Goal: Task Accomplishment & Management: Manage account settings

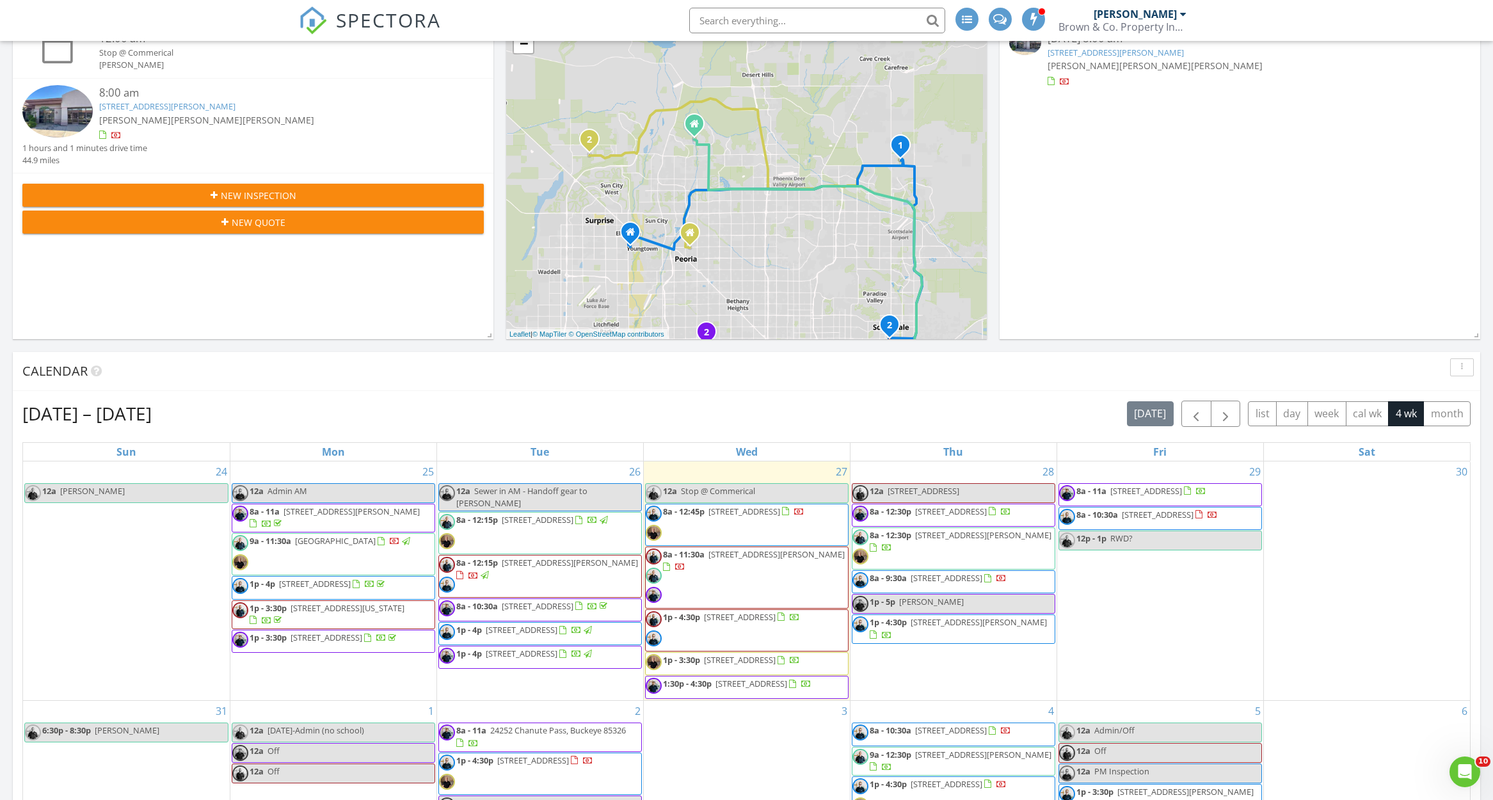
scroll to position [214, 0]
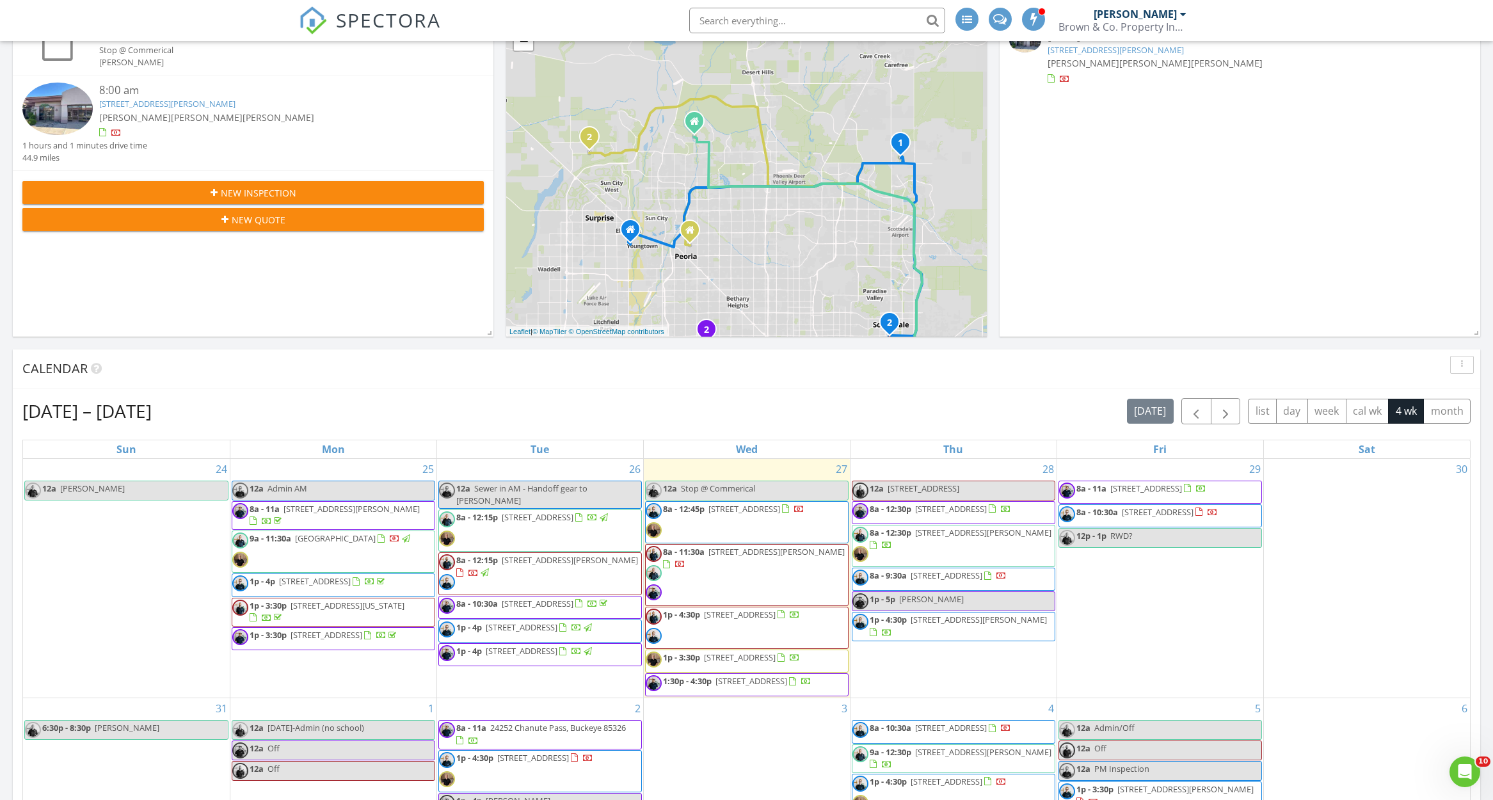
click at [803, 492] on link "12a Stop @ Commerical" at bounding box center [747, 491] width 204 height 20
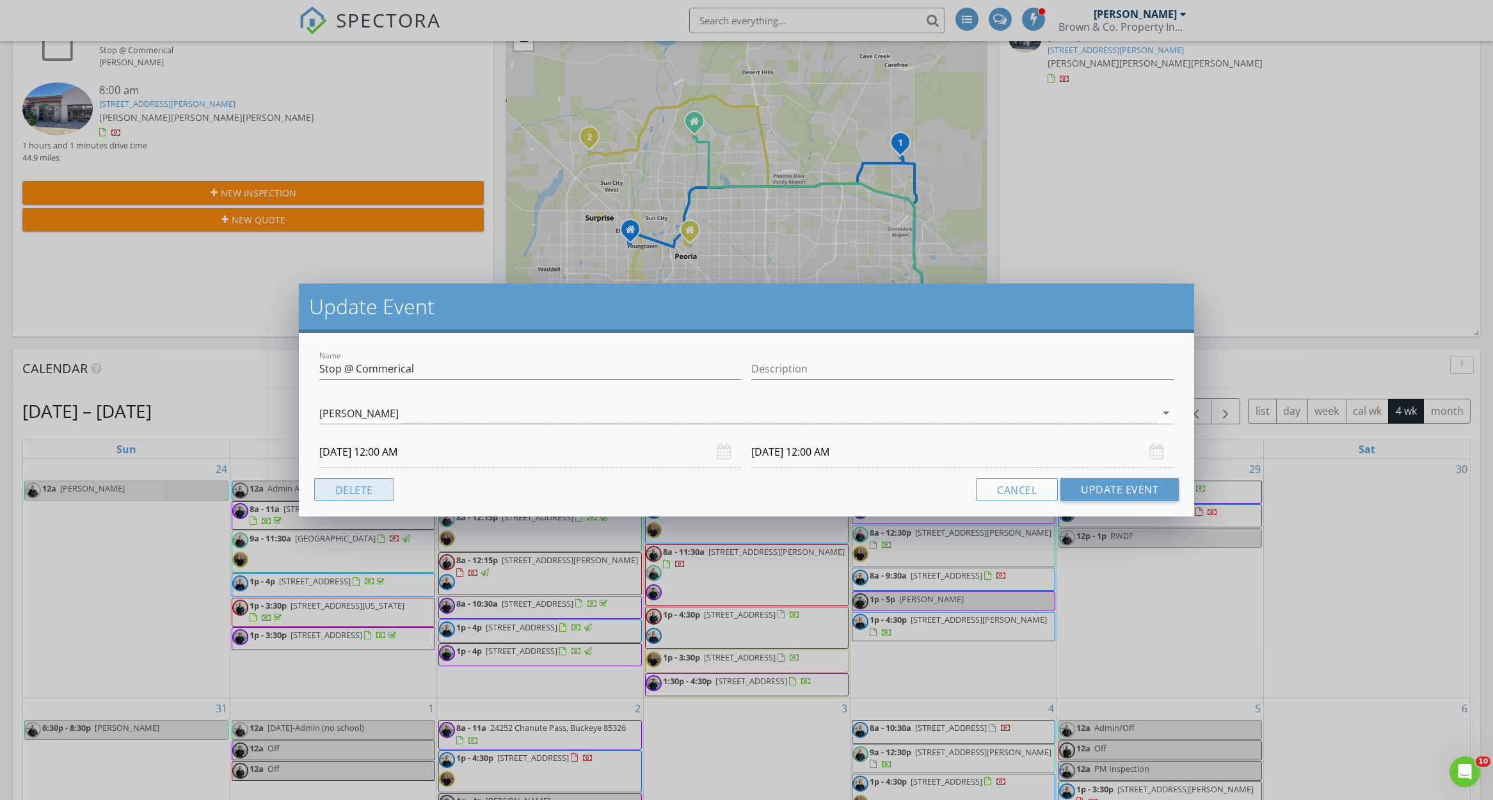
click at [378, 496] on button "Delete" at bounding box center [354, 489] width 80 height 23
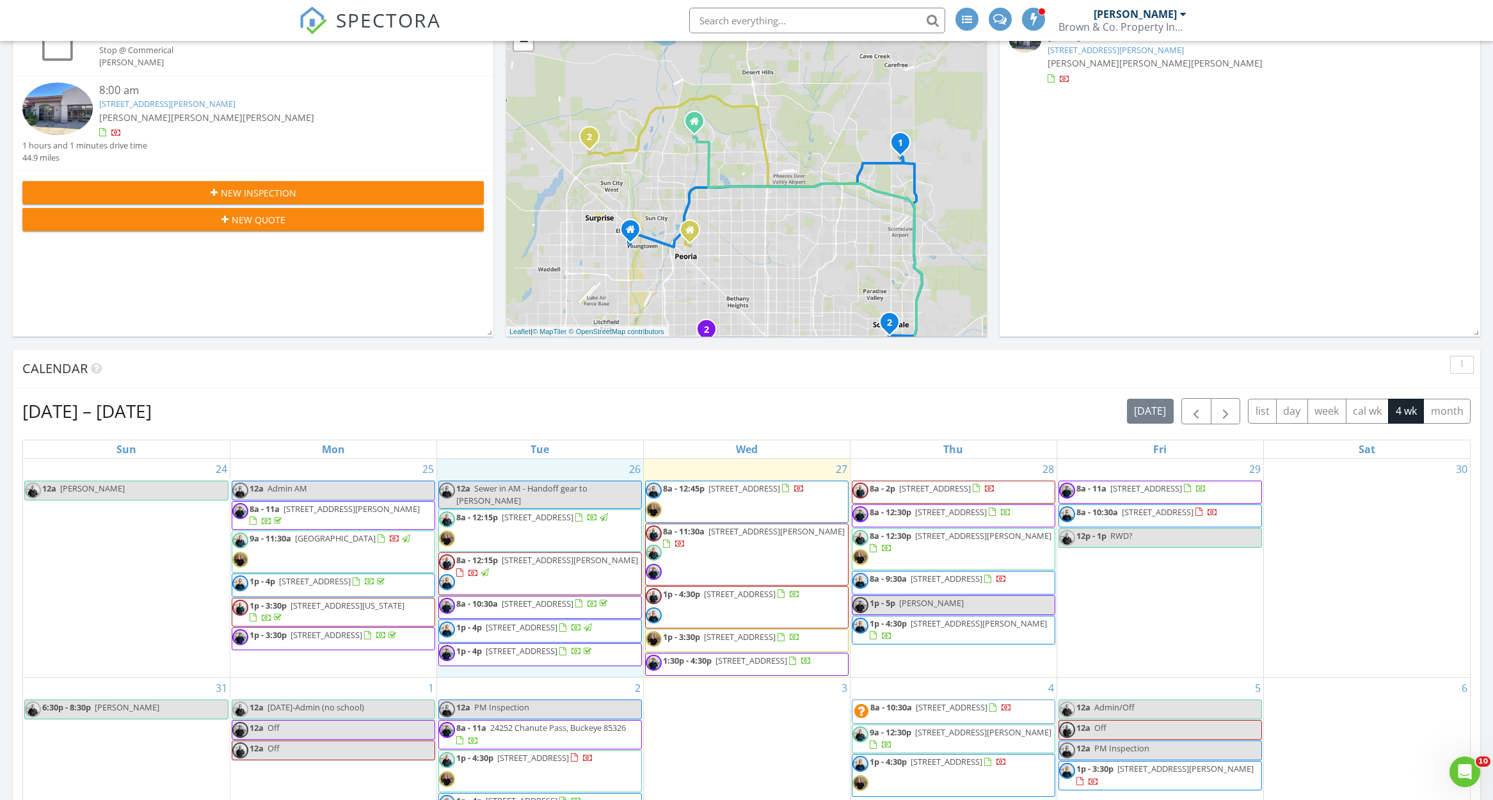
click at [567, 678] on div "26 12a Sewer in AM - Handoff gear to Jim 8a - 12:15p 2225 E Belmont Ave, Phoeni…" at bounding box center [540, 568] width 206 height 219
click at [534, 655] on link "Event" at bounding box center [539, 651] width 66 height 20
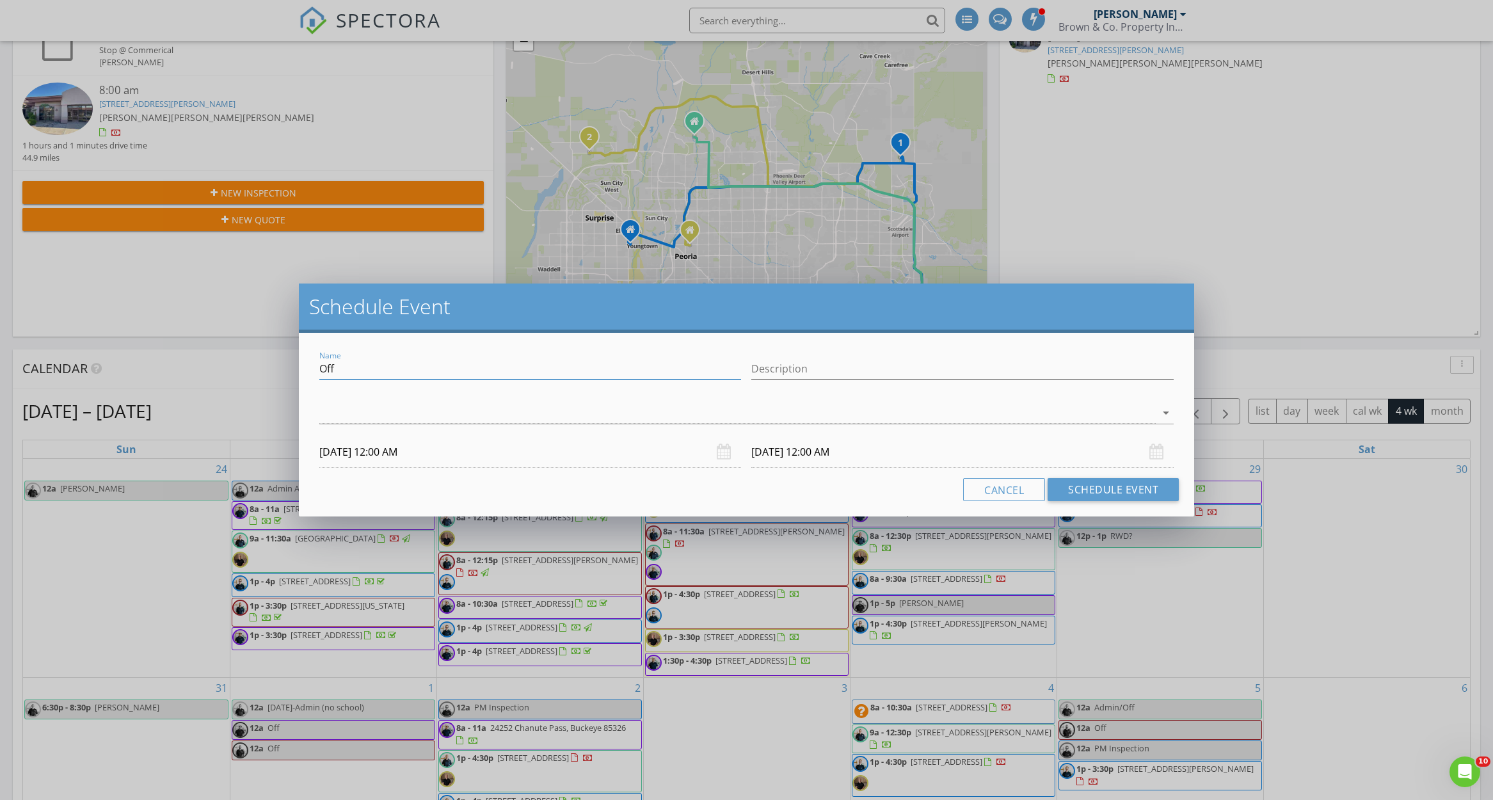
drag, startPoint x: 349, startPoint y: 374, endPoint x: 305, endPoint y: 374, distance: 44.2
click at [305, 374] on div "Name Off Description arrow_drop_down 08/26/2025 12:00 AM 08/27/2025 12:00 AM Ca…" at bounding box center [747, 425] width 896 height 184
type input "1 Parallel"
click at [351, 413] on div at bounding box center [737, 413] width 837 height 21
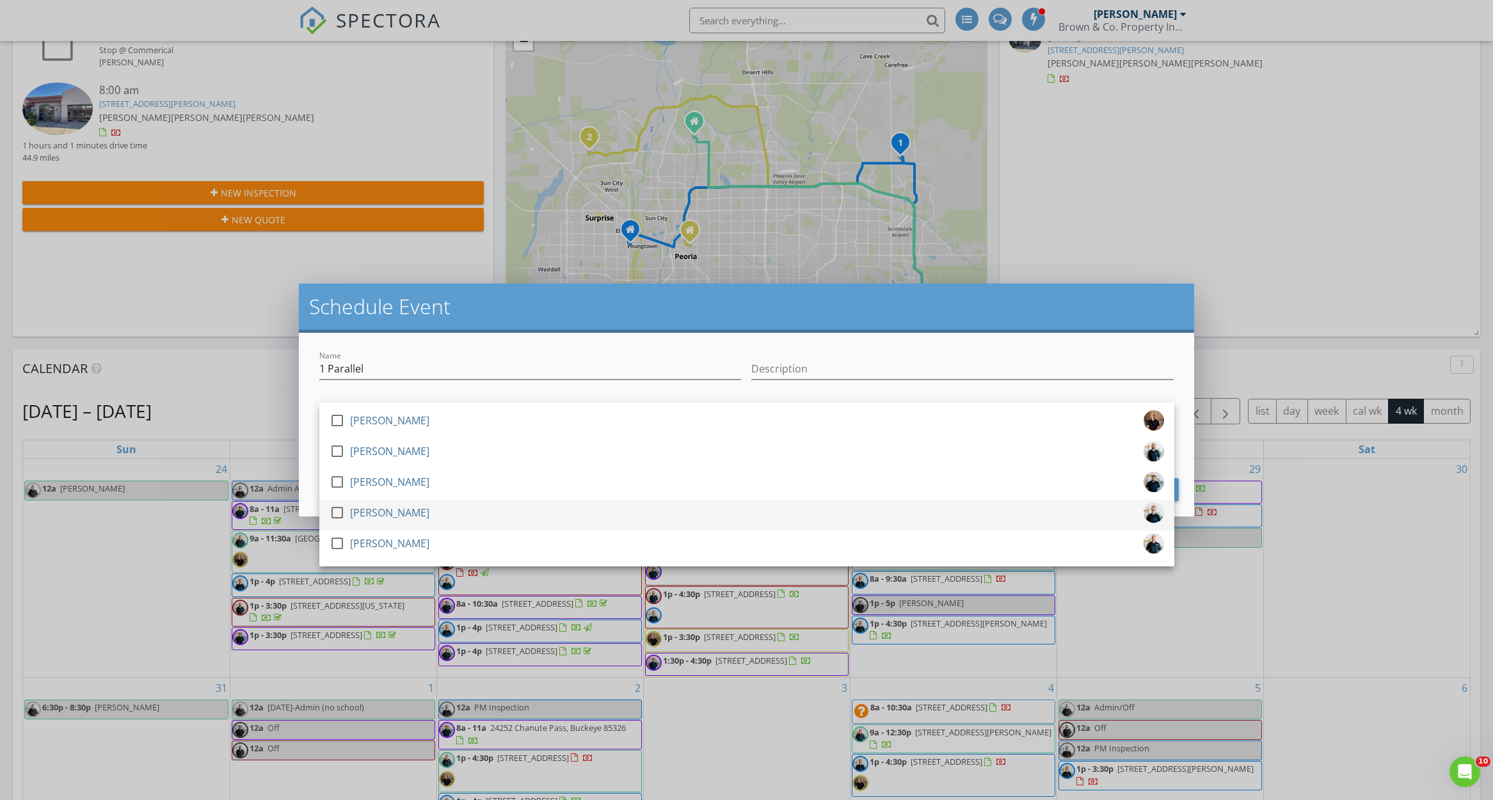
click at [403, 511] on div "[PERSON_NAME]" at bounding box center [389, 512] width 79 height 20
click at [417, 374] on input "1 Parallel" at bounding box center [530, 368] width 422 height 21
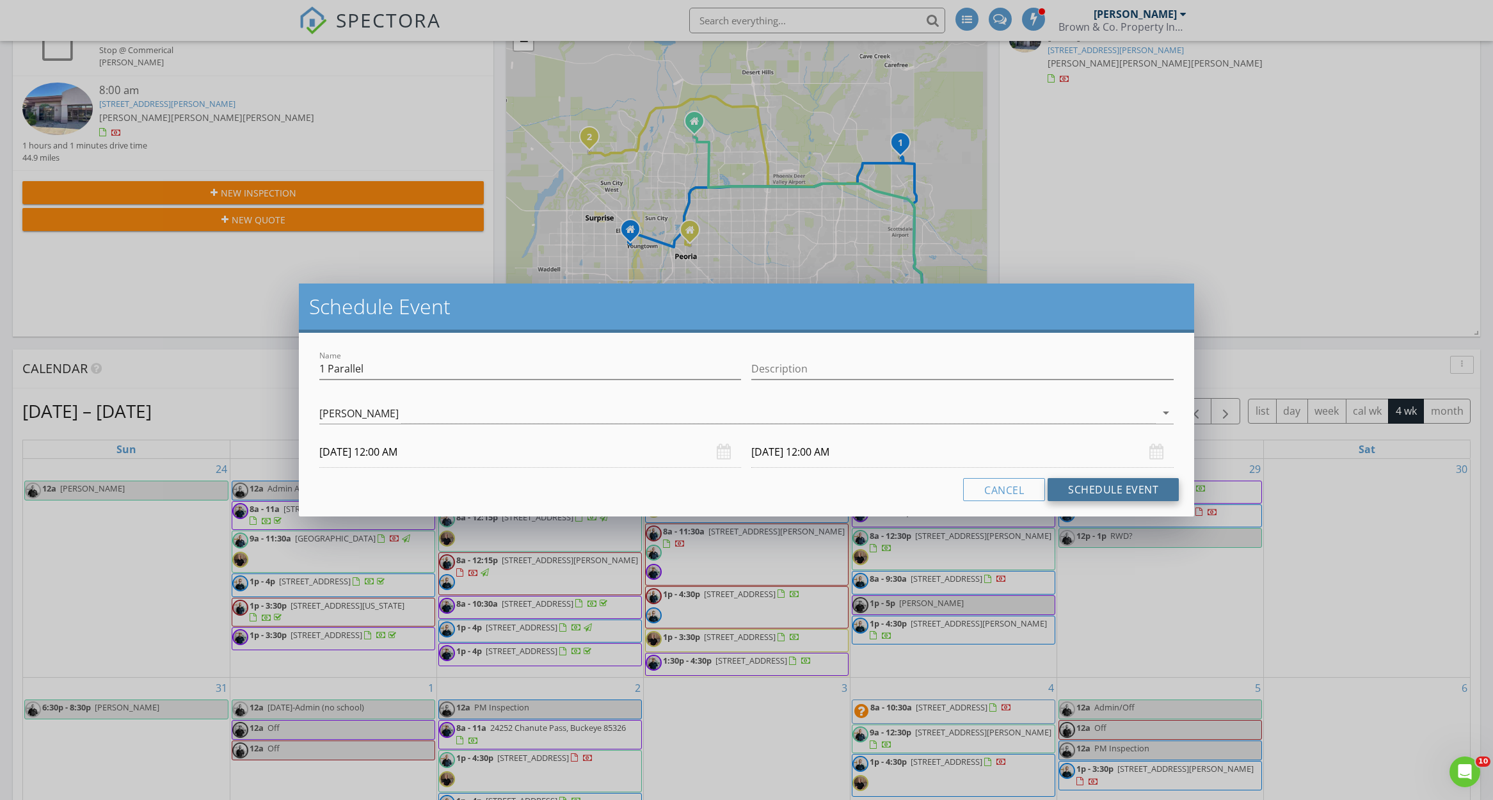
click at [1072, 494] on button "Schedule Event" at bounding box center [1113, 489] width 131 height 23
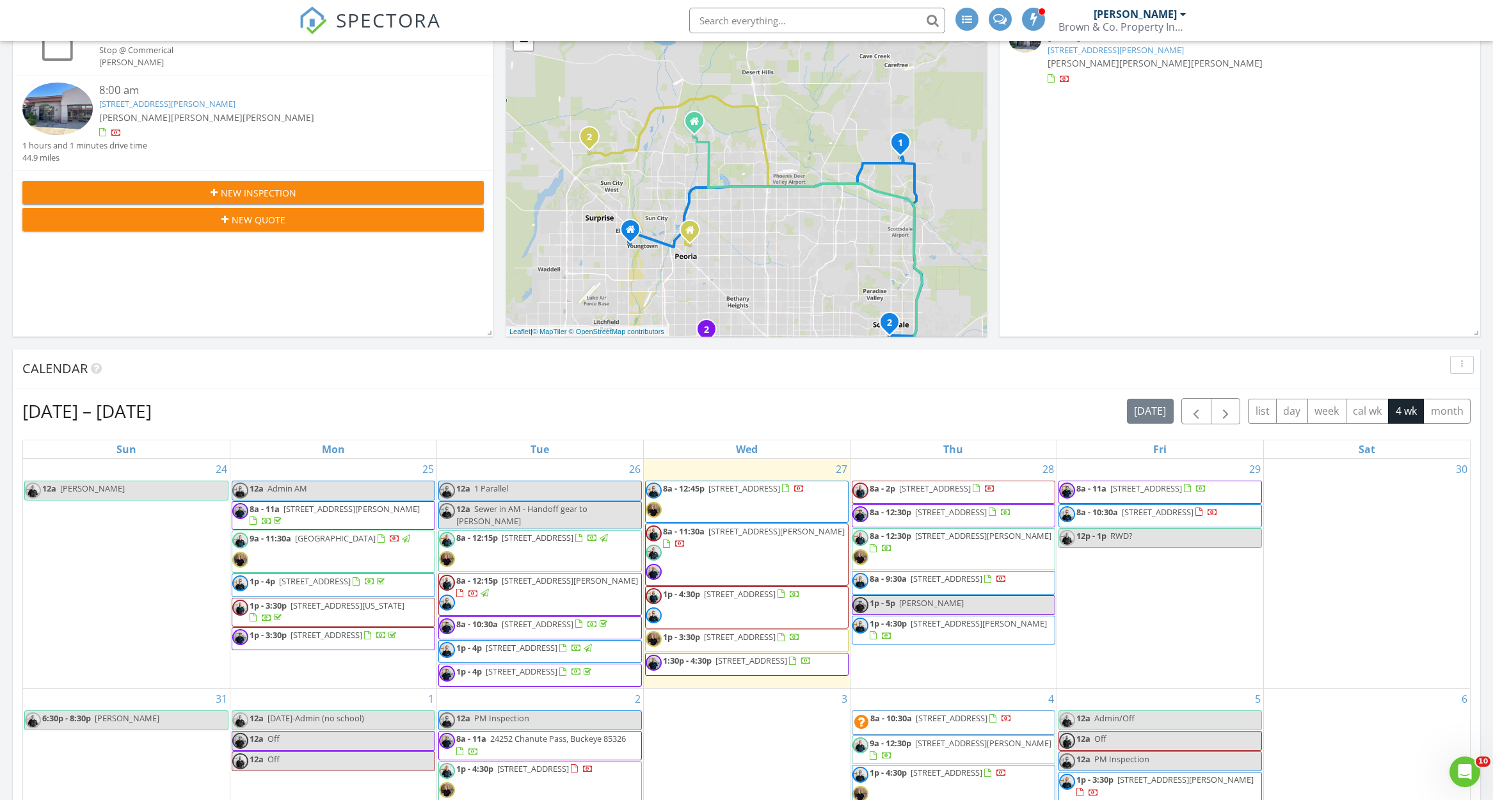
click at [552, 515] on span "12a Sewer in AM - Handoff gear to Jim" at bounding box center [540, 515] width 202 height 24
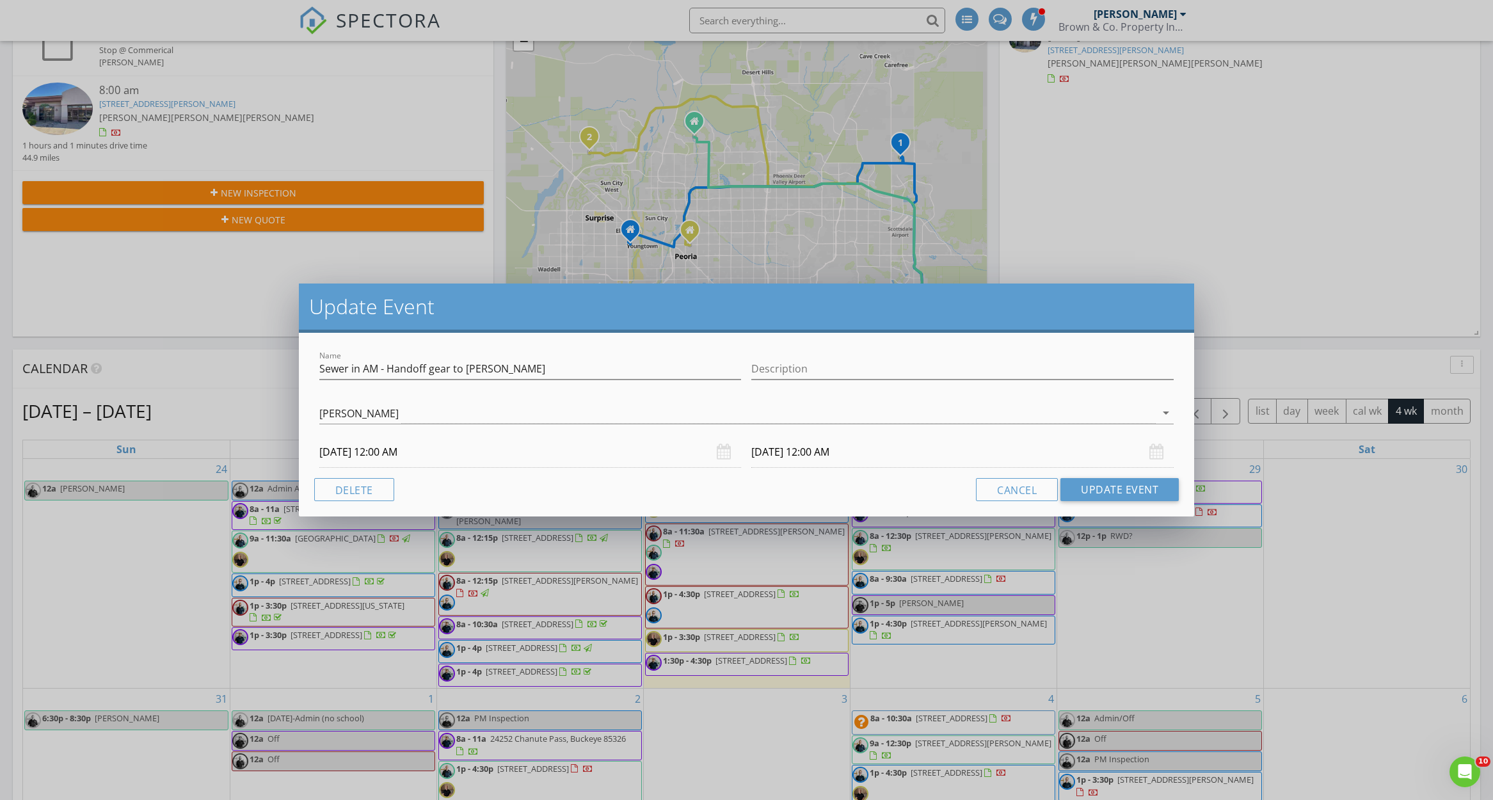
click at [348, 502] on div "Name Sewer in AM - Handoff gear to Jim Description Aaron Peterson arrow_drop_do…" at bounding box center [747, 425] width 896 height 184
click at [342, 495] on button "Delete" at bounding box center [354, 489] width 80 height 23
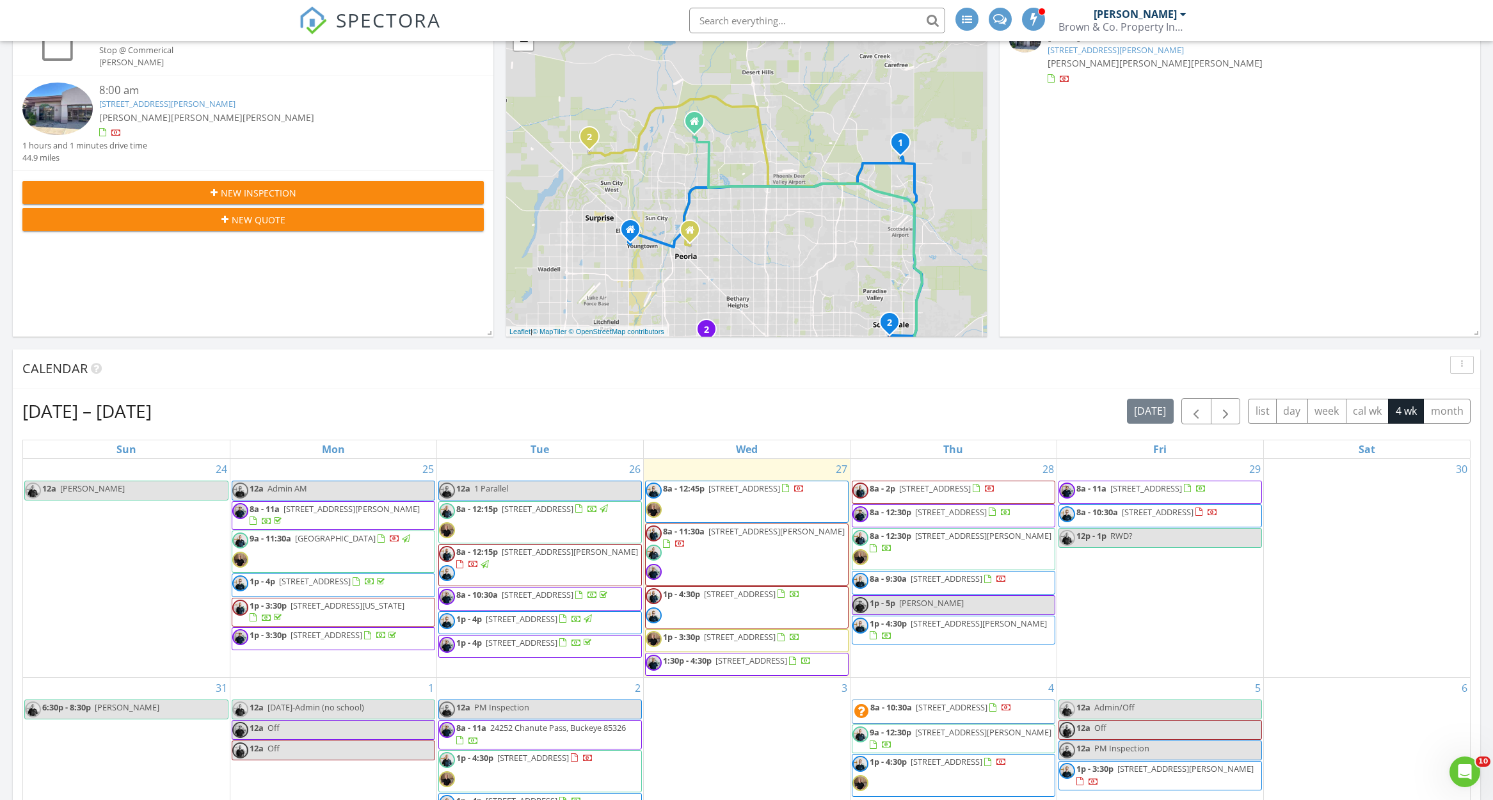
click at [446, 406] on div "Aug 24 – Sep 20, 2025 today list day week cal wk 4 wk month" at bounding box center [746, 411] width 1448 height 26
click at [370, 495] on link "12a Admin AM" at bounding box center [334, 491] width 204 height 20
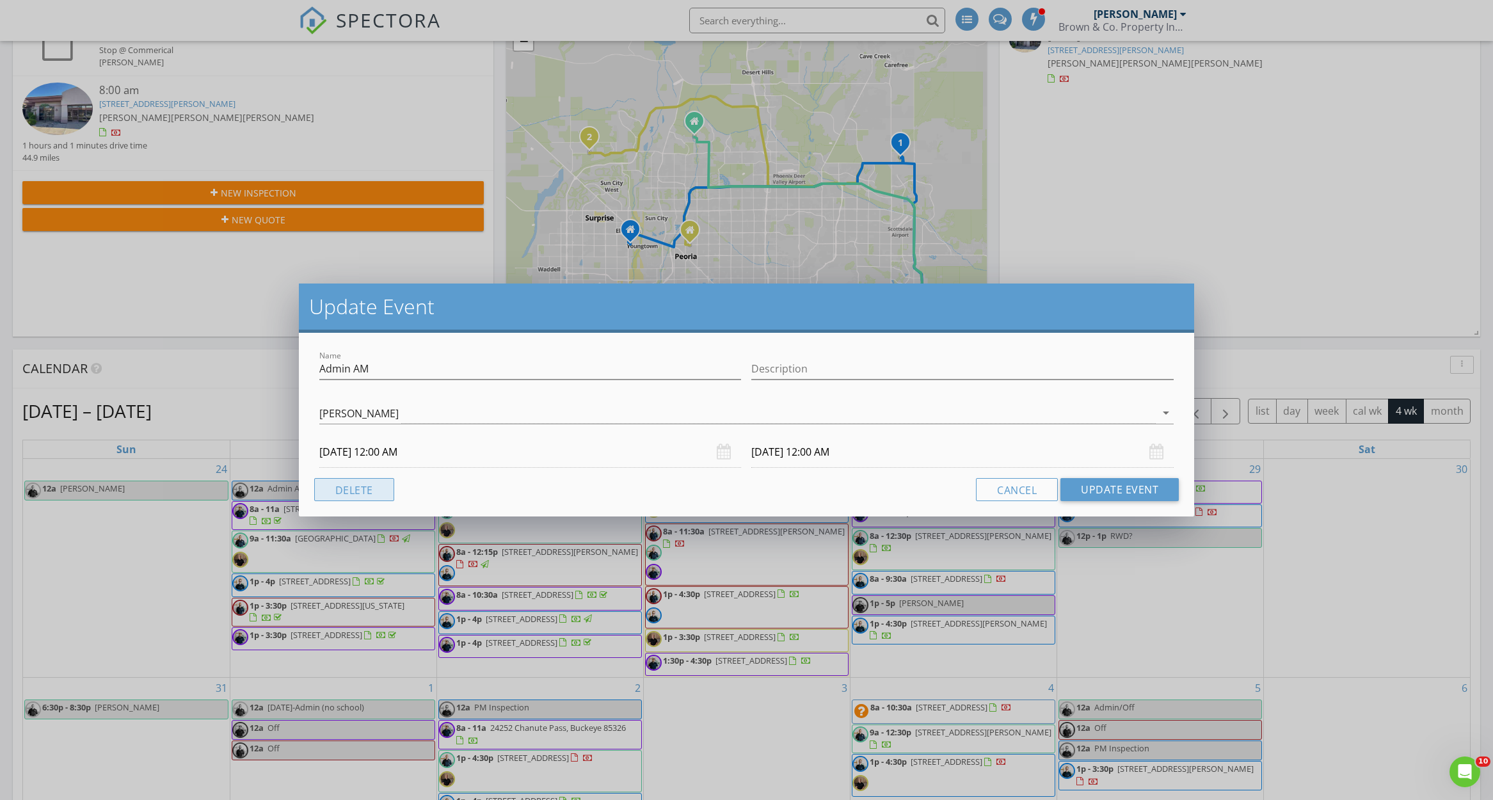
click at [339, 493] on button "Delete" at bounding box center [354, 489] width 80 height 23
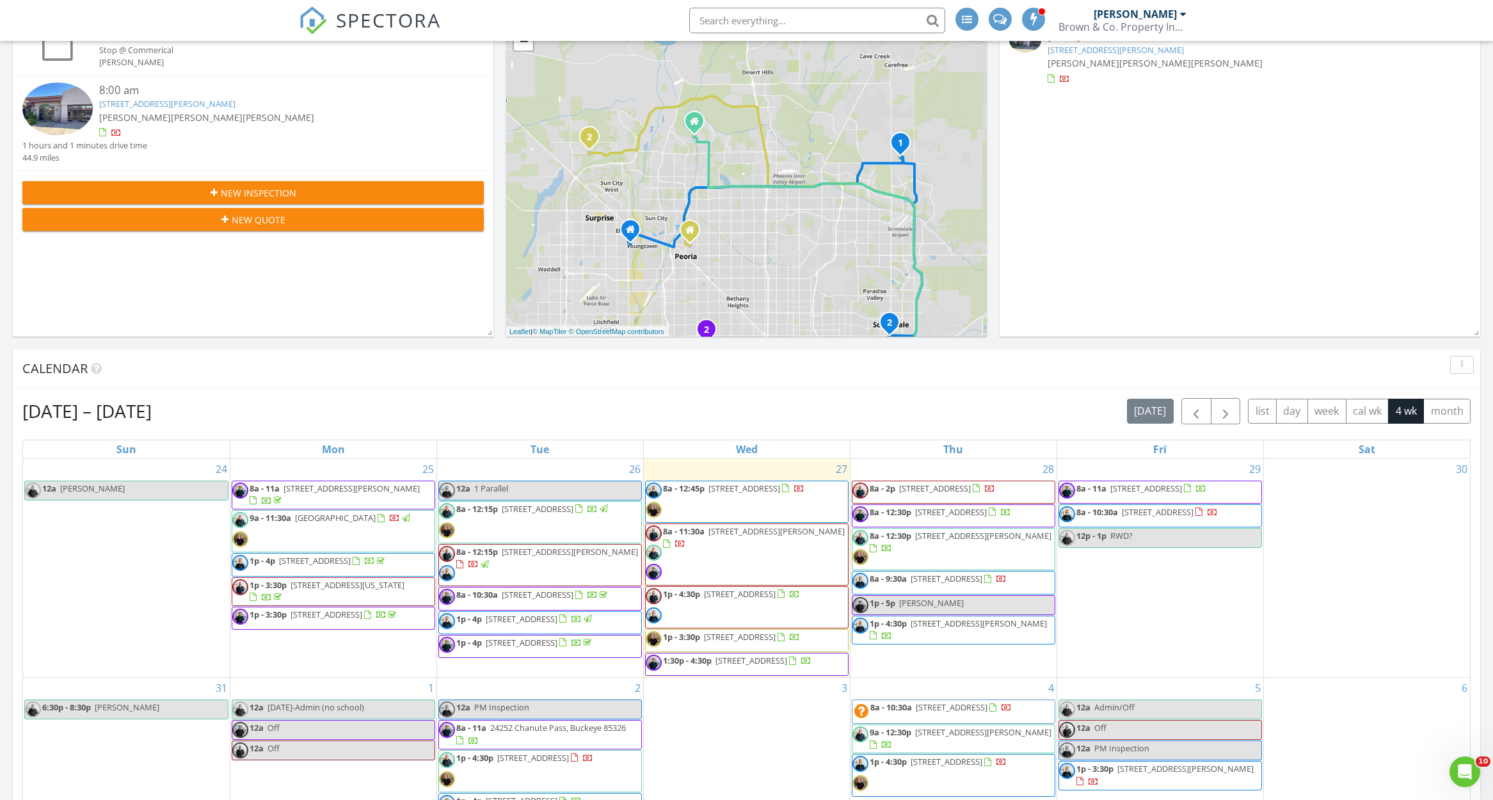
click at [784, 472] on div "27 8a - 12:45p 24158 N 78th Pl, Scottsdale 85255 8a - 11:30a 1830 S Alma School…" at bounding box center [747, 568] width 206 height 219
click at [745, 433] on link "Event" at bounding box center [745, 439] width 66 height 20
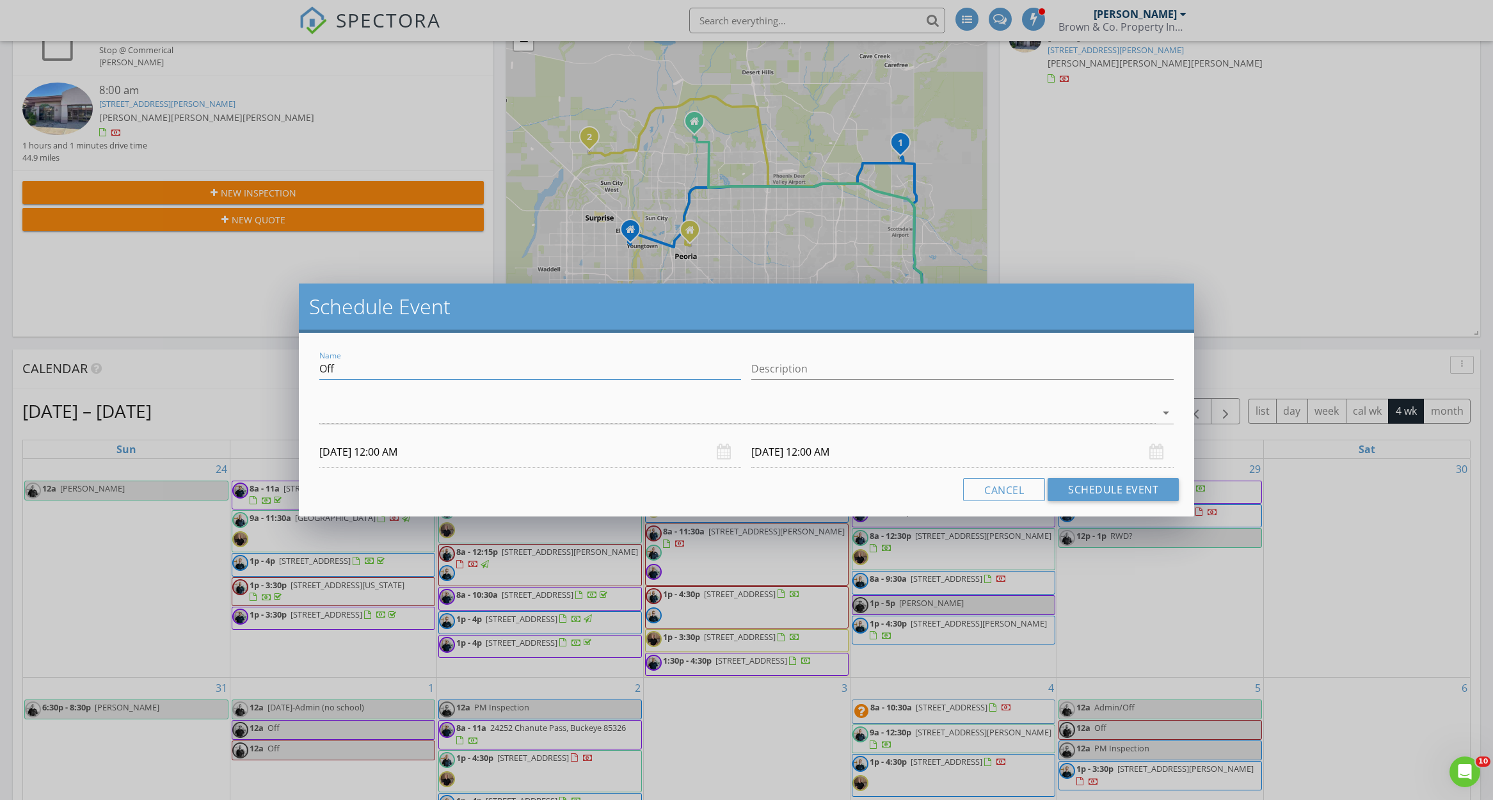
drag, startPoint x: 358, startPoint y: 370, endPoint x: 318, endPoint y: 369, distance: 39.7
click at [318, 369] on div "Name Off" at bounding box center [530, 370] width 433 height 44
type input "2 Reports"
click at [336, 415] on div at bounding box center [737, 413] width 837 height 21
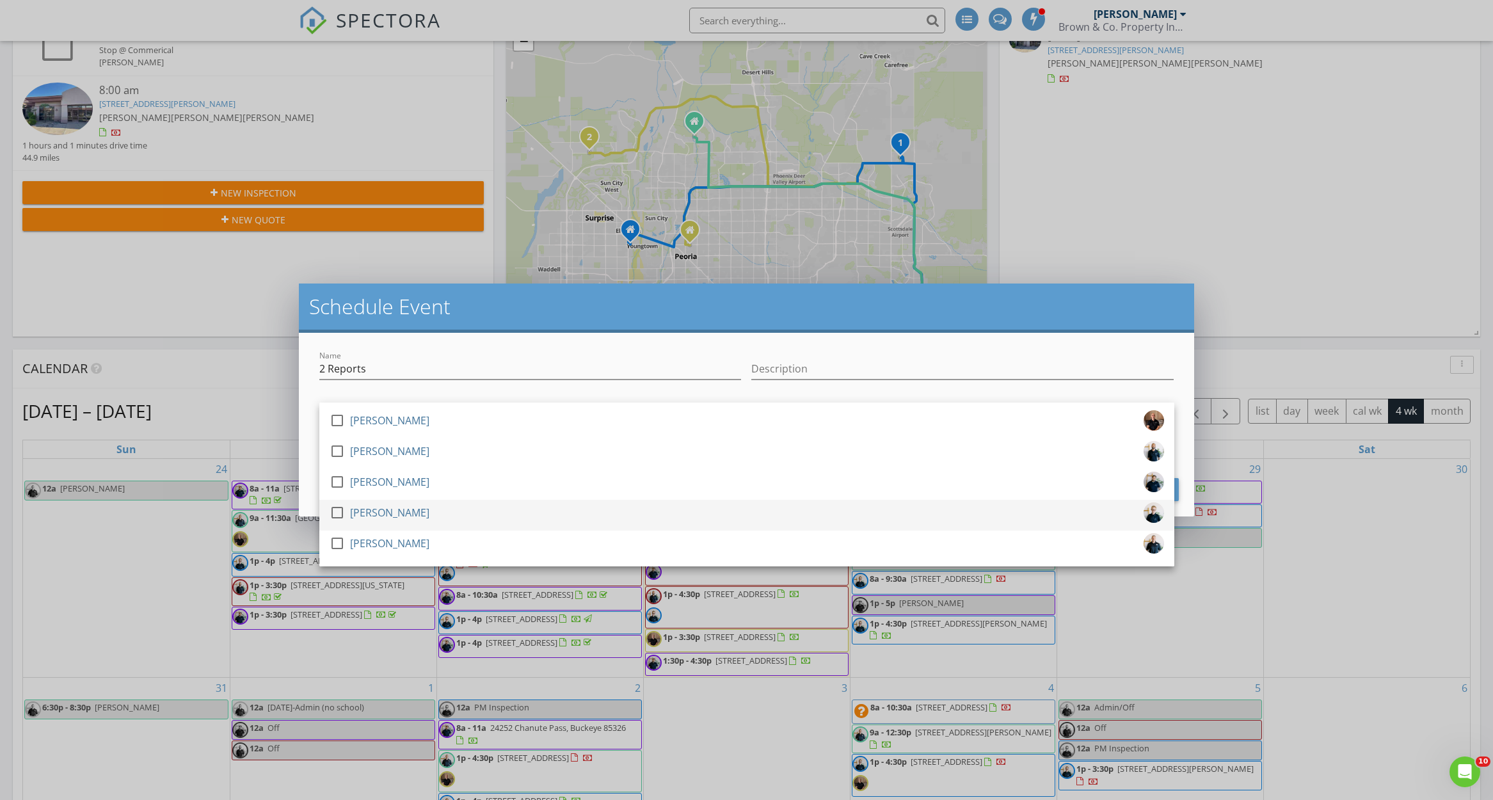
click at [390, 508] on div "[PERSON_NAME]" at bounding box center [389, 512] width 79 height 20
click at [390, 374] on input "2 Reports" at bounding box center [530, 368] width 422 height 21
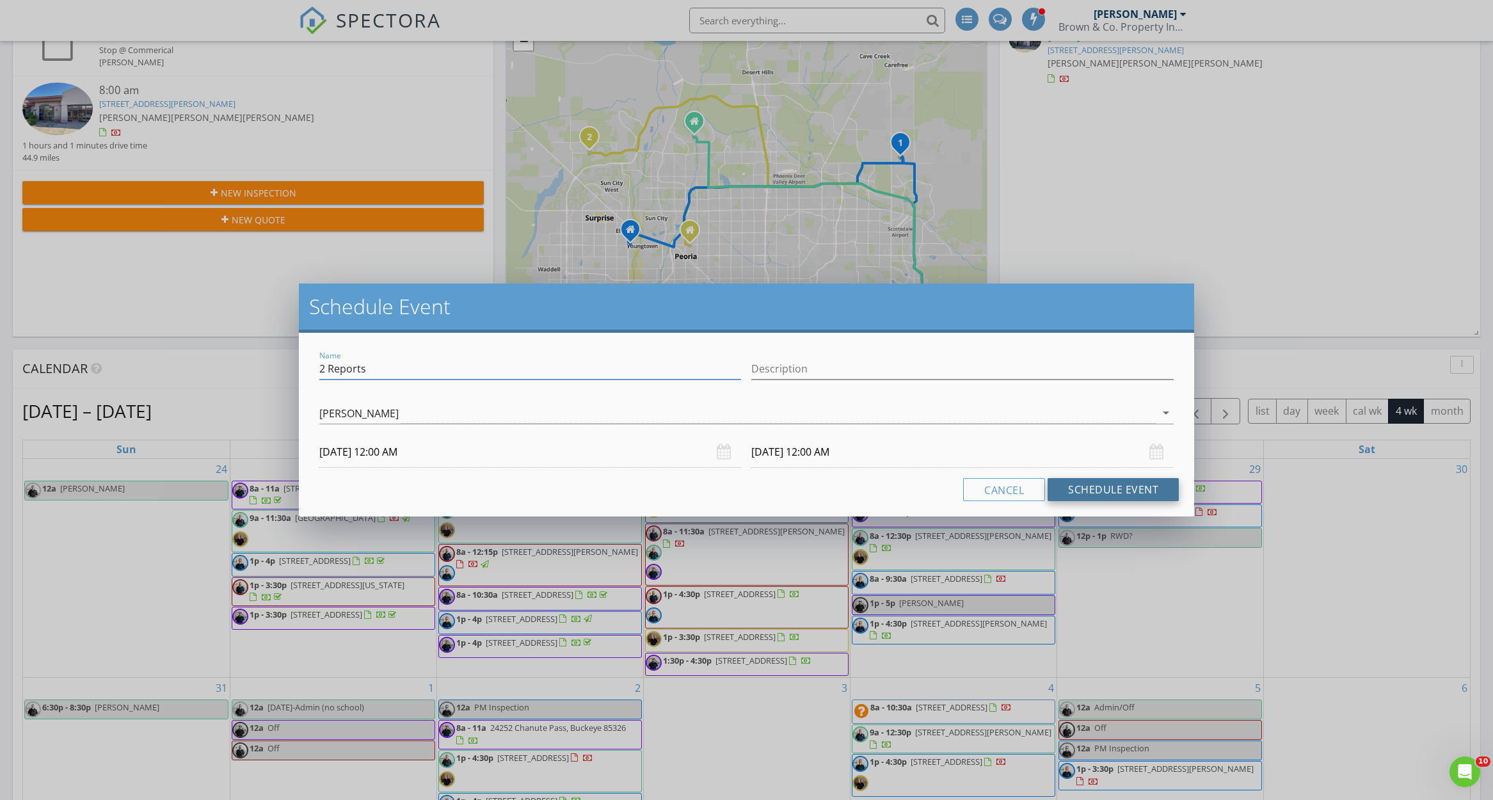
click at [1074, 485] on button "Schedule Event" at bounding box center [1113, 489] width 131 height 23
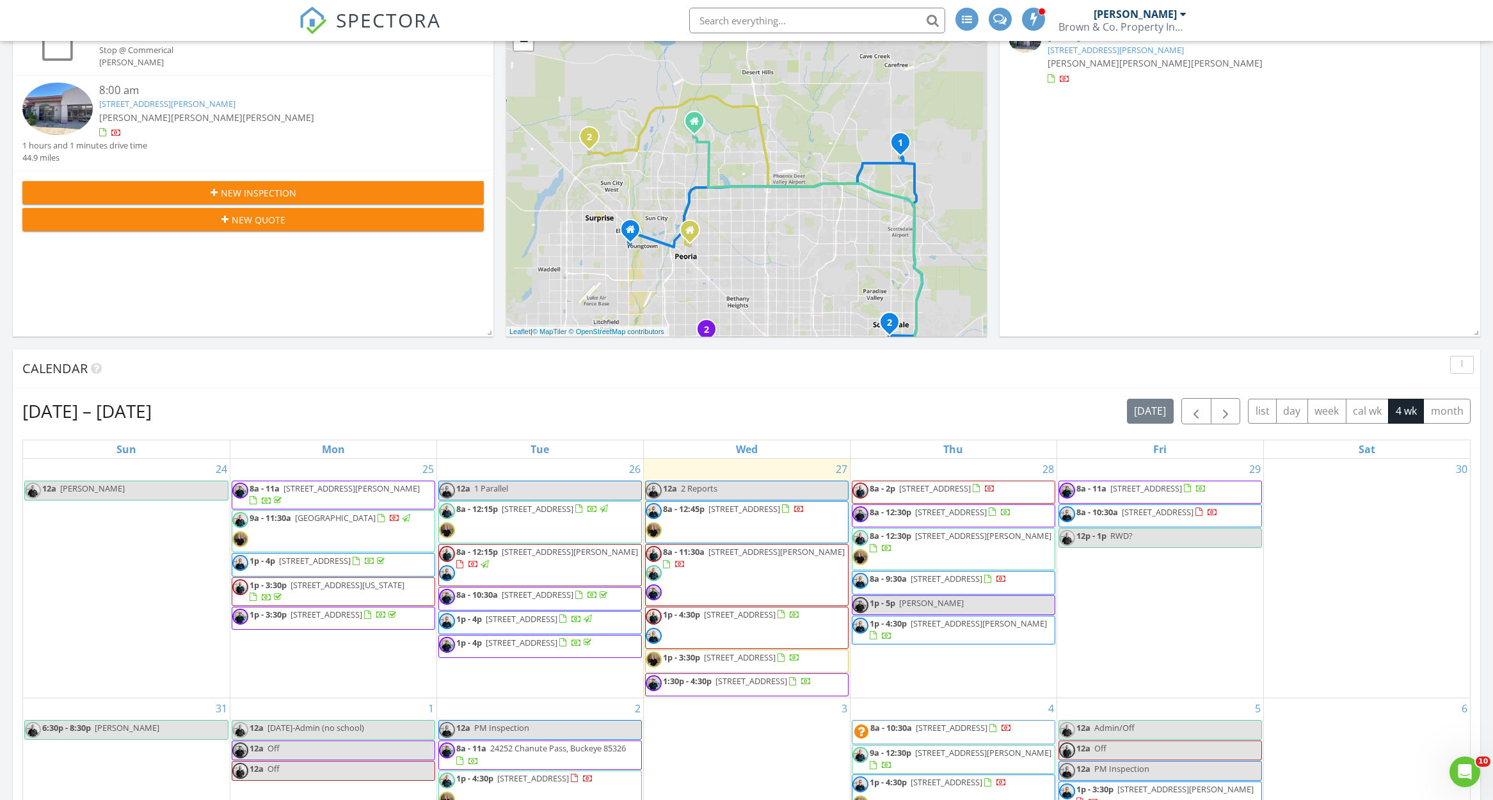
click at [712, 408] on div "Aug 24 – Sep 20, 2025 today list day week cal wk 4 wk month" at bounding box center [746, 411] width 1448 height 26
click at [956, 551] on span "8a - 12:30p 9338 W Salter Dr, Peoria 85382" at bounding box center [954, 549] width 202 height 38
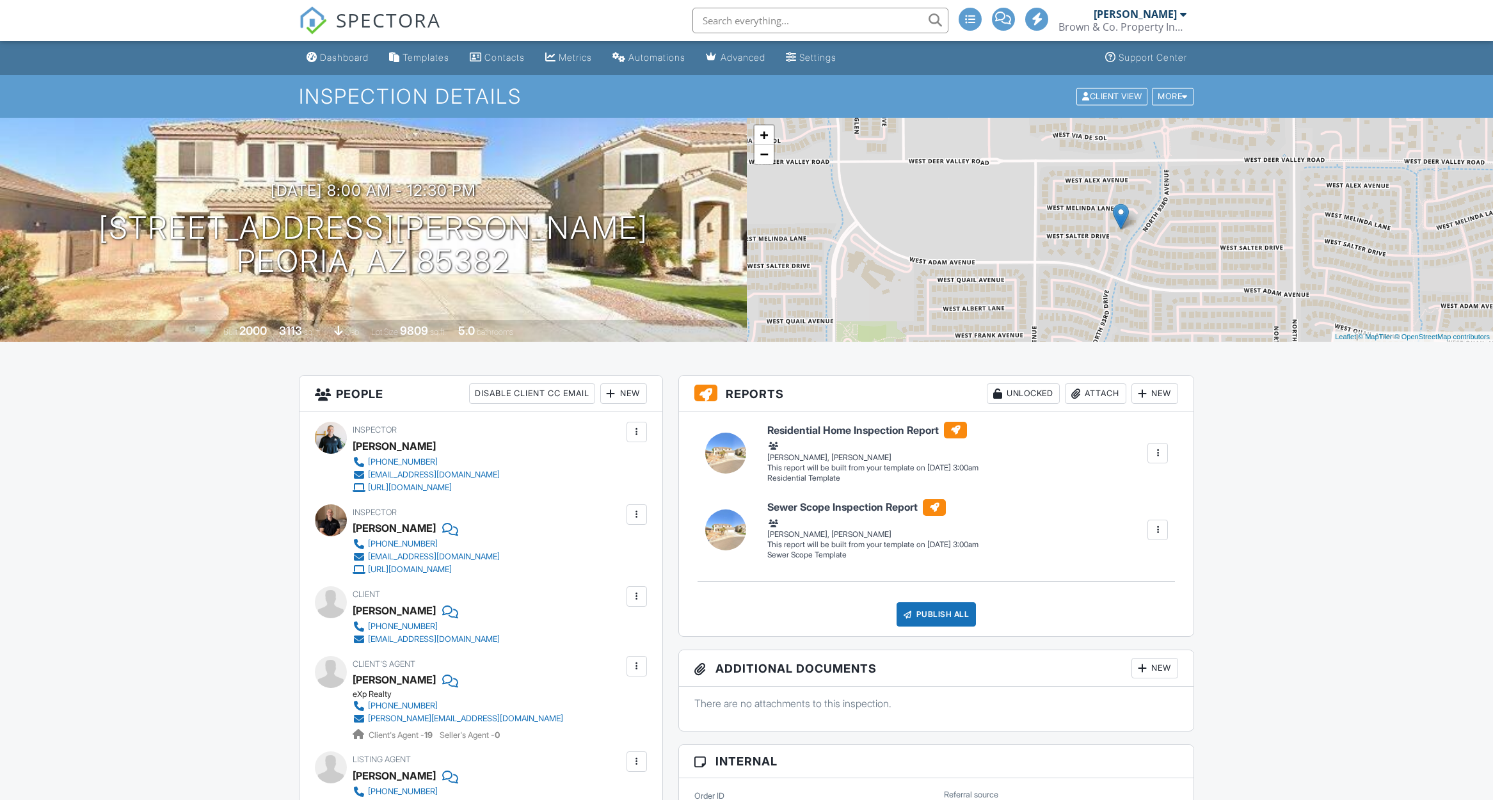
click at [645, 391] on div "New" at bounding box center [623, 393] width 47 height 20
click at [656, 424] on li "Inspector" at bounding box center [670, 433] width 126 height 32
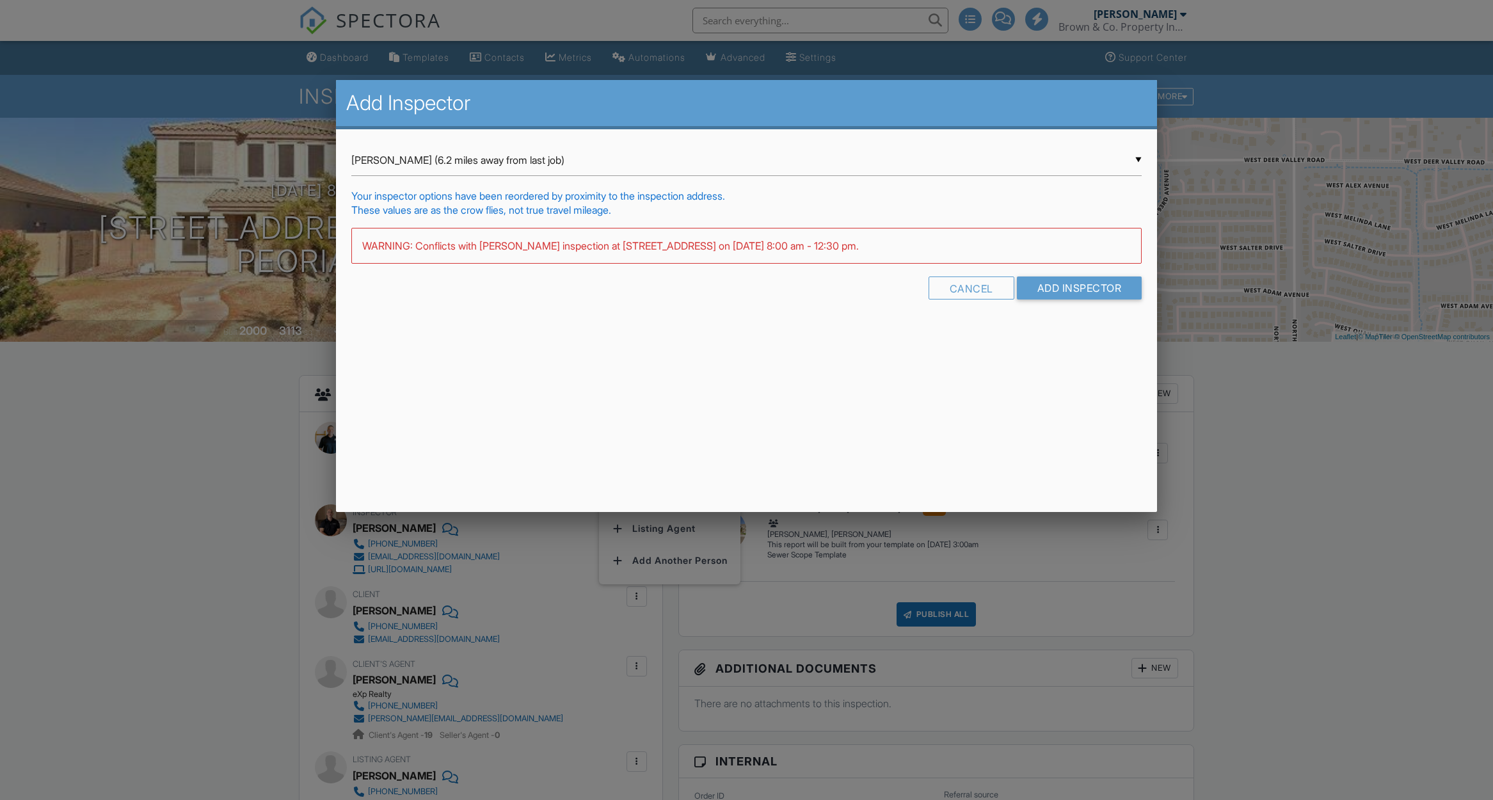
click at [399, 170] on div "▼ Rogelio Duarte (6.2 miles away from last job) Rogelio Duarte (6.2 miles away …" at bounding box center [746, 160] width 790 height 31
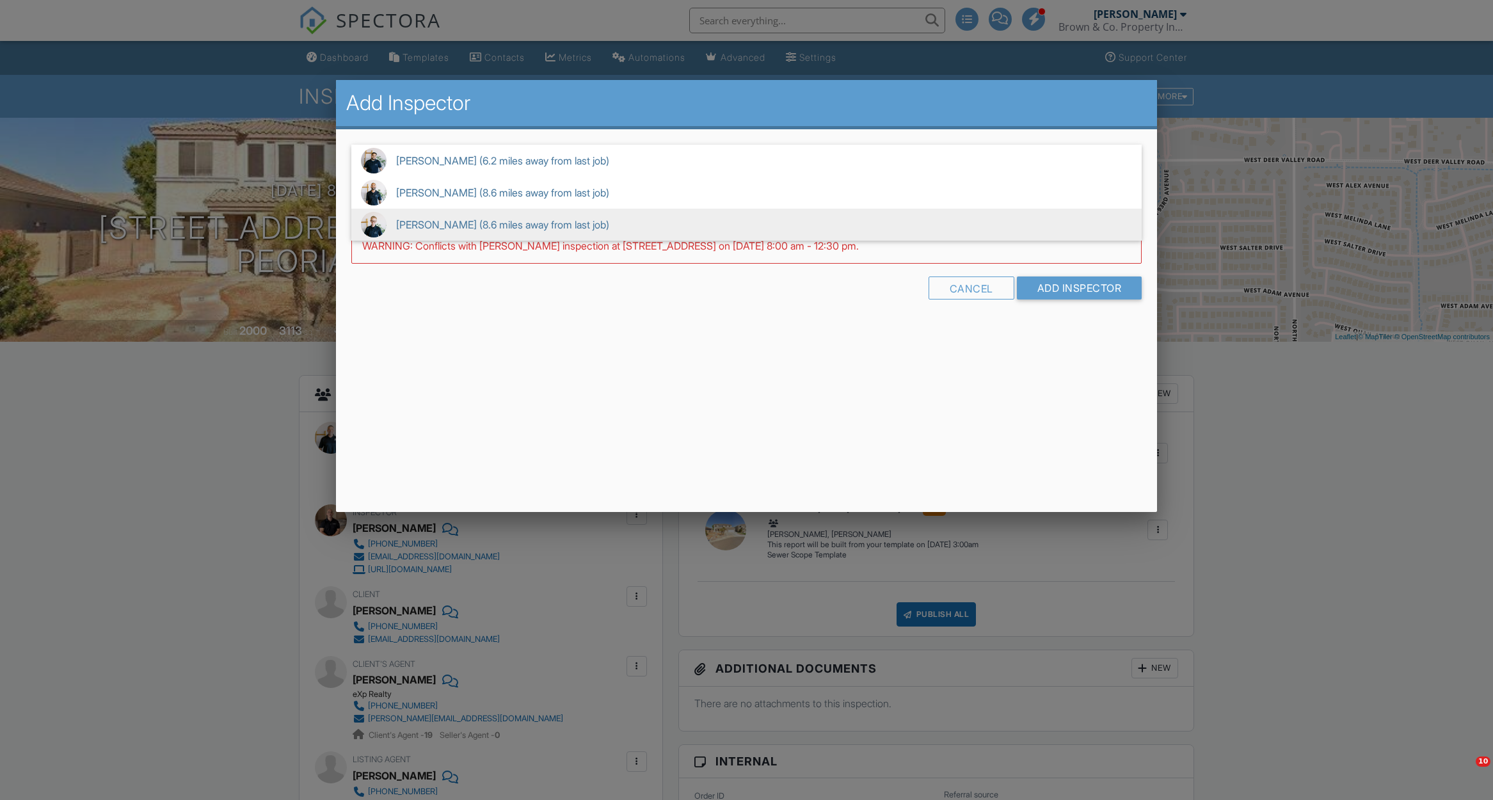
click at [429, 216] on span "Aaron Peterson (8.6 miles away from last job)" at bounding box center [746, 225] width 790 height 32
type input "Aaron Peterson (8.6 miles away from last job)"
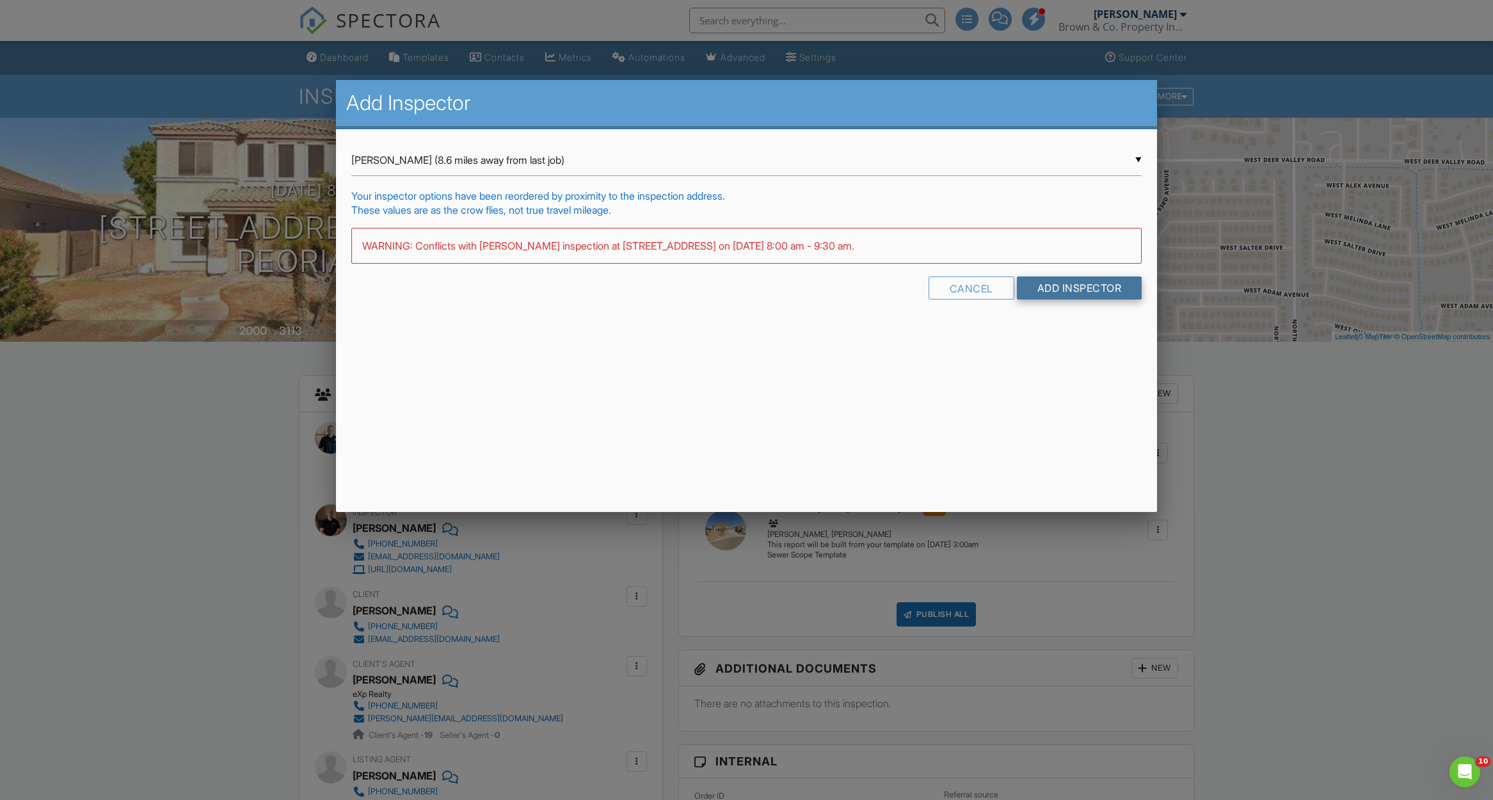
click at [1063, 284] on input "Add Inspector" at bounding box center [1079, 287] width 125 height 23
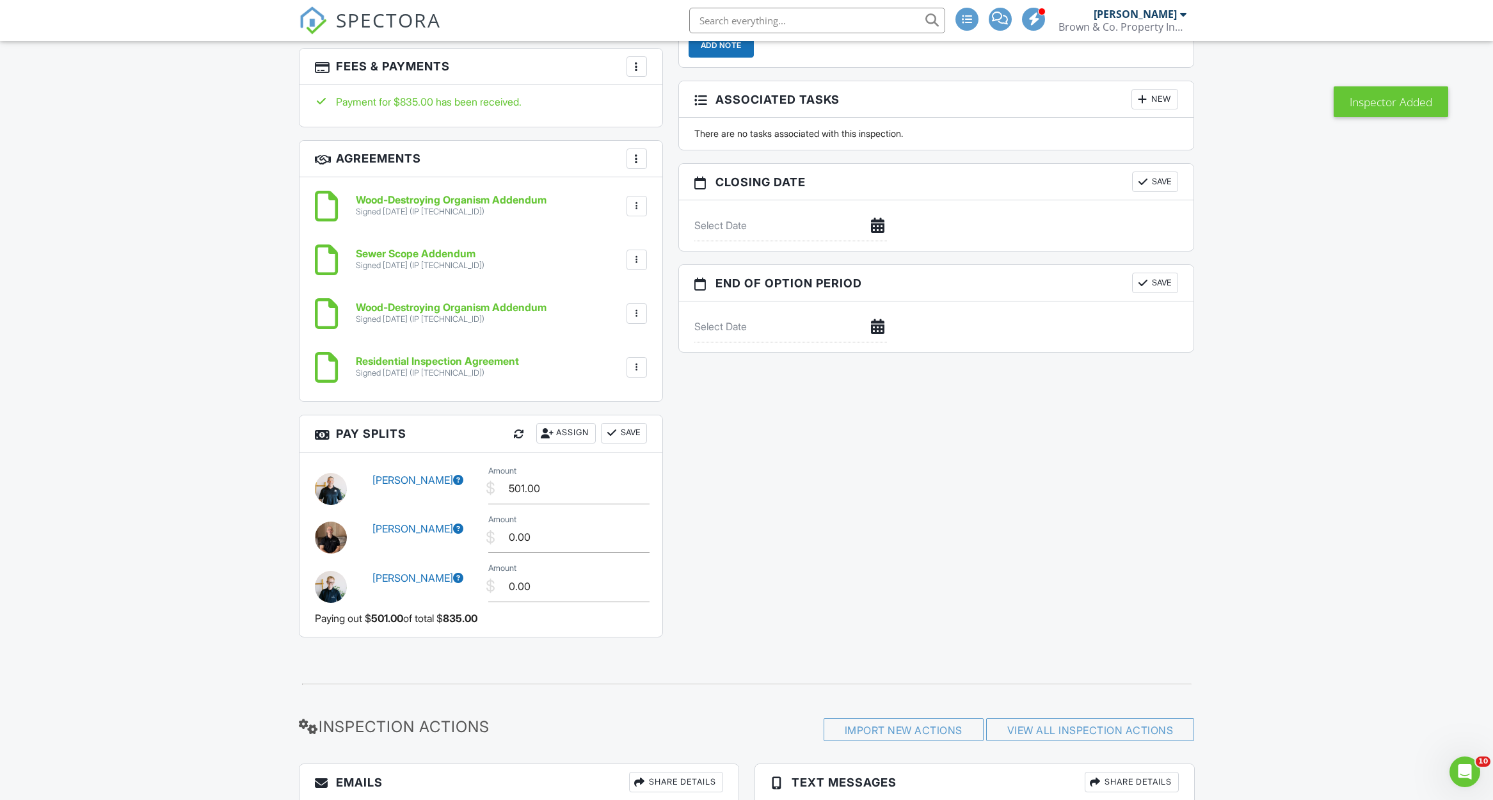
click at [566, 425] on div "Assign" at bounding box center [566, 433] width 60 height 20
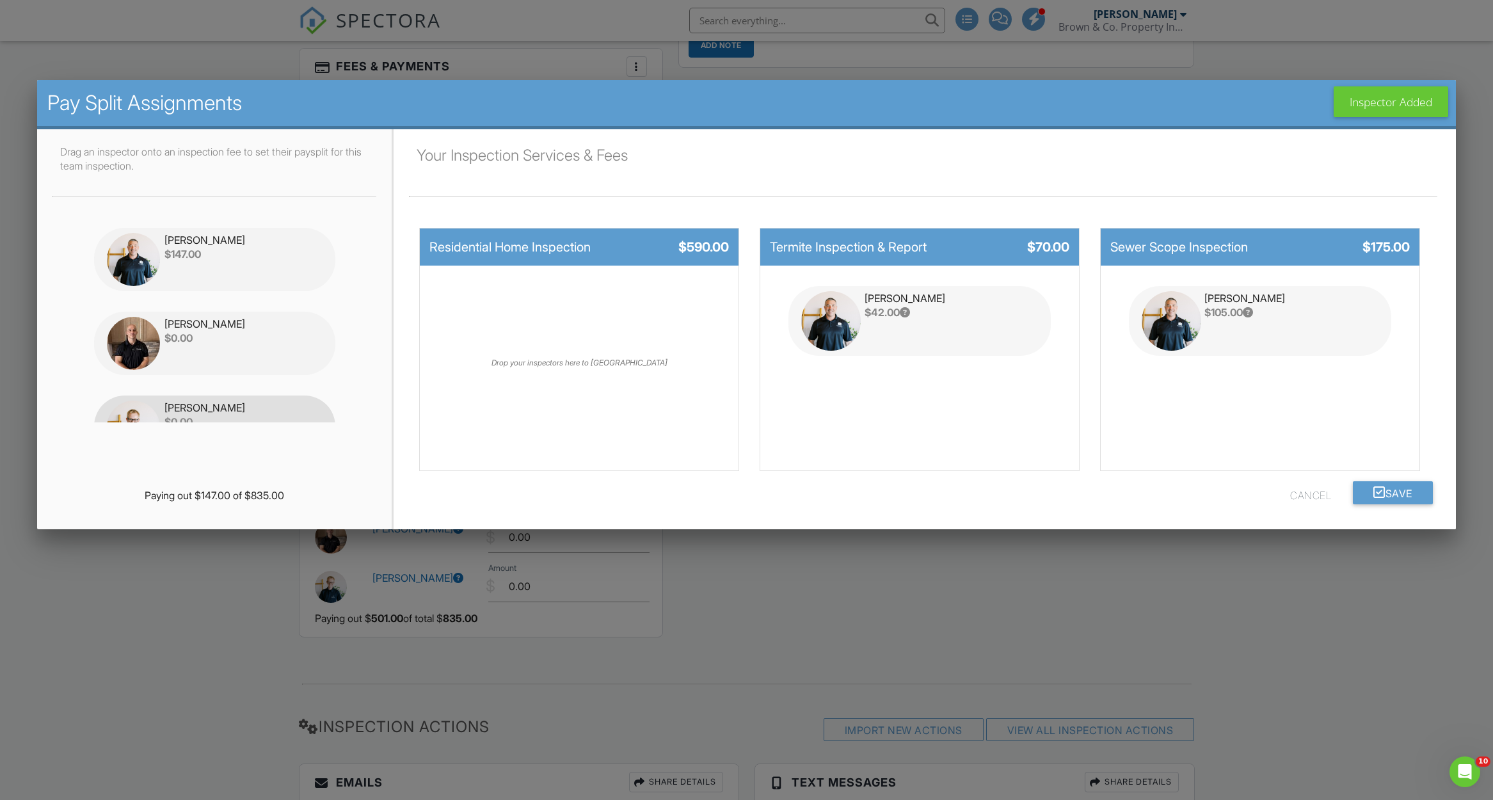
click at [301, 407] on div "[PERSON_NAME]" at bounding box center [243, 408] width 158 height 14
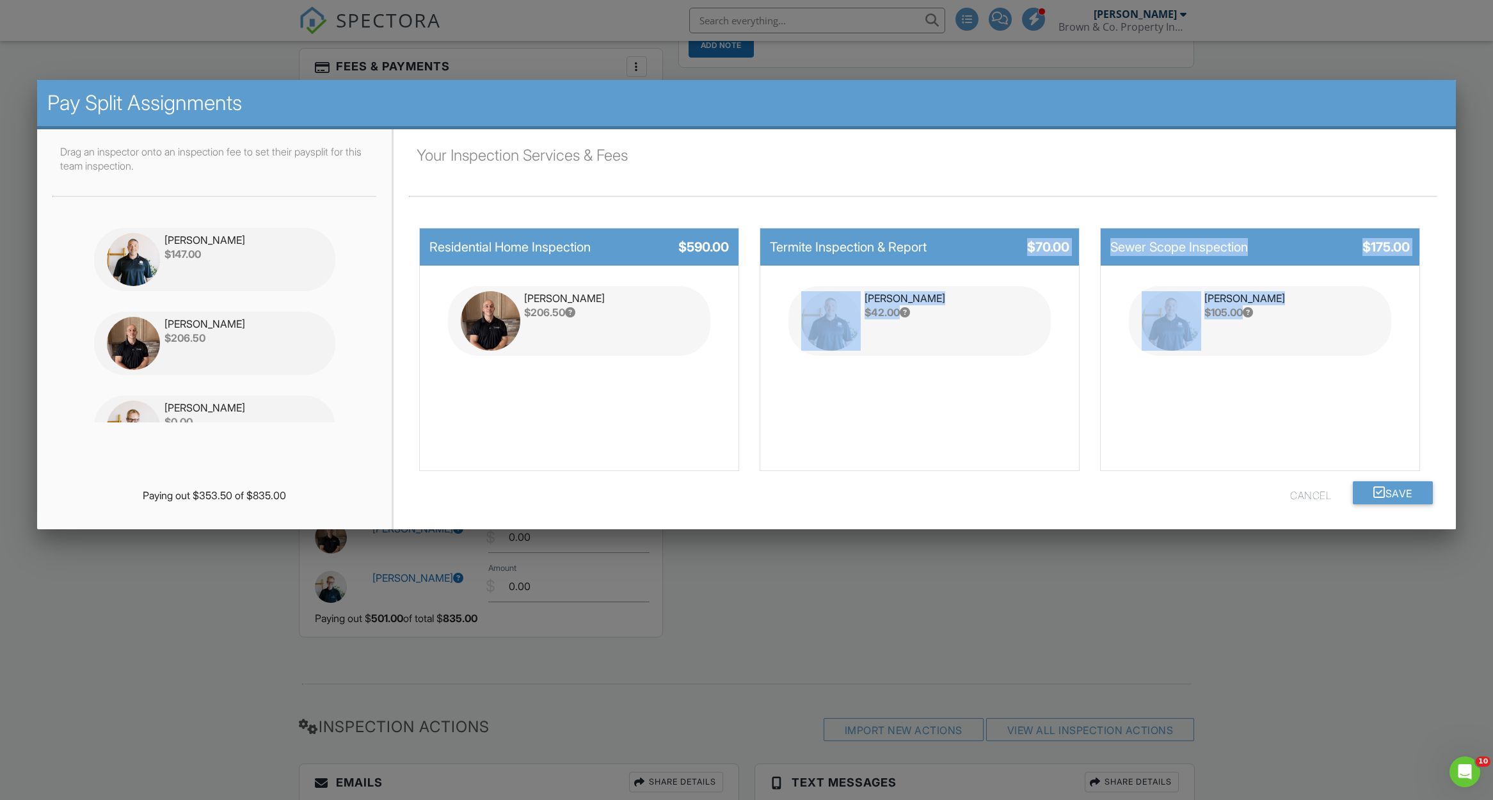
drag, startPoint x: 1308, startPoint y: 317, endPoint x: 1004, endPoint y: 250, distance: 311.4
click at [1004, 250] on div "Your Inspection Services & Fees Residential Home Inspection $590.00 [PERSON_NAM…" at bounding box center [924, 313] width 1031 height 337
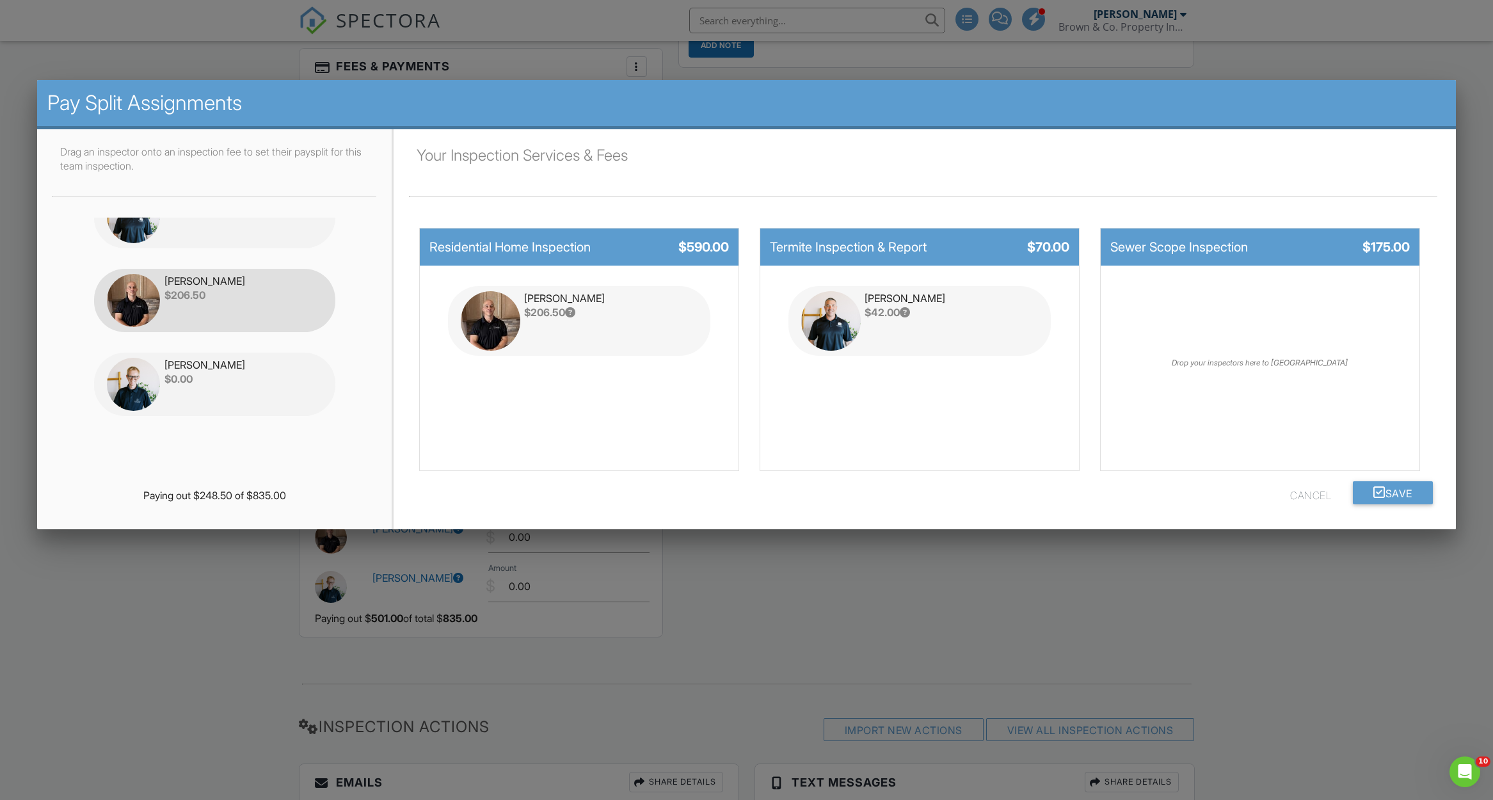
scroll to position [47, 0]
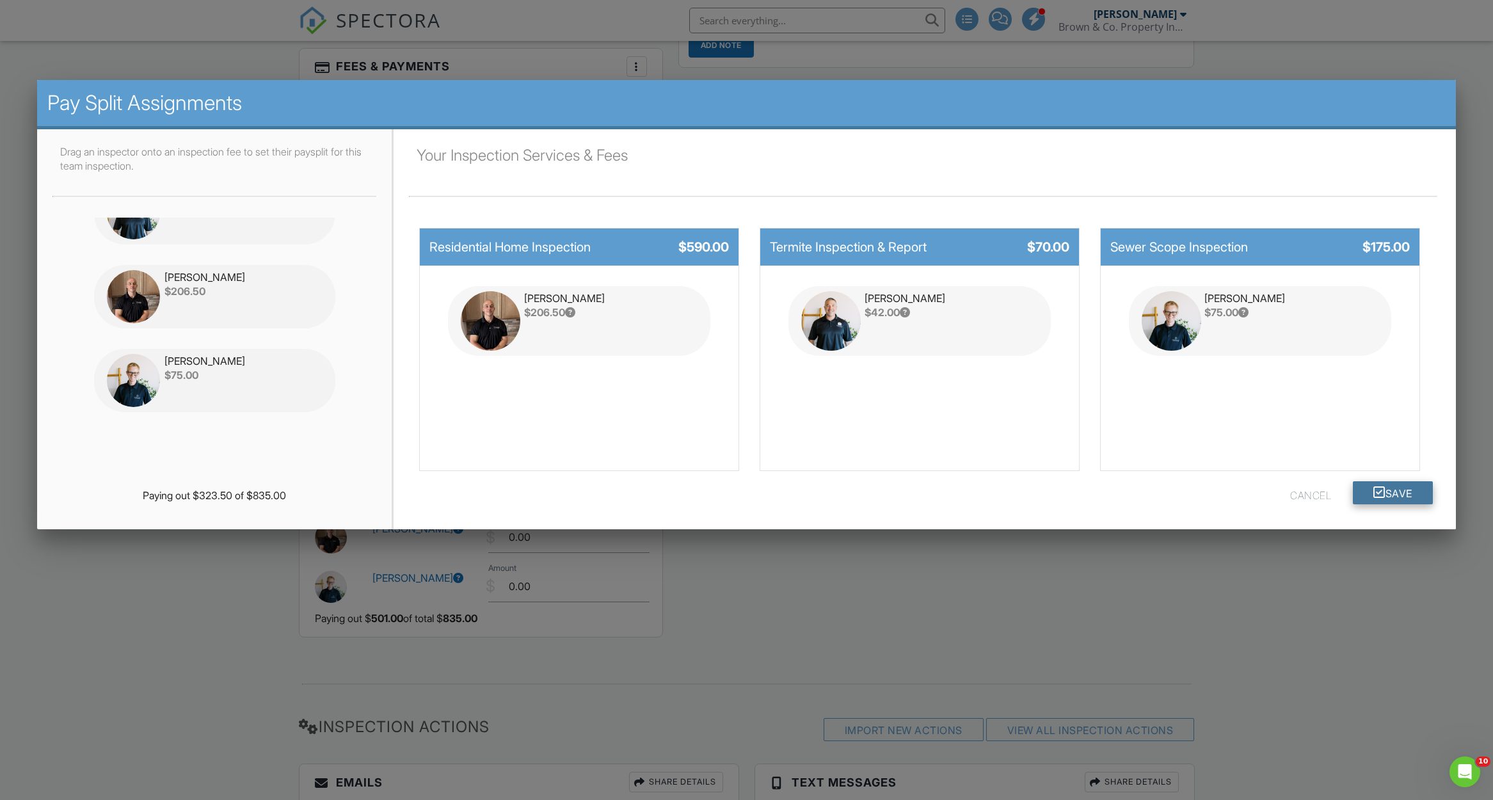
click at [1391, 495] on button "Save" at bounding box center [1393, 492] width 80 height 23
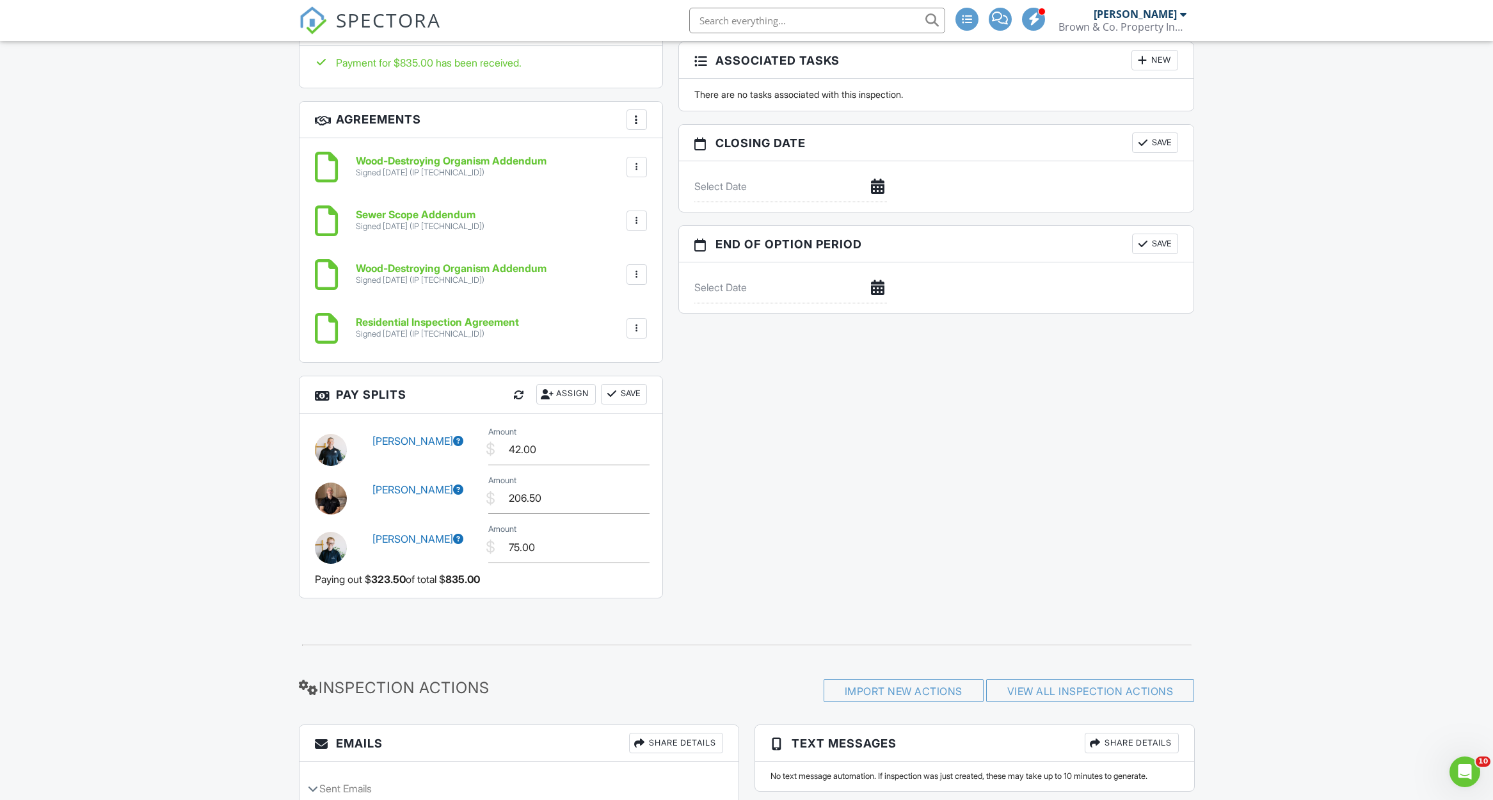
click at [453, 486] on icon at bounding box center [458, 490] width 10 height 10
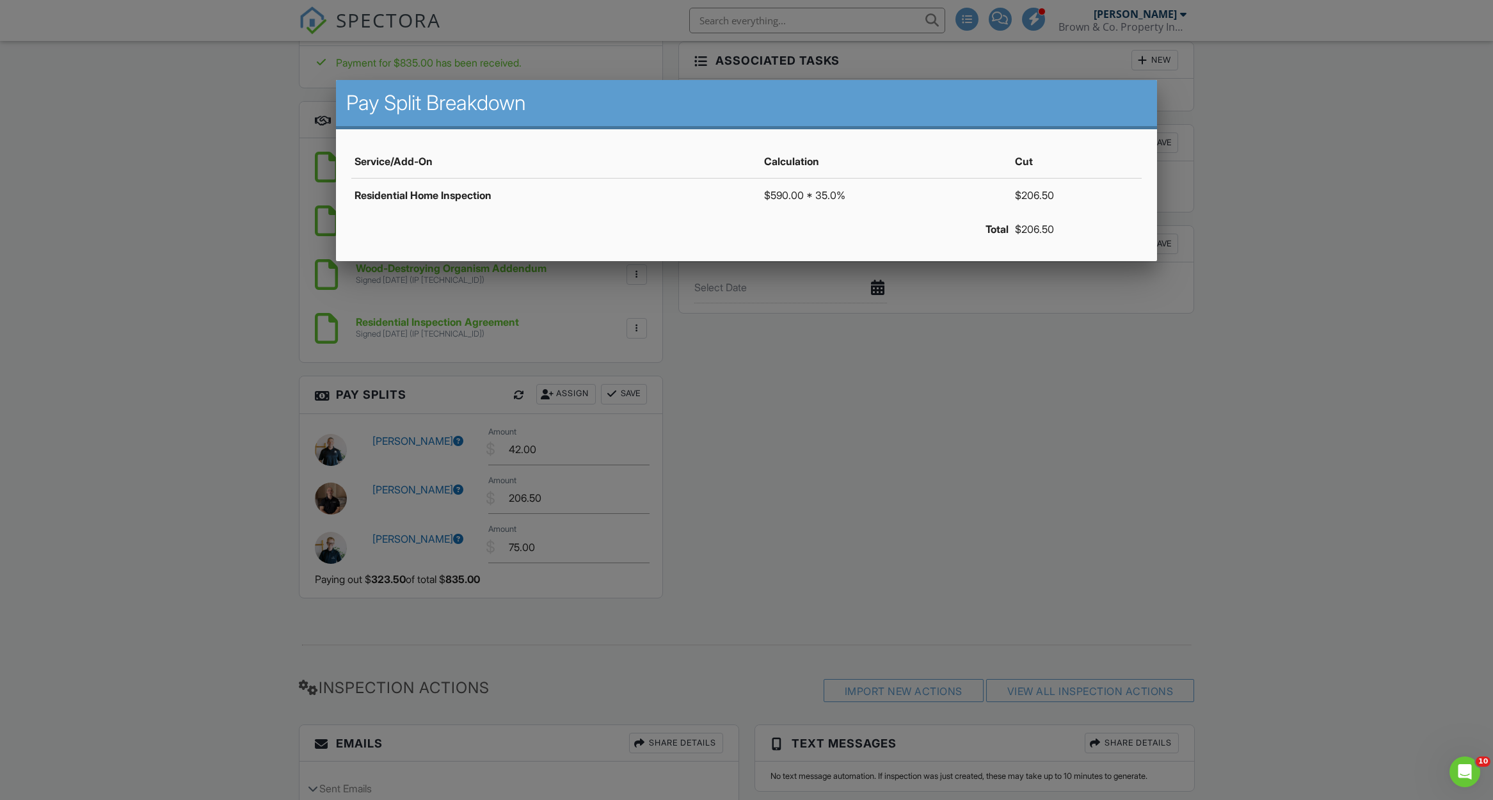
click at [245, 339] on div at bounding box center [746, 436] width 1493 height 1000
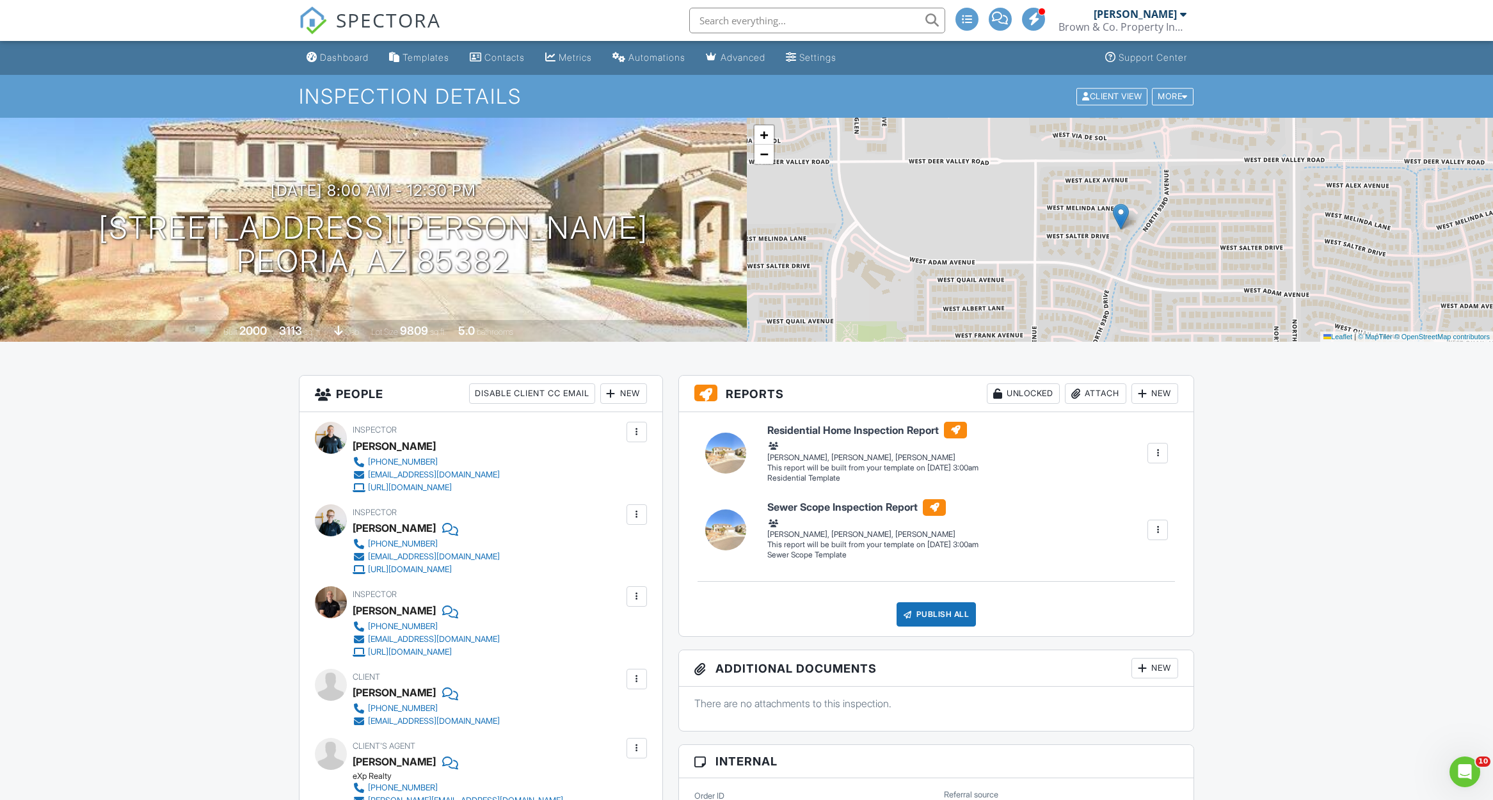
click at [1148, 533] on div at bounding box center [1158, 530] width 20 height 20
click at [1136, 589] on link "Assign Inspectors" at bounding box center [1119, 587] width 102 height 14
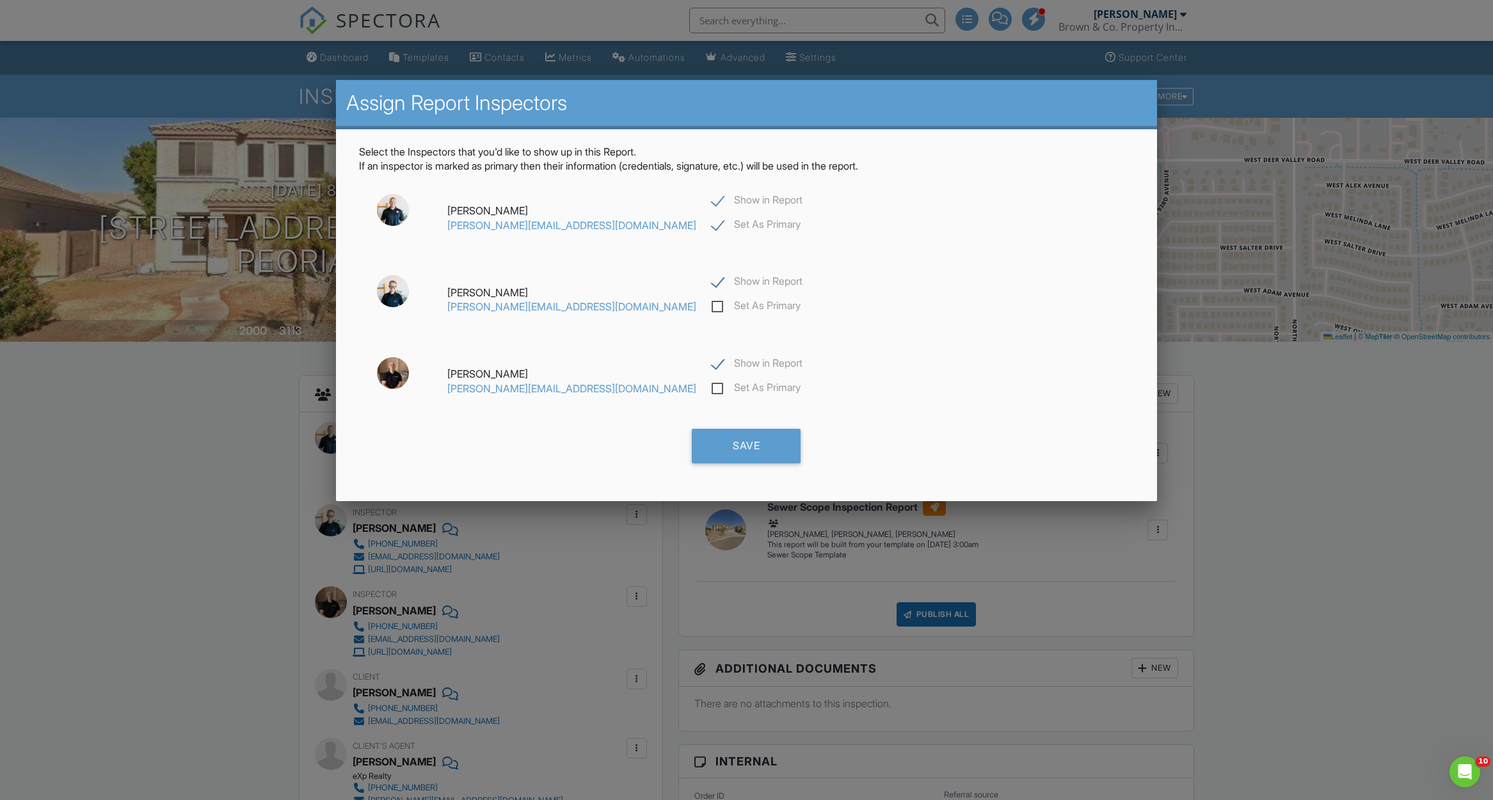
click at [712, 371] on label "Show in Report" at bounding box center [757, 365] width 91 height 16
checkbox input "false"
click at [712, 226] on label "Set As Primary" at bounding box center [756, 226] width 89 height 16
checkbox input "false"
click at [712, 204] on label "Show in Report" at bounding box center [757, 202] width 91 height 16
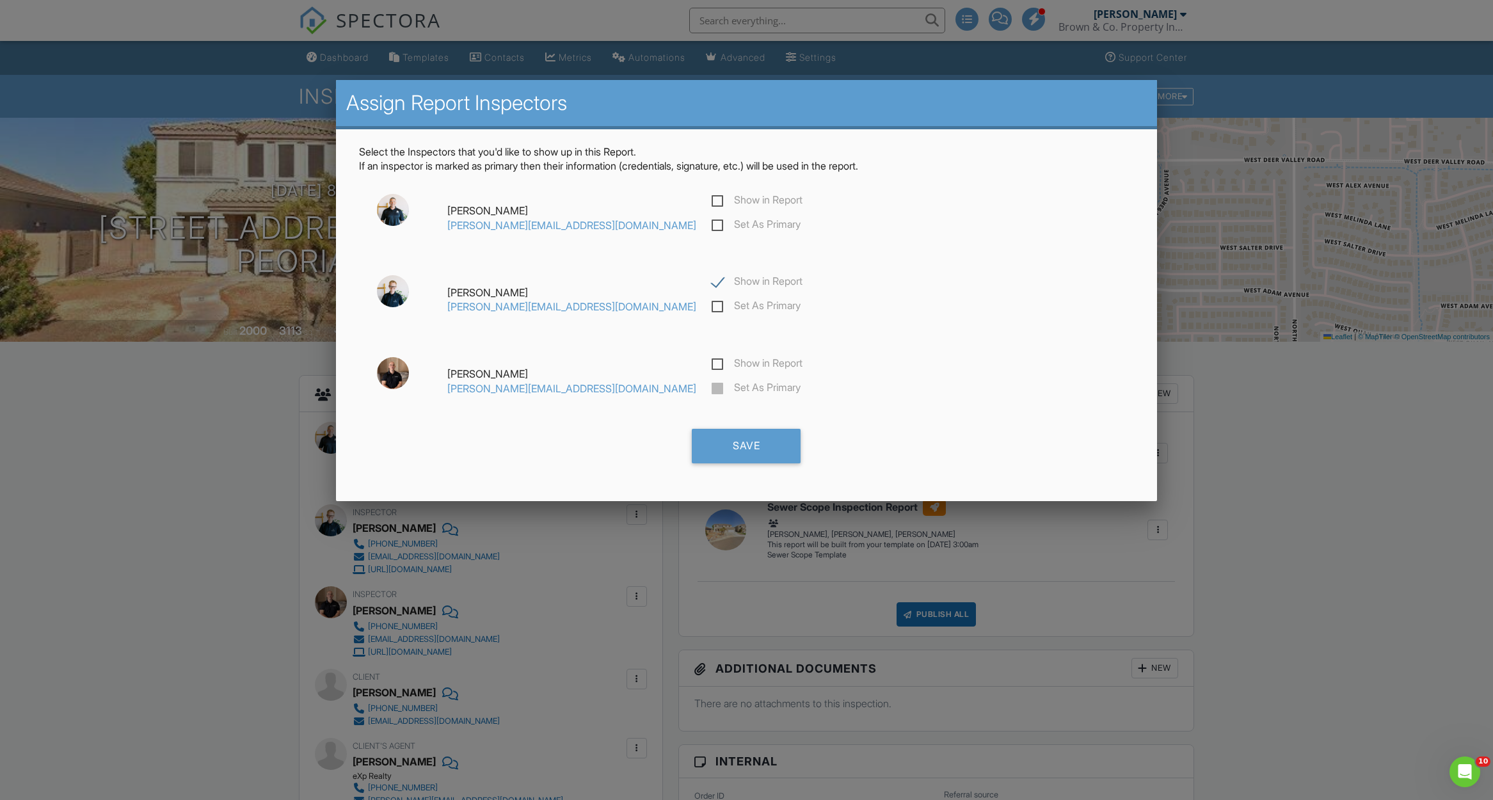
checkbox input "false"
click at [780, 449] on div "Save" at bounding box center [746, 446] width 109 height 35
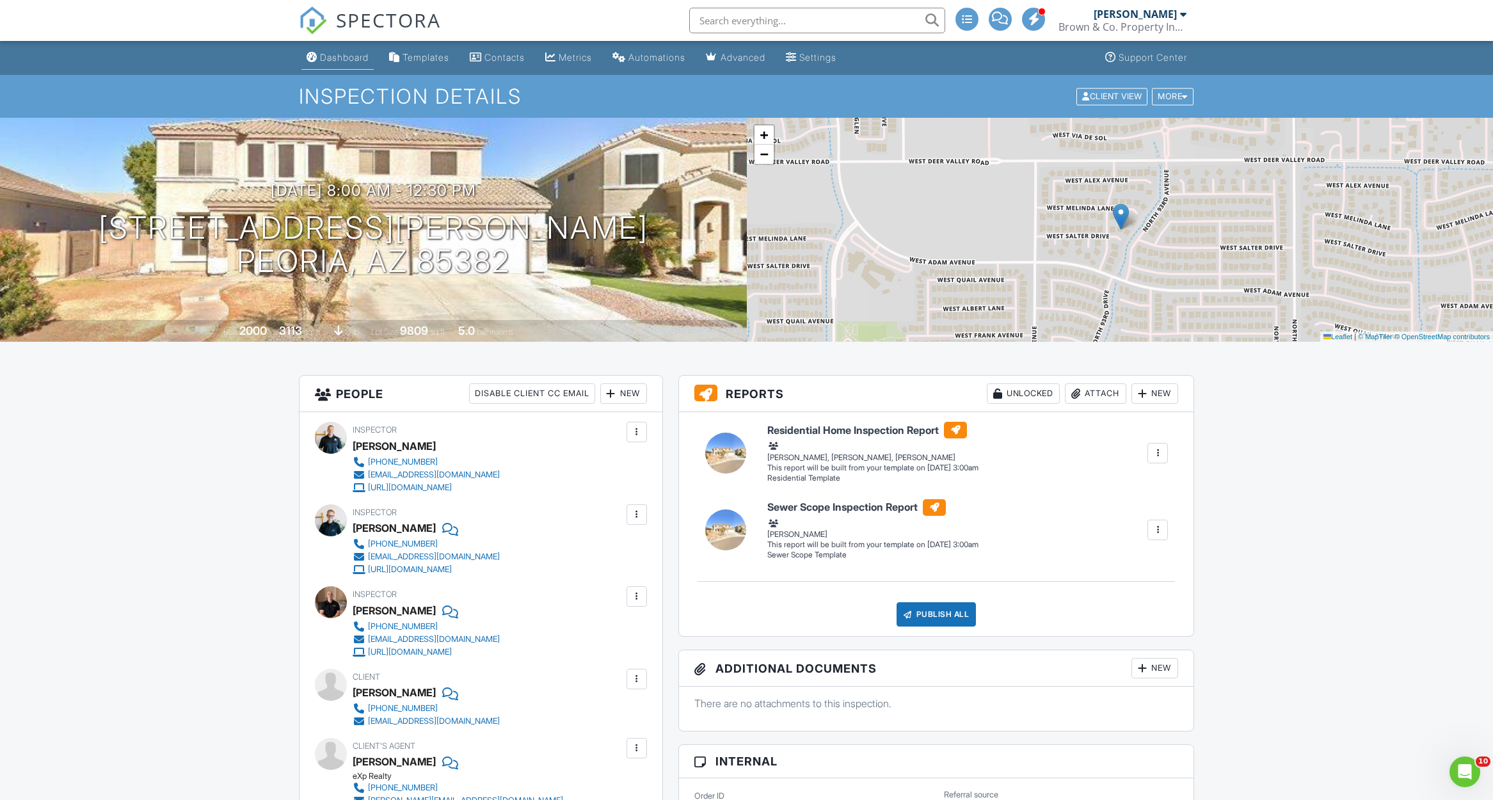
click at [323, 65] on link "Dashboard" at bounding box center [337, 58] width 72 height 24
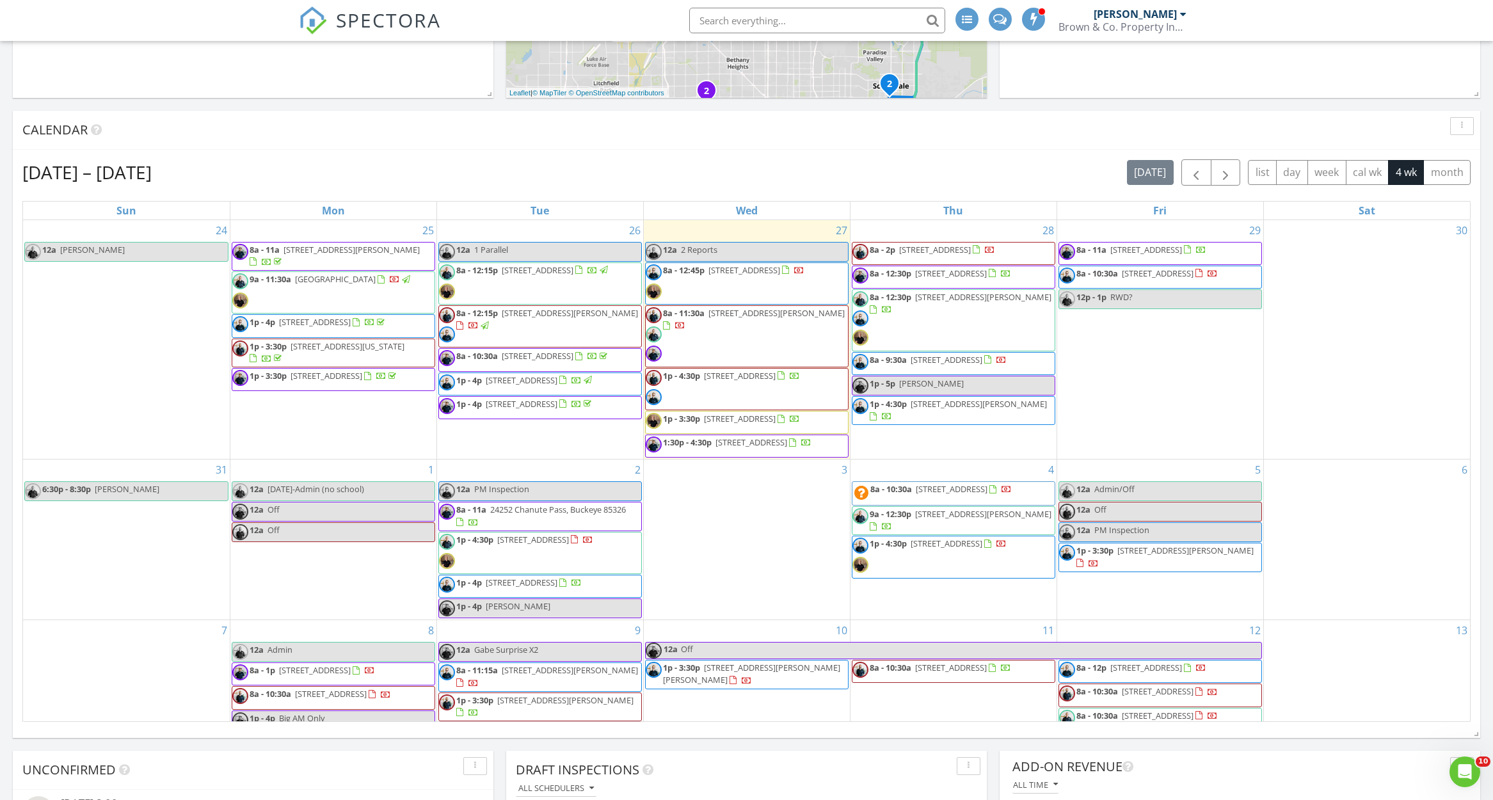
scroll to position [453, 0]
click at [969, 177] on div "Aug 24 – Sep 20, 2025 today list day week cal wk 4 wk month" at bounding box center [746, 172] width 1448 height 26
click at [677, 179] on div "Aug 24 – Sep 20, 2025 today list day week cal wk 4 wk month" at bounding box center [746, 172] width 1448 height 26
click at [747, 257] on link "12a 2 Reports" at bounding box center [747, 251] width 204 height 20
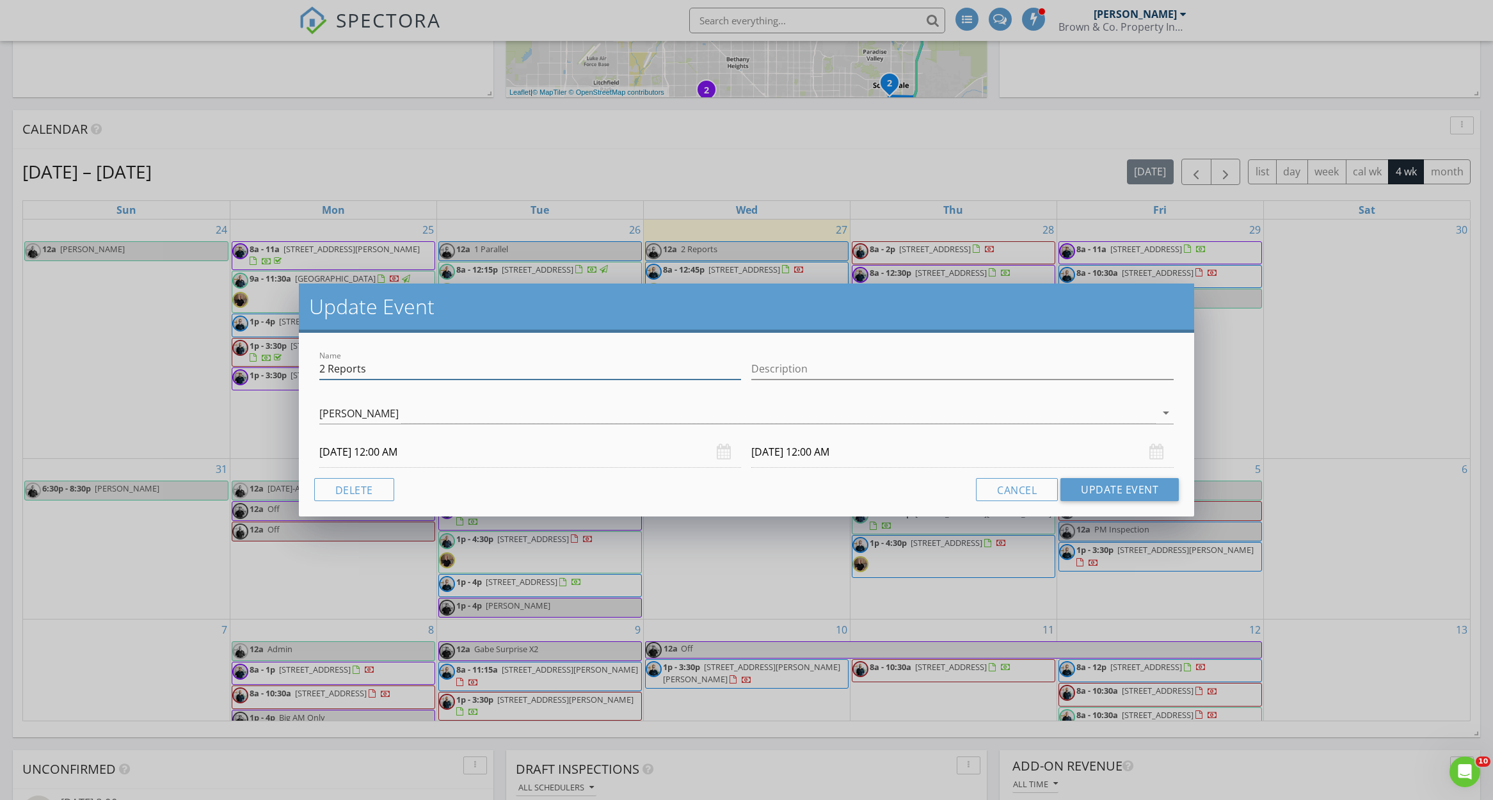
click at [332, 369] on input "2 Reports" at bounding box center [530, 368] width 422 height 21
type input "1 Report"
click at [1120, 494] on button "Update Event" at bounding box center [1120, 489] width 118 height 23
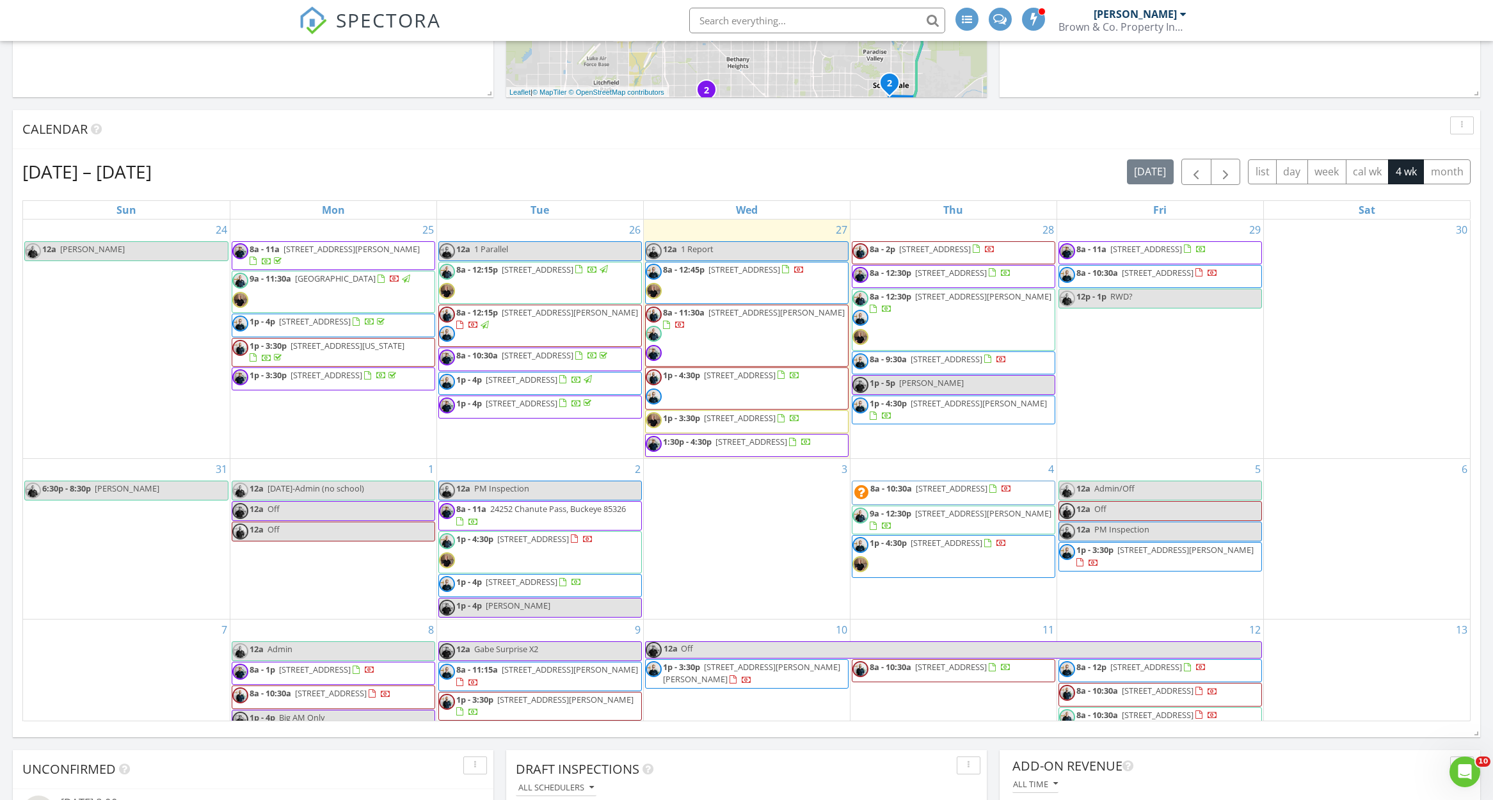
click at [891, 195] on div "Aug 24 – Sep 20, 2025 today list day week cal wk 4 wk month Sun Mon Tue Wed Thu…" at bounding box center [746, 440] width 1448 height 563
click at [874, 161] on div "Aug 24 – Sep 20, 2025 today list day week cal wk 4 wk month" at bounding box center [746, 172] width 1448 height 26
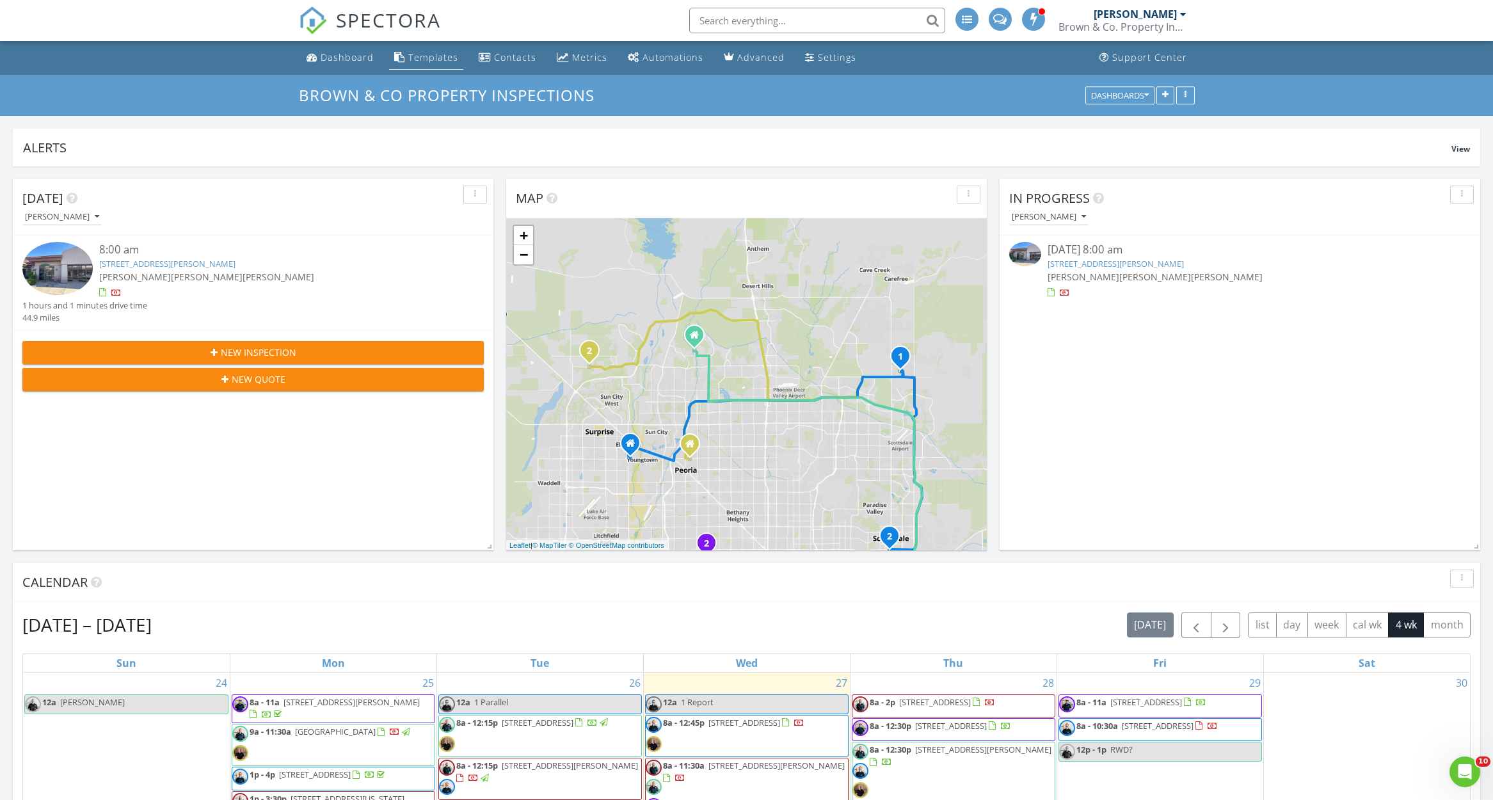
scroll to position [0, 0]
click at [333, 72] on li "Dashboard" at bounding box center [340, 58] width 83 height 34
click at [332, 67] on link "Dashboard" at bounding box center [339, 58] width 77 height 24
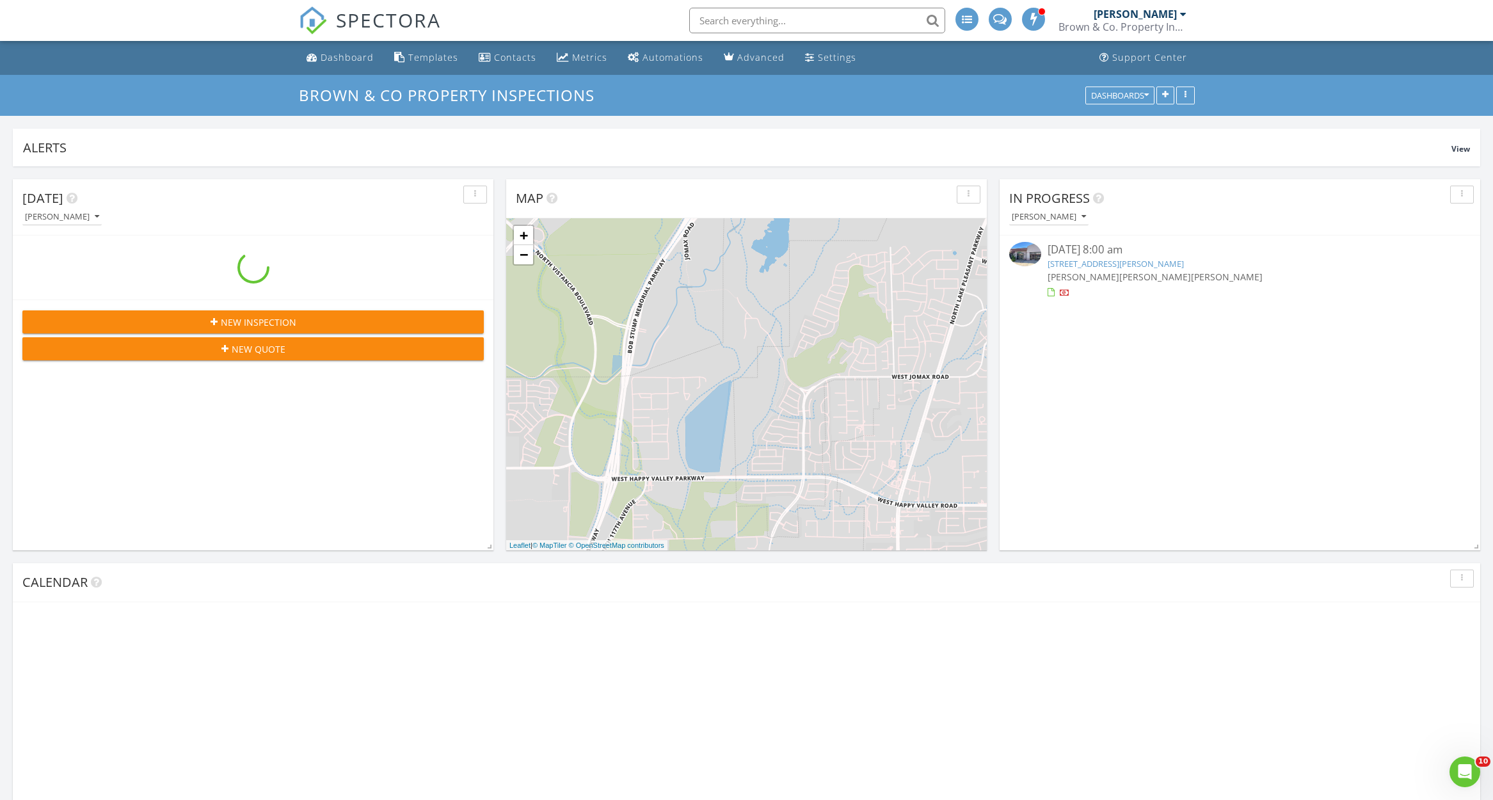
scroll to position [275, 481]
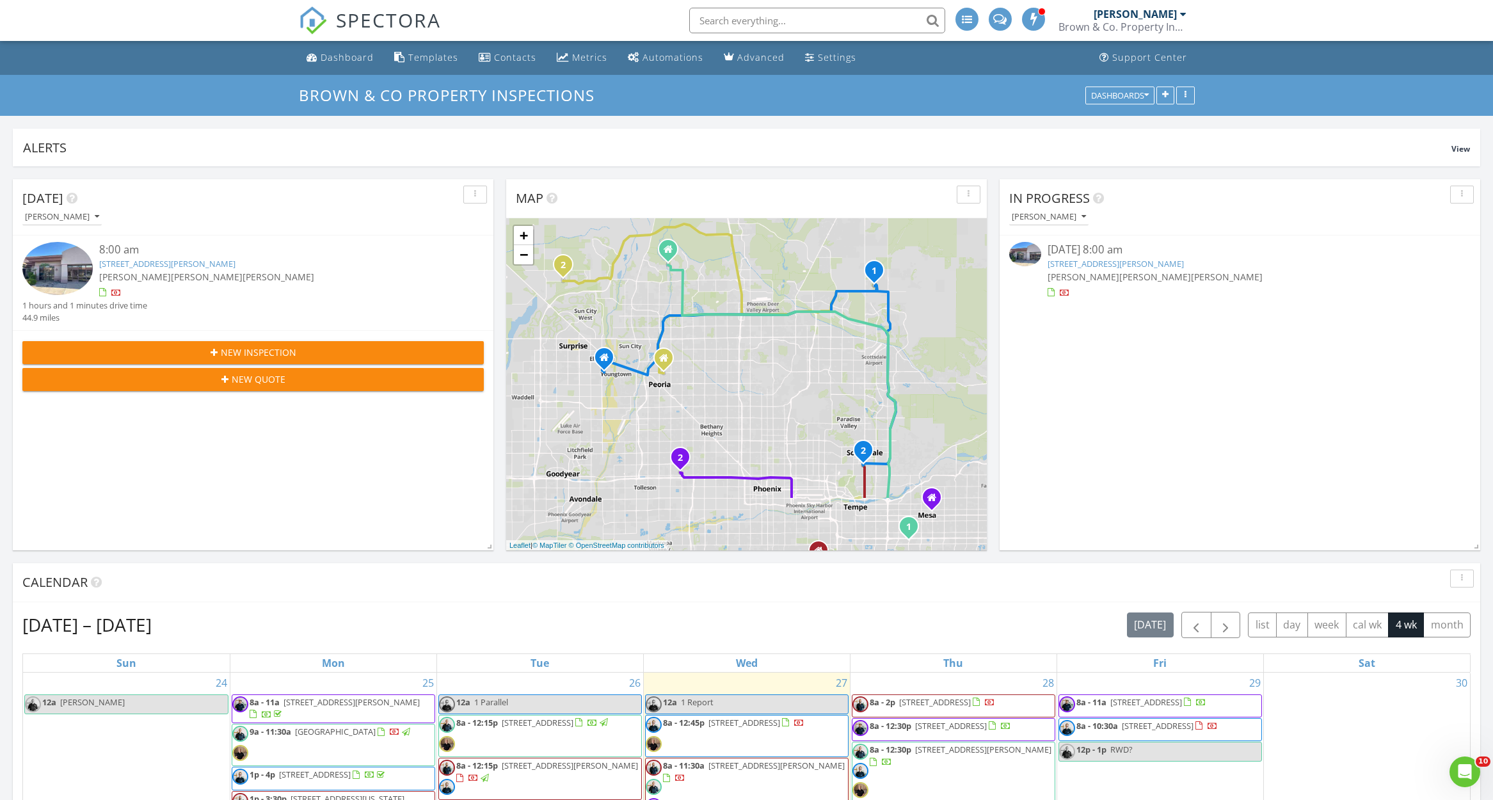
click at [751, 371] on div "1 2 1 2 1 2 1 2 1 + − [GEOGRAPHIC_DATA], [PERSON_NAME][GEOGRAPHIC_DATA], [GEOGR…" at bounding box center [746, 384] width 481 height 332
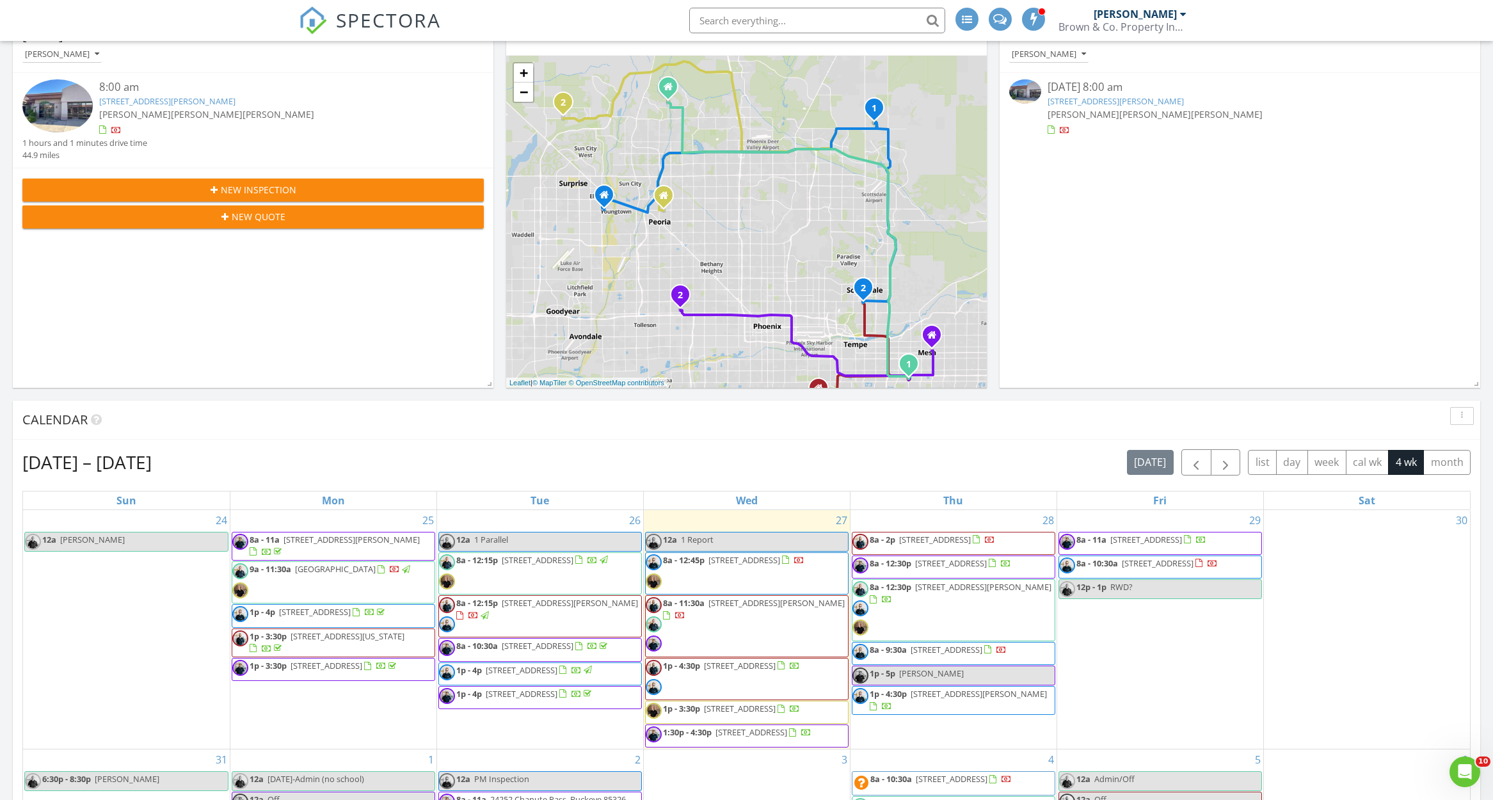
scroll to position [292, 0]
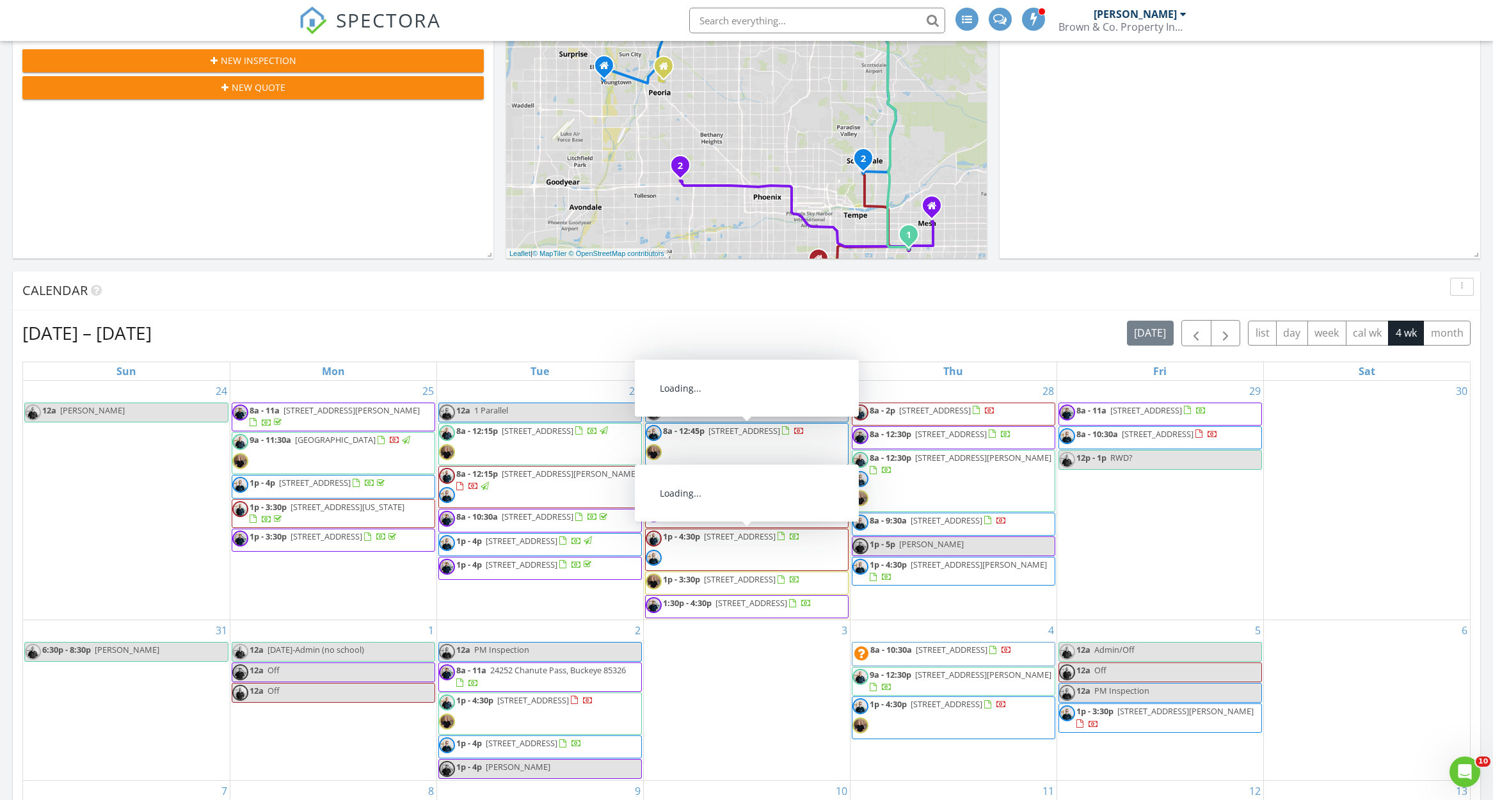
click at [666, 345] on div "Aug 24 – Sep 20, 2025 today list day week cal wk 4 wk month Sun Mon Tue Wed Thu…" at bounding box center [746, 601] width 1448 height 563
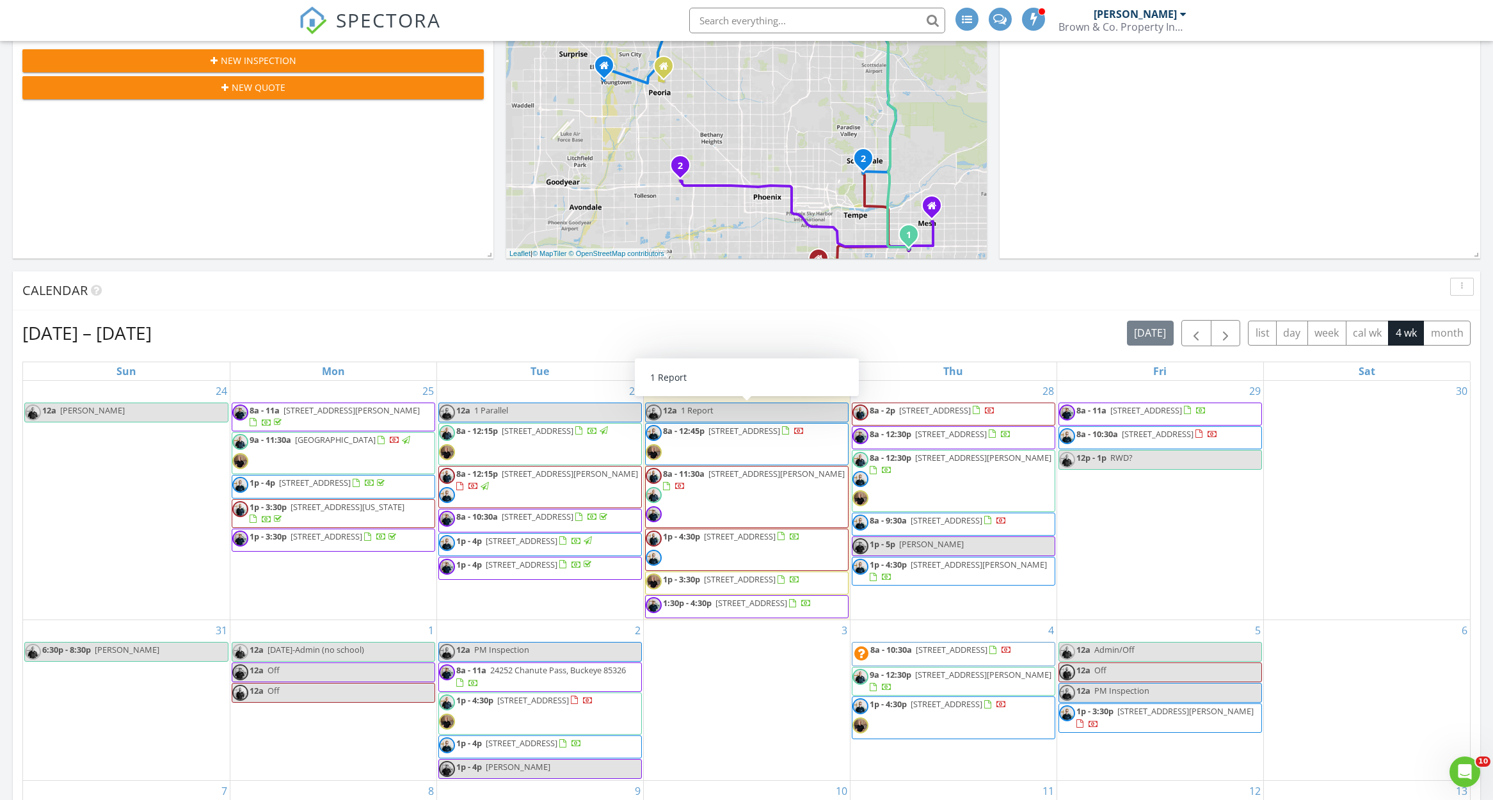
click at [754, 541] on span "1p - 4:30p 2621 N 71st St, Scottsdale 85257" at bounding box center [723, 550] width 154 height 38
click at [683, 328] on div "Aug 24 – Sep 20, 2025 today list day week cal wk 4 wk month" at bounding box center [746, 333] width 1448 height 26
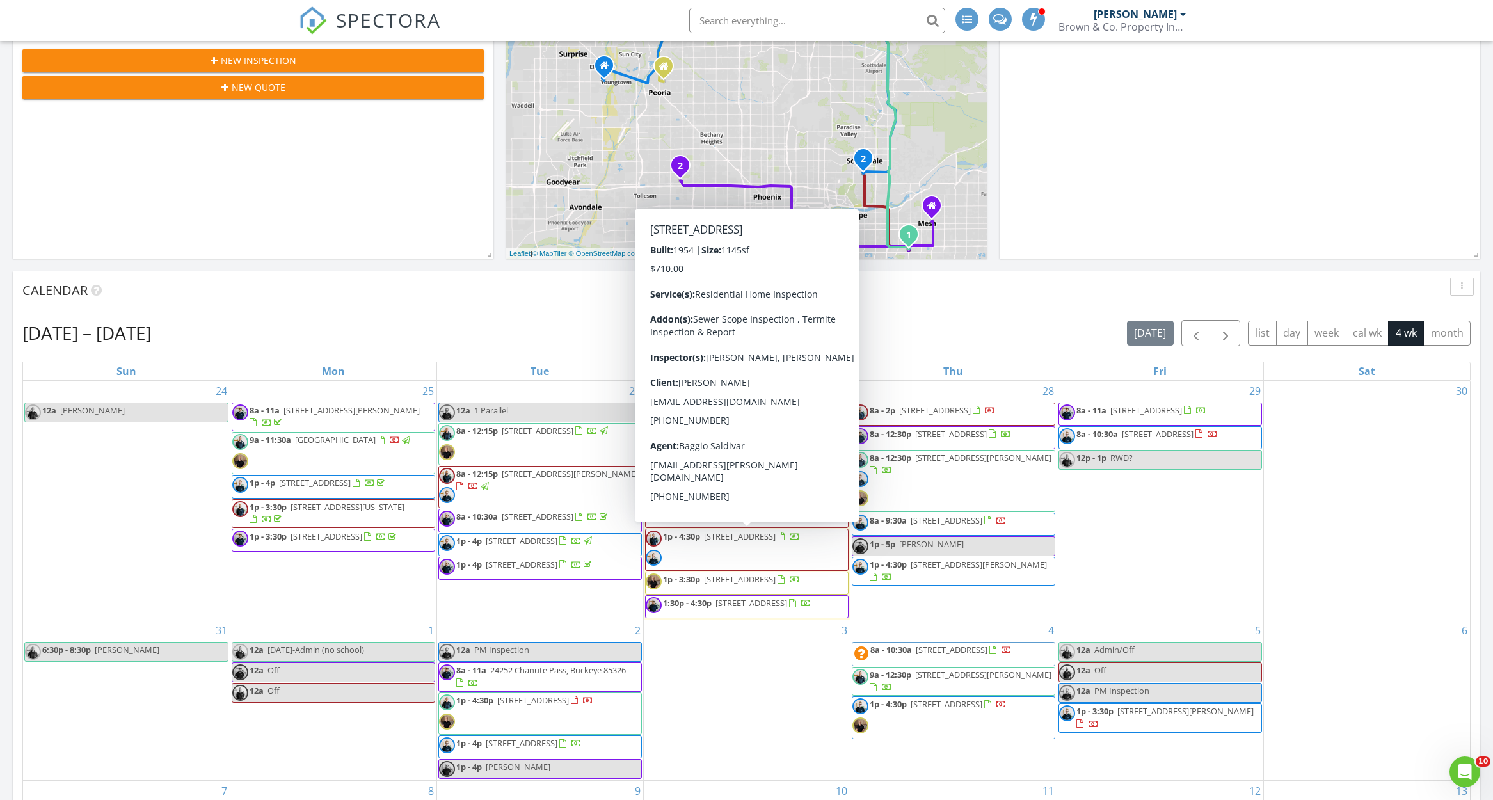
click at [561, 337] on div "Aug 24 – Sep 20, 2025 today list day week cal wk 4 wk month" at bounding box center [746, 333] width 1448 height 26
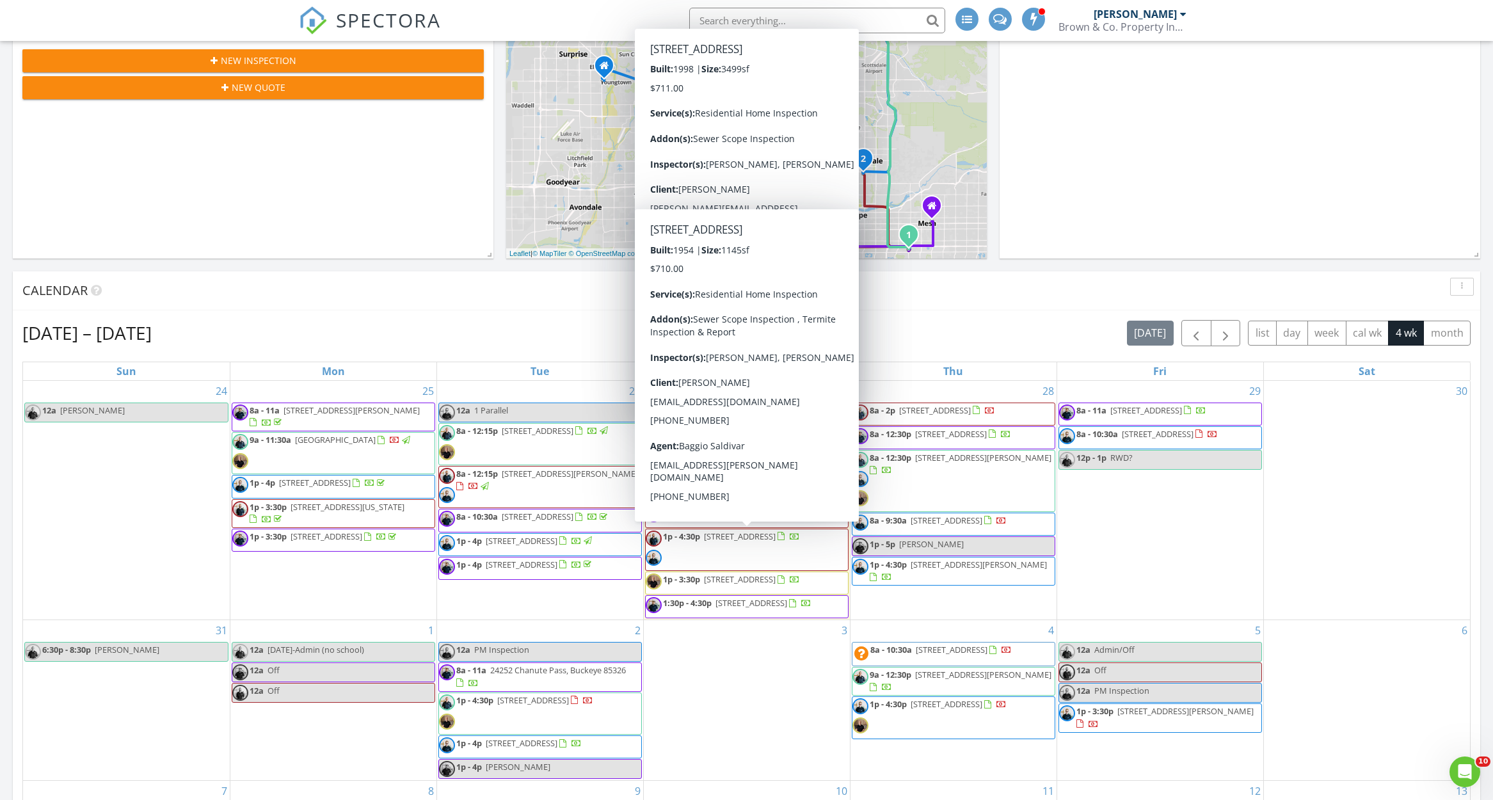
click at [564, 317] on div "Aug 24 – Sep 20, 2025 today list day week cal wk 4 wk month Sun Mon Tue Wed Thu…" at bounding box center [747, 601] width 1468 height 582
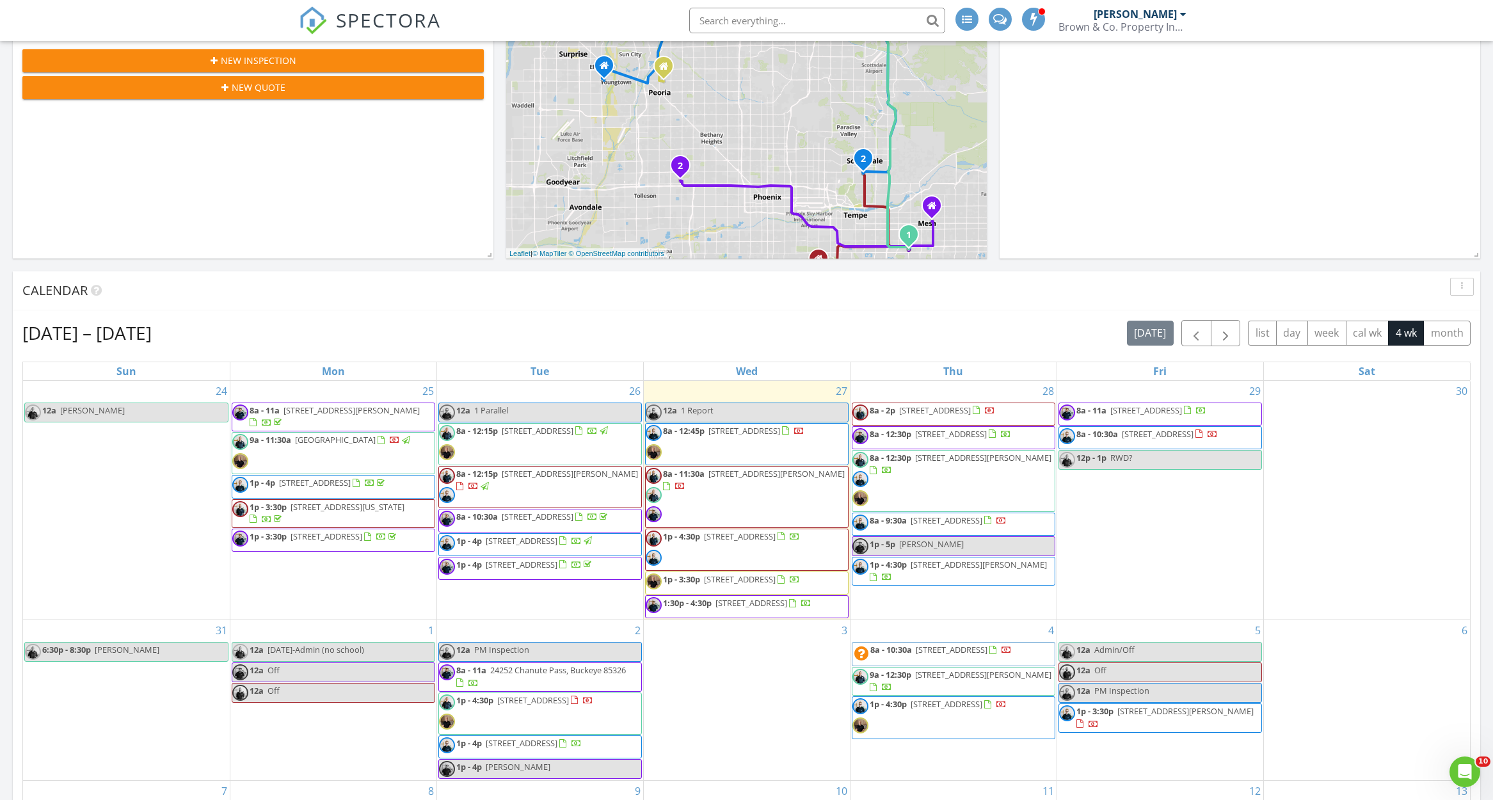
click at [746, 411] on link "12a 1 Report" at bounding box center [747, 413] width 204 height 20
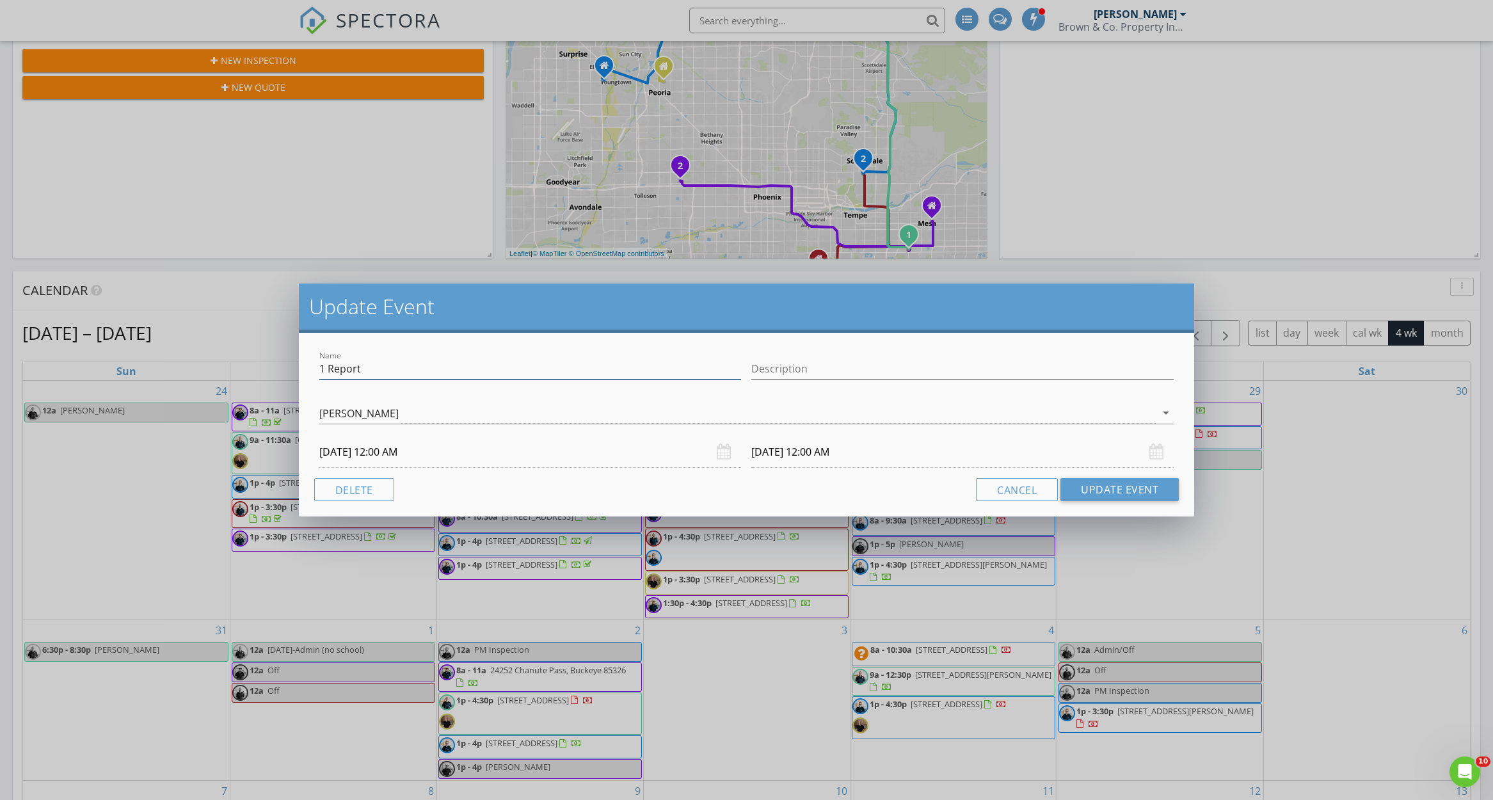
click at [330, 367] on input "1 Report" at bounding box center [530, 368] width 422 height 21
type input "1 Alex Report"
click at [1108, 488] on button "Update Event" at bounding box center [1120, 489] width 118 height 23
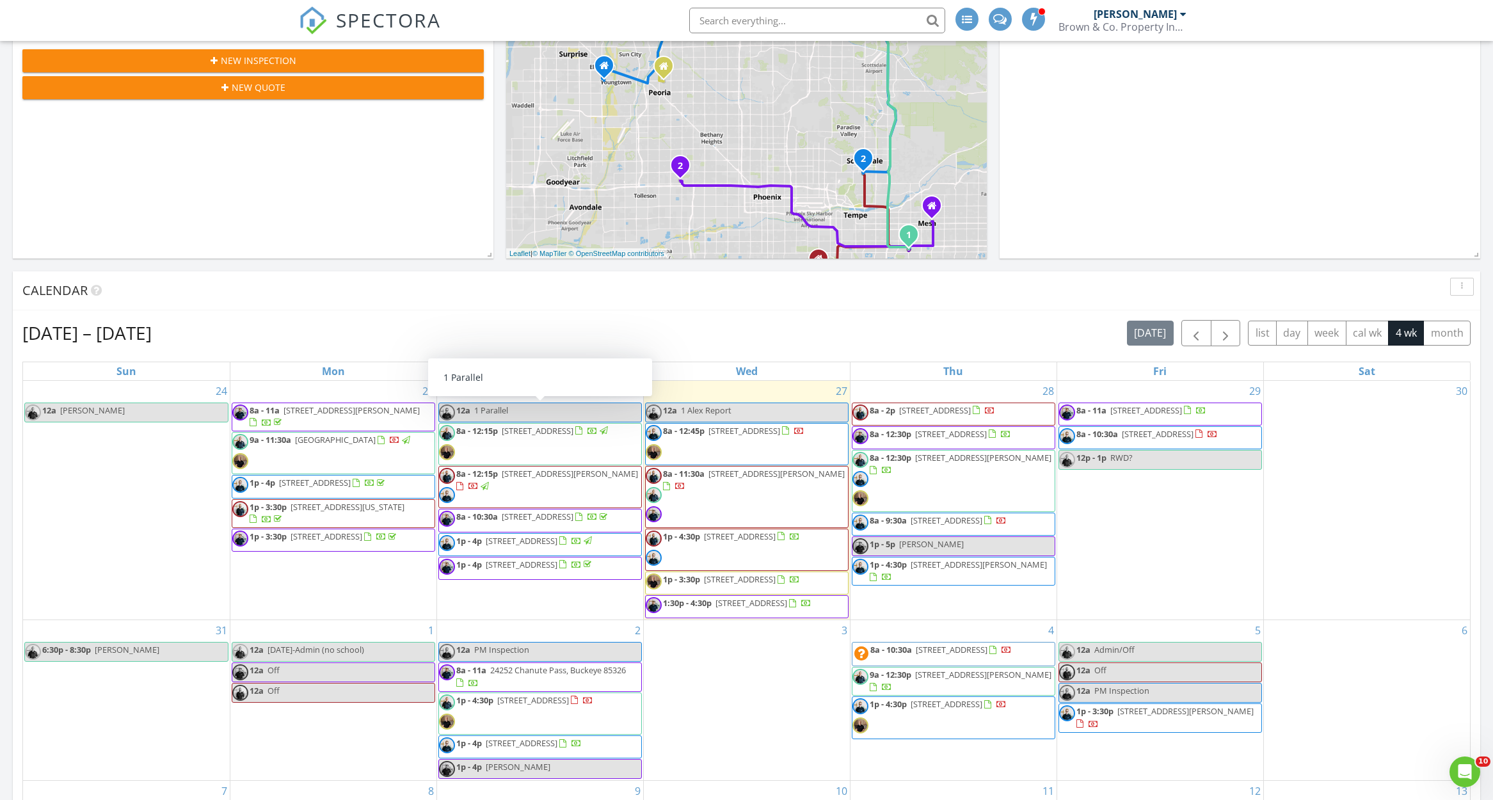
click at [595, 417] on link "12a 1 Parallel" at bounding box center [540, 413] width 204 height 20
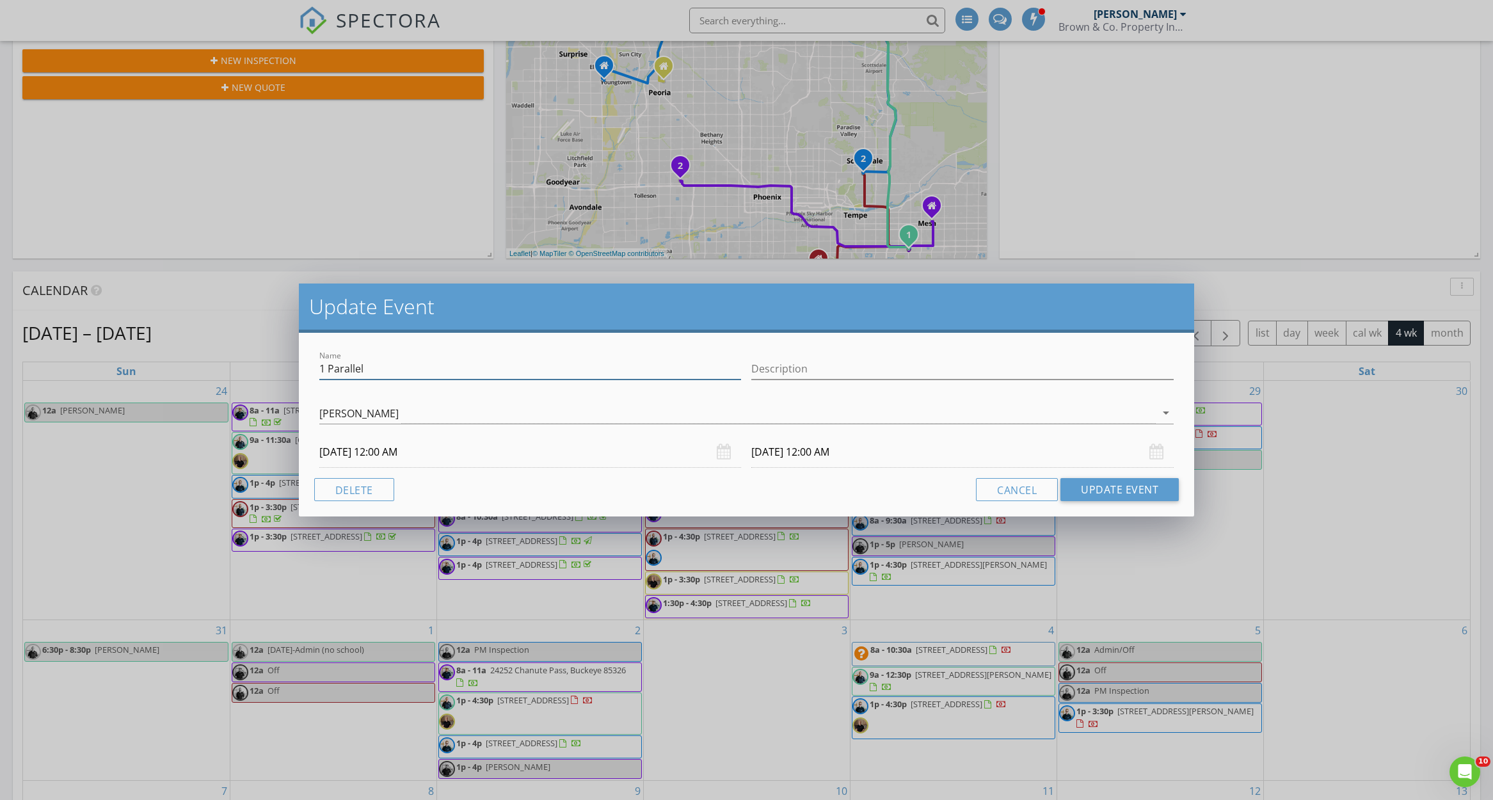
click at [328, 369] on input "1 Parallel" at bounding box center [530, 368] width 422 height 21
type input "1 [PERSON_NAME] Parallel"
click at [1081, 490] on button "Update Event" at bounding box center [1120, 489] width 118 height 23
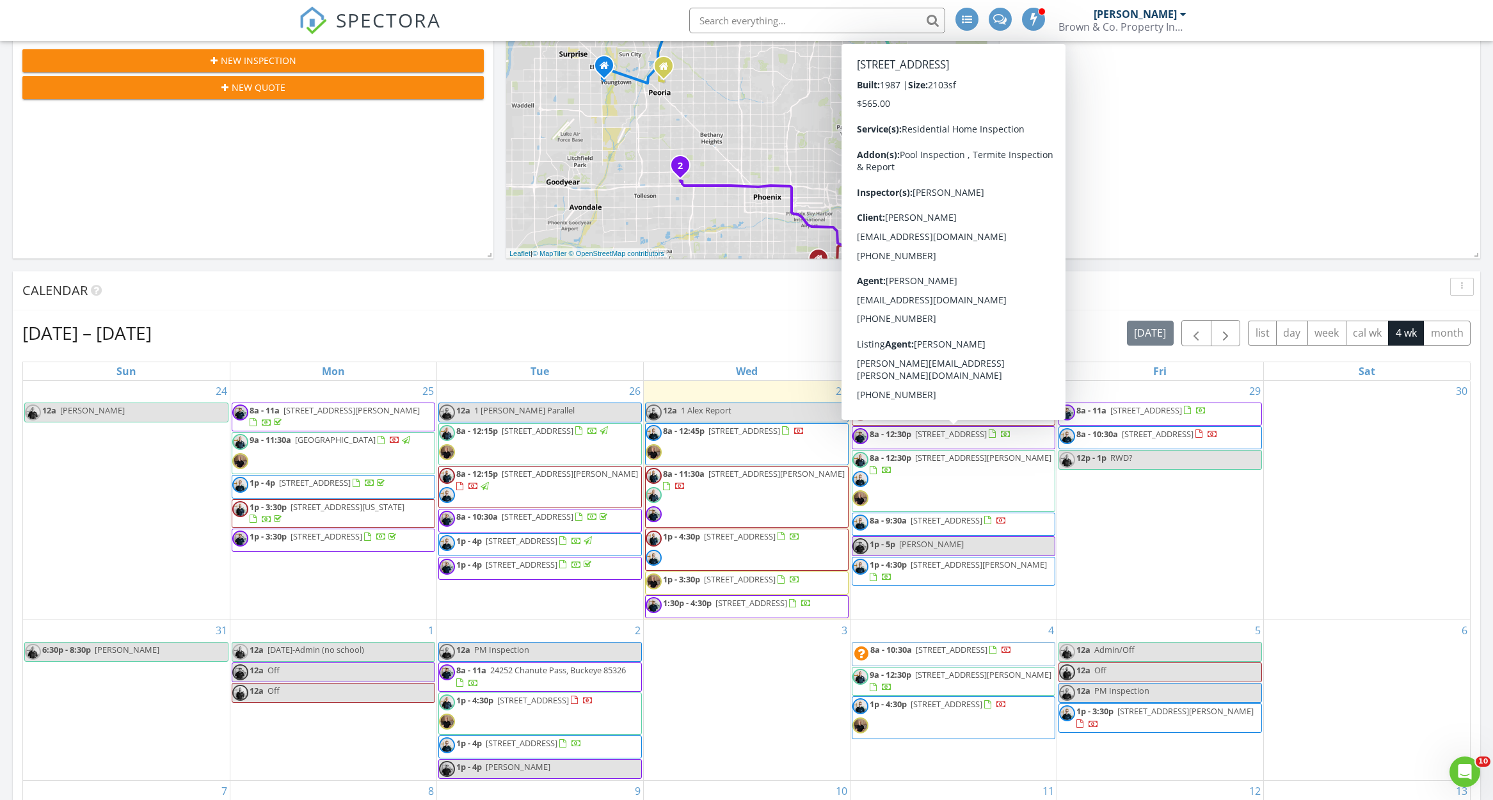
click at [757, 333] on div "Aug 24 – Sep 20, 2025 today list day week cal wk 4 wk month" at bounding box center [746, 333] width 1448 height 26
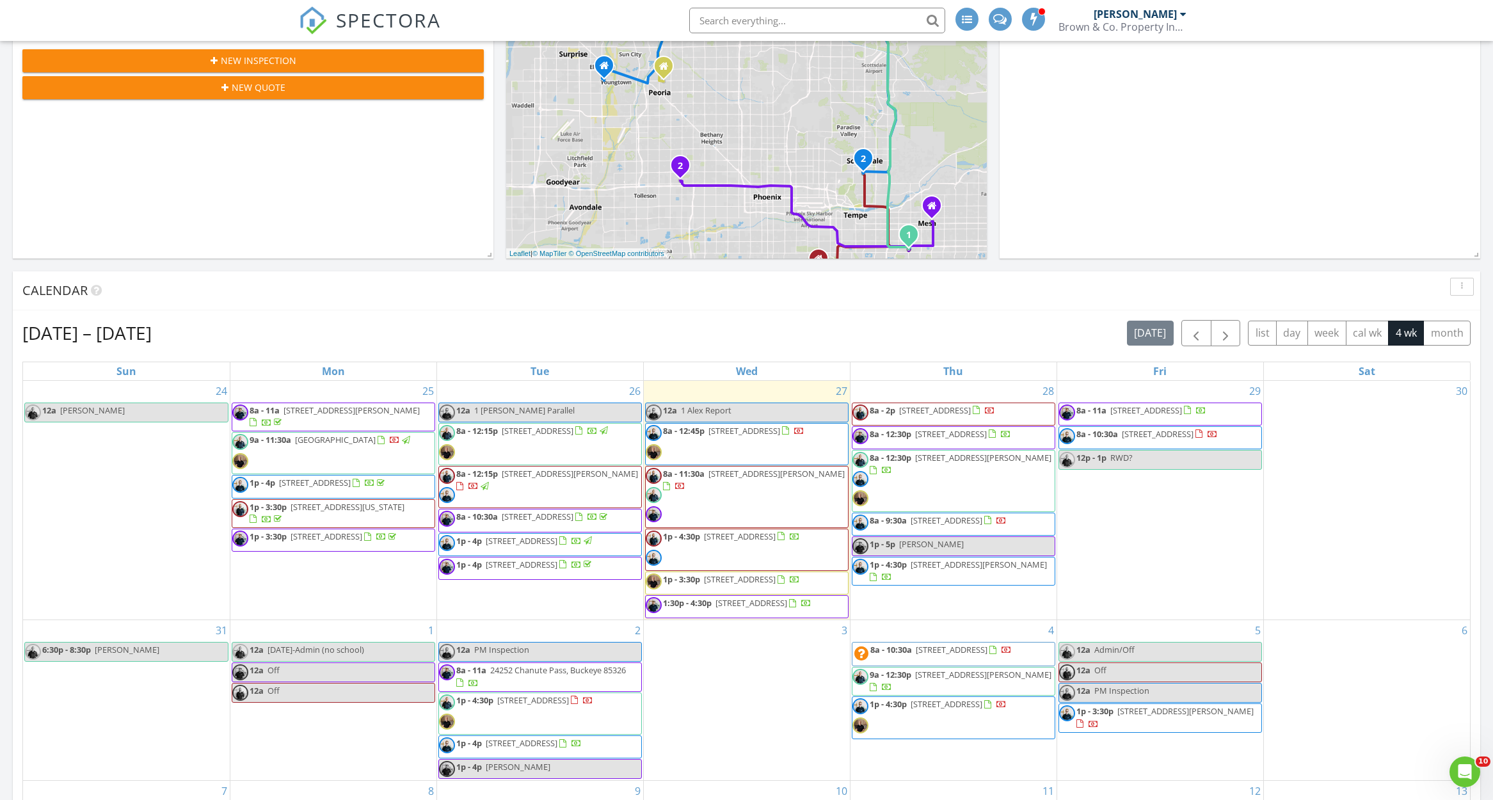
click at [752, 332] on div "[DATE] – [DATE] [DATE] list day week cal wk 4 wk month" at bounding box center [746, 333] width 1448 height 26
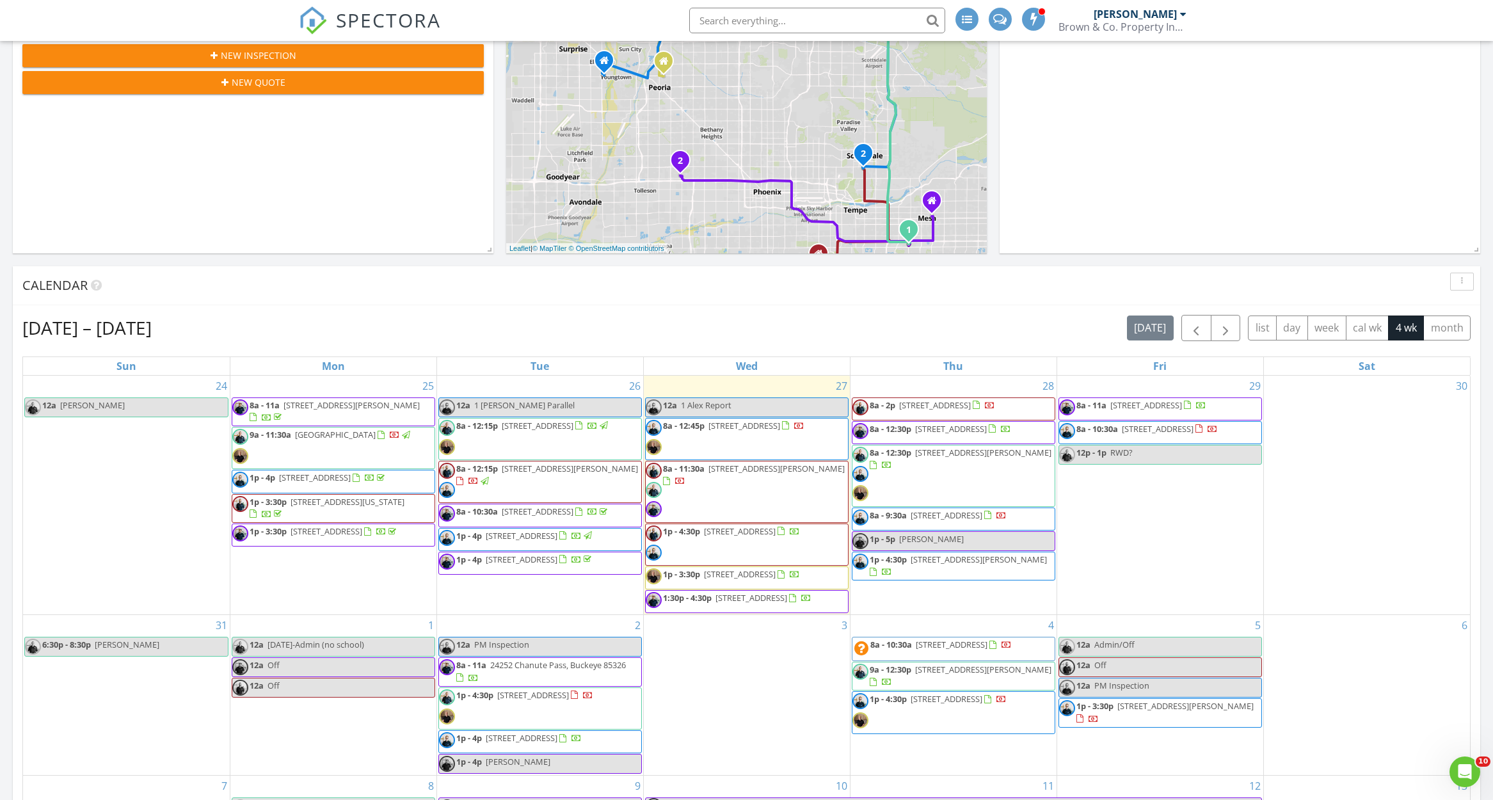
scroll to position [298, 0]
click at [744, 327] on div "[DATE] – [DATE] [DATE] list day week cal wk 4 wk month" at bounding box center [746, 327] width 1448 height 26
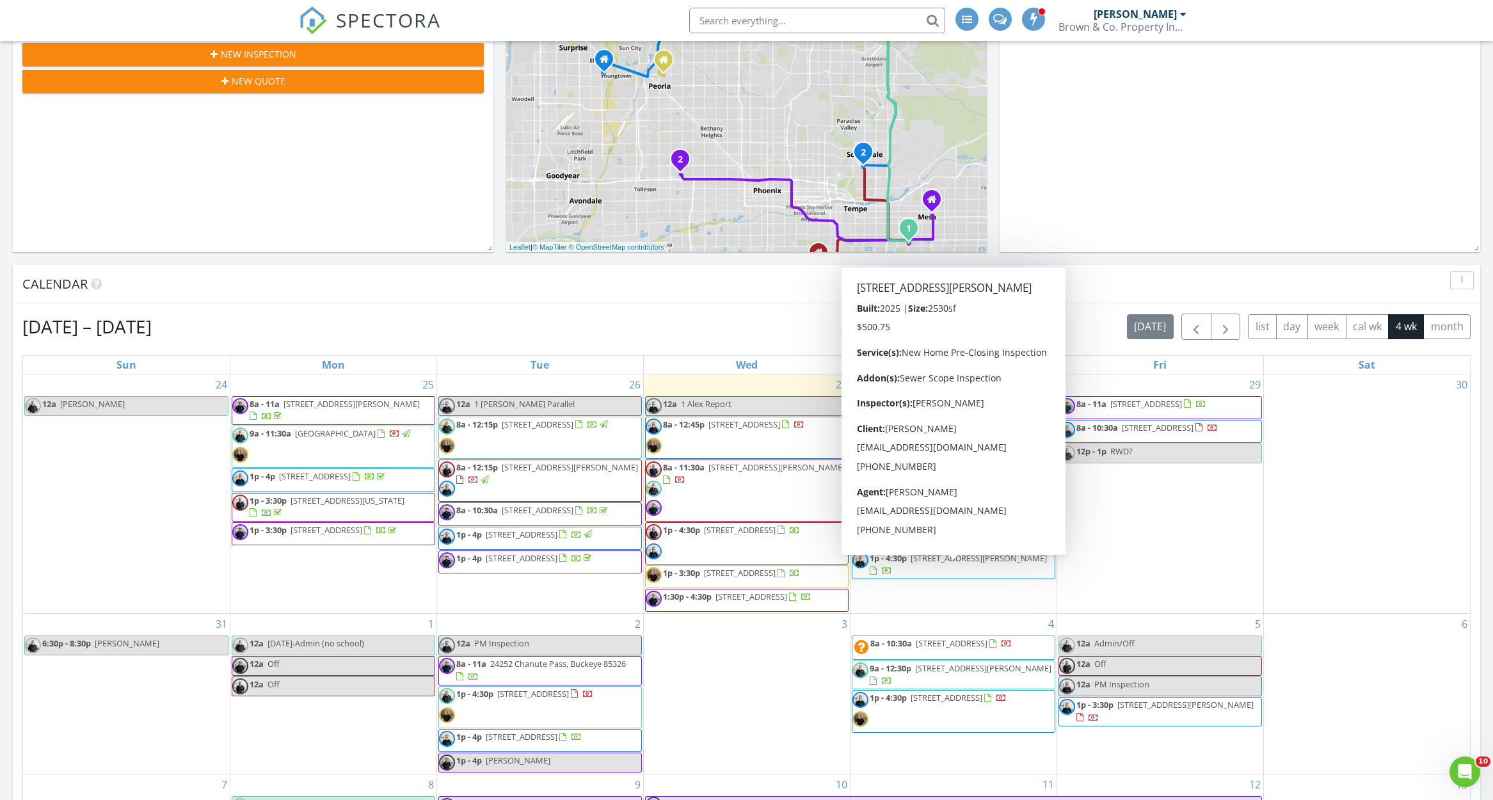
click at [993, 575] on span "1p - 4:30p 15964 W El Cortez Pl , Surprise 85387" at bounding box center [954, 564] width 202 height 25
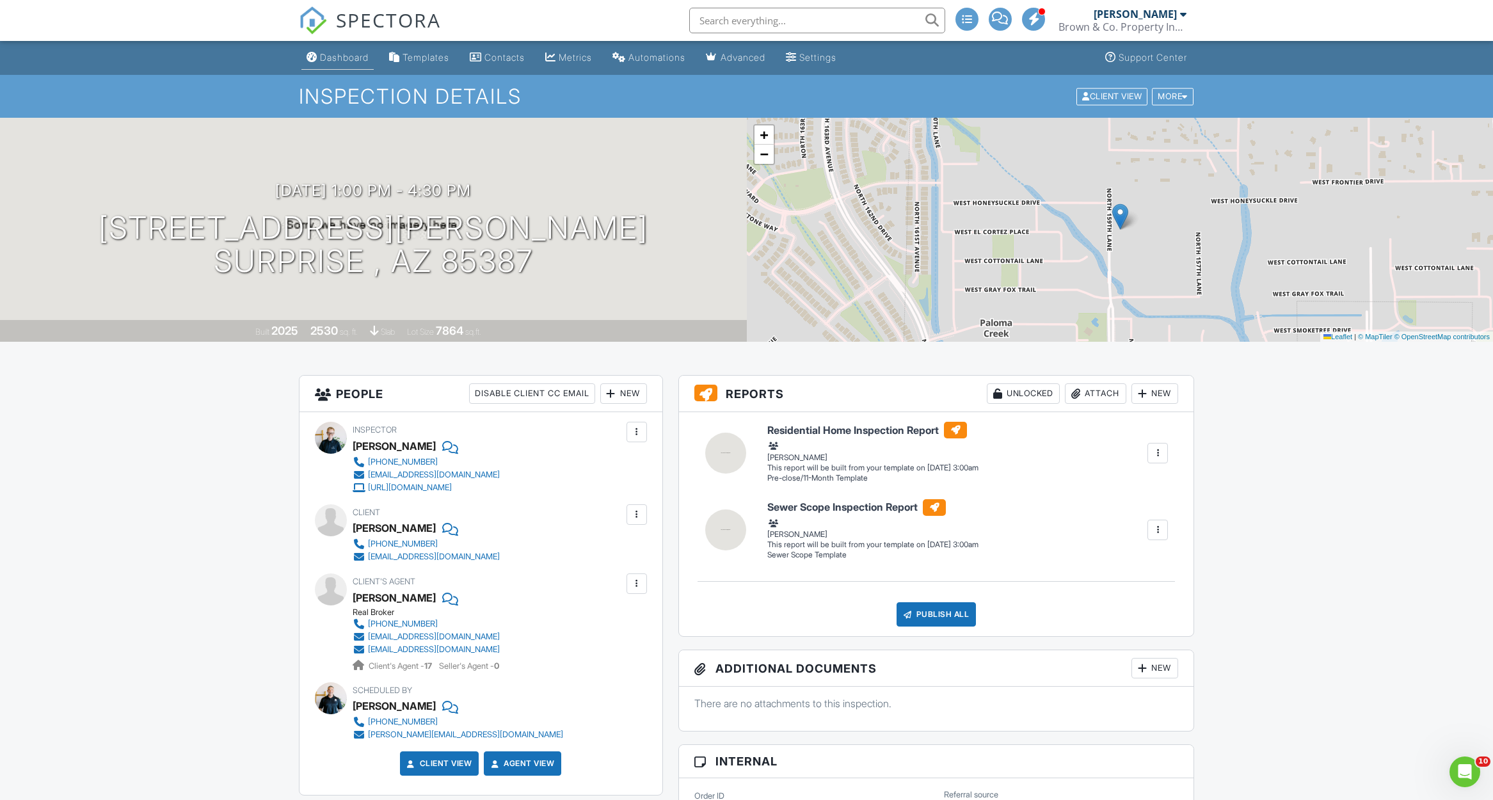
click at [326, 56] on div "Dashboard" at bounding box center [344, 57] width 49 height 11
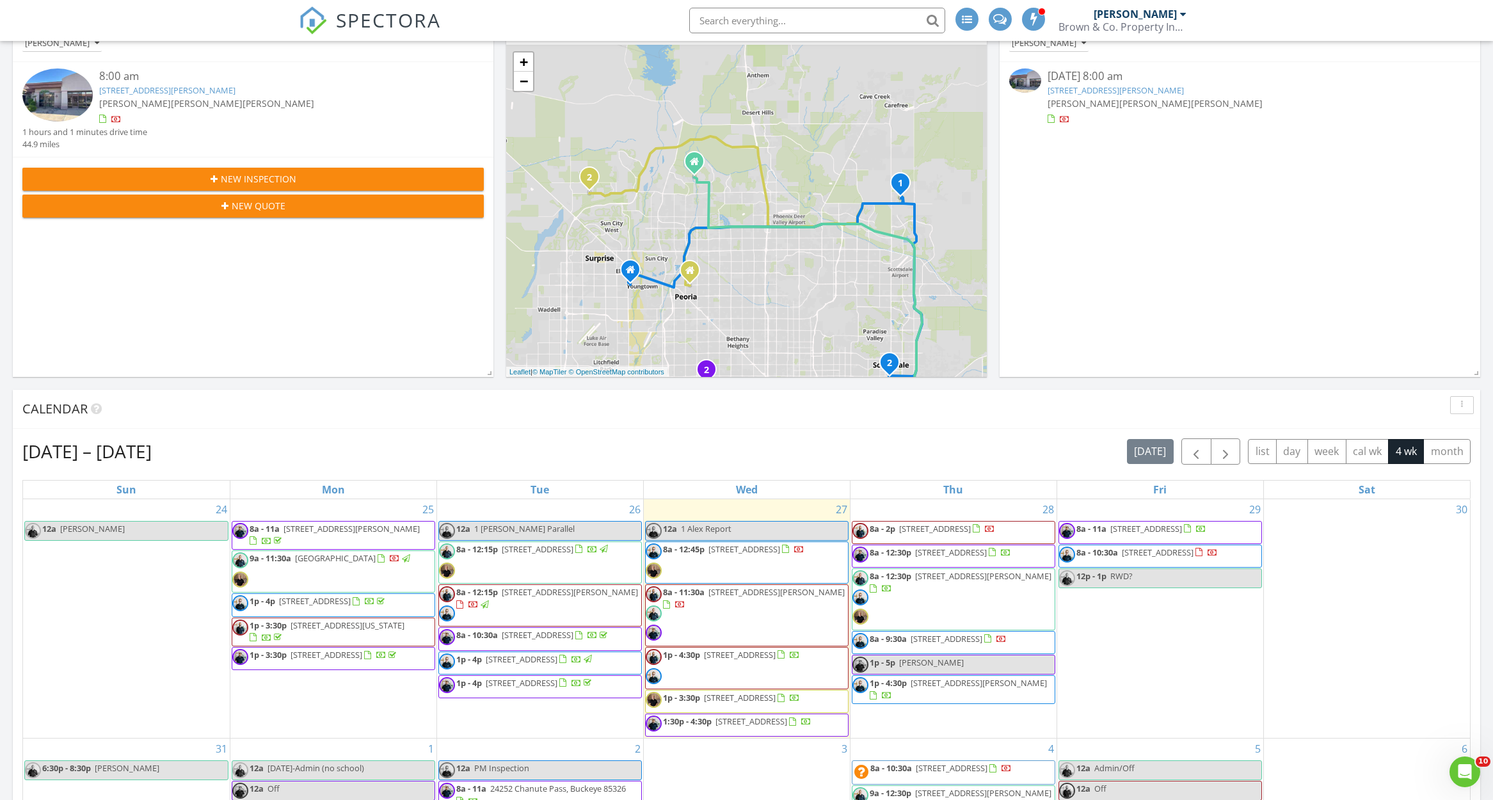
scroll to position [181, 0]
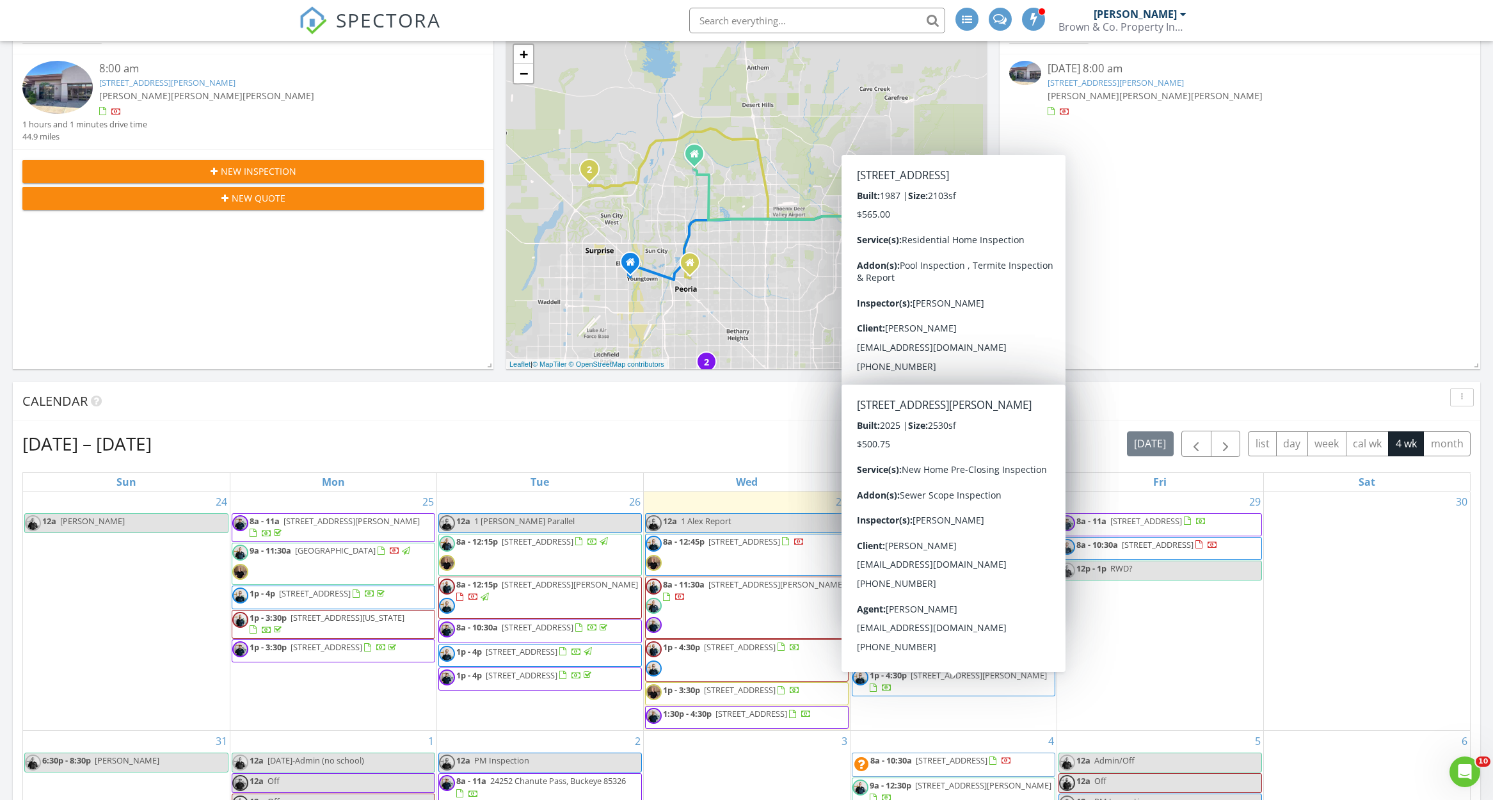
click at [973, 681] on span "[STREET_ADDRESS][PERSON_NAME]" at bounding box center [979, 675] width 136 height 12
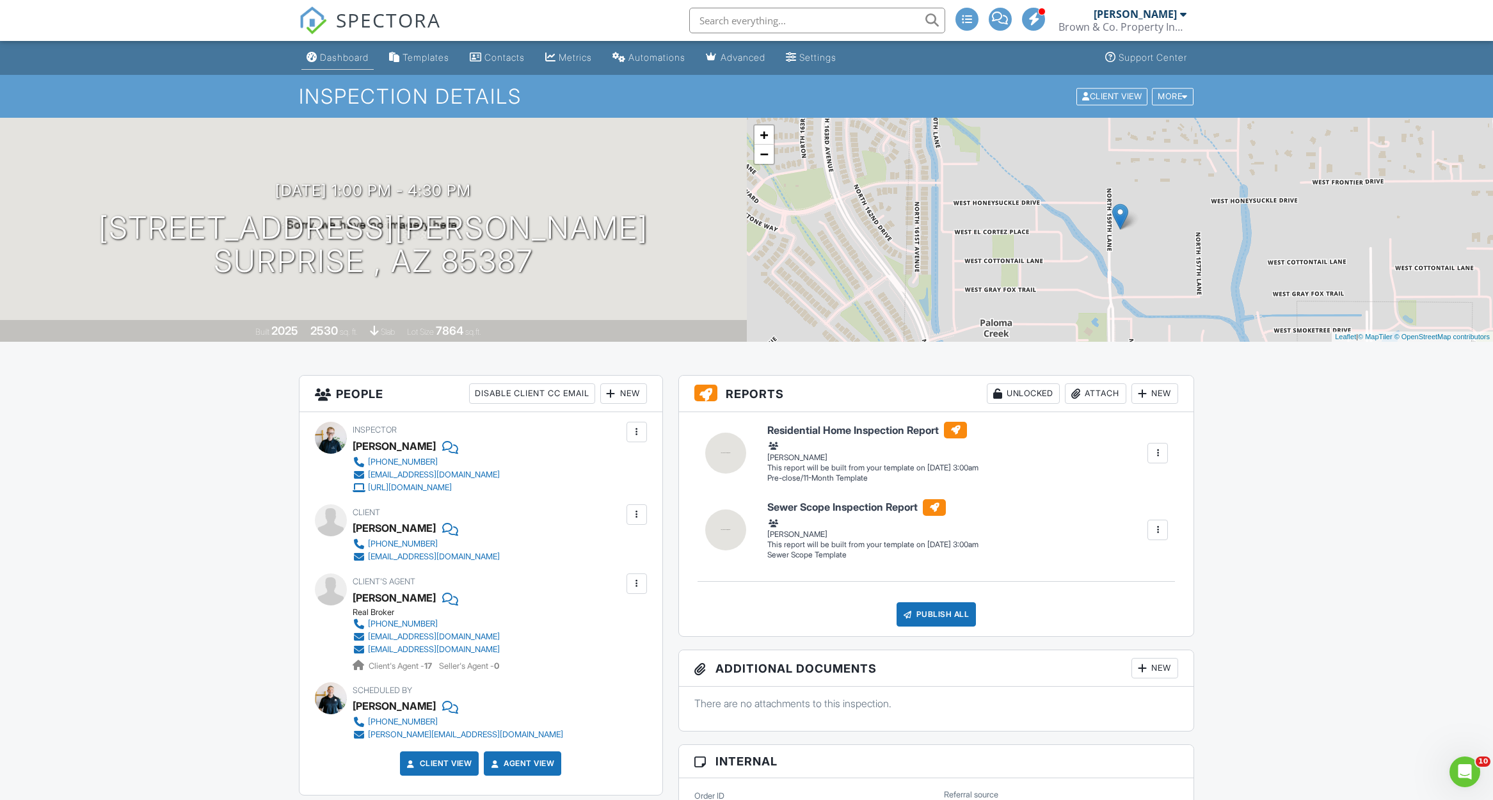
click at [332, 52] on div "Dashboard" at bounding box center [344, 57] width 49 height 11
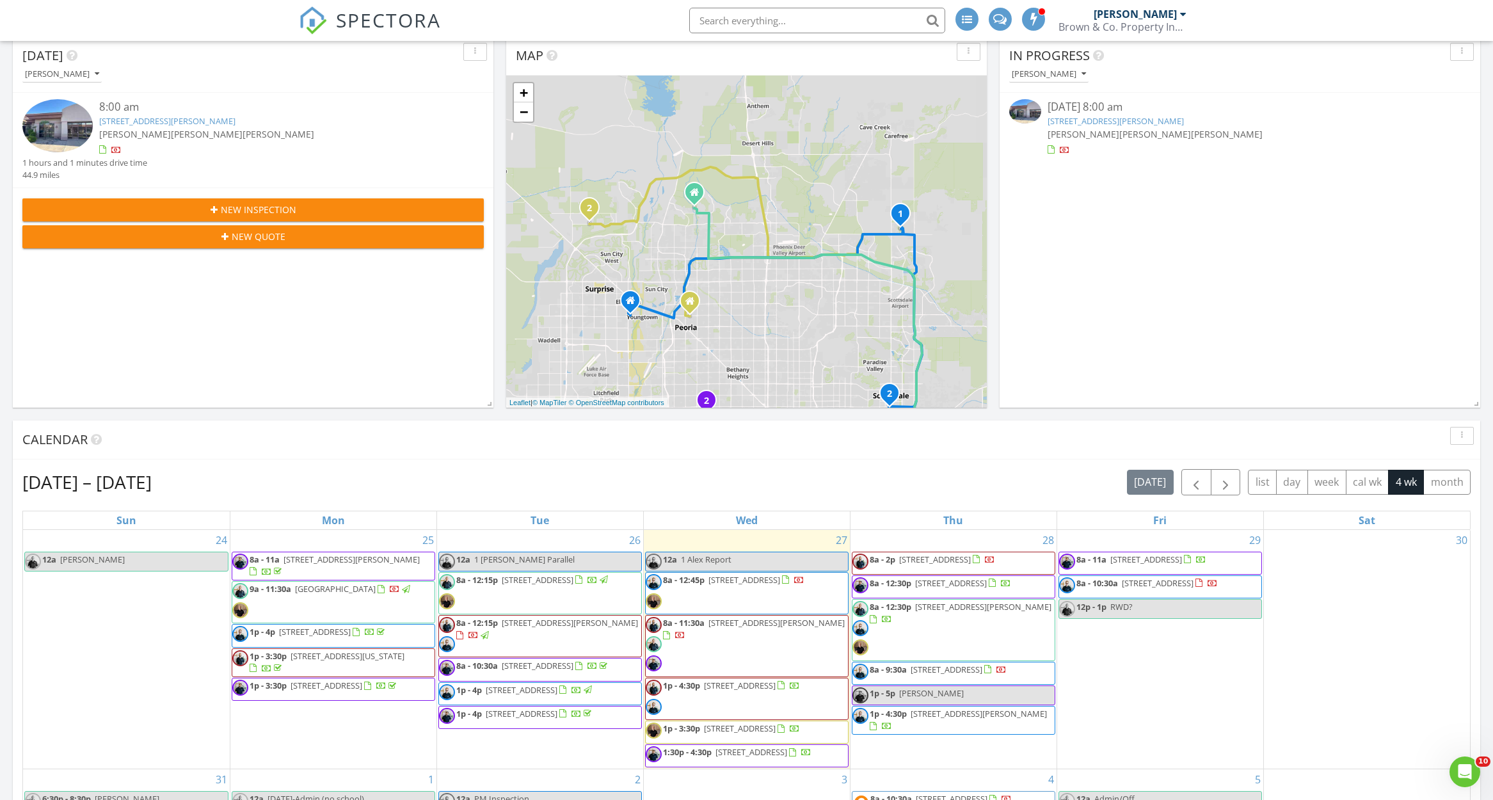
scroll to position [151, 0]
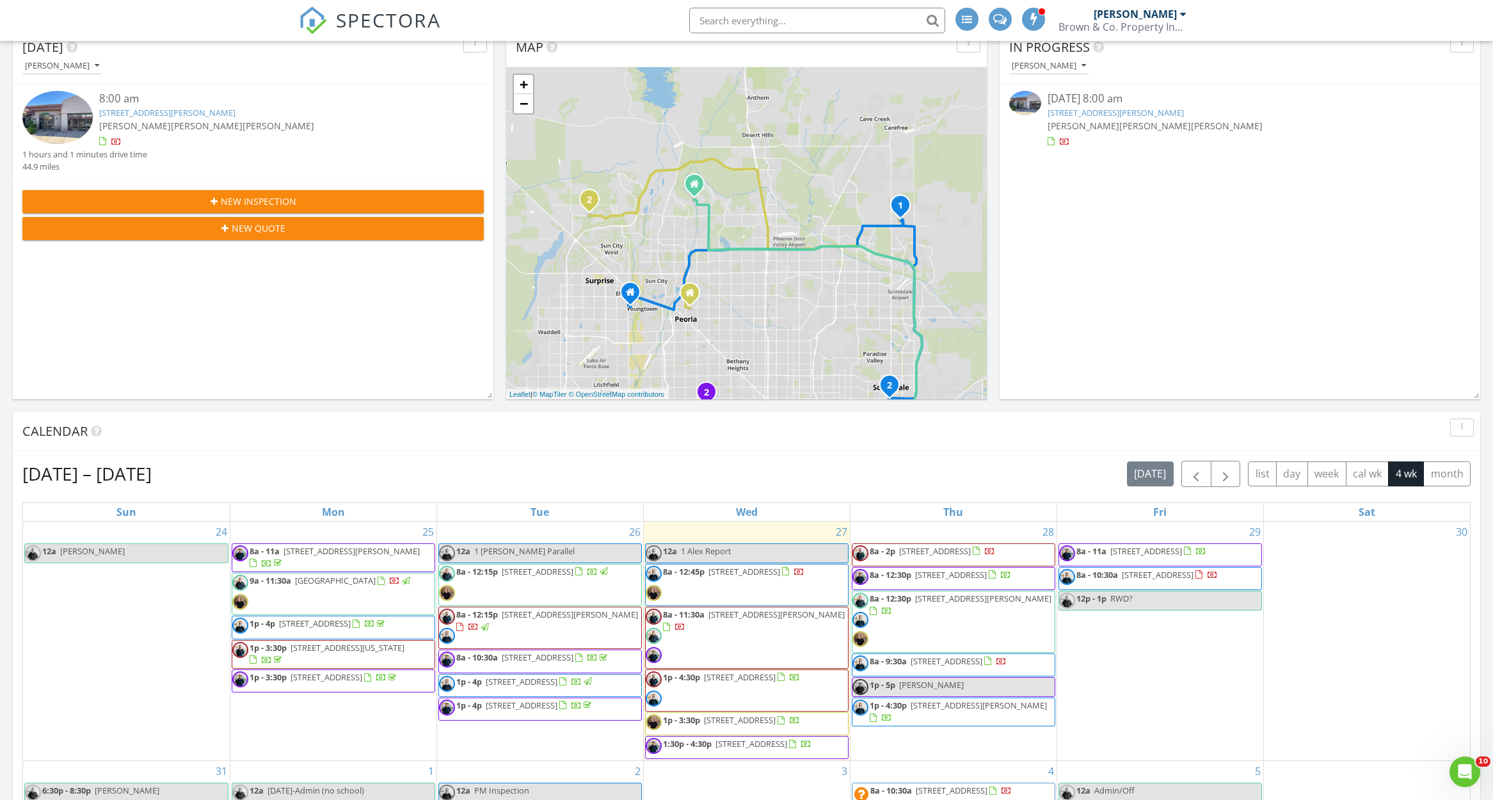
click at [929, 464] on div "Aug 24 – Sep 20, 2025 today list day week cal wk 4 wk month" at bounding box center [746, 474] width 1448 height 26
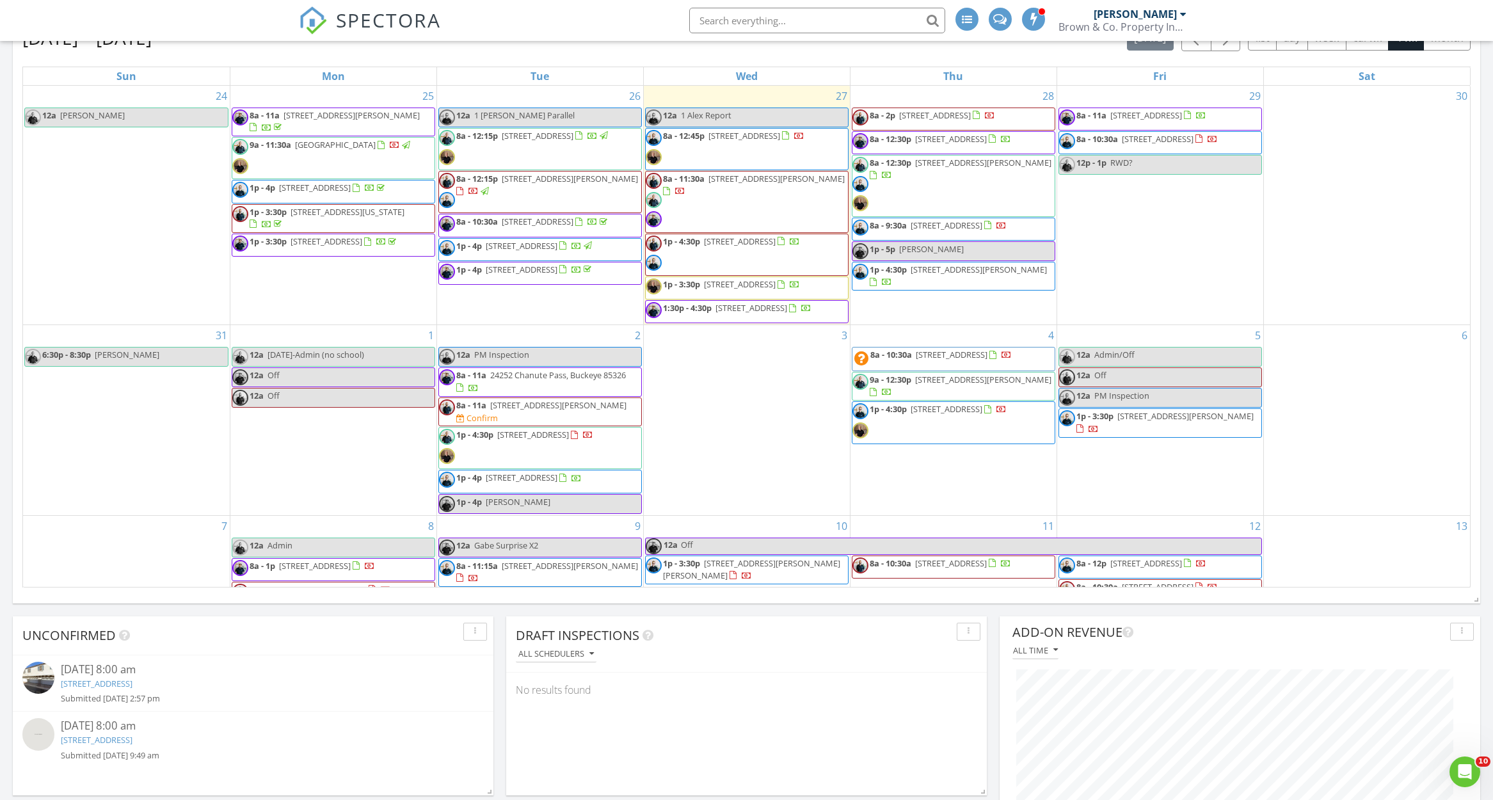
scroll to position [597, 0]
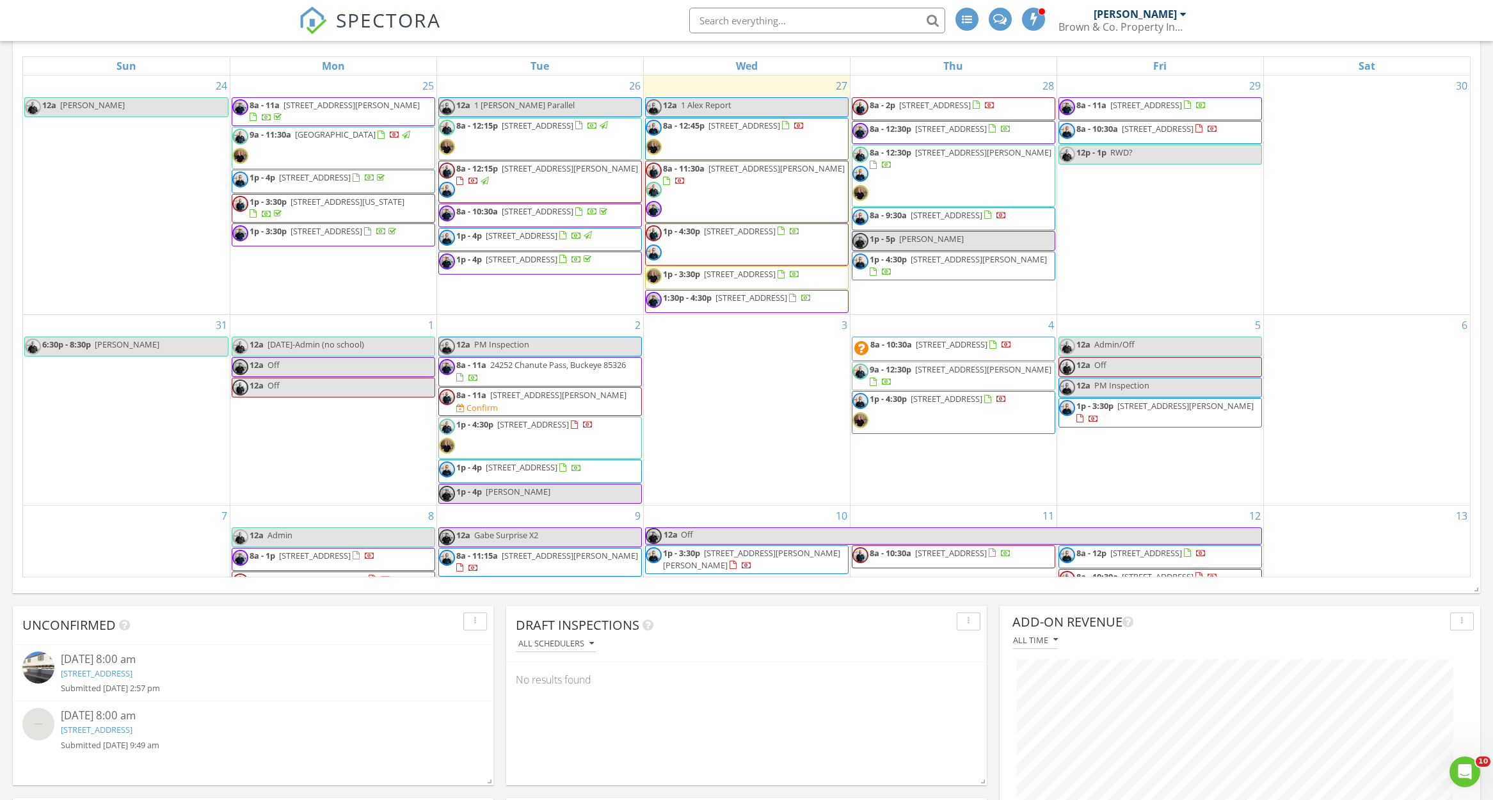
click at [536, 401] on span "4716 E Red Oak Ln 102, Gilbert 85297" at bounding box center [558, 395] width 136 height 12
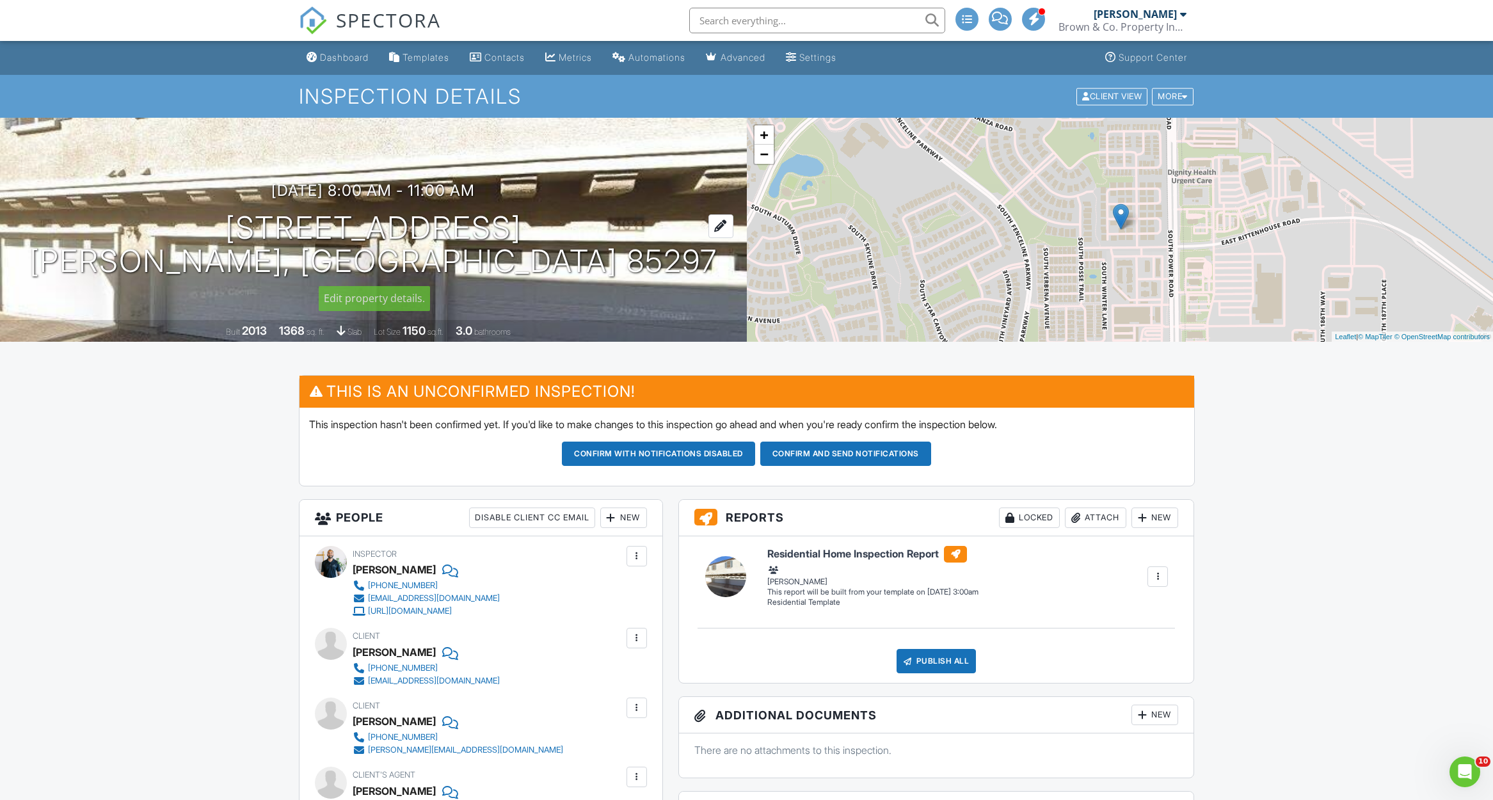
click at [493, 238] on h1 "4716 E Red Oak Ln 102 Gilbert, AZ 85297" at bounding box center [373, 245] width 688 height 68
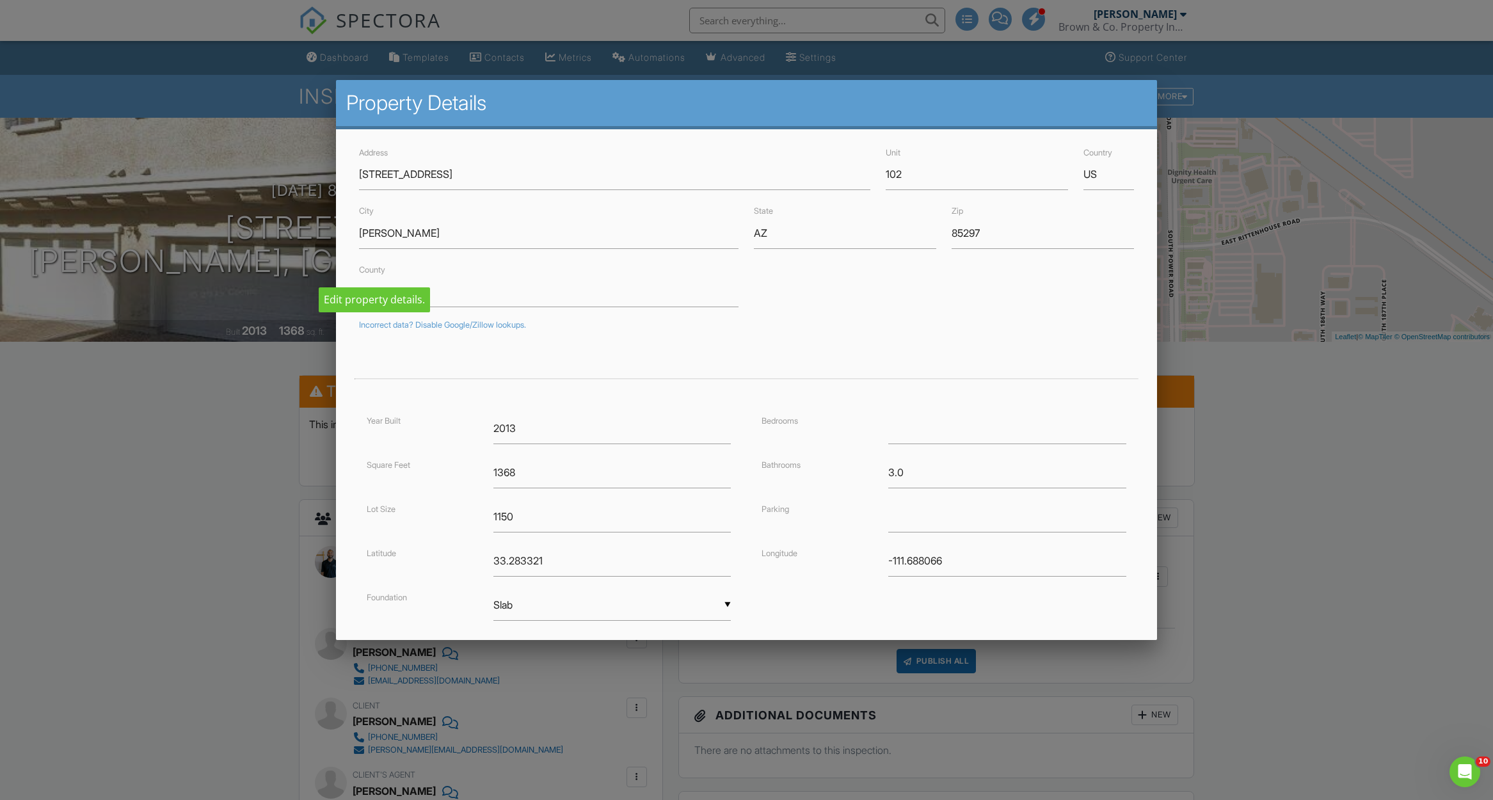
click at [193, 530] on div at bounding box center [746, 436] width 1493 height 1000
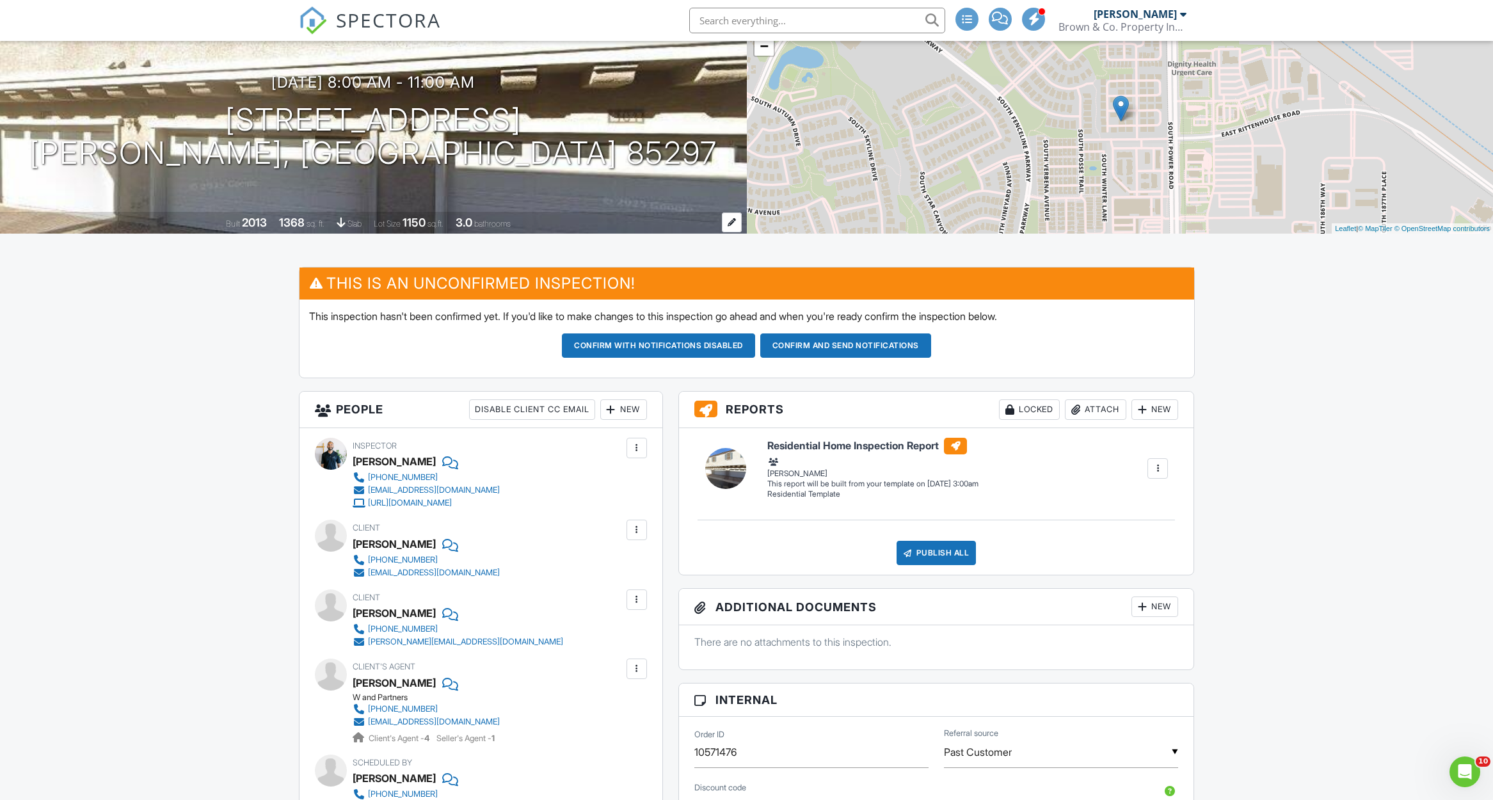
scroll to position [52, 0]
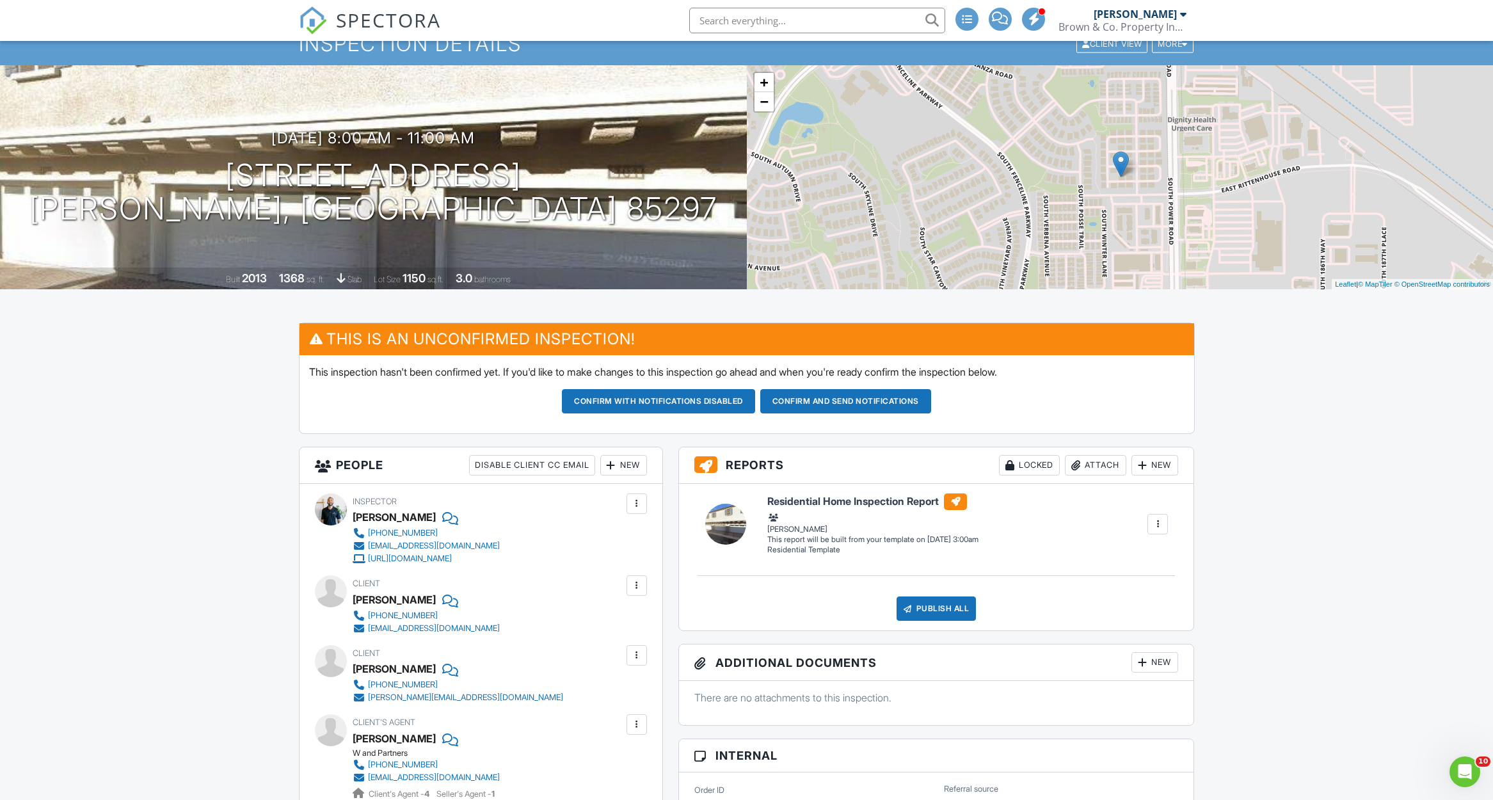
click at [623, 463] on div "New" at bounding box center [623, 465] width 47 height 20
click at [658, 593] on li "Listing Agent" at bounding box center [670, 600] width 126 height 32
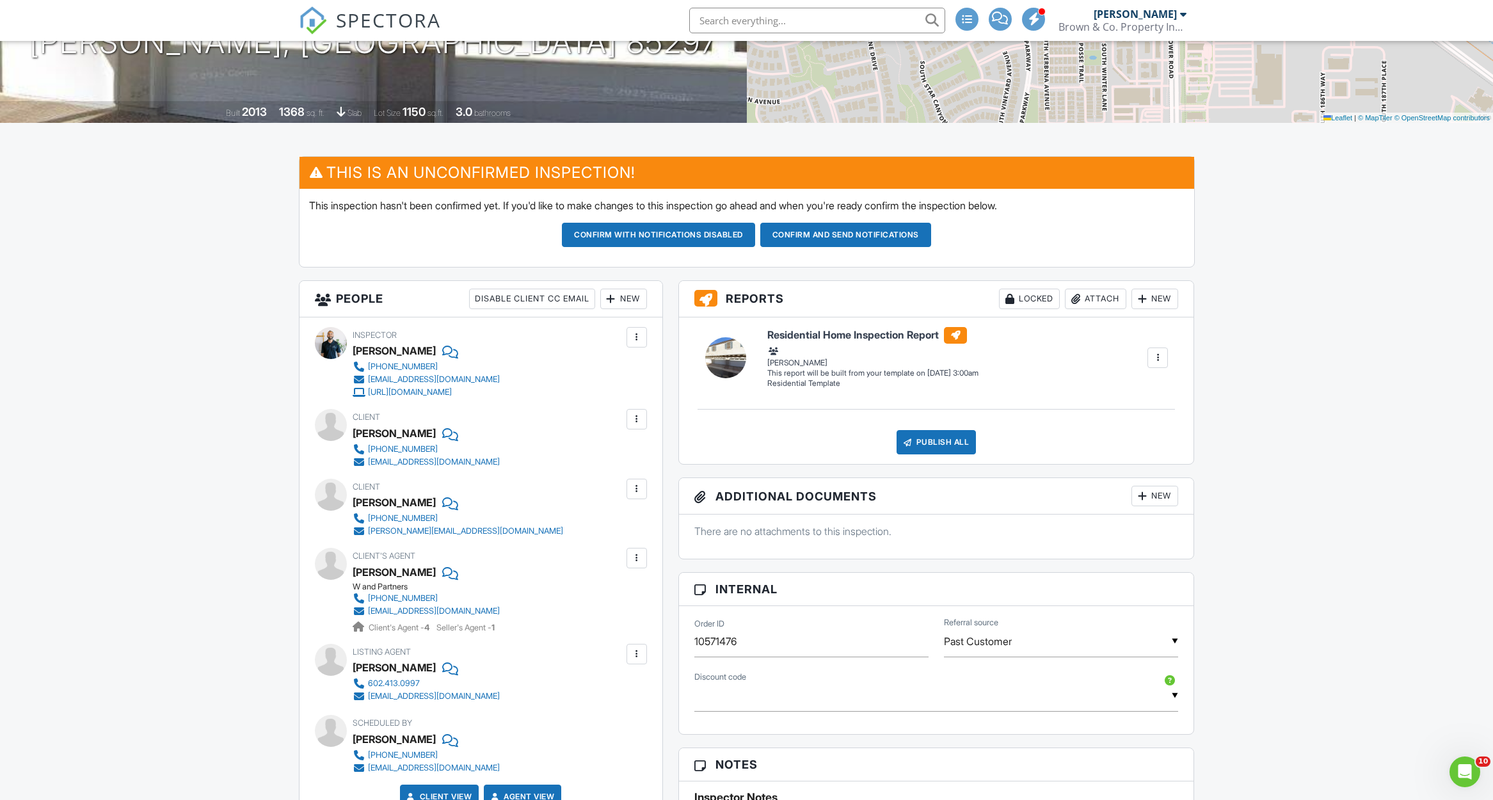
scroll to position [221, 0]
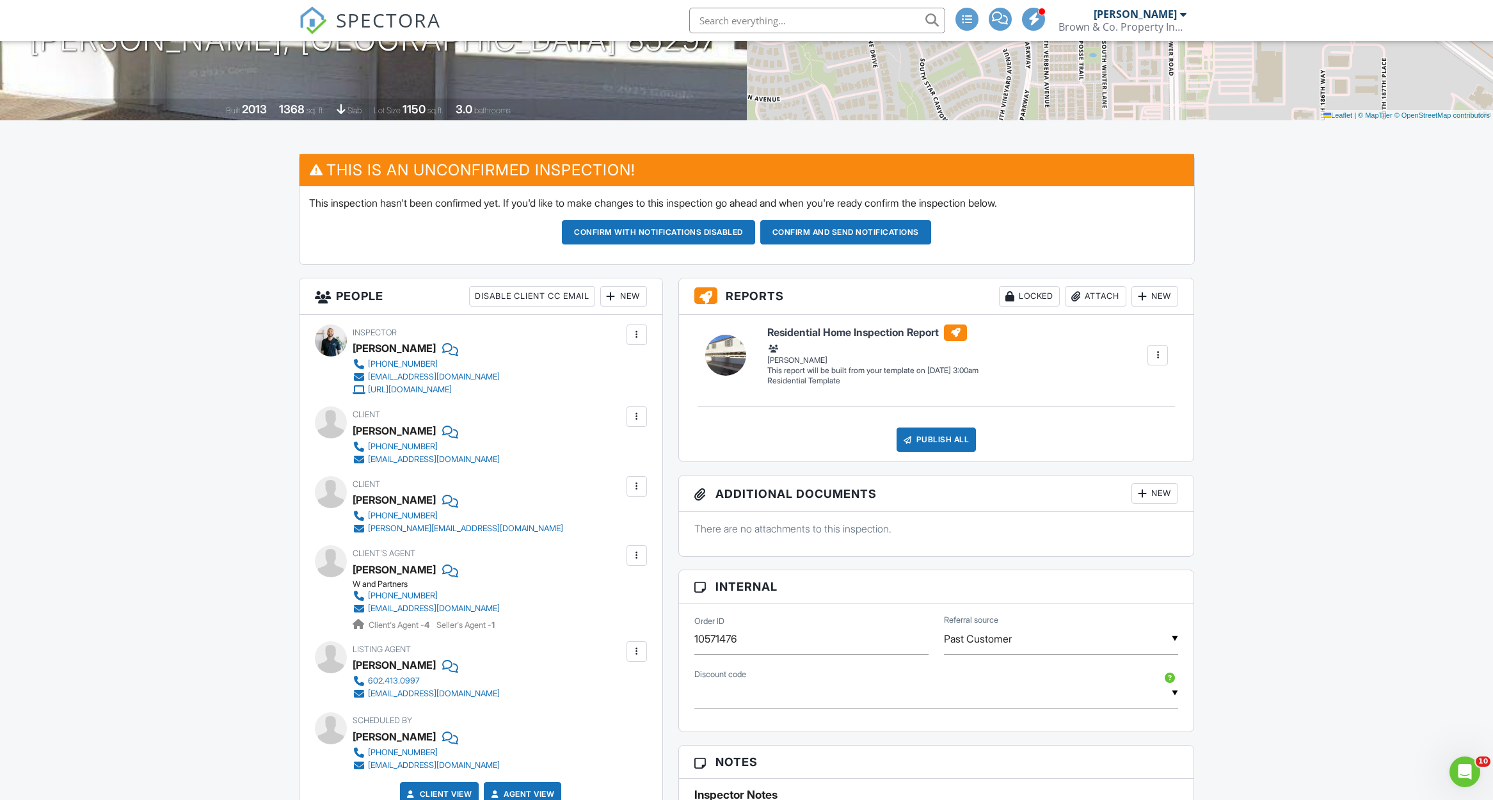
click at [630, 650] on div at bounding box center [636, 651] width 13 height 13
click at [629, 691] on li "Edit" at bounding box center [606, 691] width 65 height 32
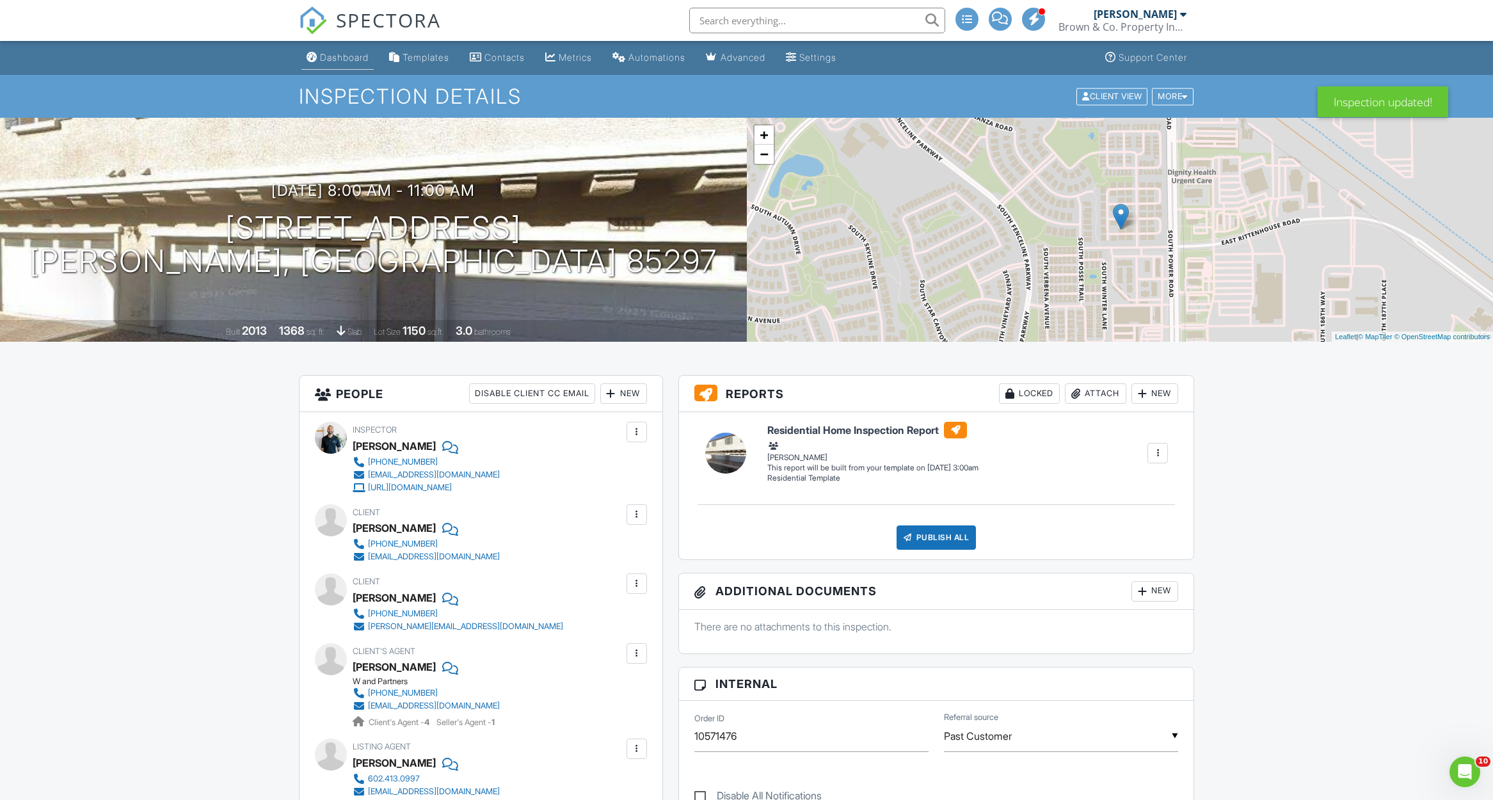
click at [323, 58] on div "Dashboard" at bounding box center [344, 57] width 49 height 11
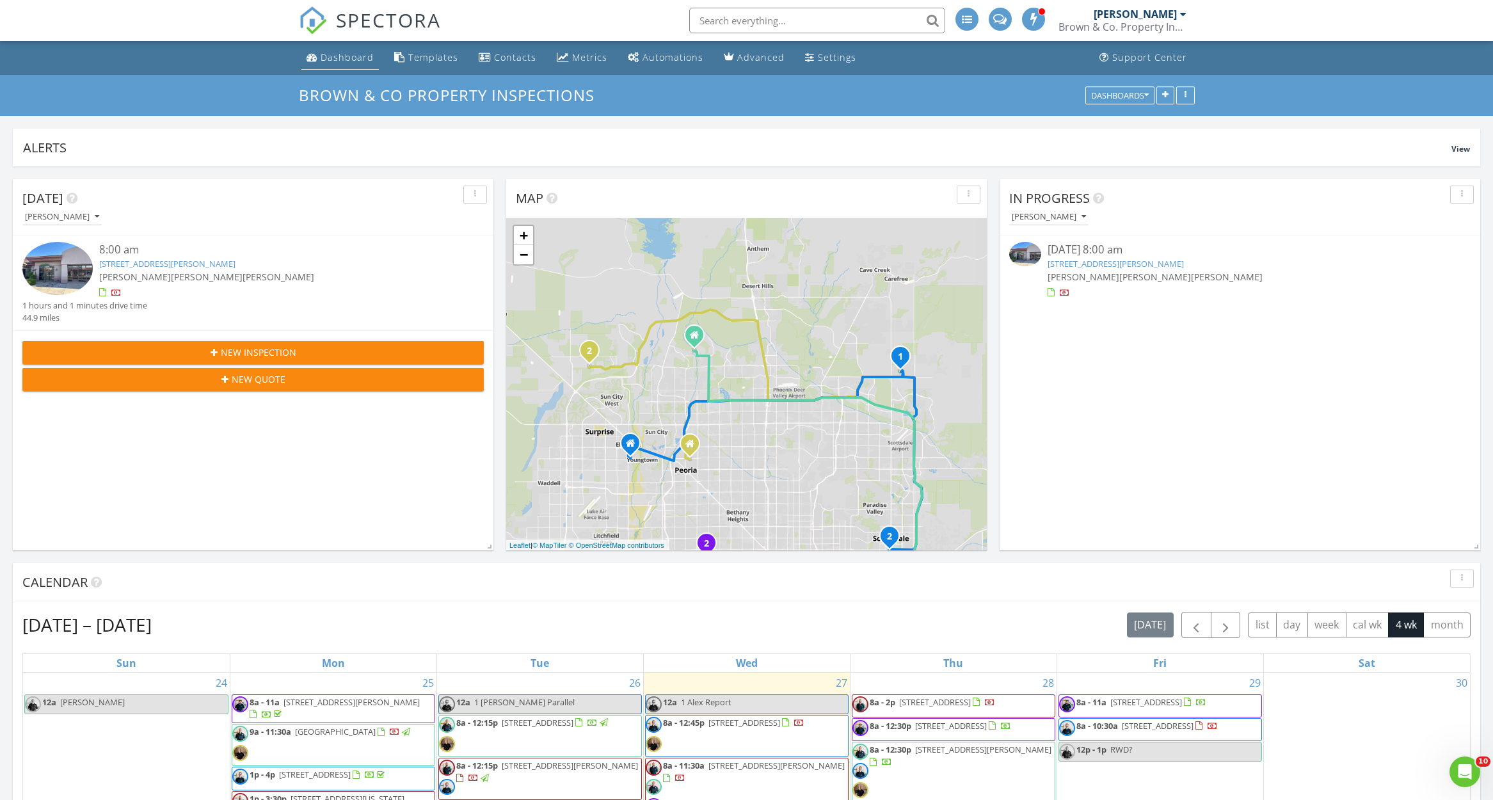
click at [337, 58] on div "Dashboard" at bounding box center [347, 57] width 53 height 12
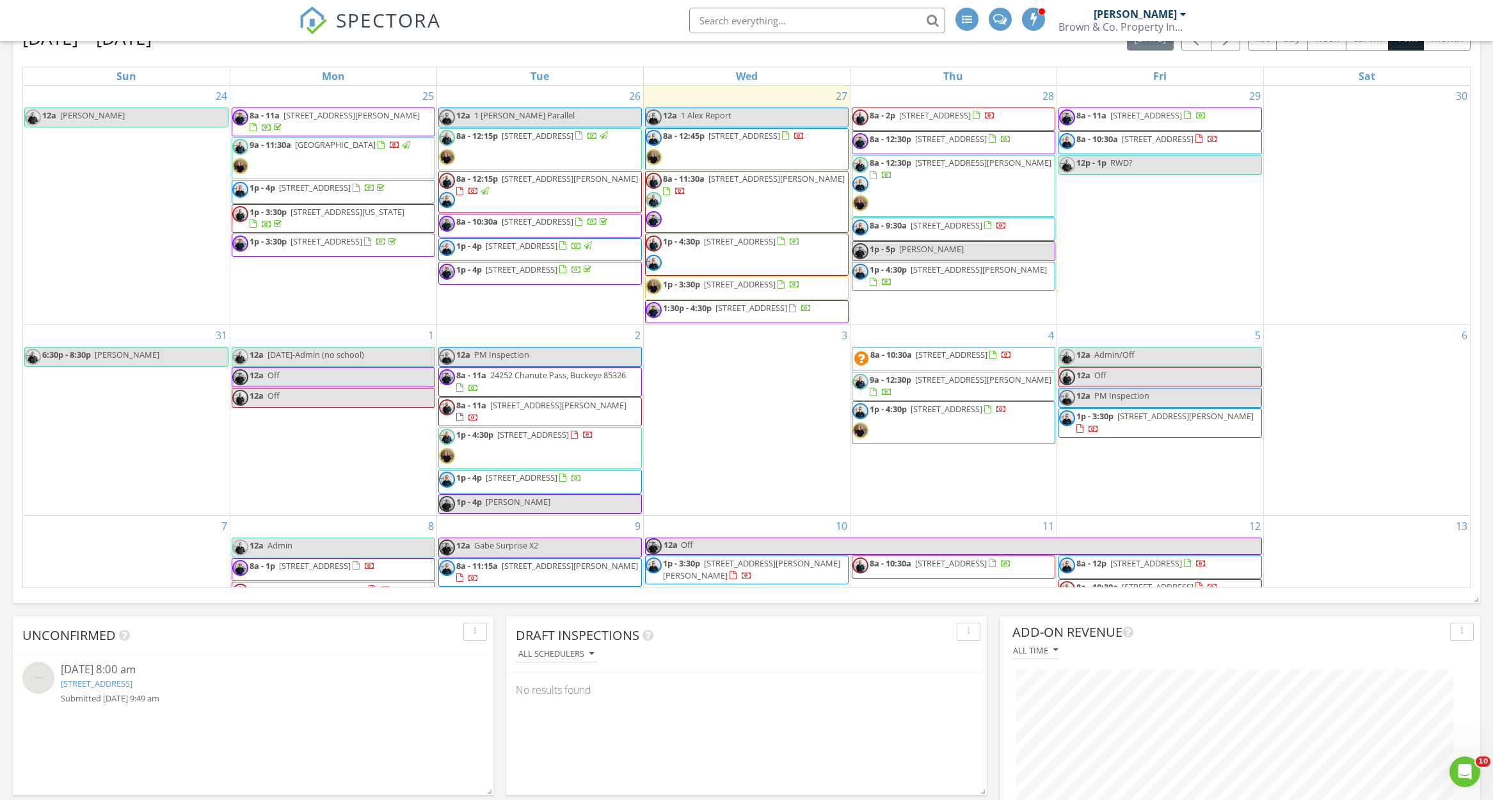
scroll to position [589, 0]
click at [1222, 365] on link "12a Admin/Off" at bounding box center [1161, 355] width 204 height 20
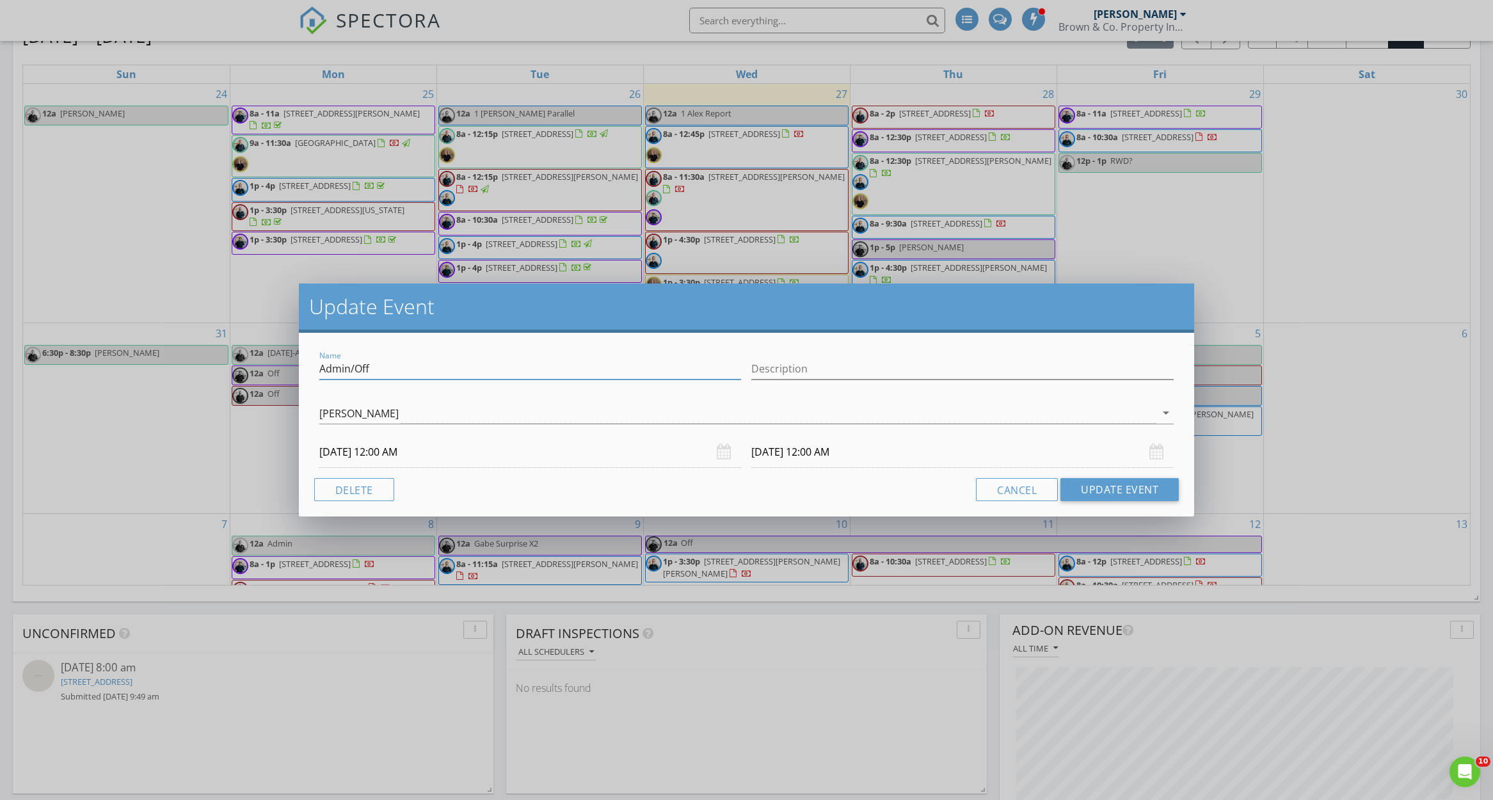
click at [467, 372] on input "Admin/Off" at bounding box center [530, 368] width 422 height 21
type input "Admin"
click at [1111, 483] on button "Update Event" at bounding box center [1120, 489] width 118 height 23
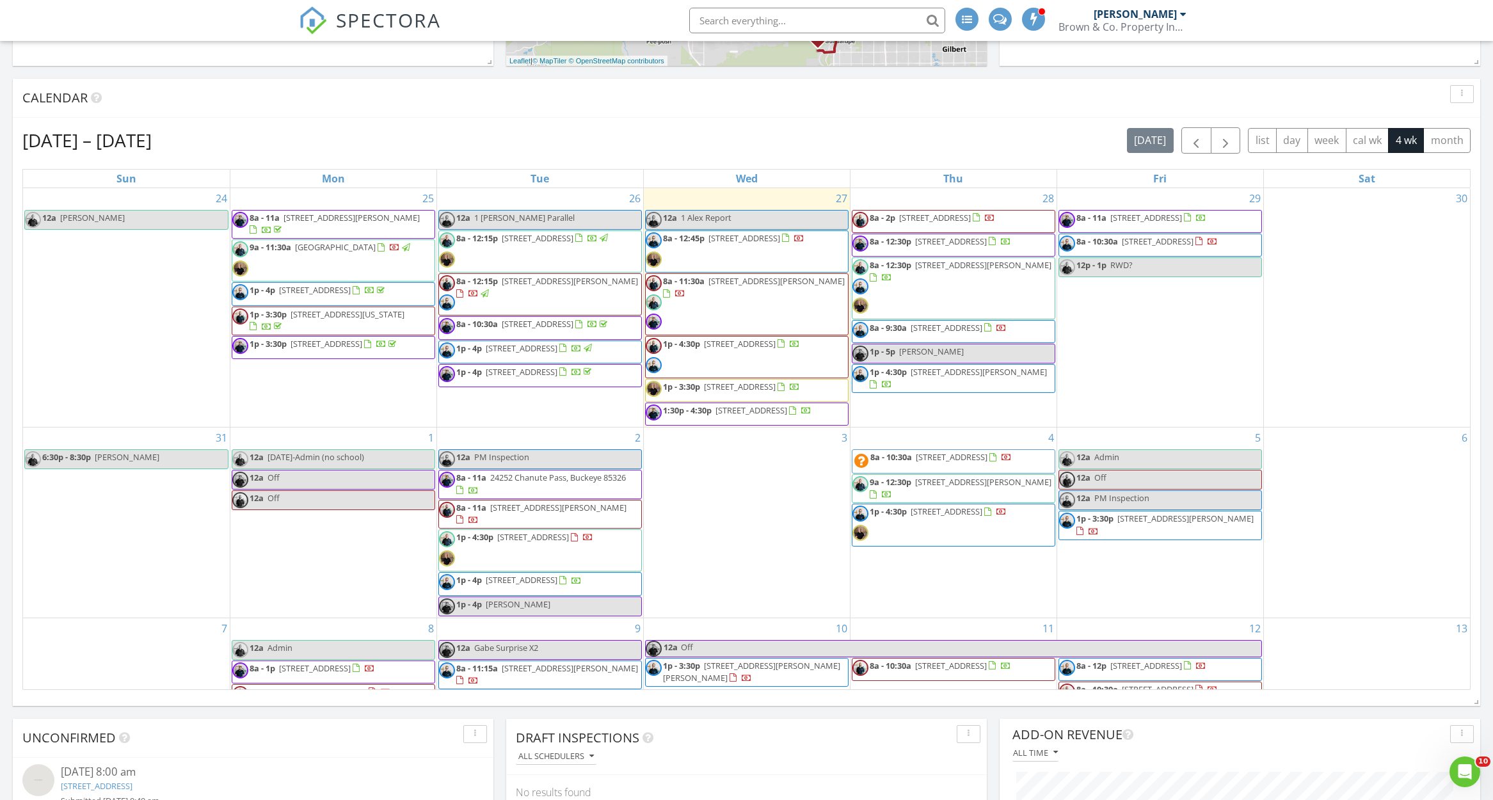
scroll to position [0, 0]
click at [942, 140] on div "[DATE] – [DATE] [DATE] list day week cal wk 4 wk month" at bounding box center [746, 140] width 1448 height 26
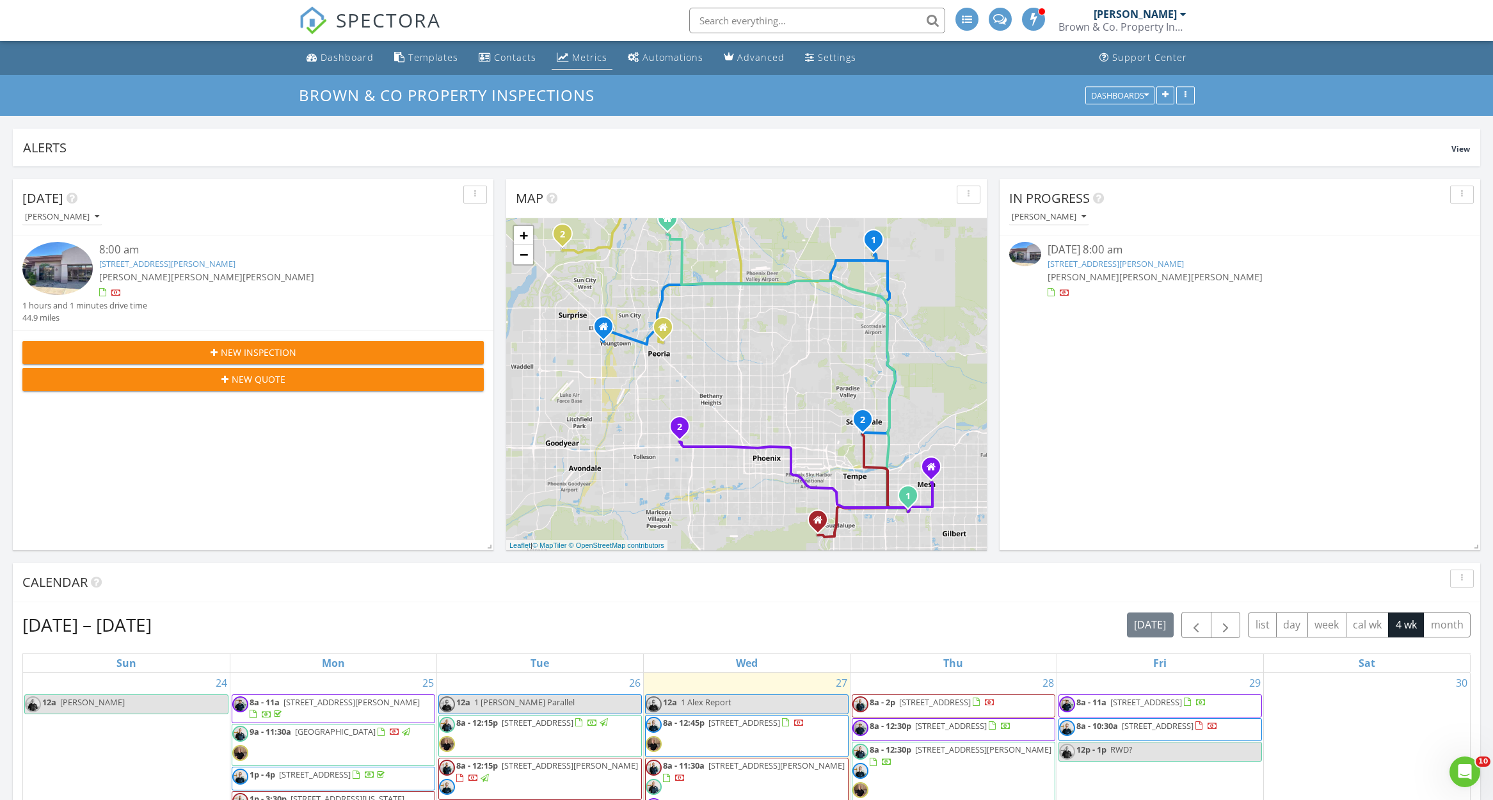
click at [559, 58] on div "Metrics" at bounding box center [563, 57] width 12 height 10
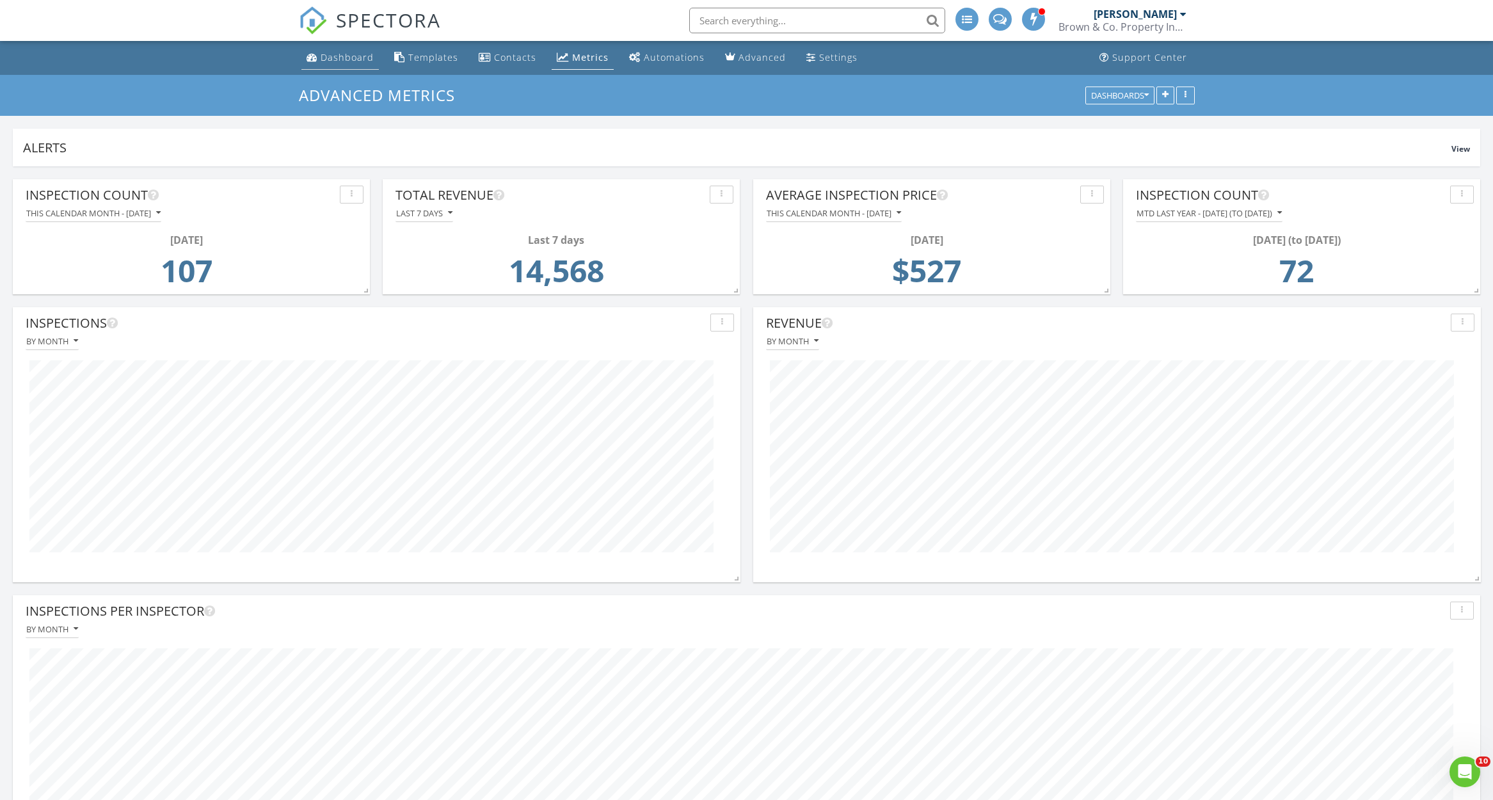
click at [337, 56] on div "Dashboard" at bounding box center [347, 57] width 53 height 12
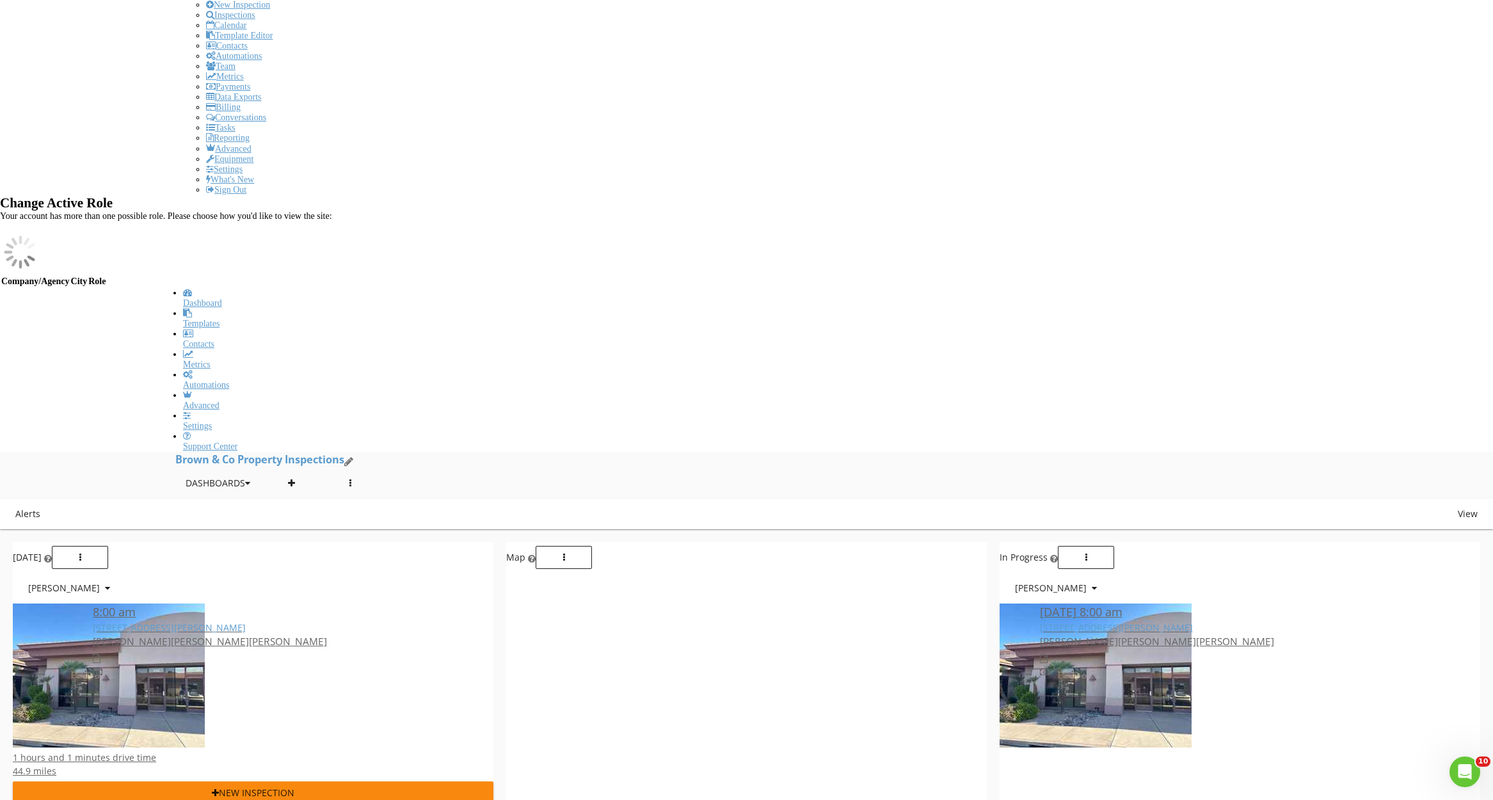
scroll to position [313, 0]
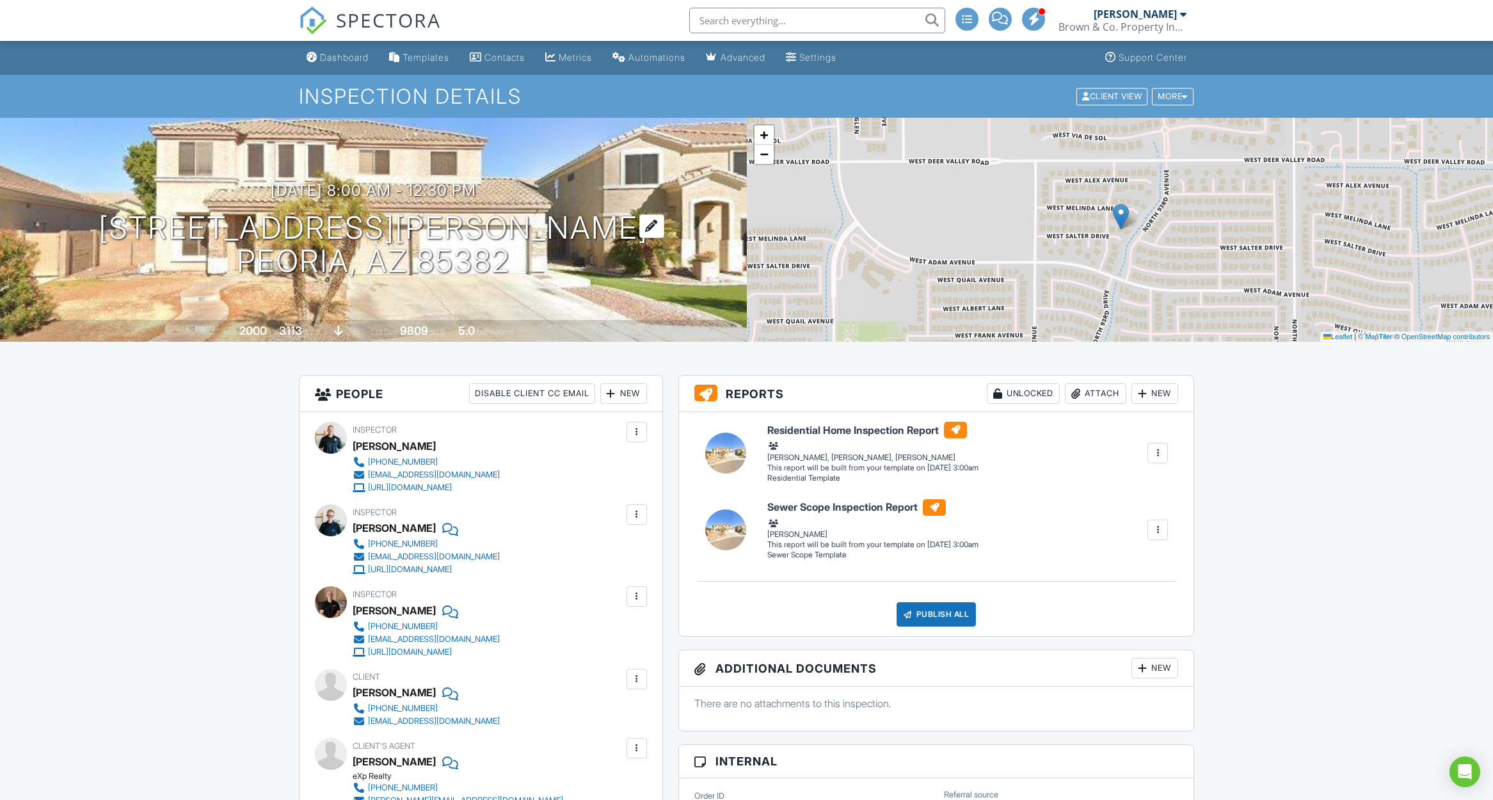
click at [471, 228] on h1 "9338 W Salter Dr Peoria, AZ 85382" at bounding box center [374, 245] width 550 height 68
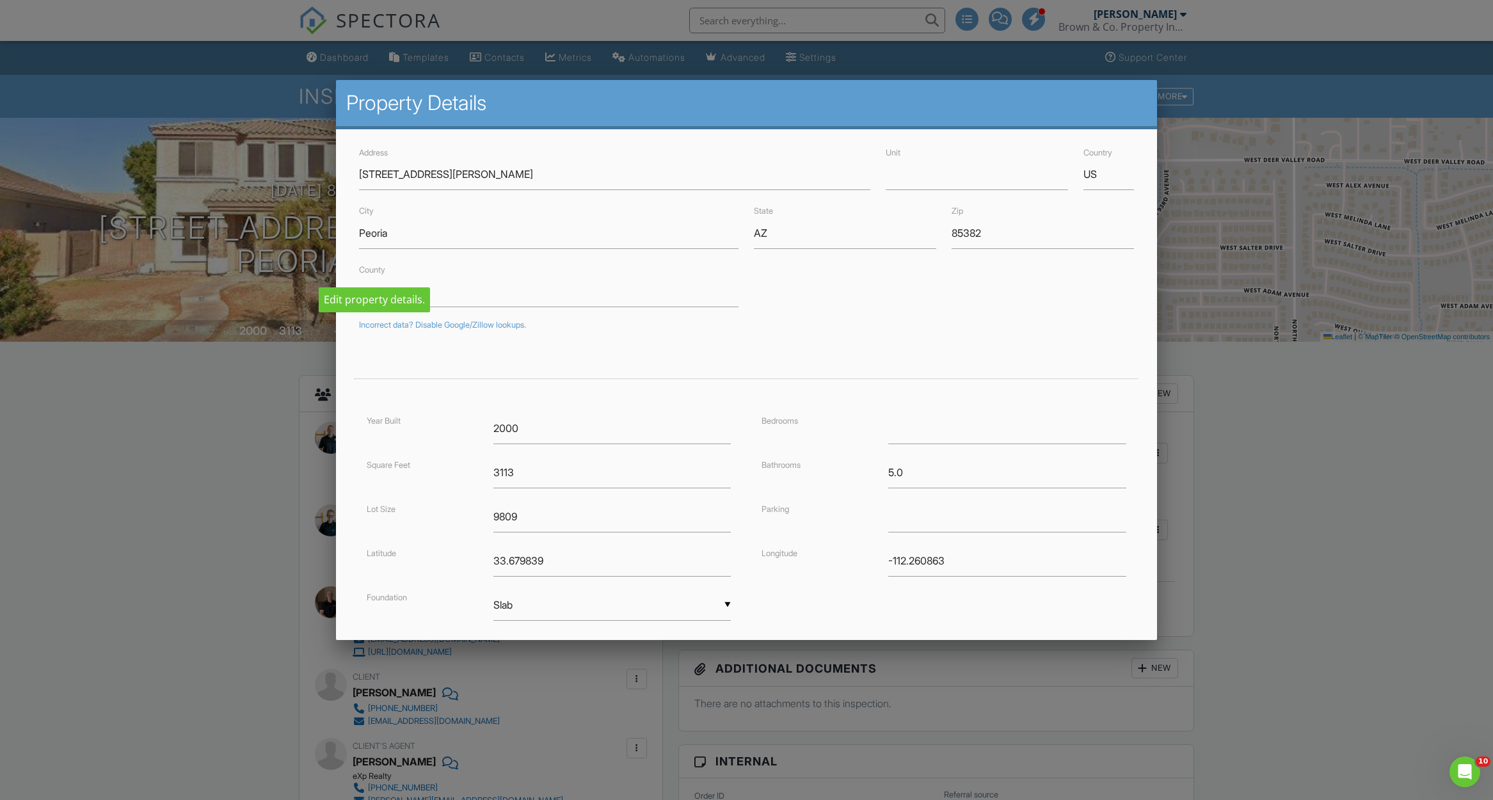
click at [271, 435] on div at bounding box center [746, 436] width 1493 height 1000
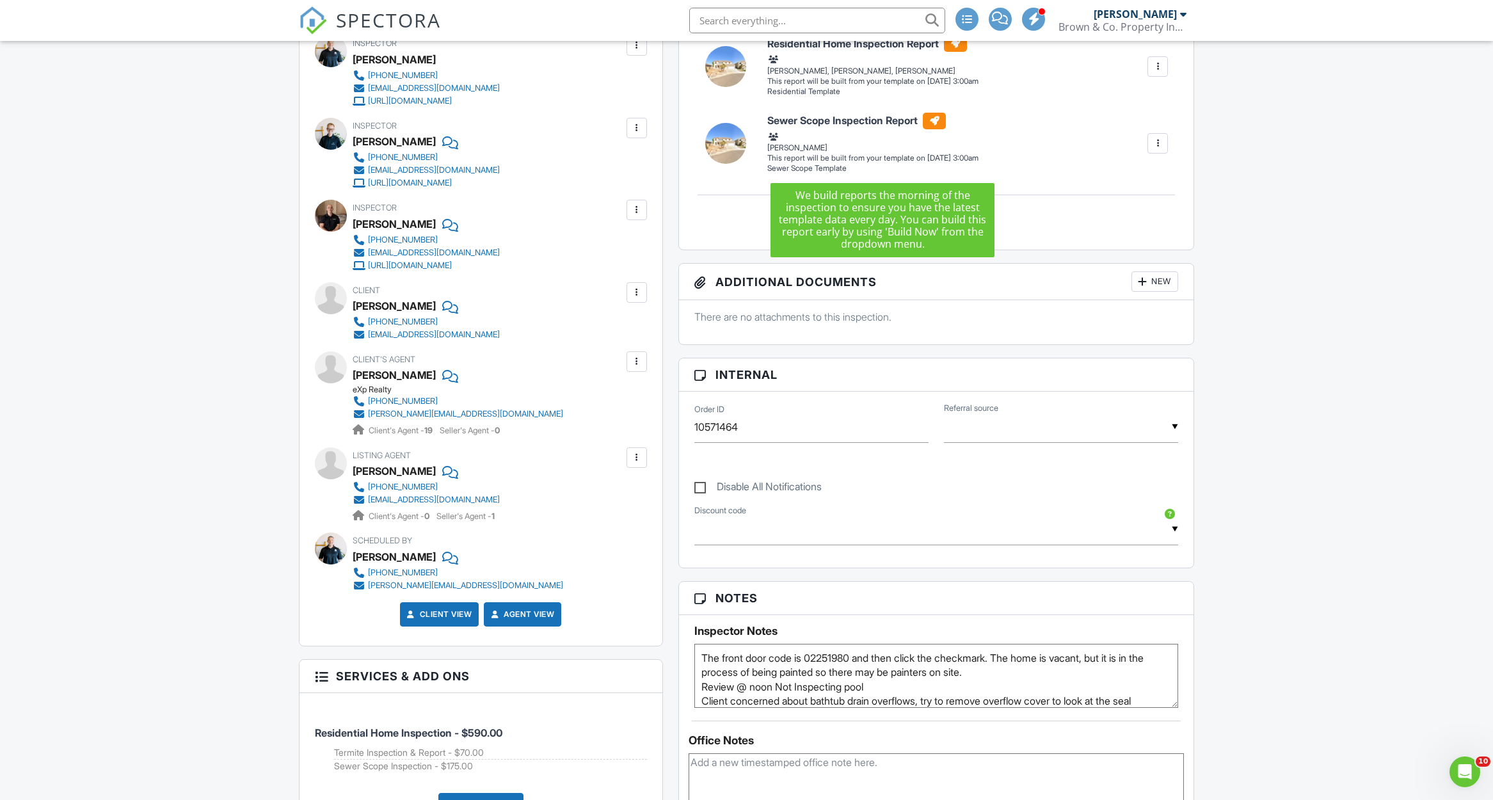
scroll to position [388, 0]
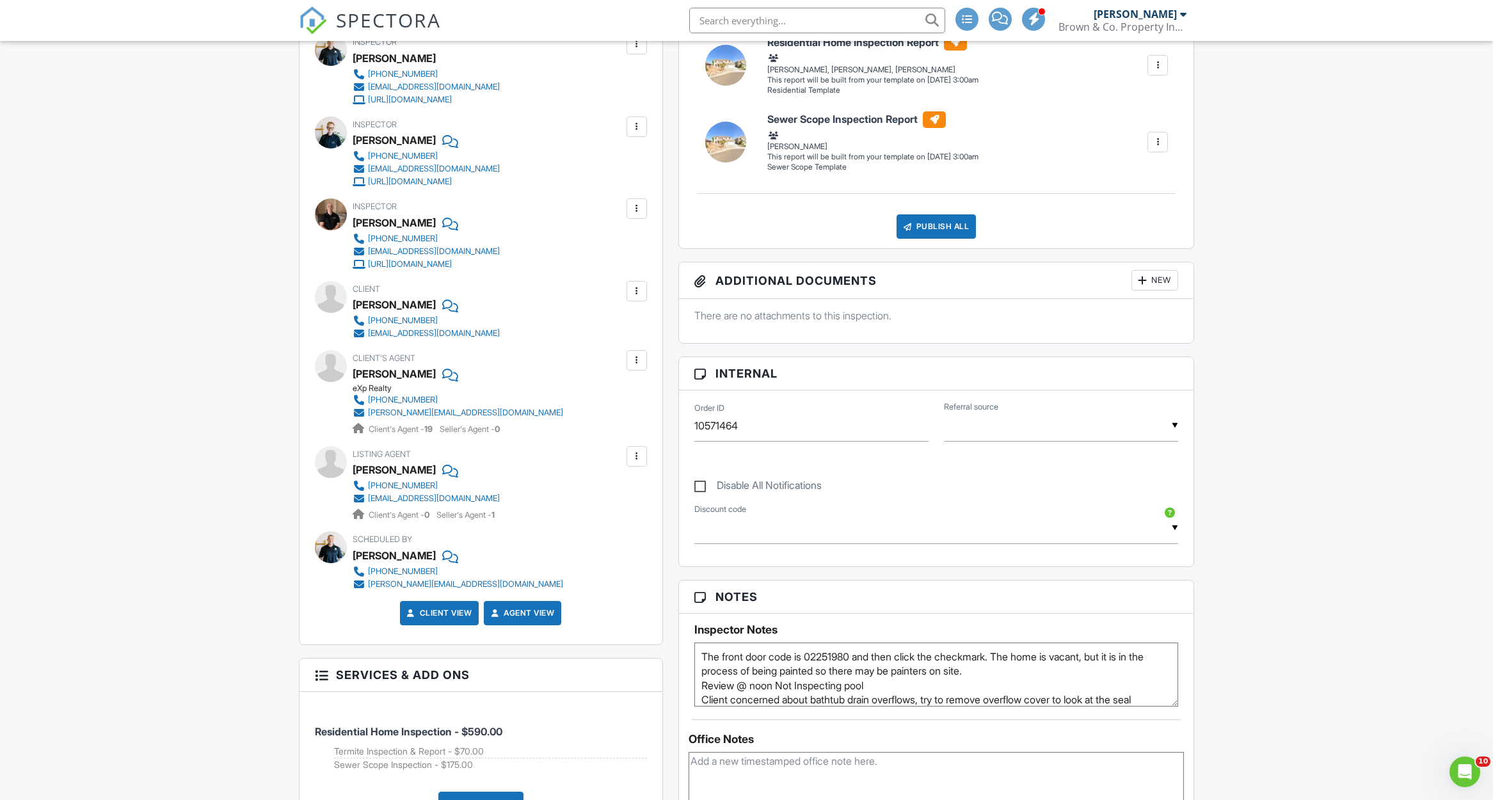
click at [779, 683] on textarea "The front door code is 02251980 and then click the checkmark. The home is vacan…" at bounding box center [936, 675] width 485 height 64
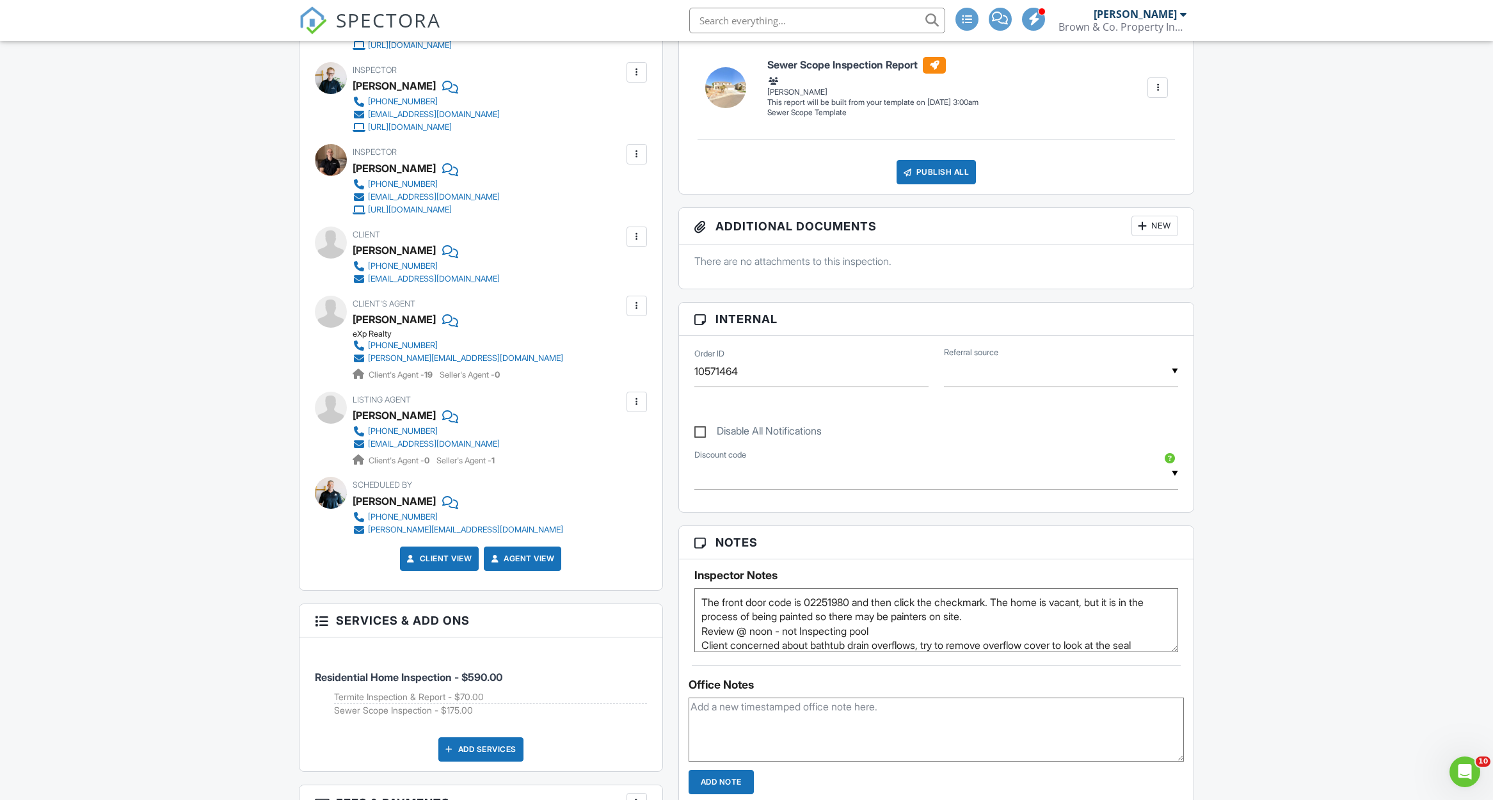
scroll to position [460, 0]
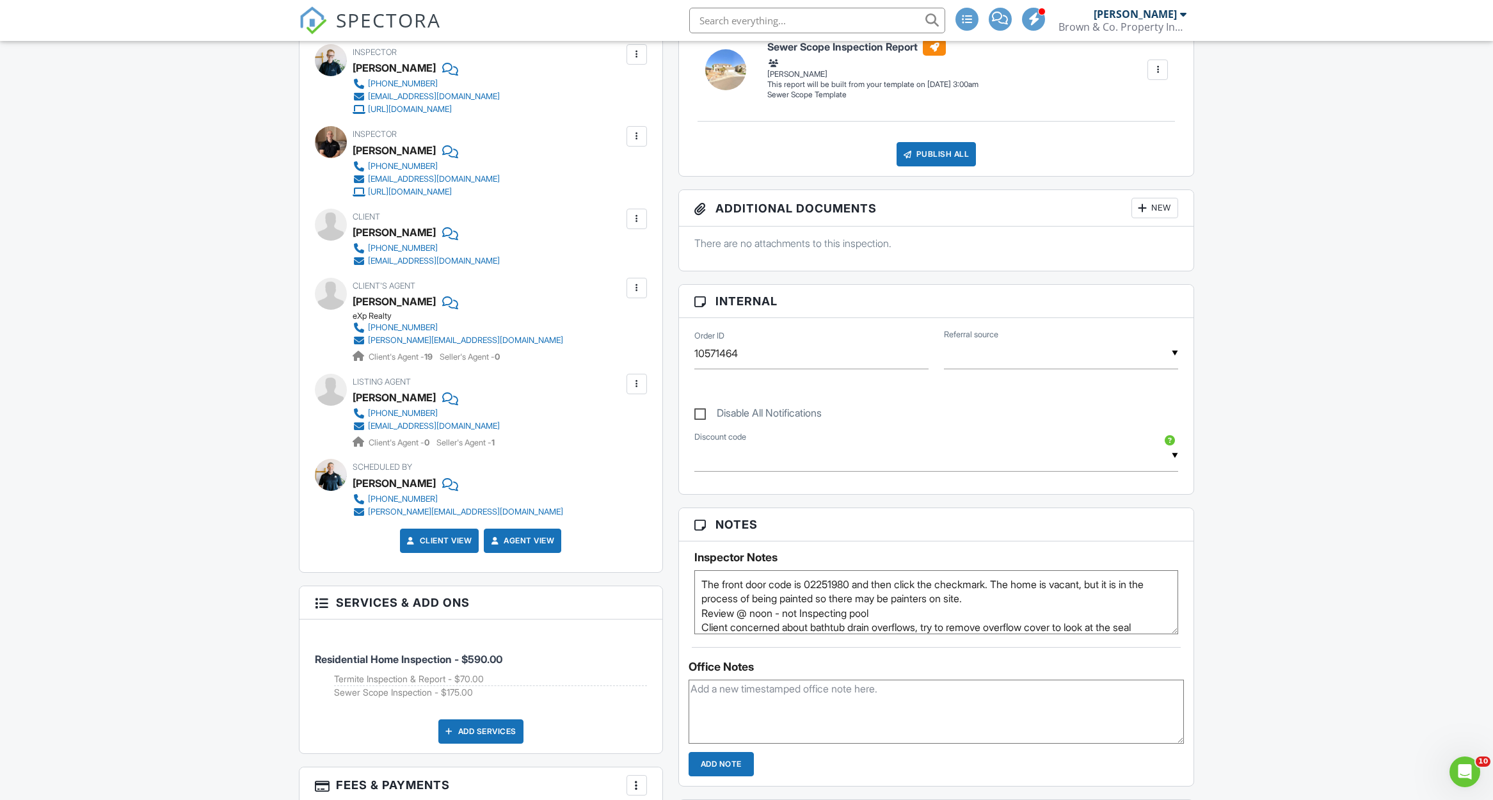
click at [1162, 621] on textarea "The front door code is 02251980 and then click the checkmark. The home is vacan…" at bounding box center [936, 602] width 485 height 64
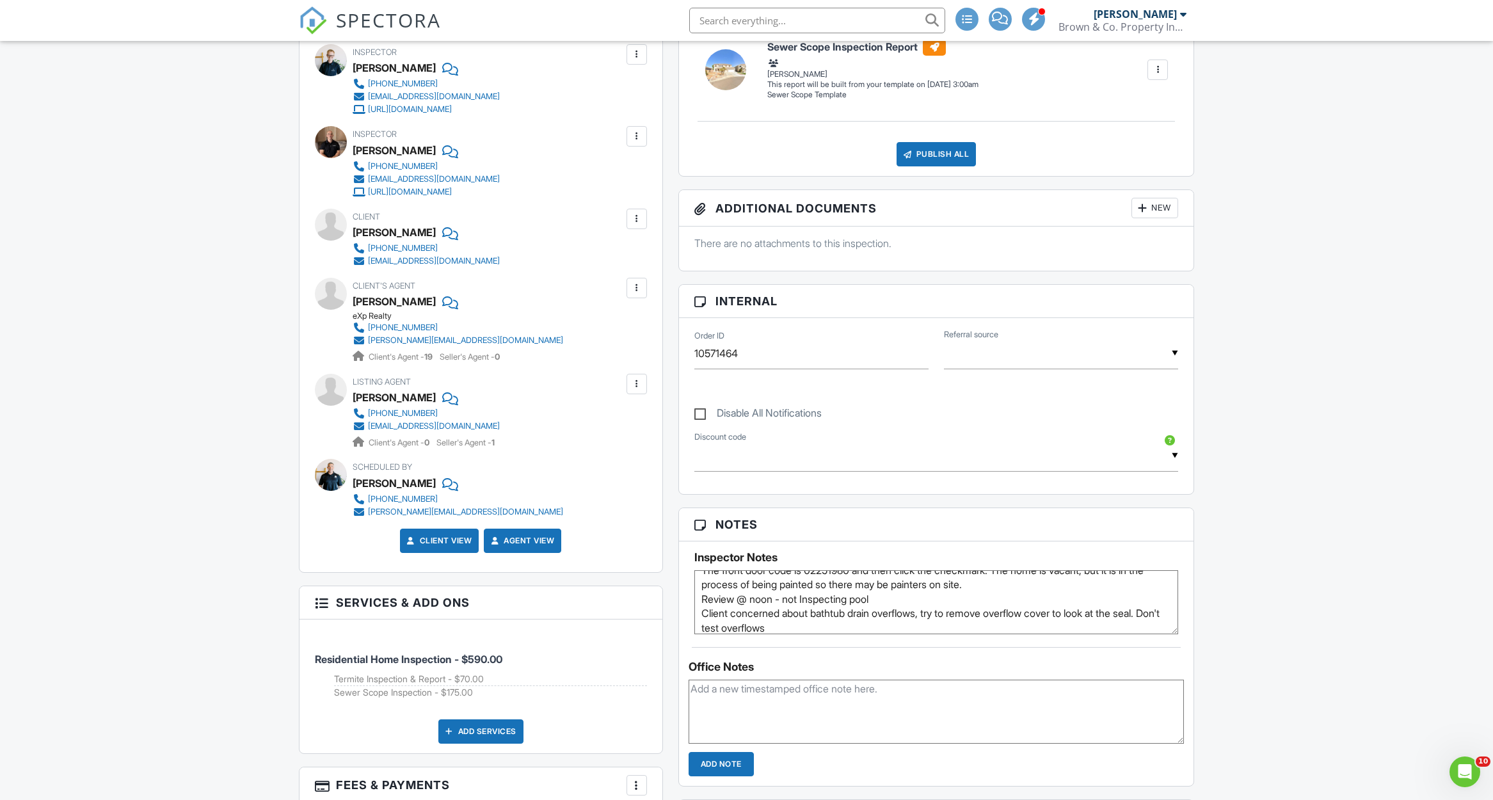
type textarea "The front door code is 02251980 and then click the checkmark. The home is vacan…"
click at [783, 349] on input "10571464" at bounding box center [811, 353] width 234 height 31
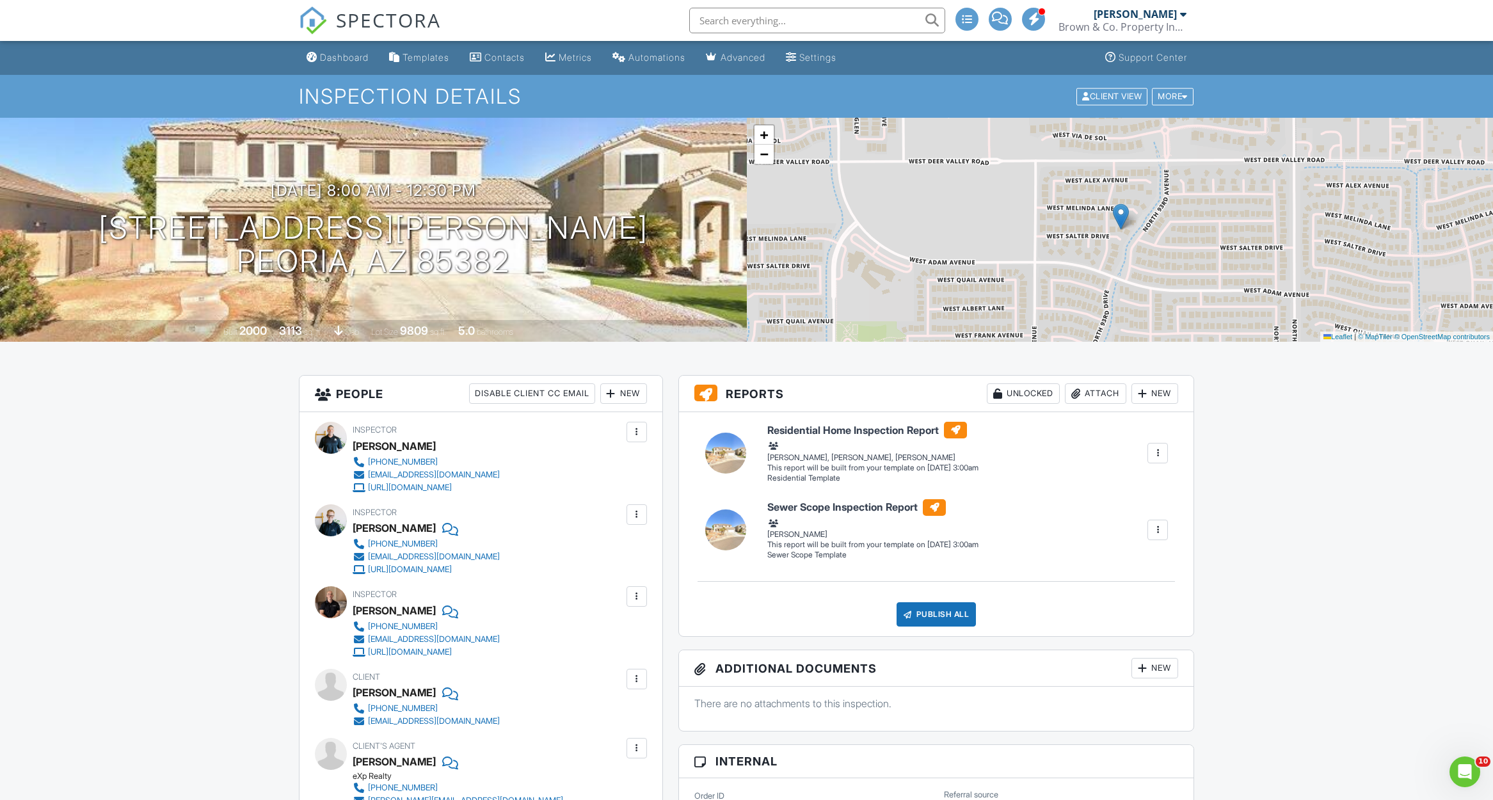
scroll to position [0, 0]
click at [341, 61] on div "Dashboard" at bounding box center [344, 57] width 49 height 11
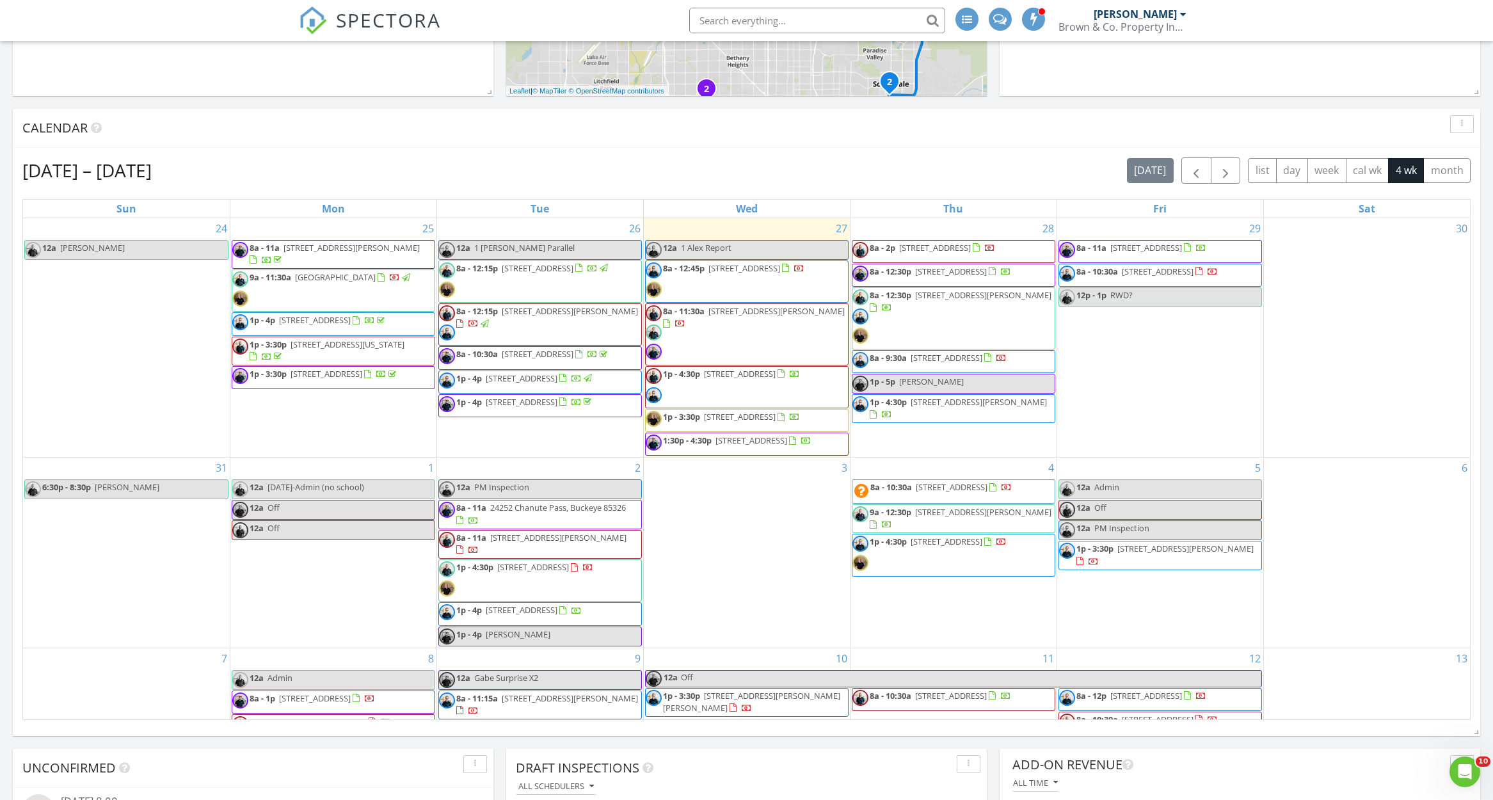
scroll to position [477, 0]
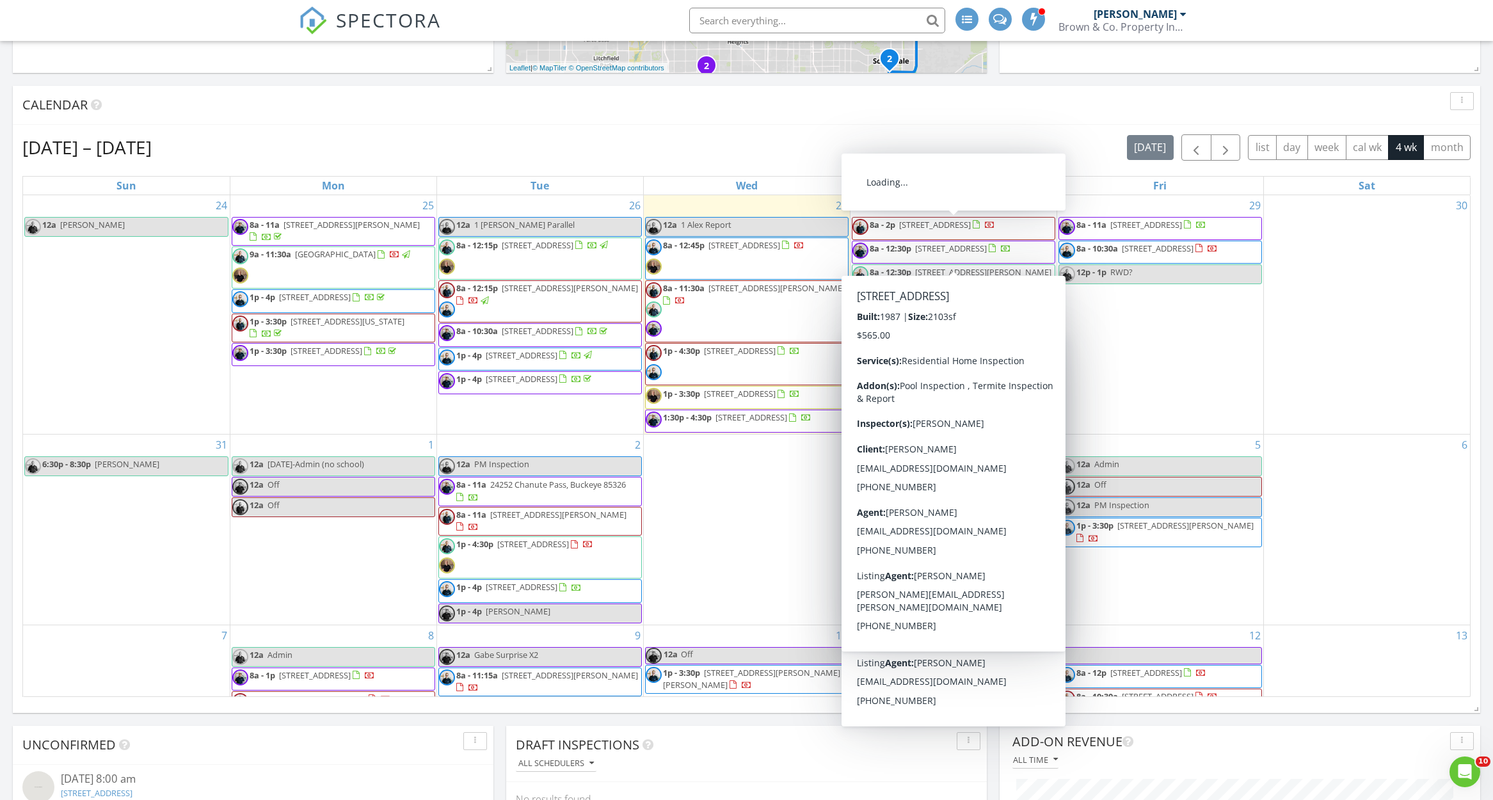
click at [949, 228] on span "[STREET_ADDRESS]" at bounding box center [935, 225] width 72 height 12
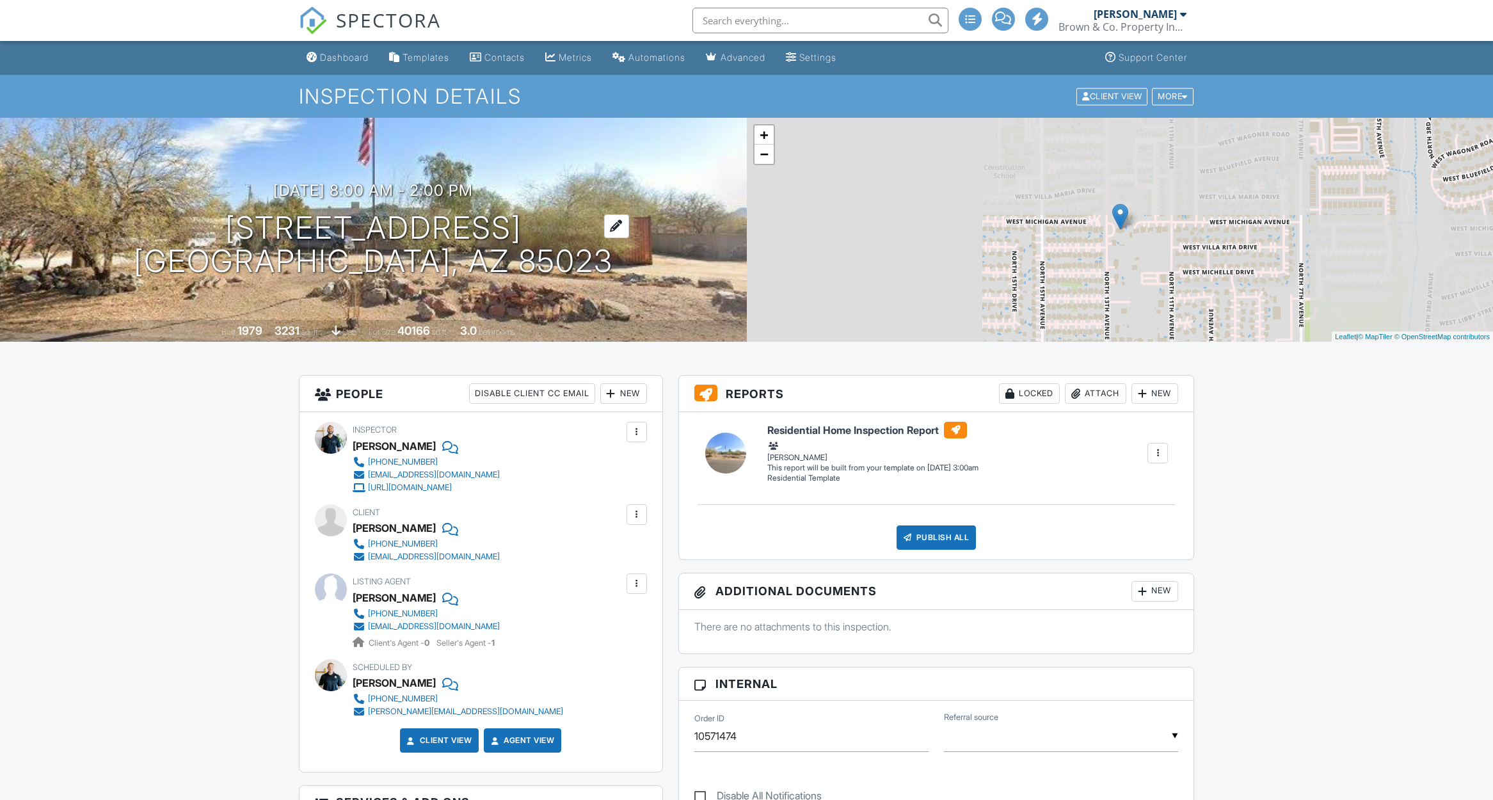
click at [466, 229] on h1 "18049 N 13th Ave Phoenix, AZ 85023" at bounding box center [373, 245] width 479 height 68
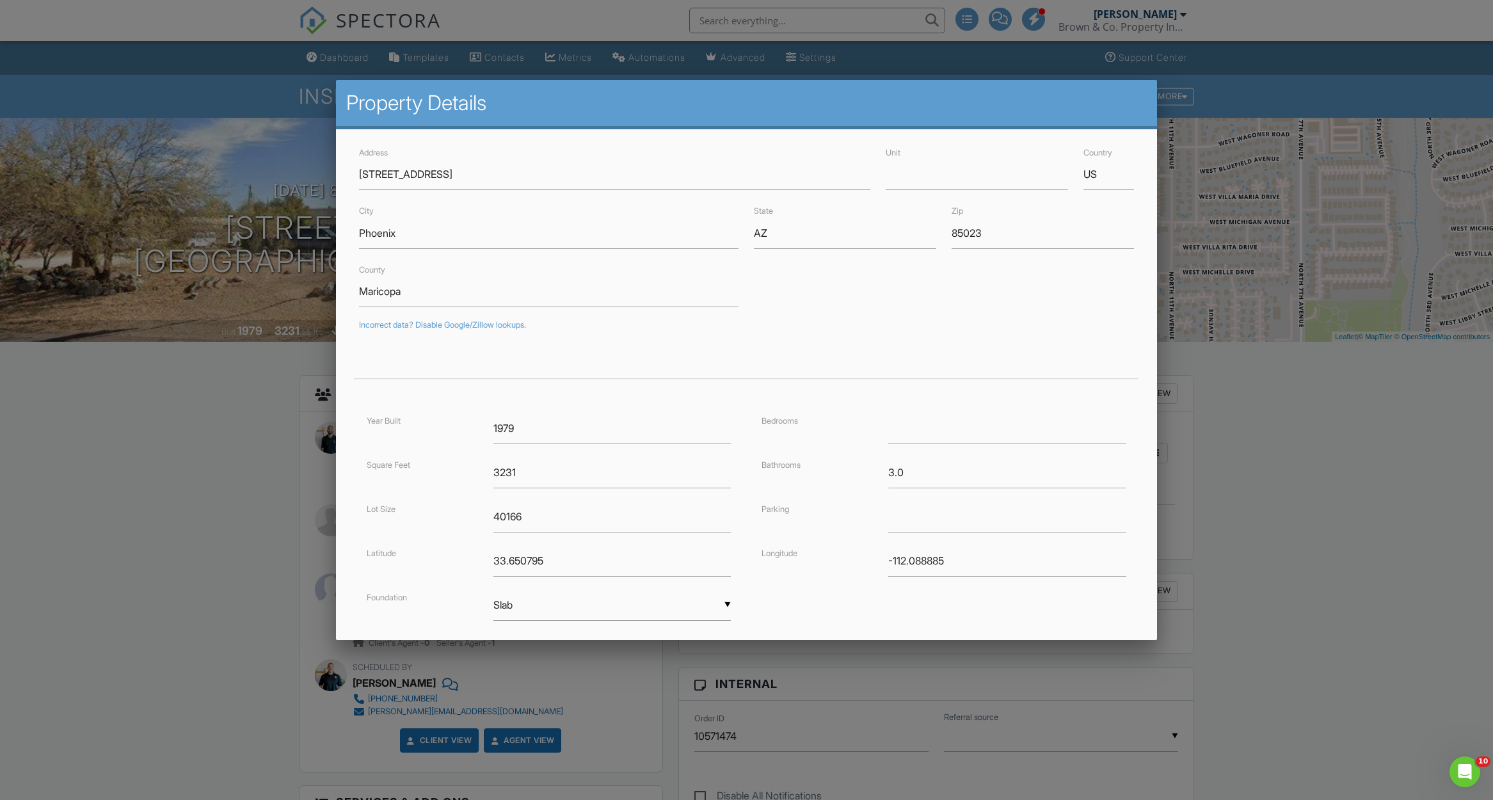
click at [253, 416] on div at bounding box center [746, 436] width 1493 height 1000
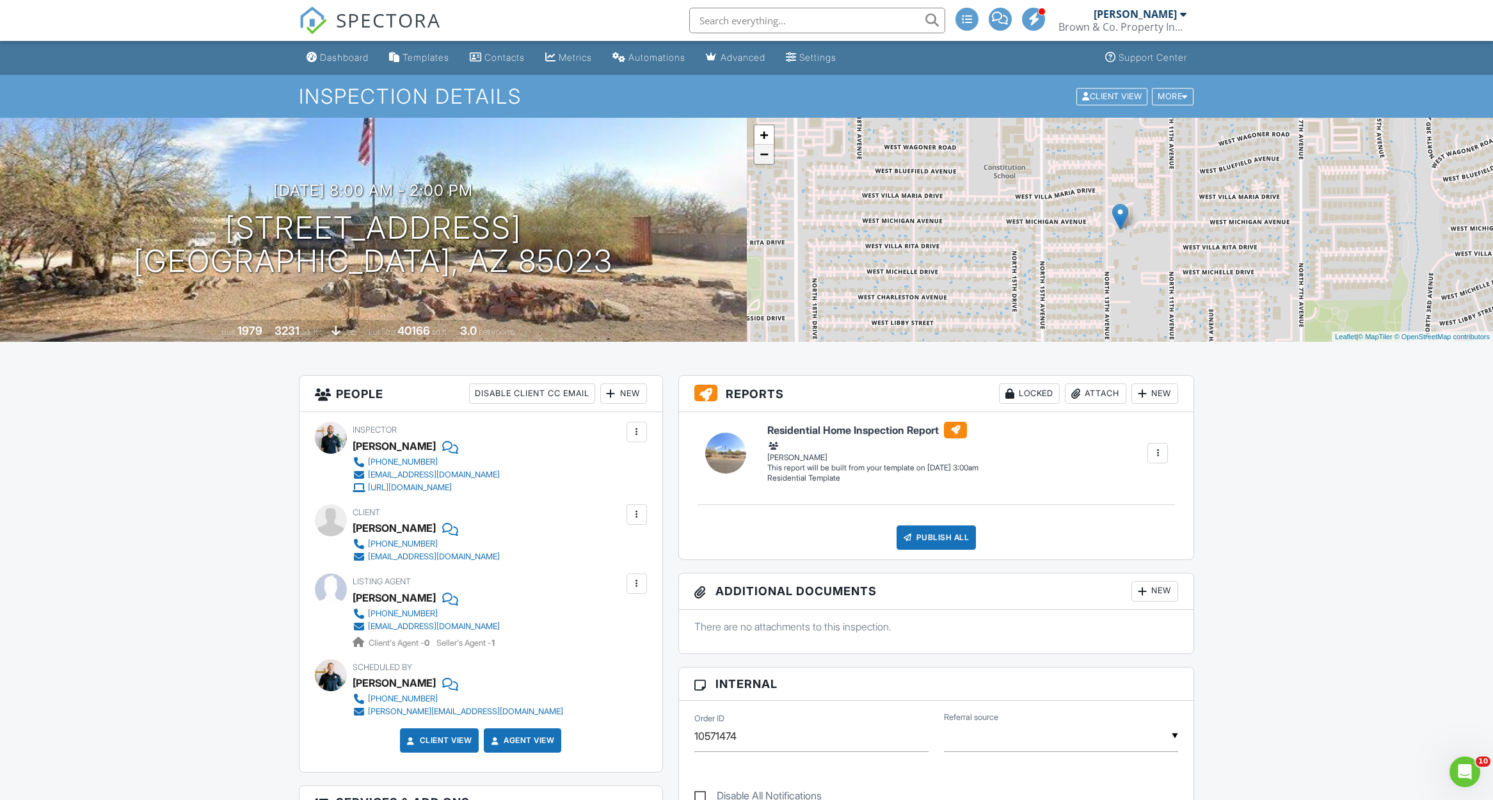
click at [770, 161] on link "−" at bounding box center [764, 154] width 19 height 19
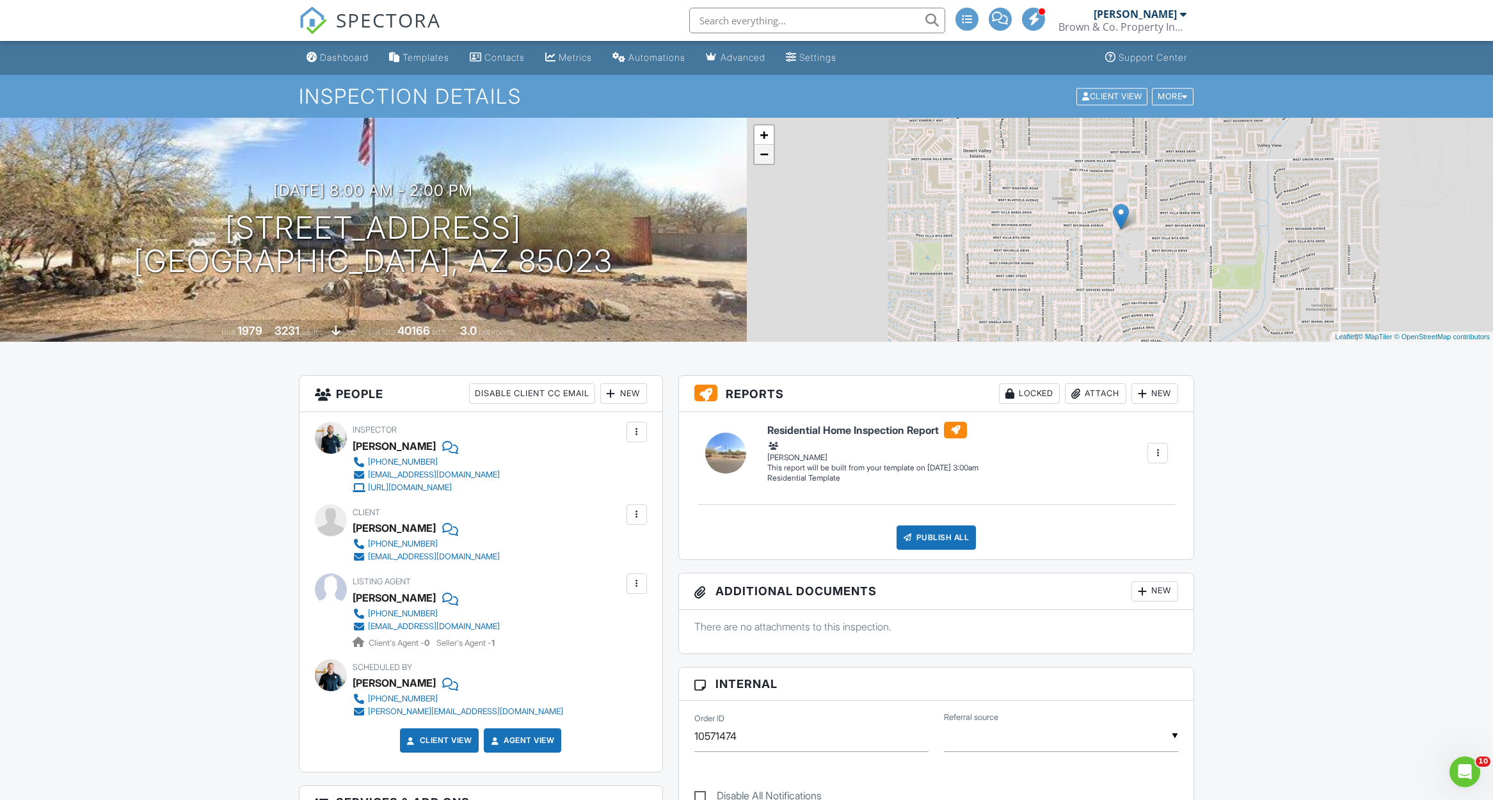
click at [770, 161] on link "−" at bounding box center [764, 154] width 19 height 19
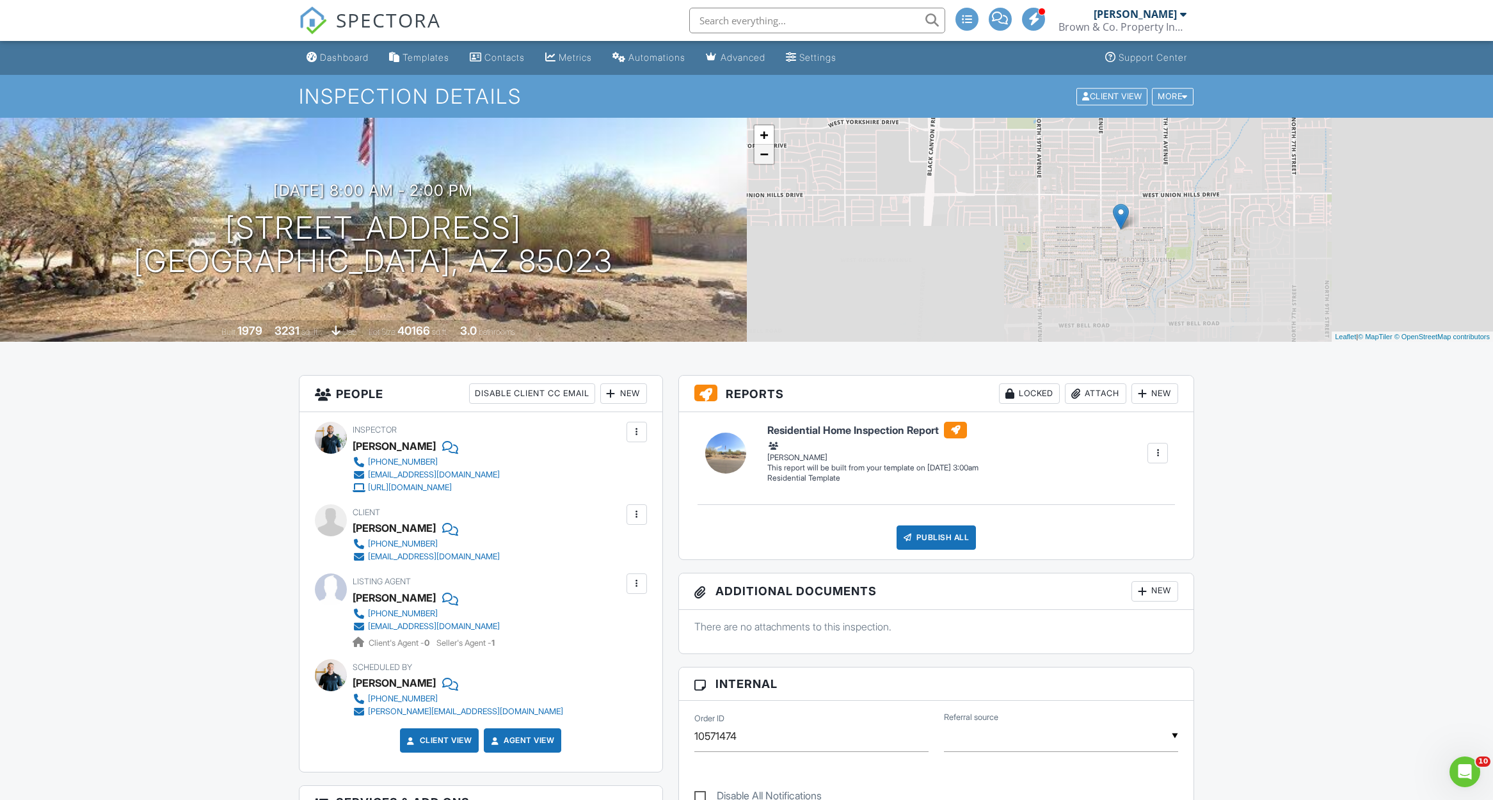
click at [770, 161] on link "−" at bounding box center [764, 154] width 19 height 19
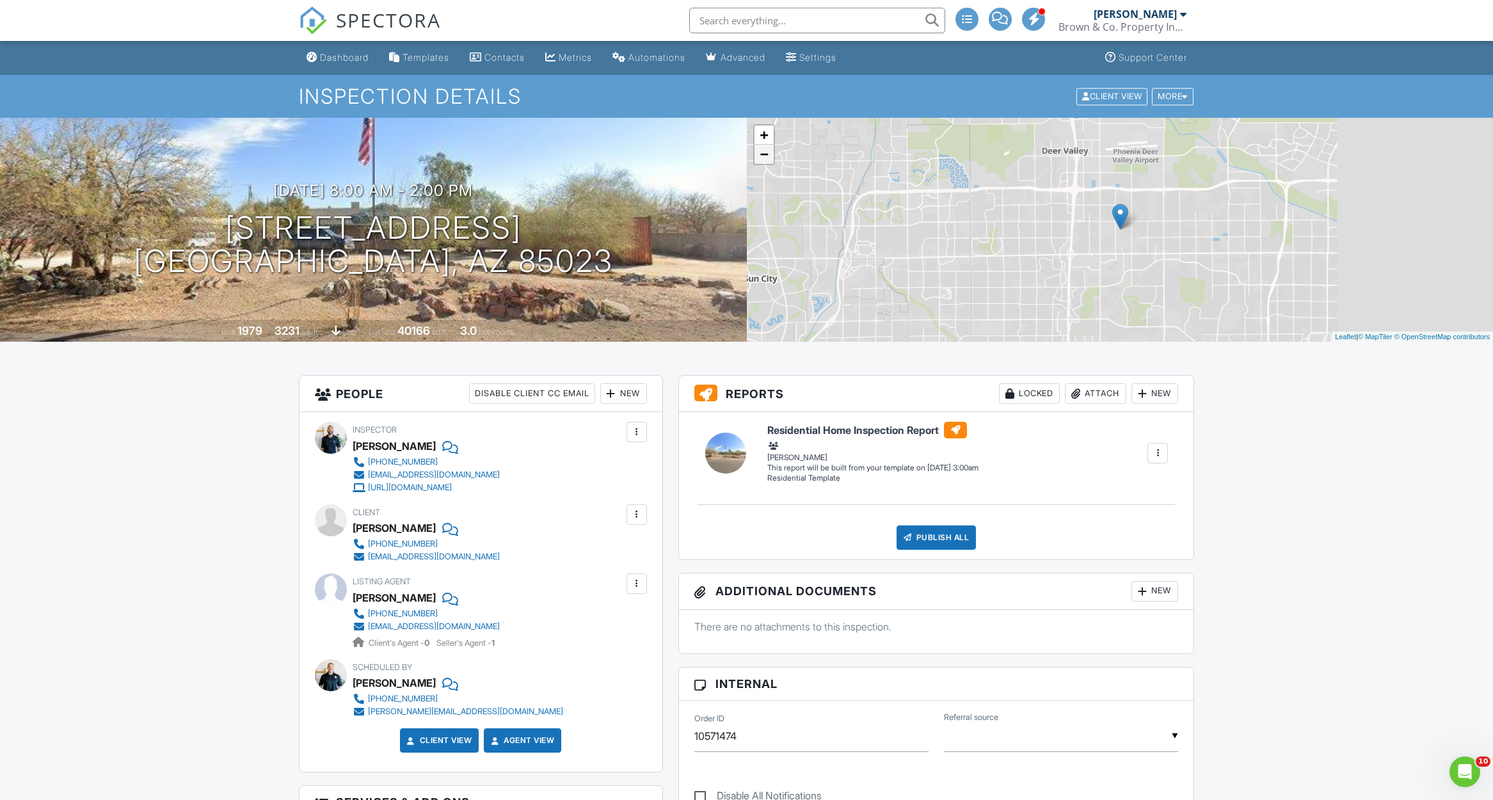
click at [770, 161] on link "−" at bounding box center [764, 154] width 19 height 19
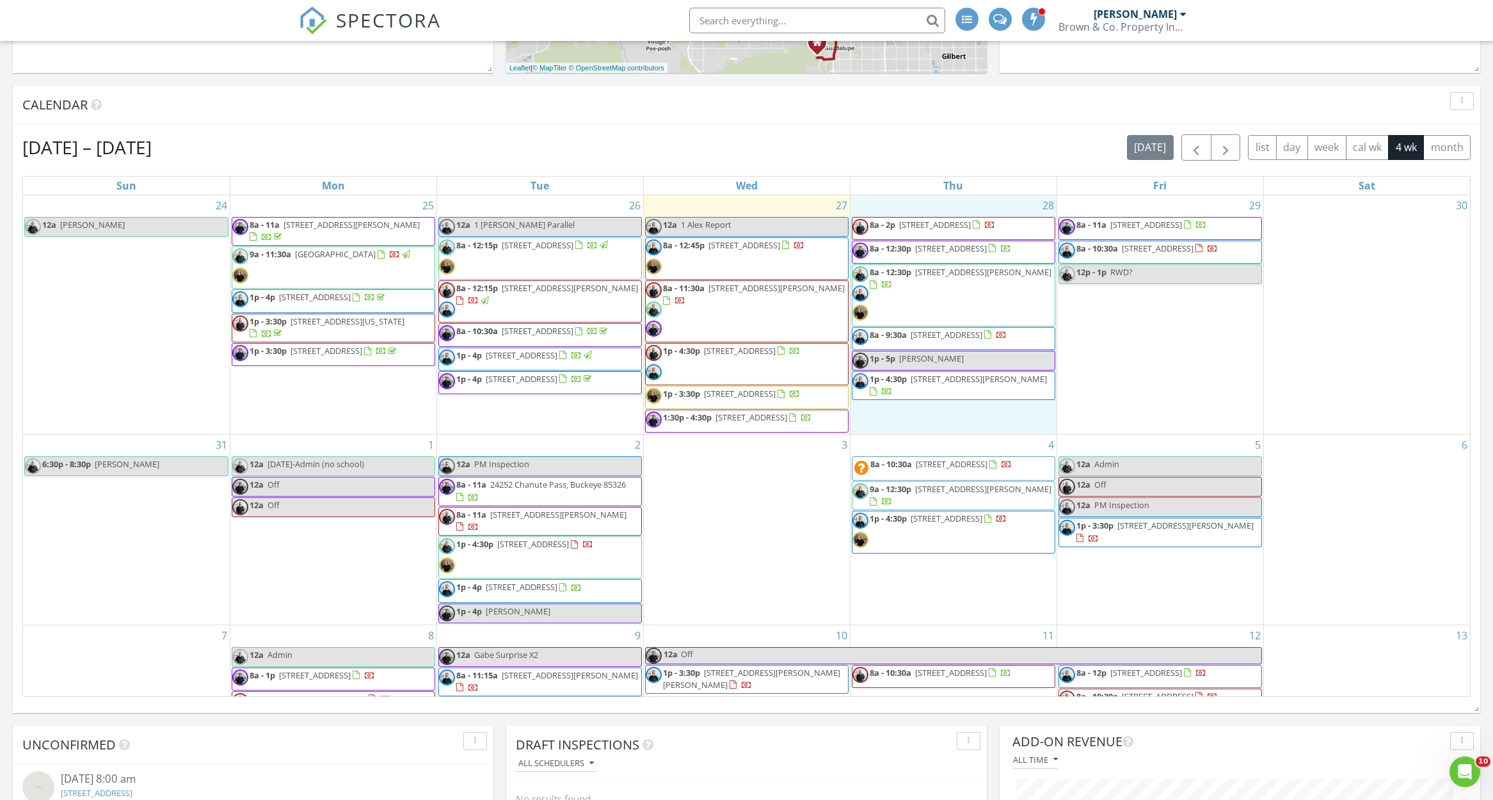
click at [982, 209] on div "28 8a - 2p [STREET_ADDRESS] 8a - 12:30p [STREET_ADDRESS] 8a - 12:30p [STREET_AD…" at bounding box center [954, 314] width 206 height 239
click at [946, 177] on link "Event" at bounding box center [952, 176] width 66 height 20
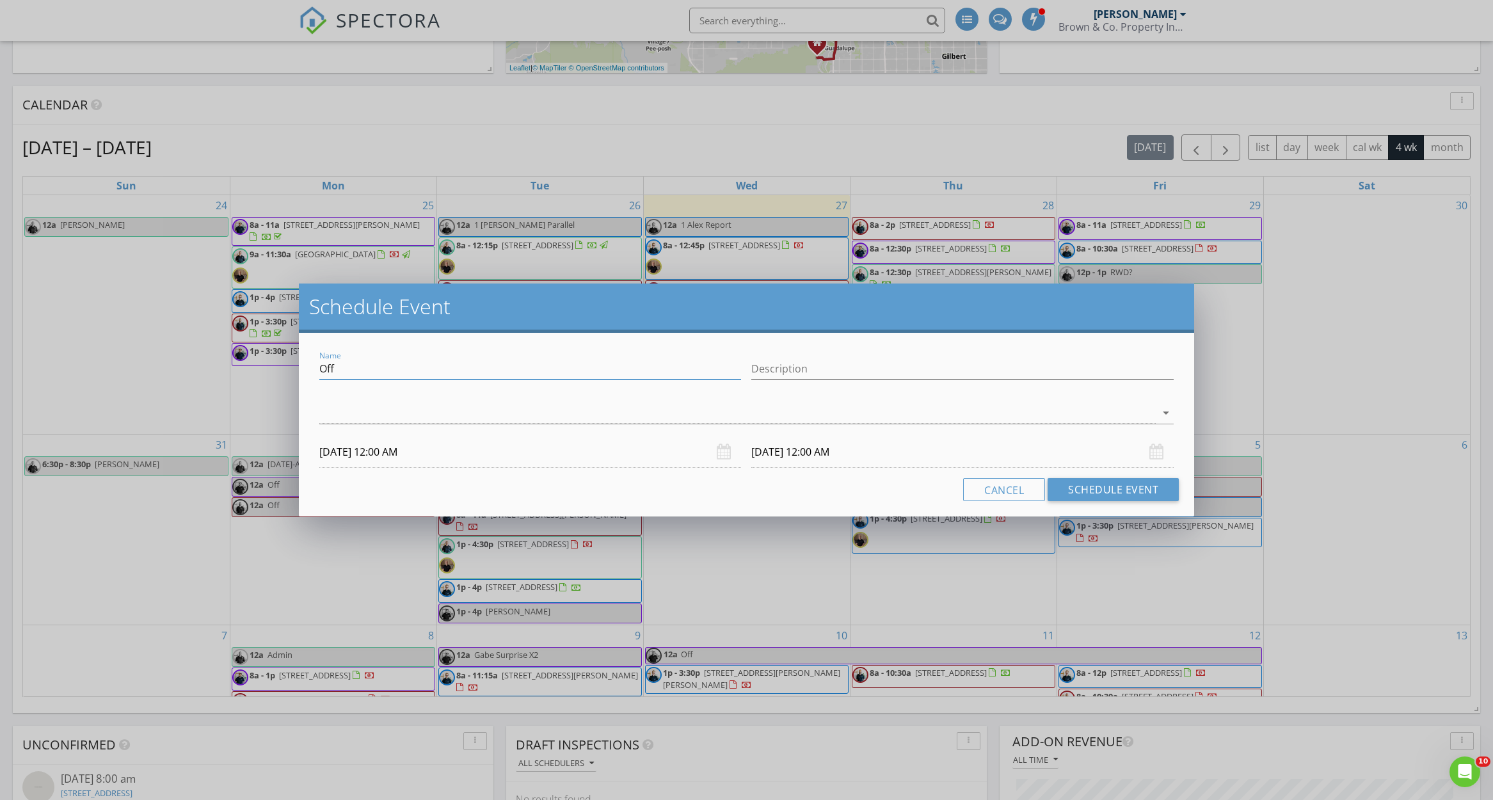
click at [442, 367] on input "Off" at bounding box center [530, 368] width 422 height 21
type input "O"
paste input "18049 N 13th Ave"
type input "Stop by [STREET_ADDRESS]"
click at [460, 428] on div "arrow_drop_down" at bounding box center [746, 420] width 855 height 34
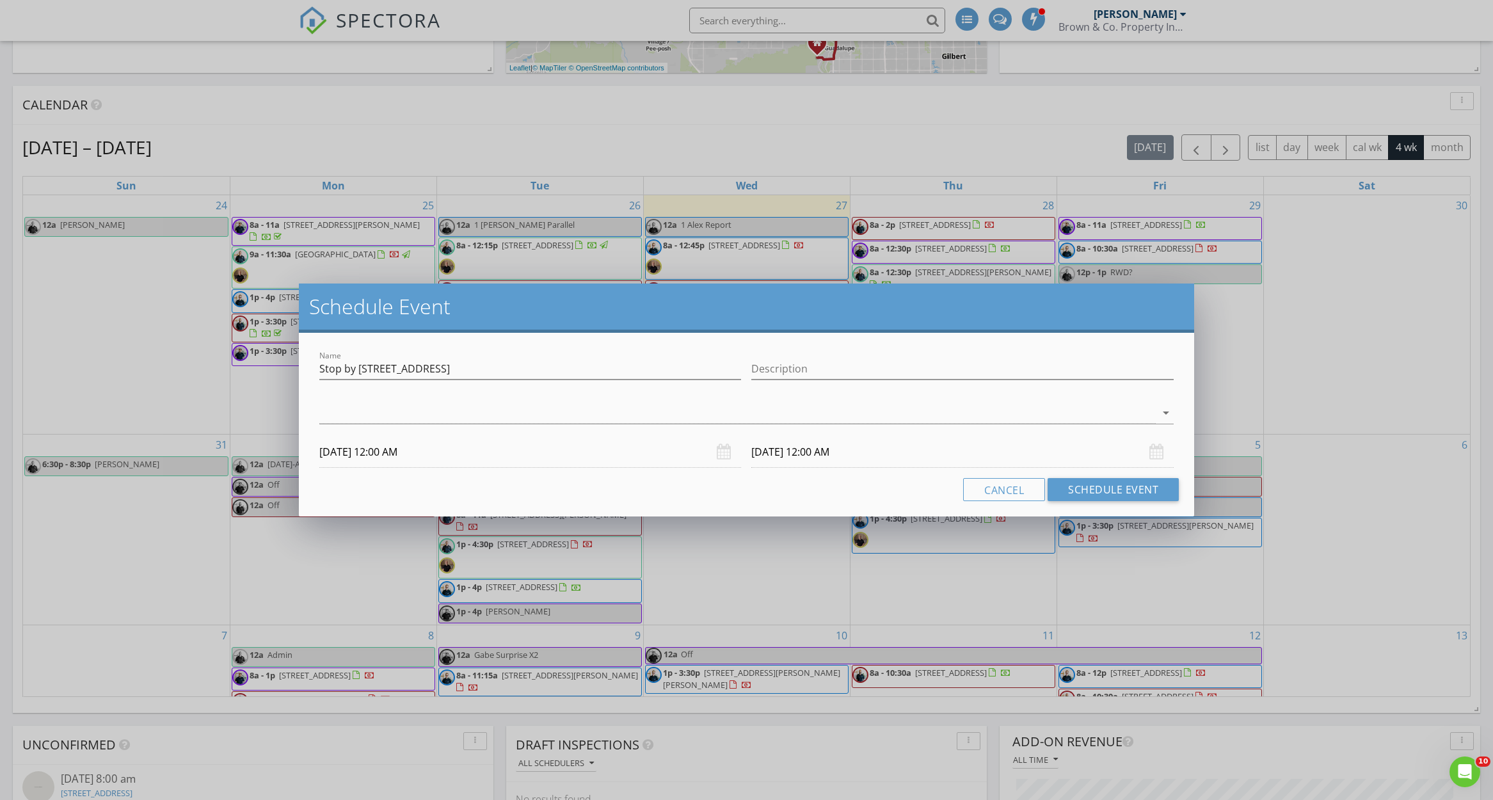
click at [458, 424] on div "arrow_drop_down" at bounding box center [746, 420] width 855 height 34
click at [451, 416] on div at bounding box center [737, 413] width 837 height 21
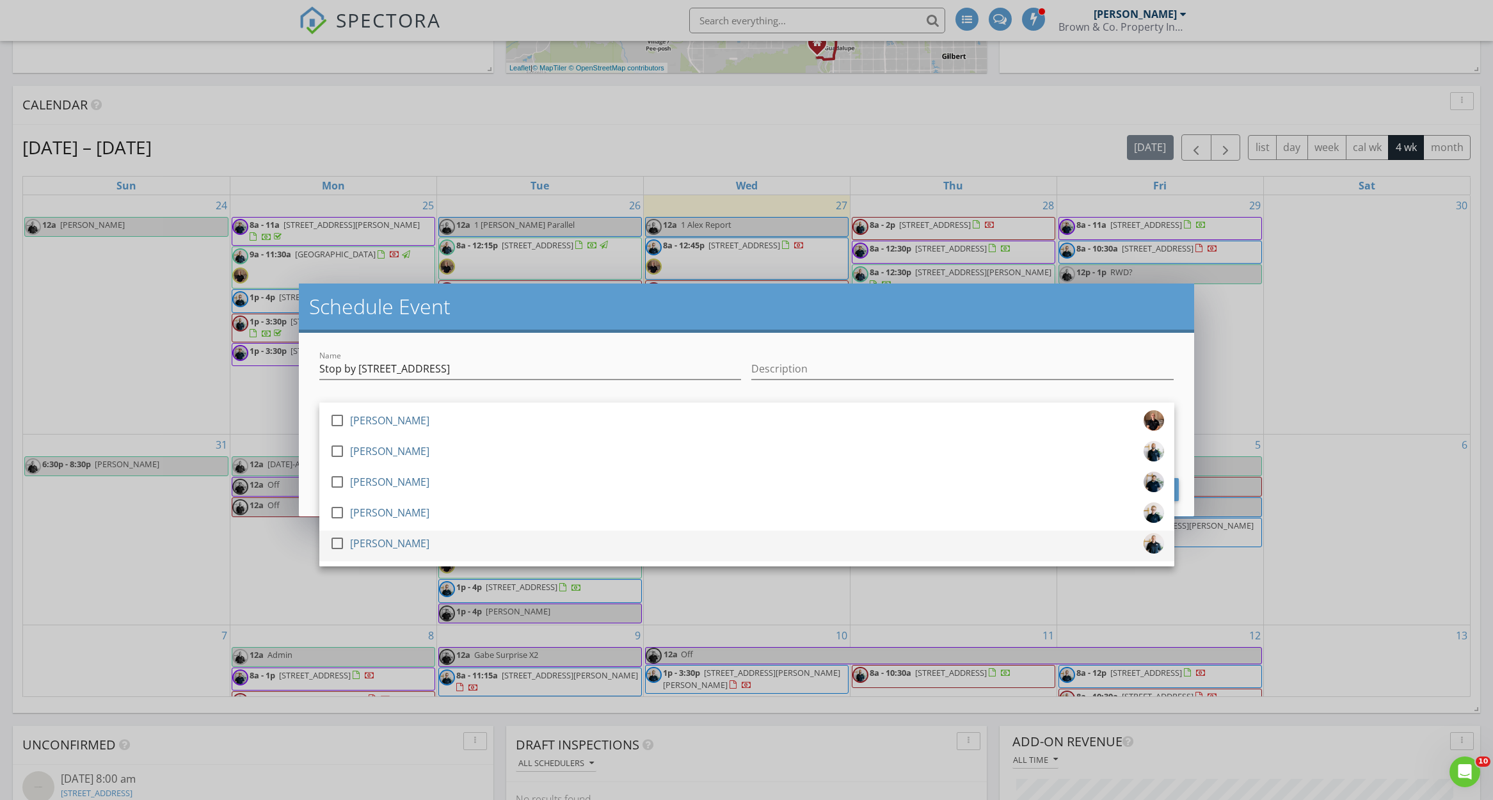
click at [416, 539] on div "check_box_outline_blank Jim Brown" at bounding box center [747, 546] width 835 height 26
click at [461, 365] on input "Stop by 18049 N 13th Ave" at bounding box center [530, 368] width 422 height 21
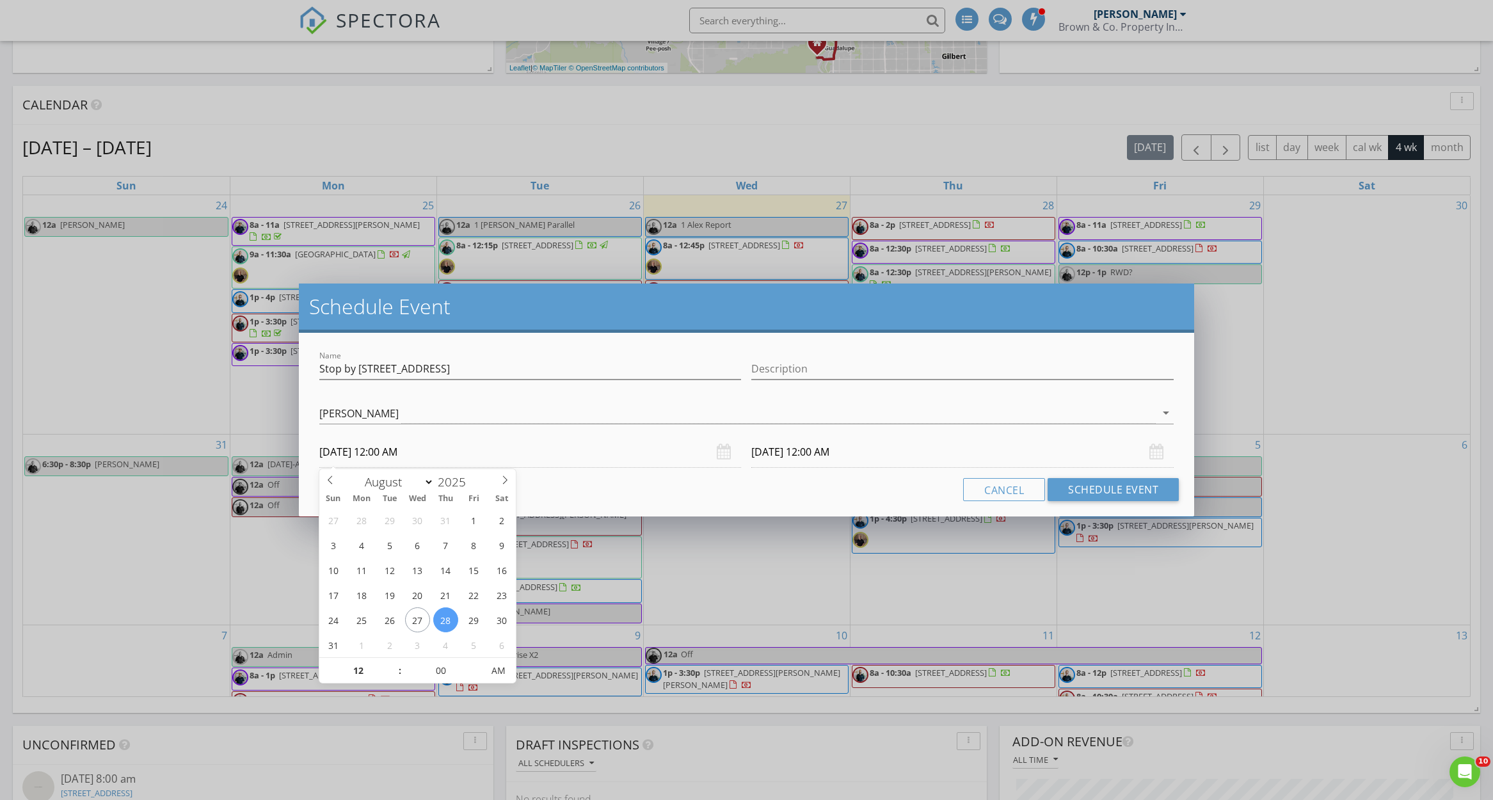
click at [405, 454] on input "08/28/2025 12:00 AM" at bounding box center [530, 452] width 422 height 31
type input "01"
type input "08/28/2025 1:00 AM"
click at [394, 663] on span at bounding box center [393, 664] width 9 height 13
type input "02"
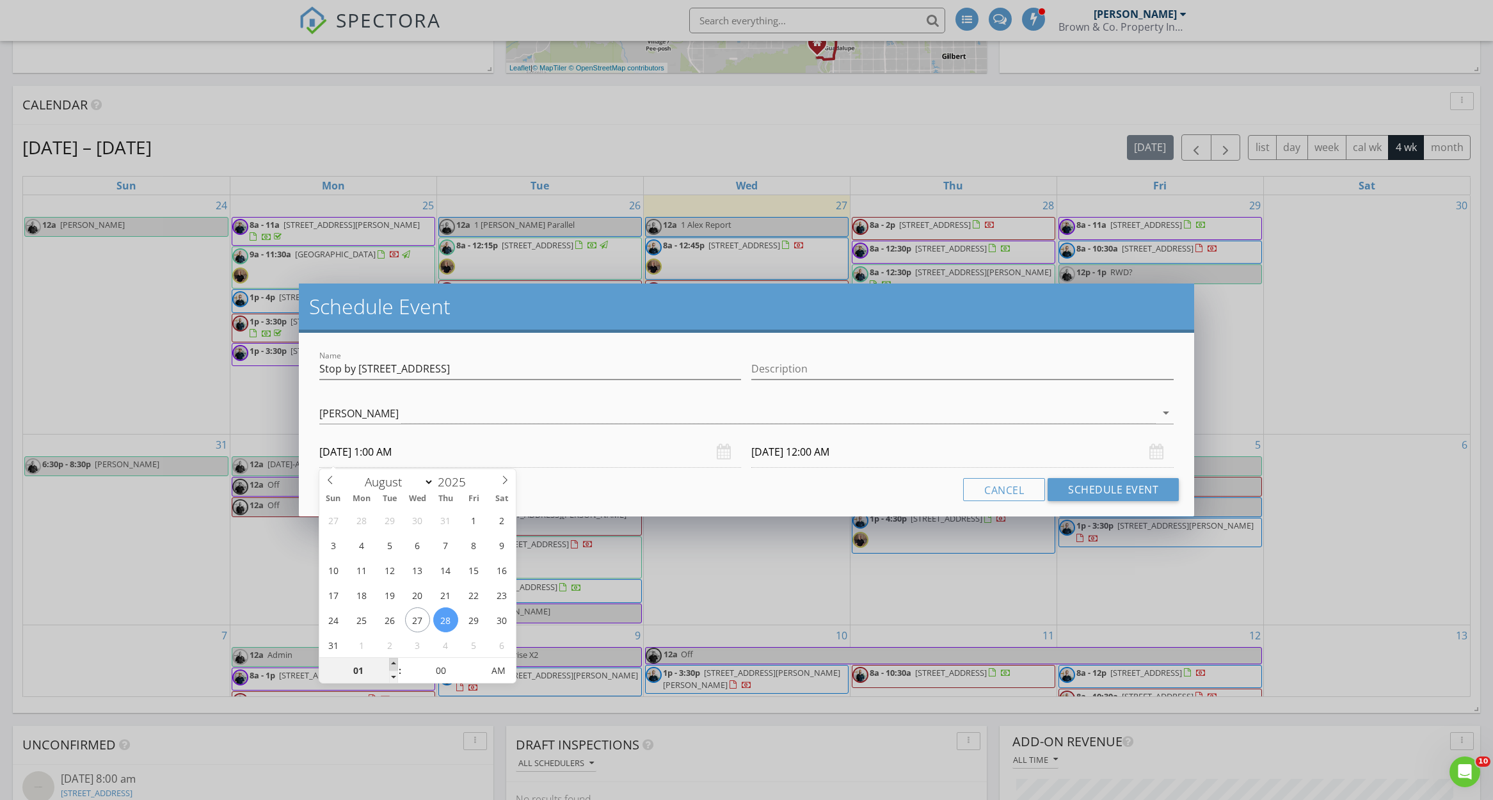
type input "08/28/2025 2:00 AM"
click at [394, 663] on span at bounding box center [393, 664] width 9 height 13
type input "03"
type input "08/28/2025 3:00 AM"
click at [394, 663] on span at bounding box center [393, 664] width 9 height 13
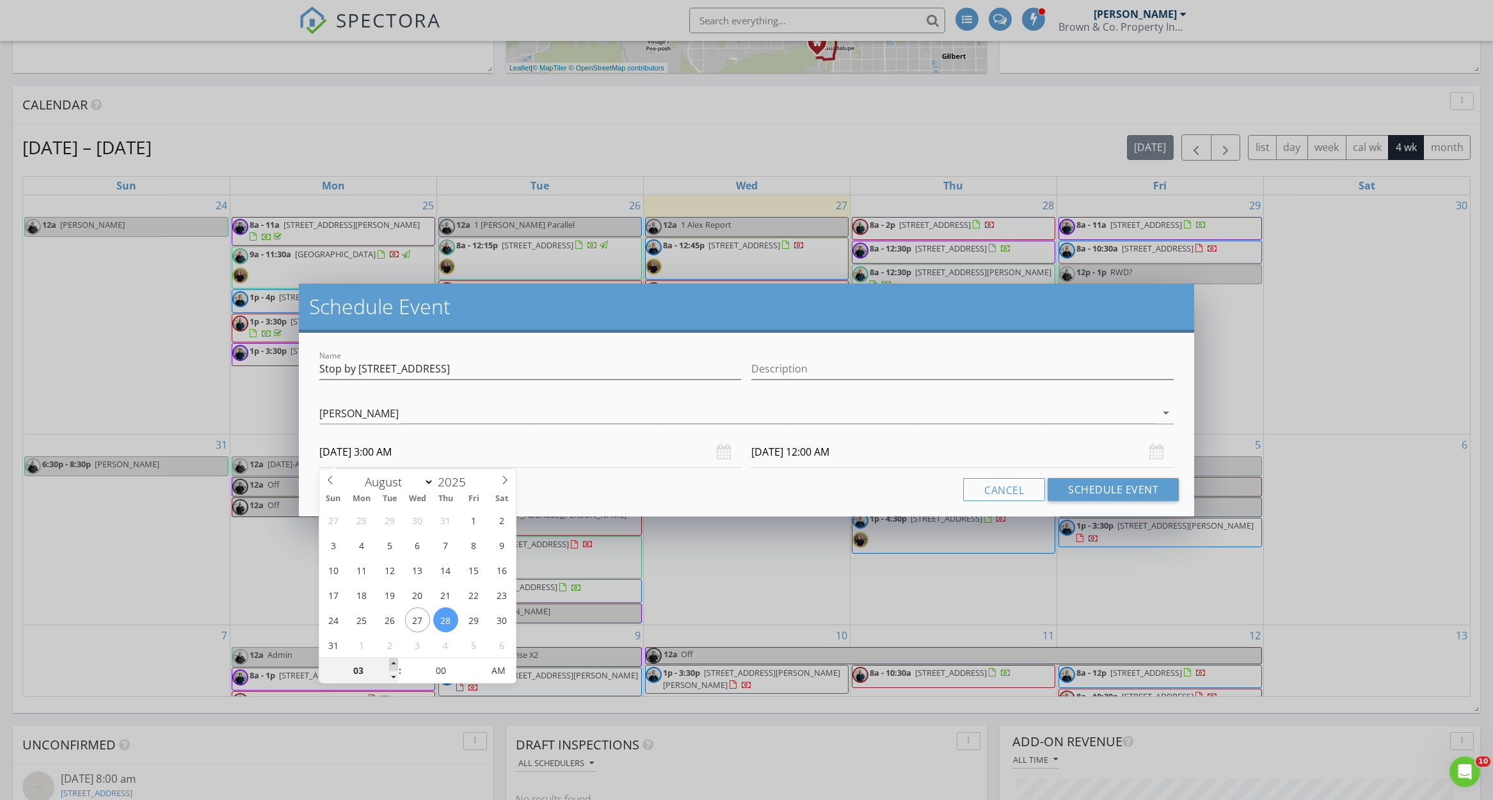
type input "04"
type input "08/28/2025 4:00 AM"
click at [394, 663] on span at bounding box center [393, 664] width 9 height 13
type input "05"
type input "08/28/2025 5:00 AM"
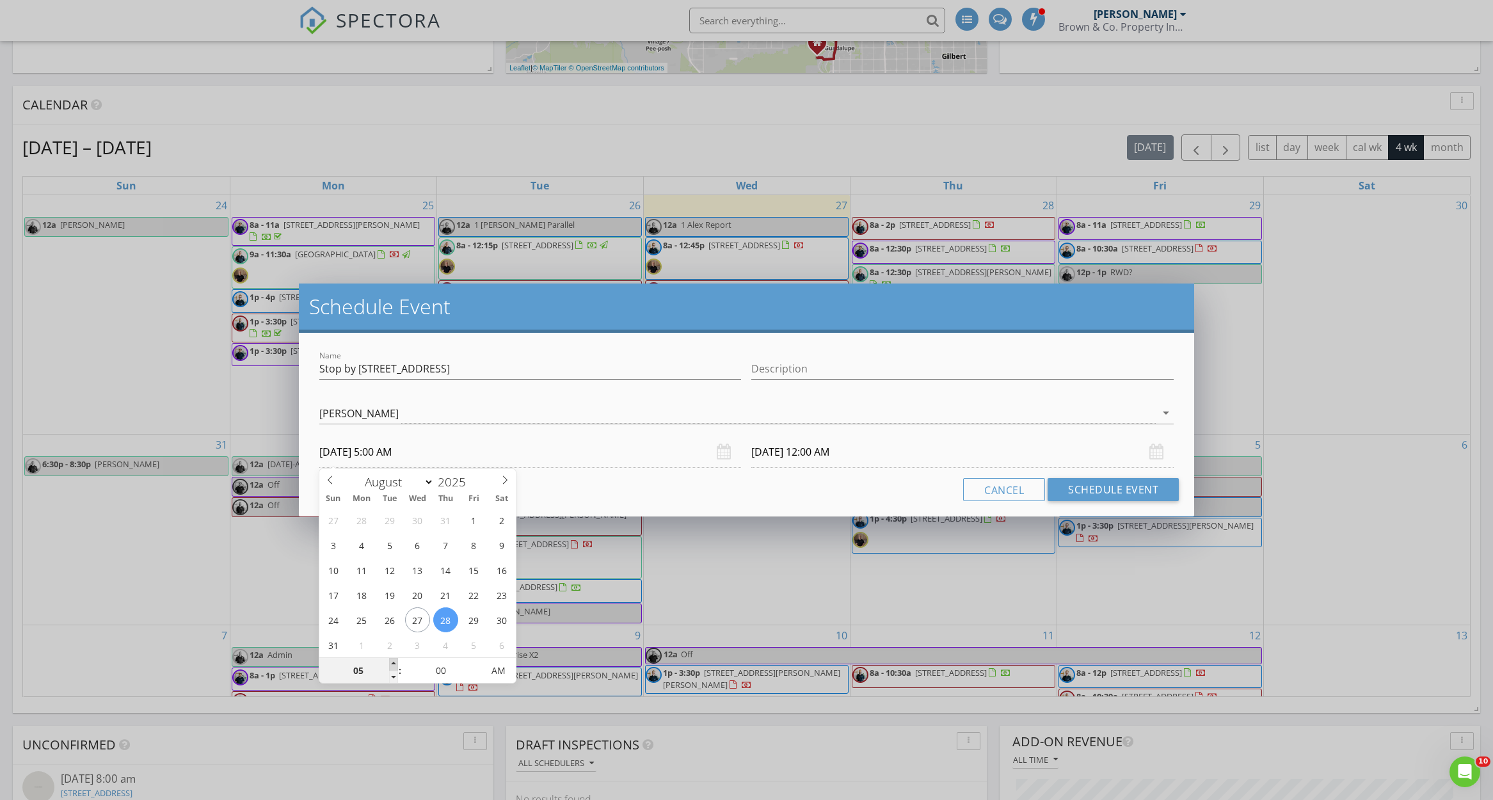
click at [394, 663] on span at bounding box center [393, 664] width 9 height 13
type input "06"
type input "08/28/2025 6:00 AM"
click at [394, 663] on span at bounding box center [393, 664] width 9 height 13
type input "07"
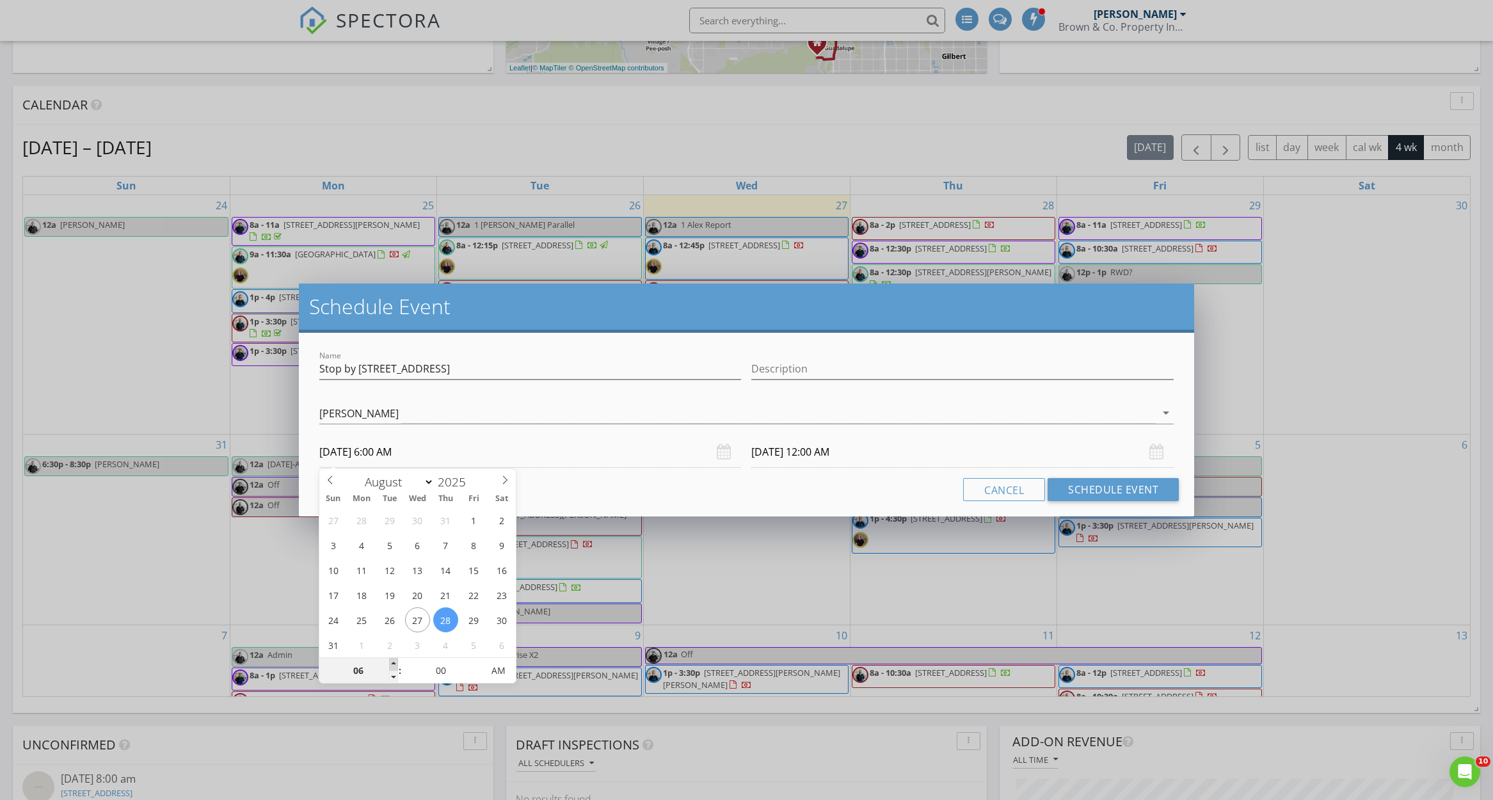
type input "08/28/2025 7:00 AM"
click at [394, 663] on span at bounding box center [393, 664] width 9 height 13
type input "08/29/2025 7:00 AM"
type input "06"
type input "55"
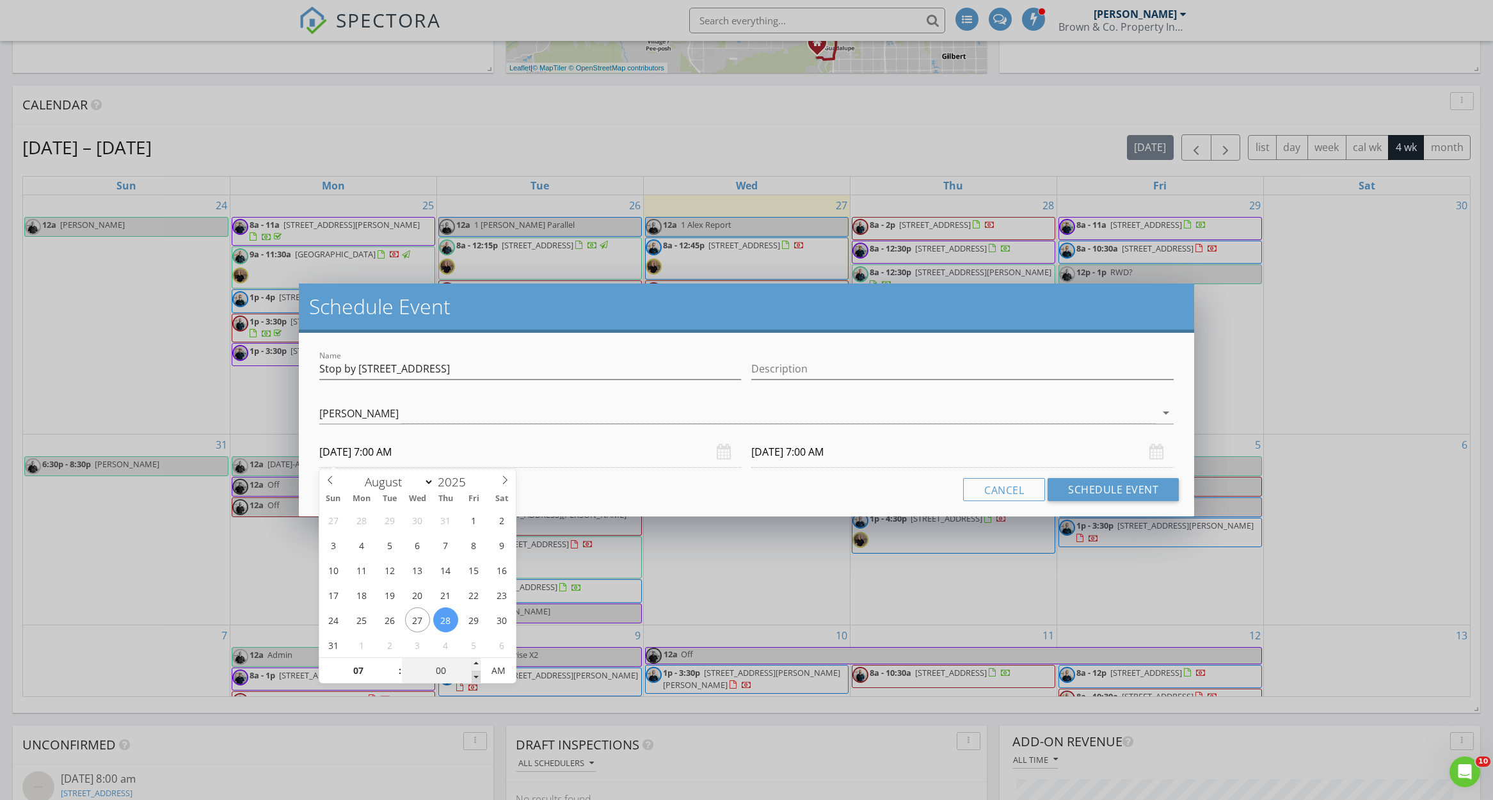
type input "08/28/2025 6:55 AM"
click at [475, 682] on span at bounding box center [476, 677] width 9 height 13
type input "06"
type input "55"
type input "08/29/2025 6:55 AM"
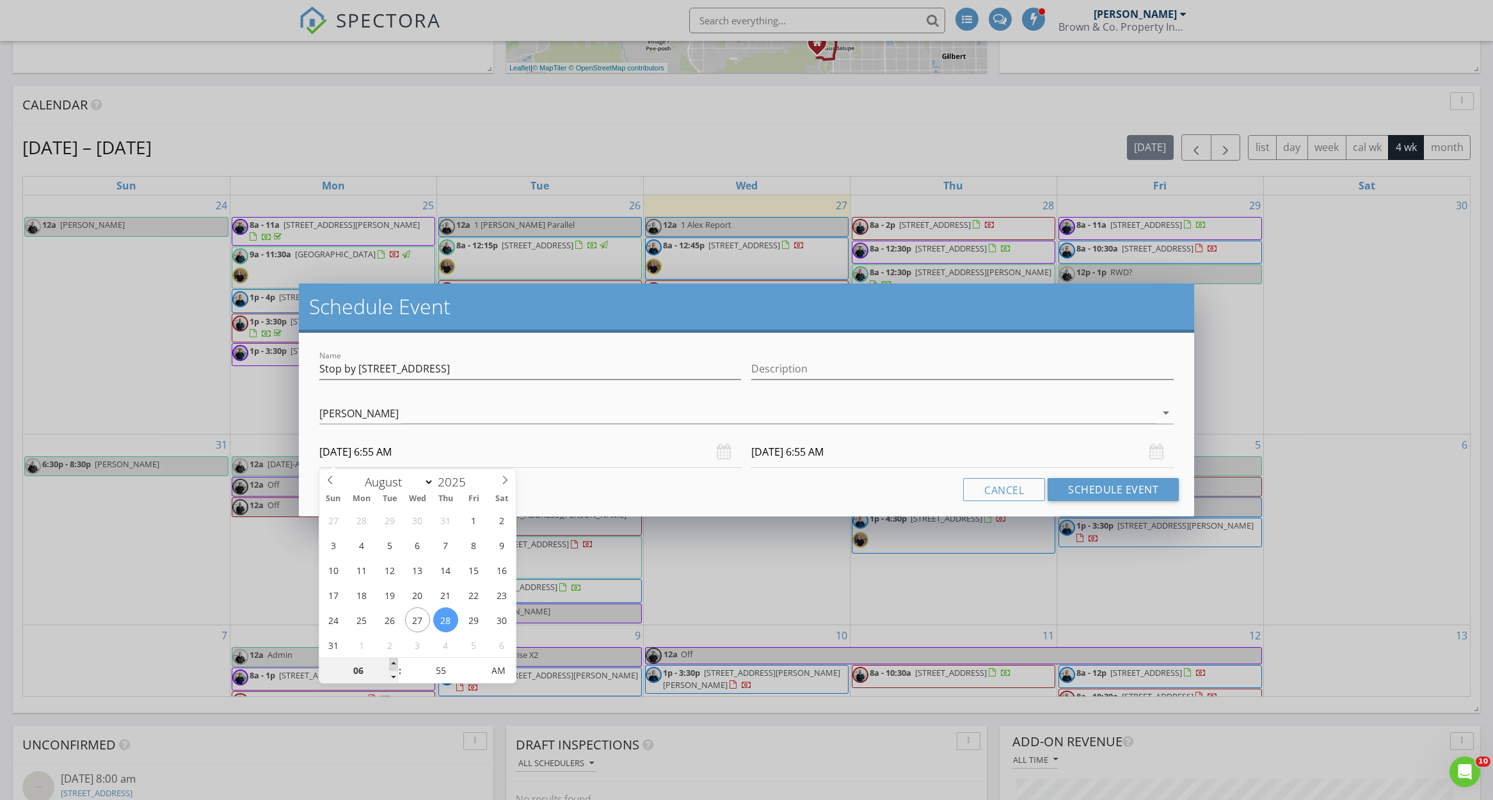
type input "07"
type input "08/28/2025 7:55 AM"
click at [394, 662] on span at bounding box center [393, 664] width 9 height 13
type input "07"
click at [757, 458] on input "08/29/2025 7:55 AM" at bounding box center [962, 452] width 422 height 31
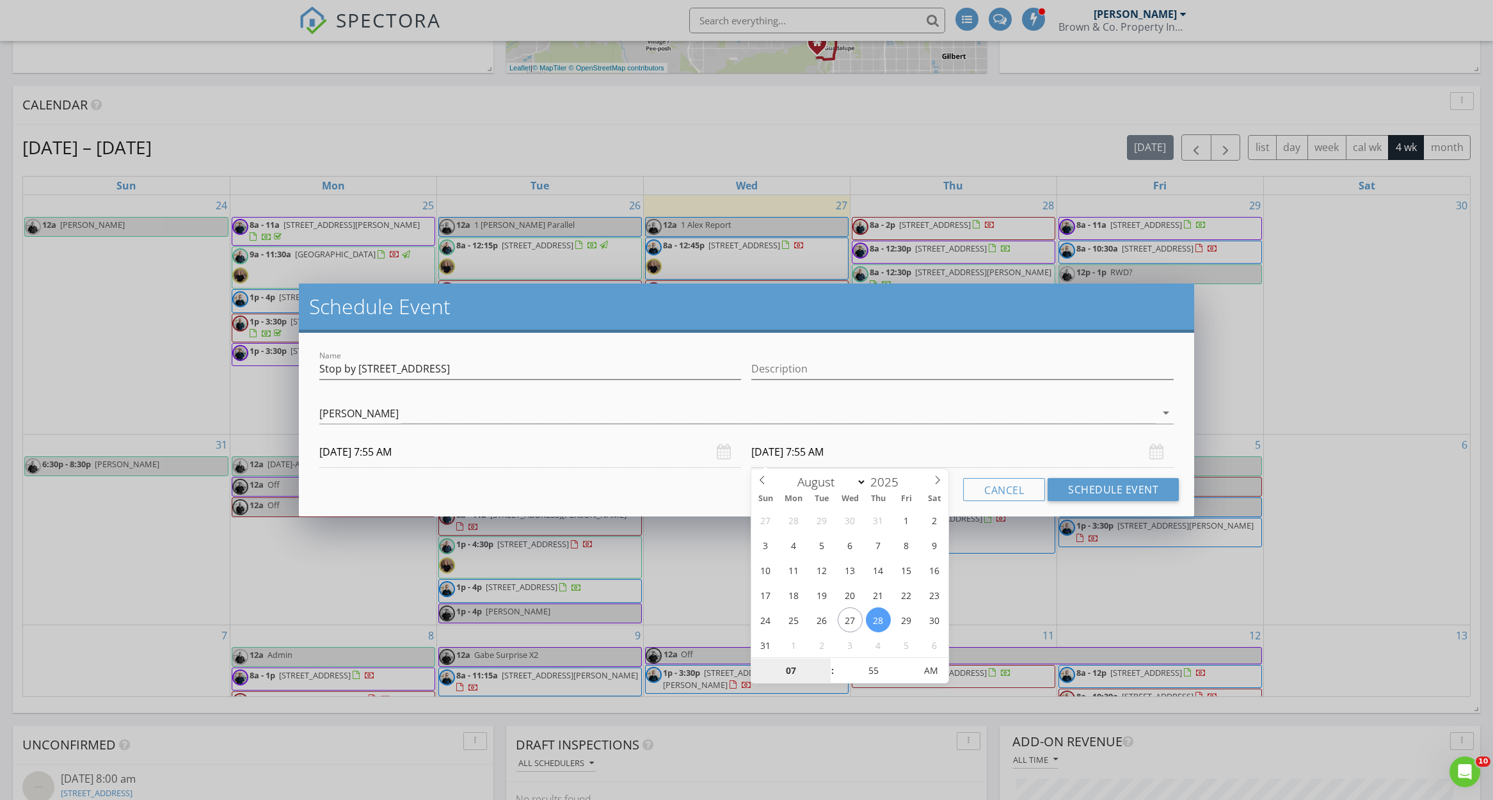
type input "08/28/2025 7:55 AM"
type input "08"
type input "08/28/2025 8:55 AM"
click at [827, 663] on span at bounding box center [826, 664] width 9 height 13
click at [1137, 486] on button "Schedule Event" at bounding box center [1113, 489] width 131 height 23
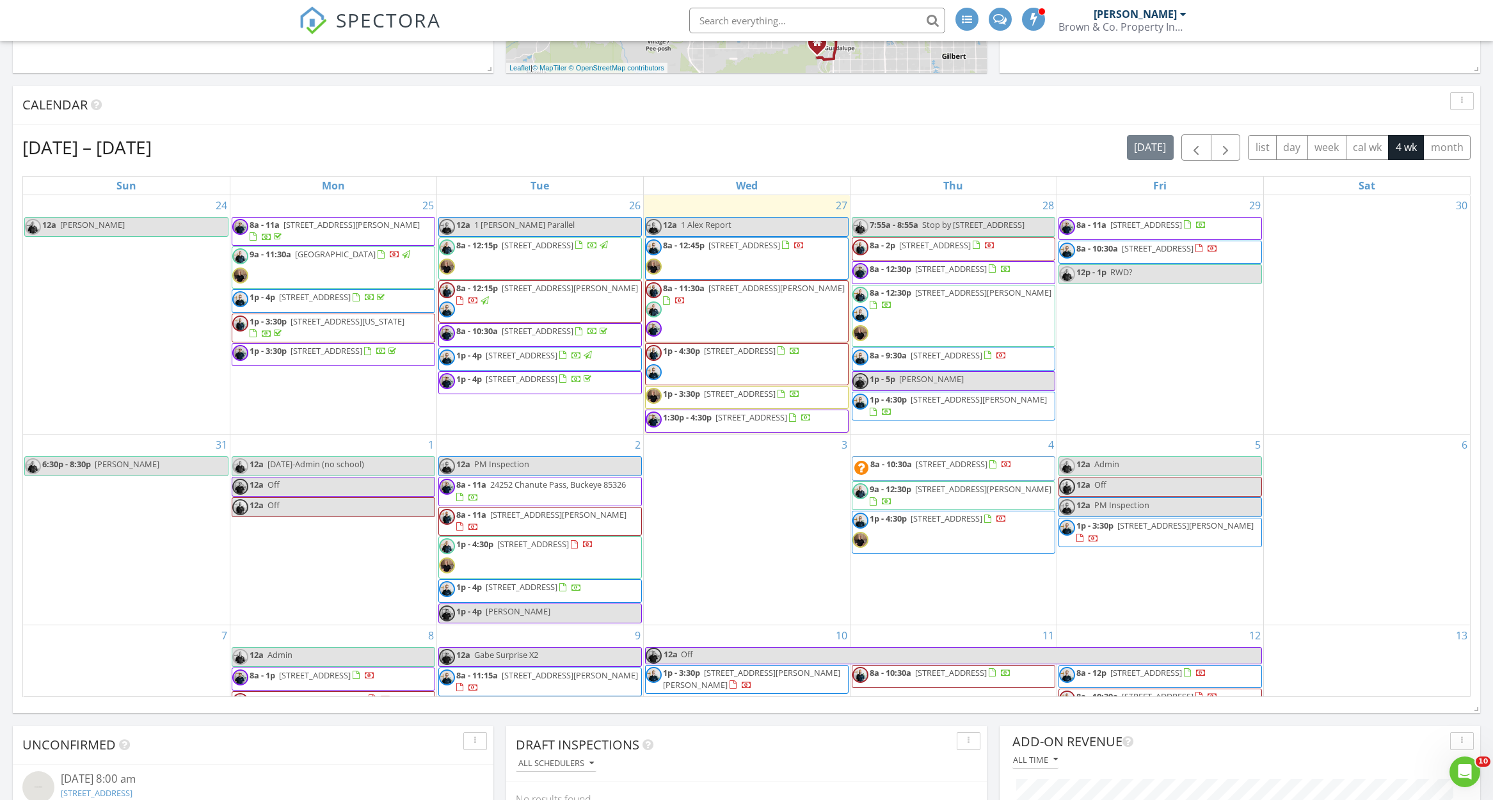
click at [997, 138] on div "Aug 24 – Sep 20, 2025 today list day week cal wk 4 wk month" at bounding box center [746, 147] width 1448 height 26
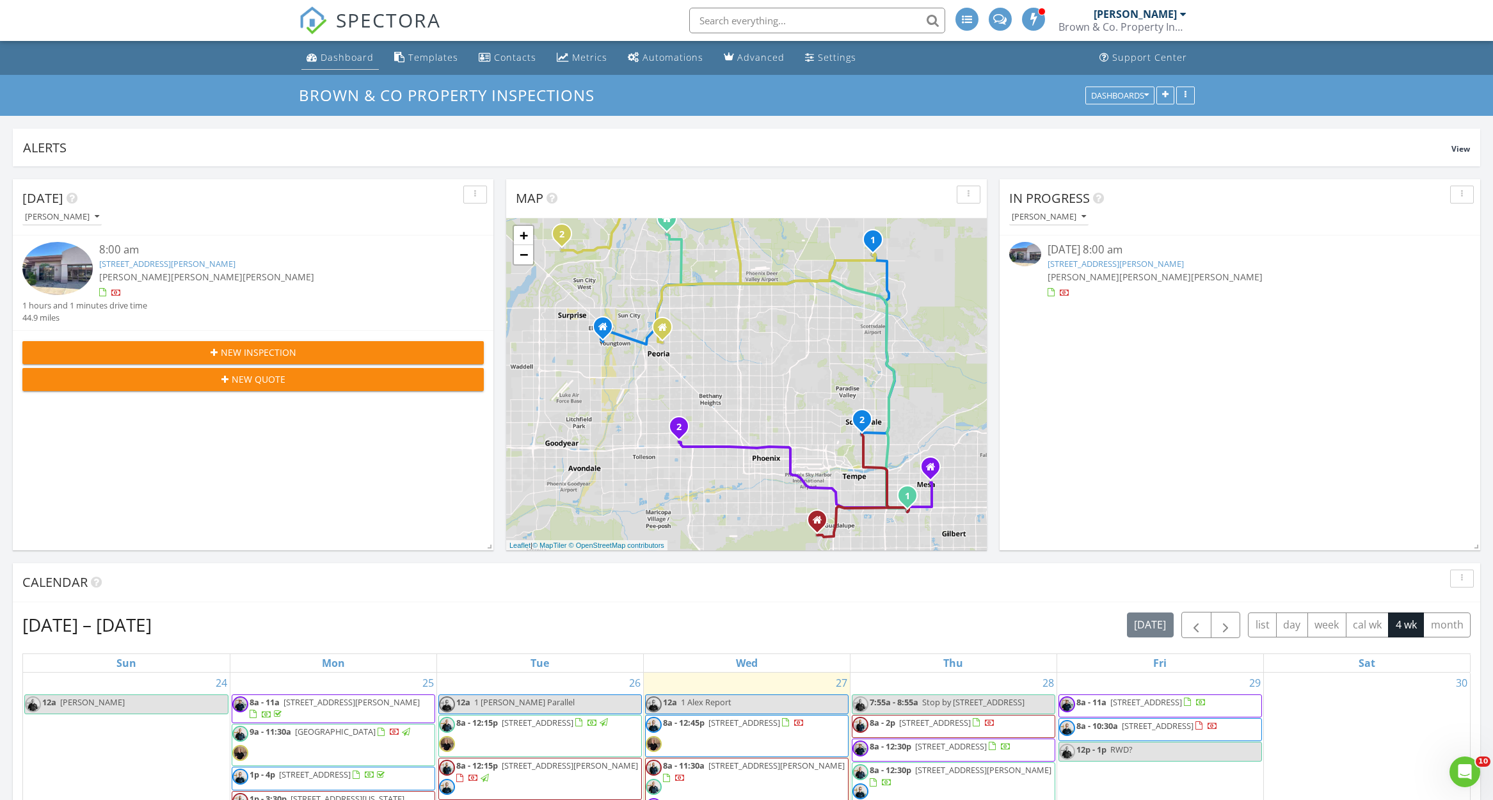
click at [340, 60] on div "Dashboard" at bounding box center [347, 57] width 53 height 12
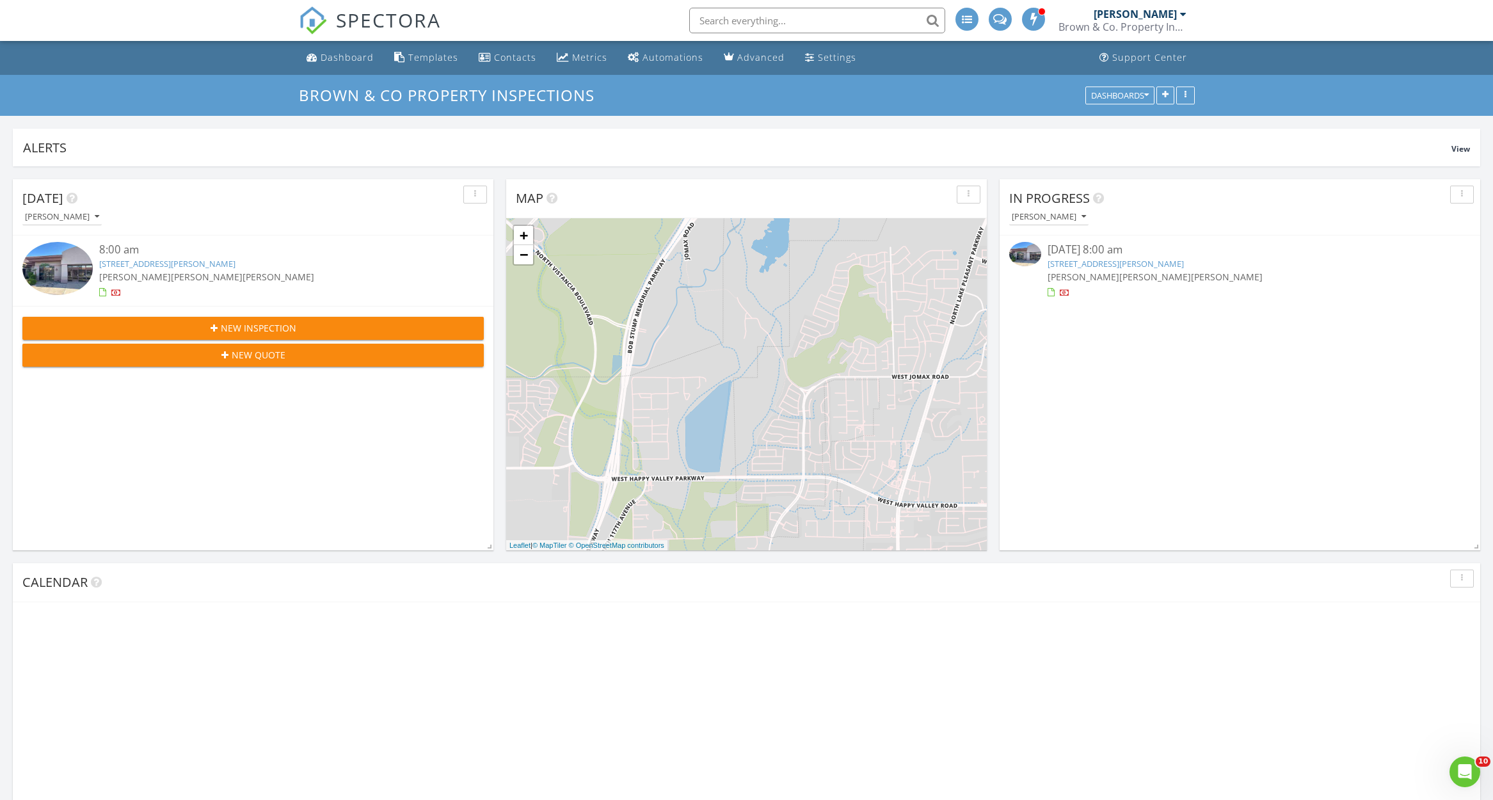
scroll to position [275, 481]
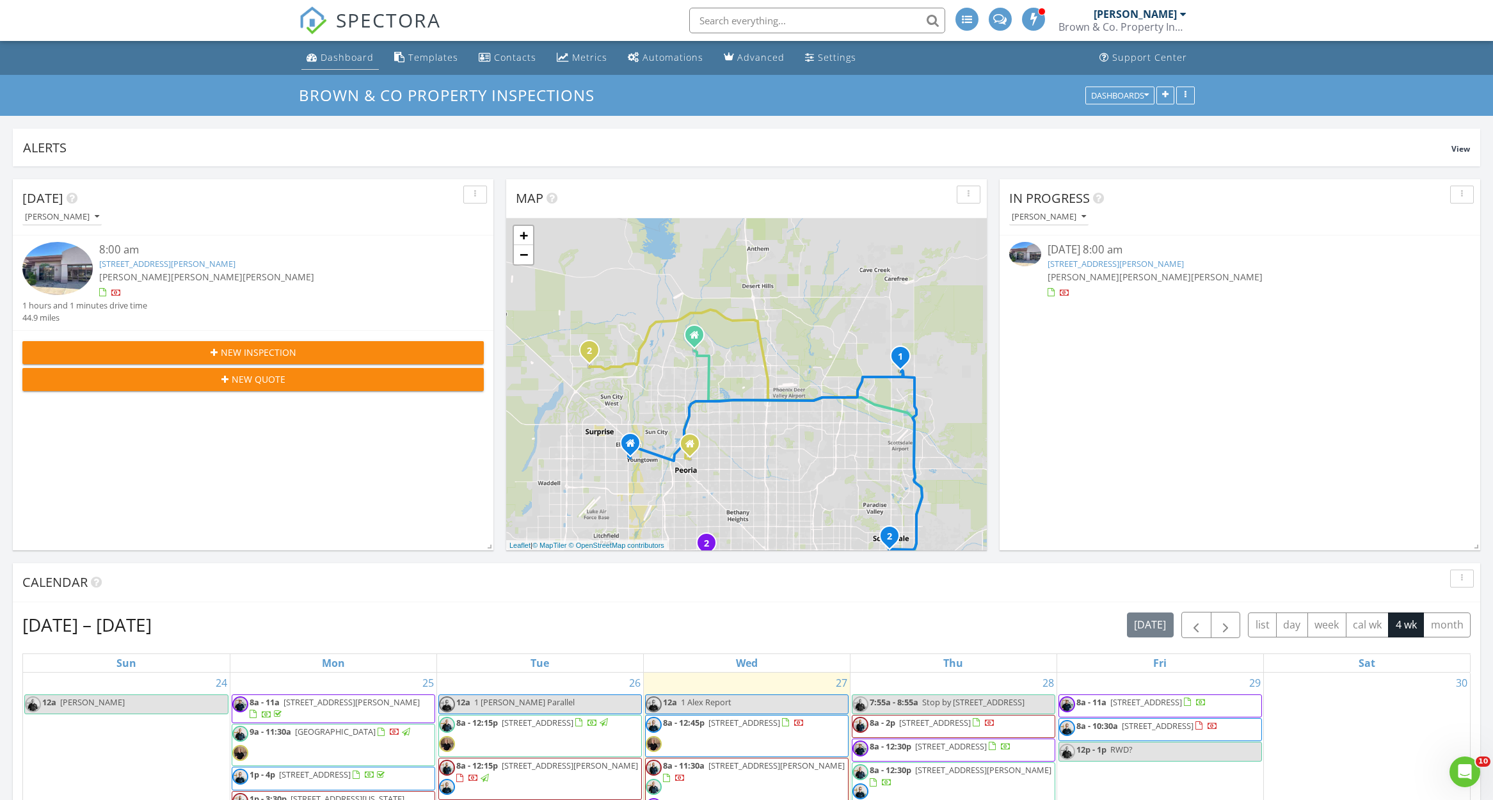
click at [352, 56] on div "Dashboard" at bounding box center [347, 57] width 53 height 12
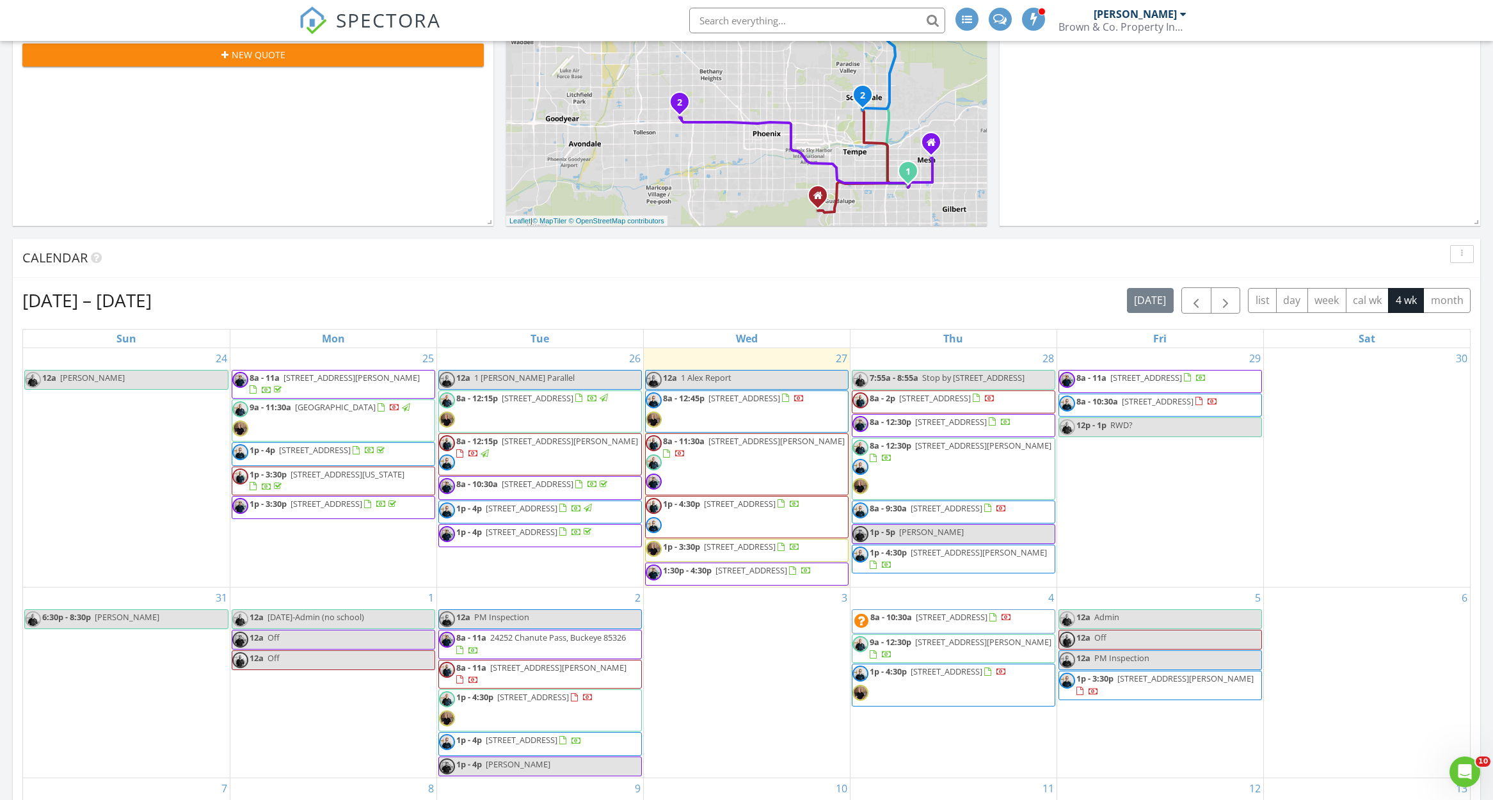
scroll to position [339, 0]
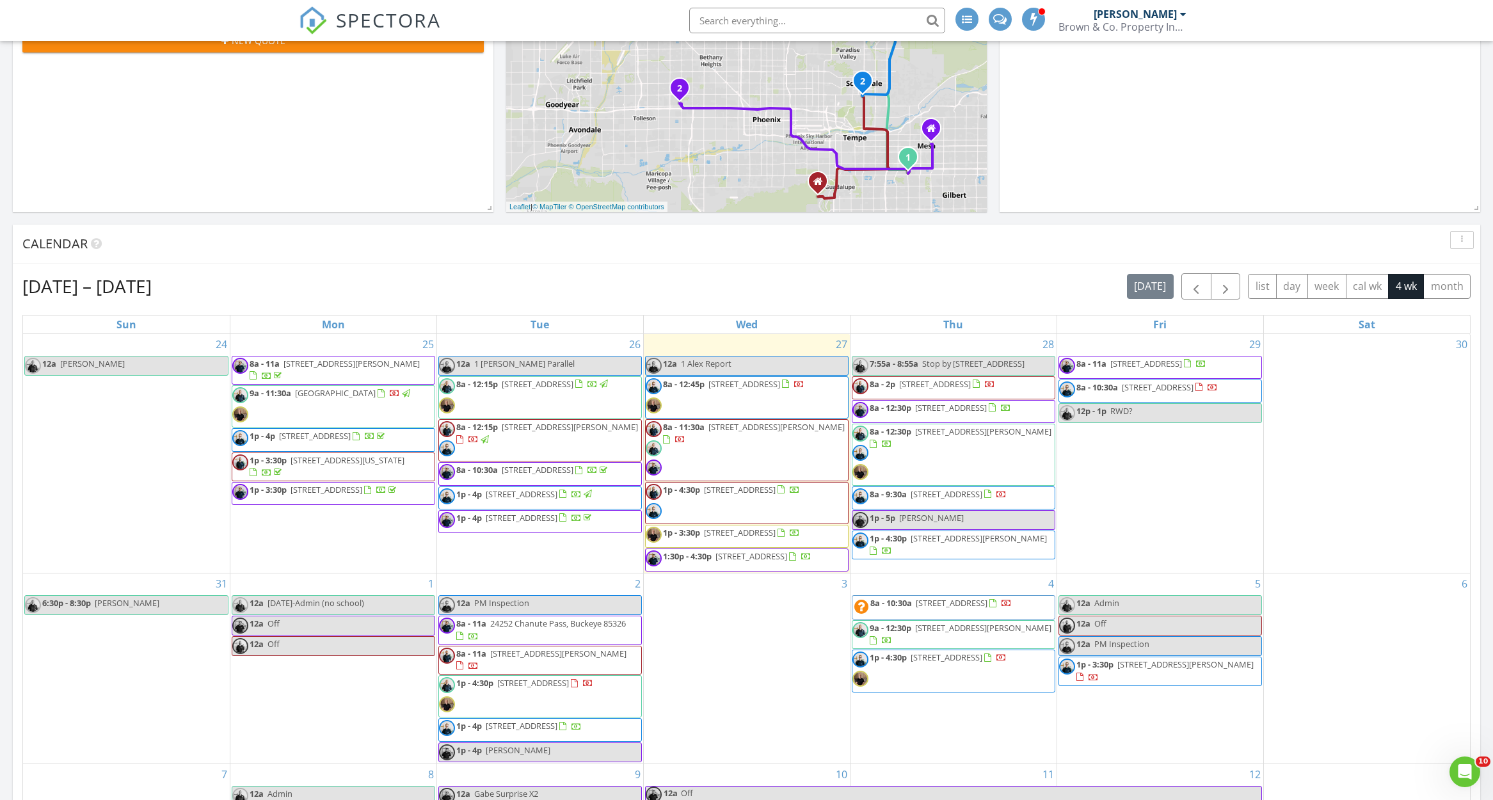
click at [800, 464] on span "8a - 11:30a 1830 S Alma School Rd 108, Mesa 85210" at bounding box center [747, 450] width 202 height 58
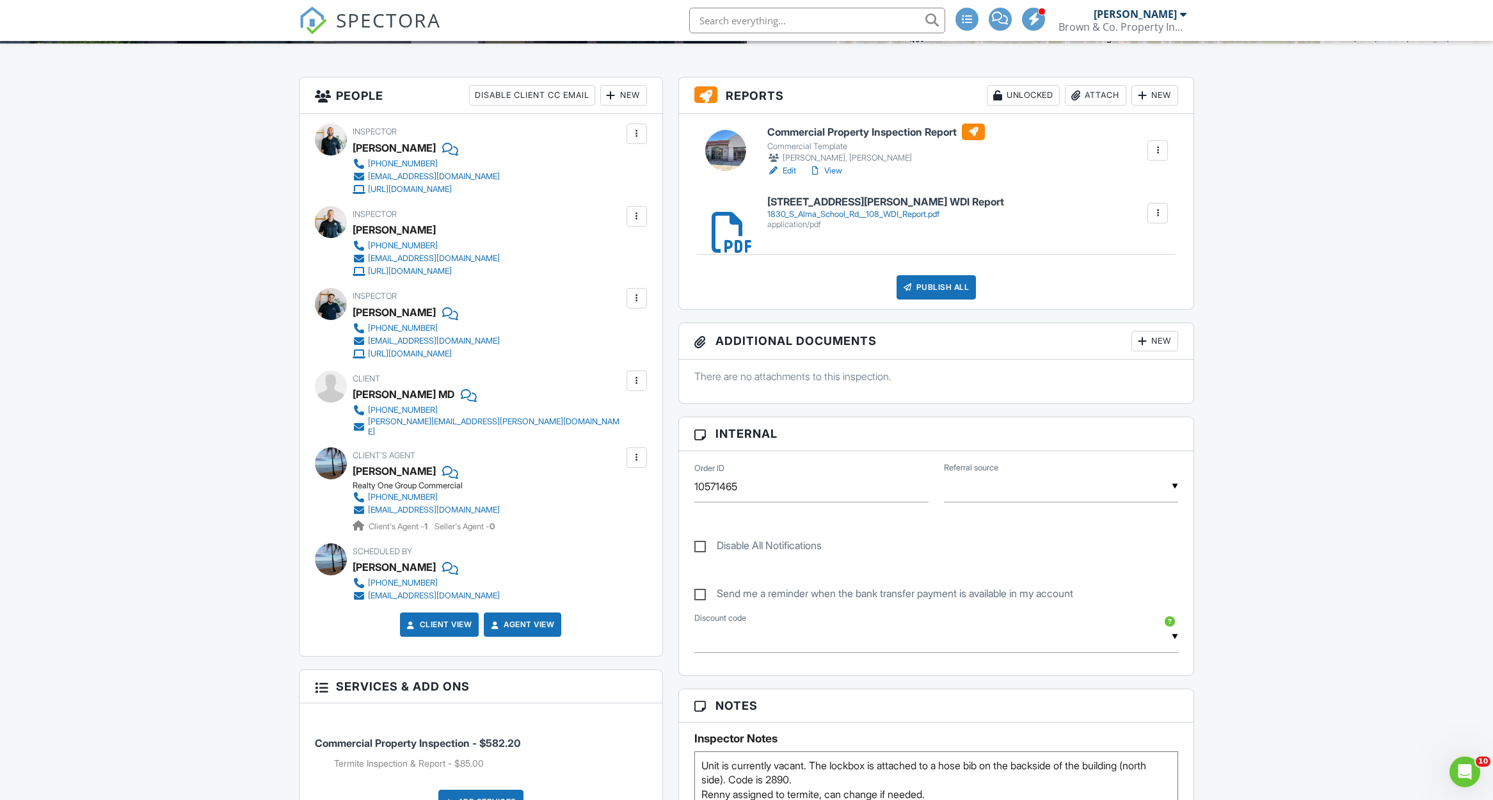
scroll to position [224, 0]
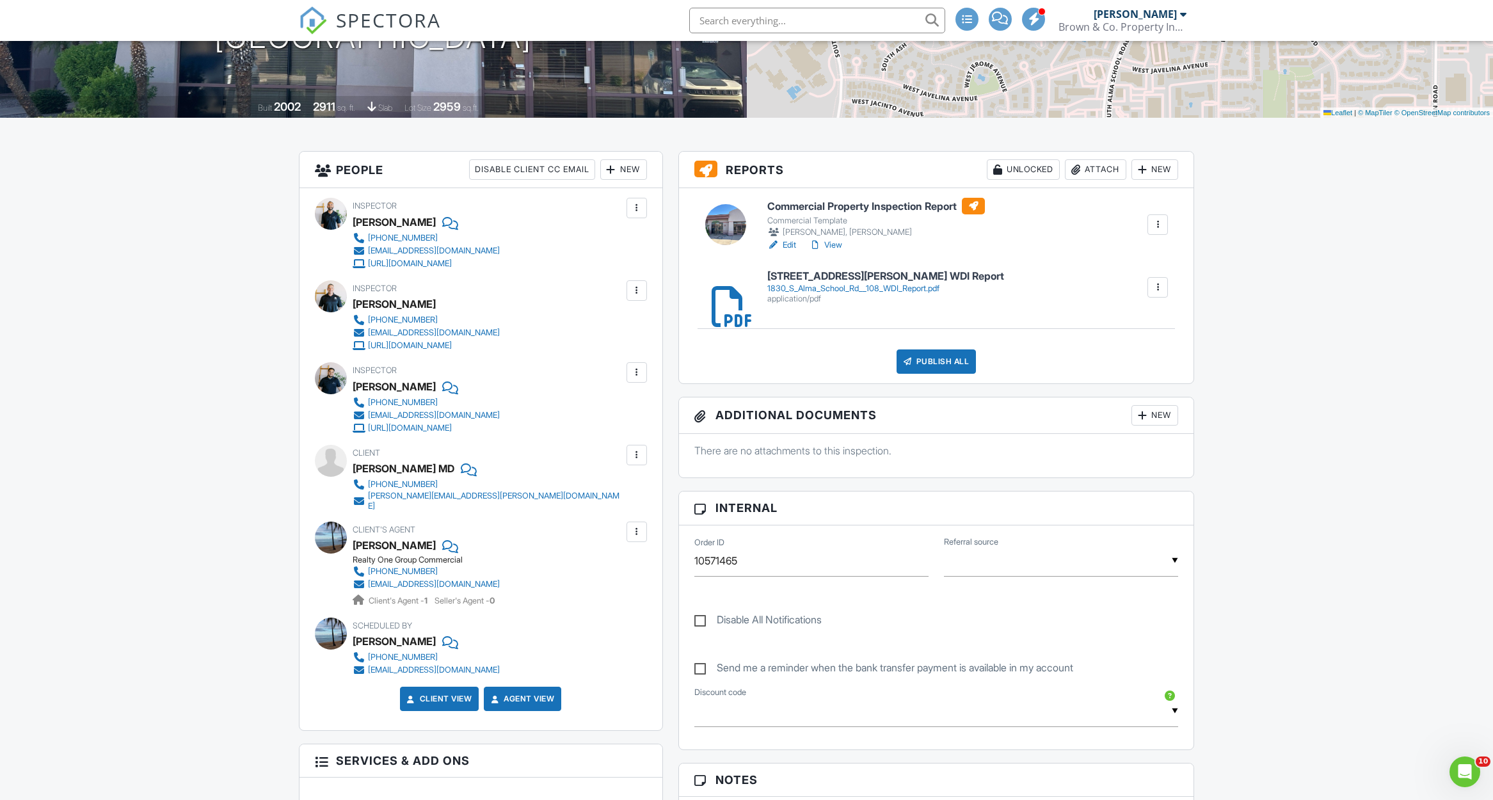
click at [646, 286] on div at bounding box center [637, 290] width 20 height 20
click at [556, 429] on li "Remove" at bounding box center [574, 426] width 131 height 32
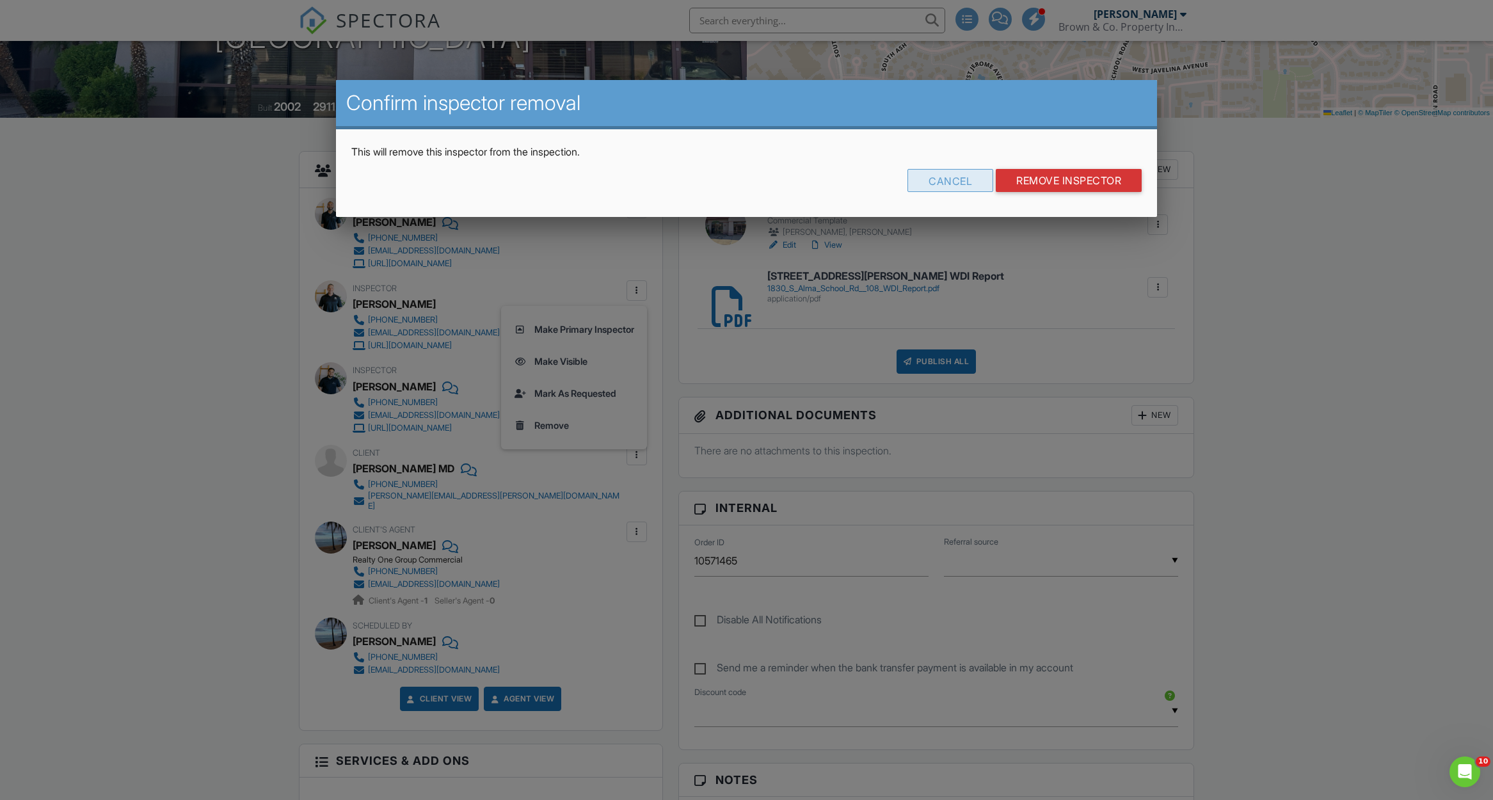
click at [961, 185] on div "Cancel" at bounding box center [951, 180] width 86 height 23
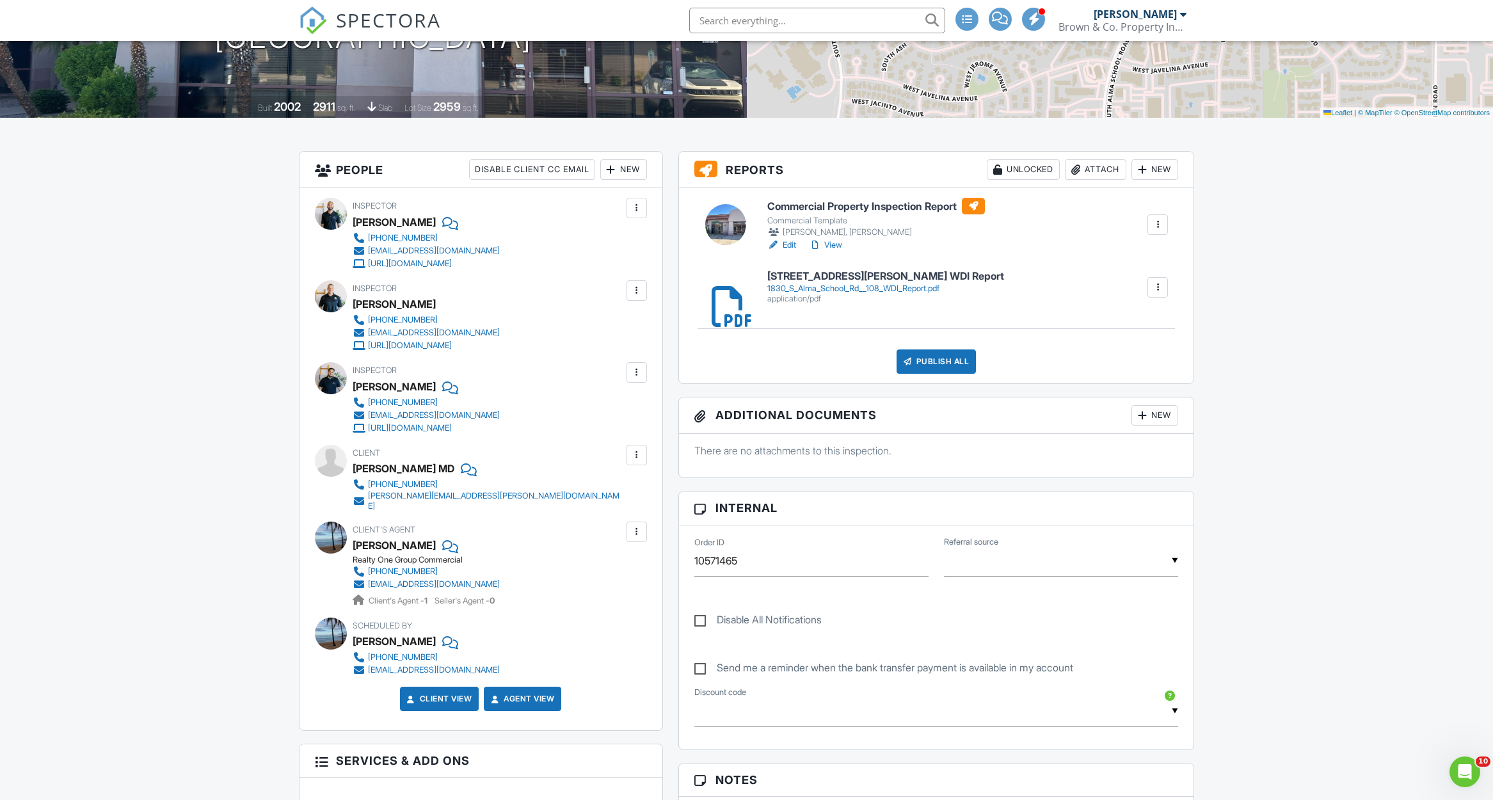
click at [639, 290] on div at bounding box center [636, 290] width 13 height 13
click at [583, 360] on li "Make Visible" at bounding box center [574, 362] width 131 height 32
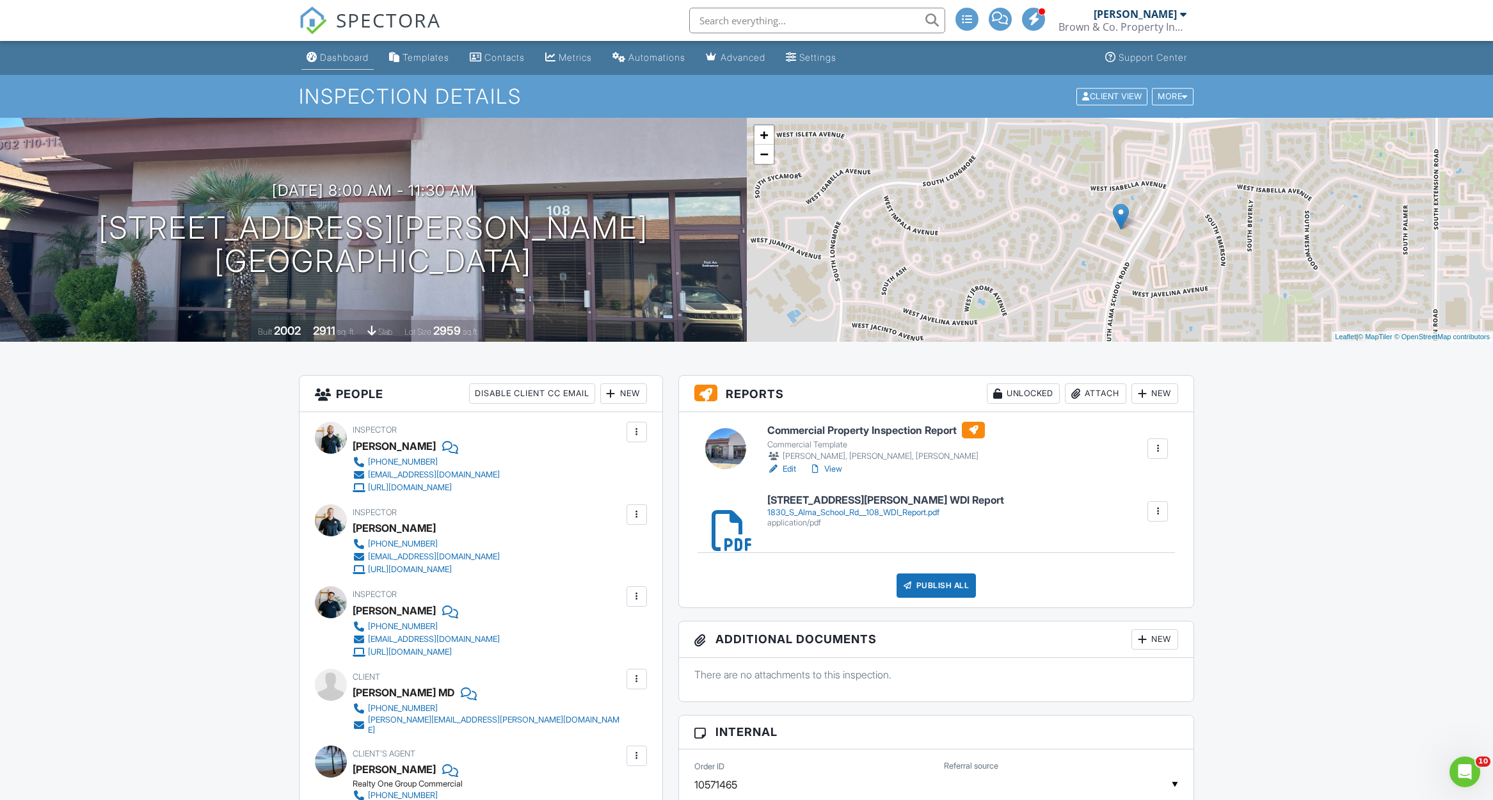
click at [333, 60] on div "Dashboard" at bounding box center [344, 57] width 49 height 11
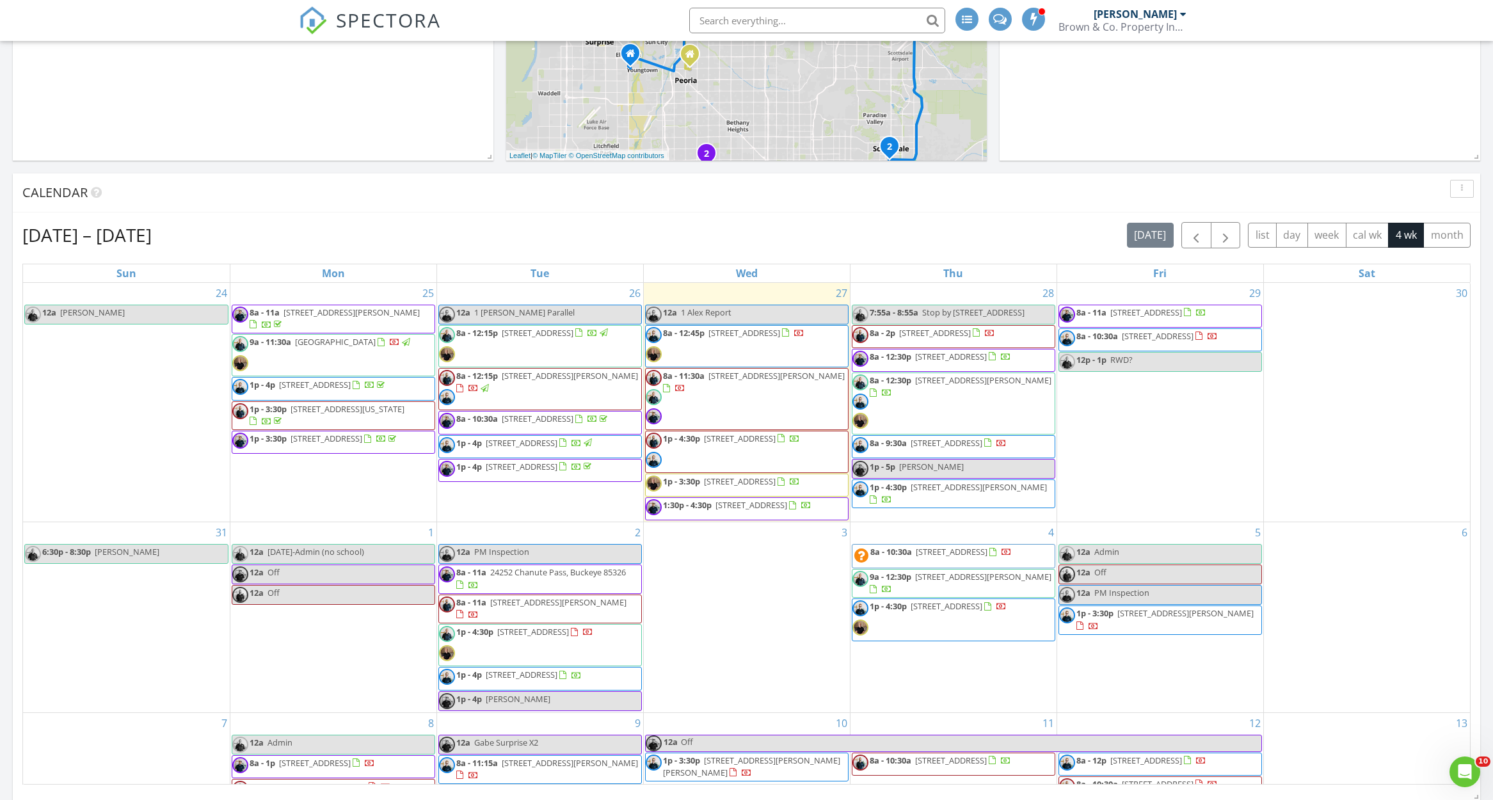
scroll to position [390, 0]
click at [738, 409] on span "8a - 11:30a [STREET_ADDRESS][PERSON_NAME]" at bounding box center [747, 398] width 202 height 58
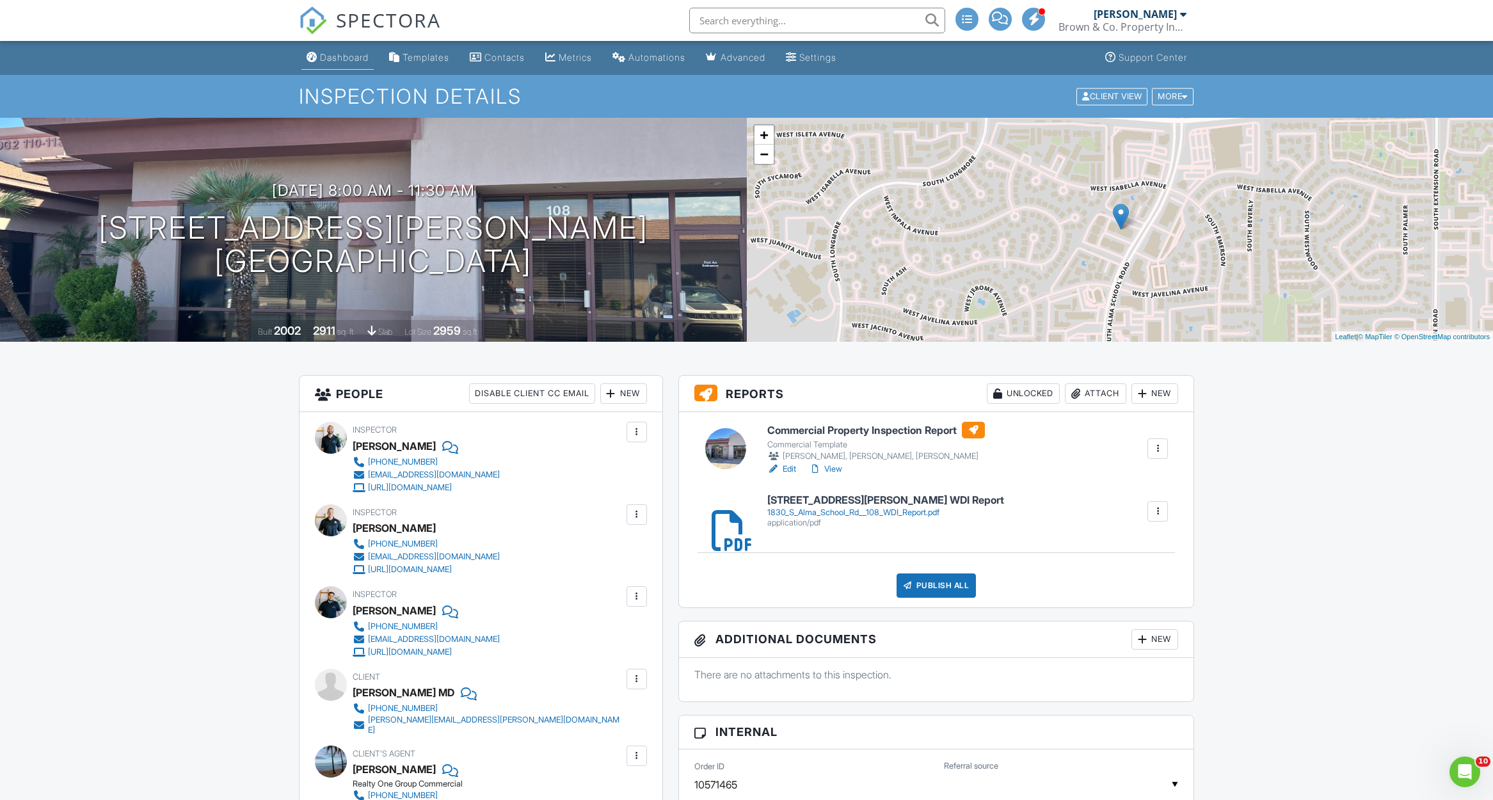
click at [342, 48] on link "Dashboard" at bounding box center [337, 58] width 72 height 24
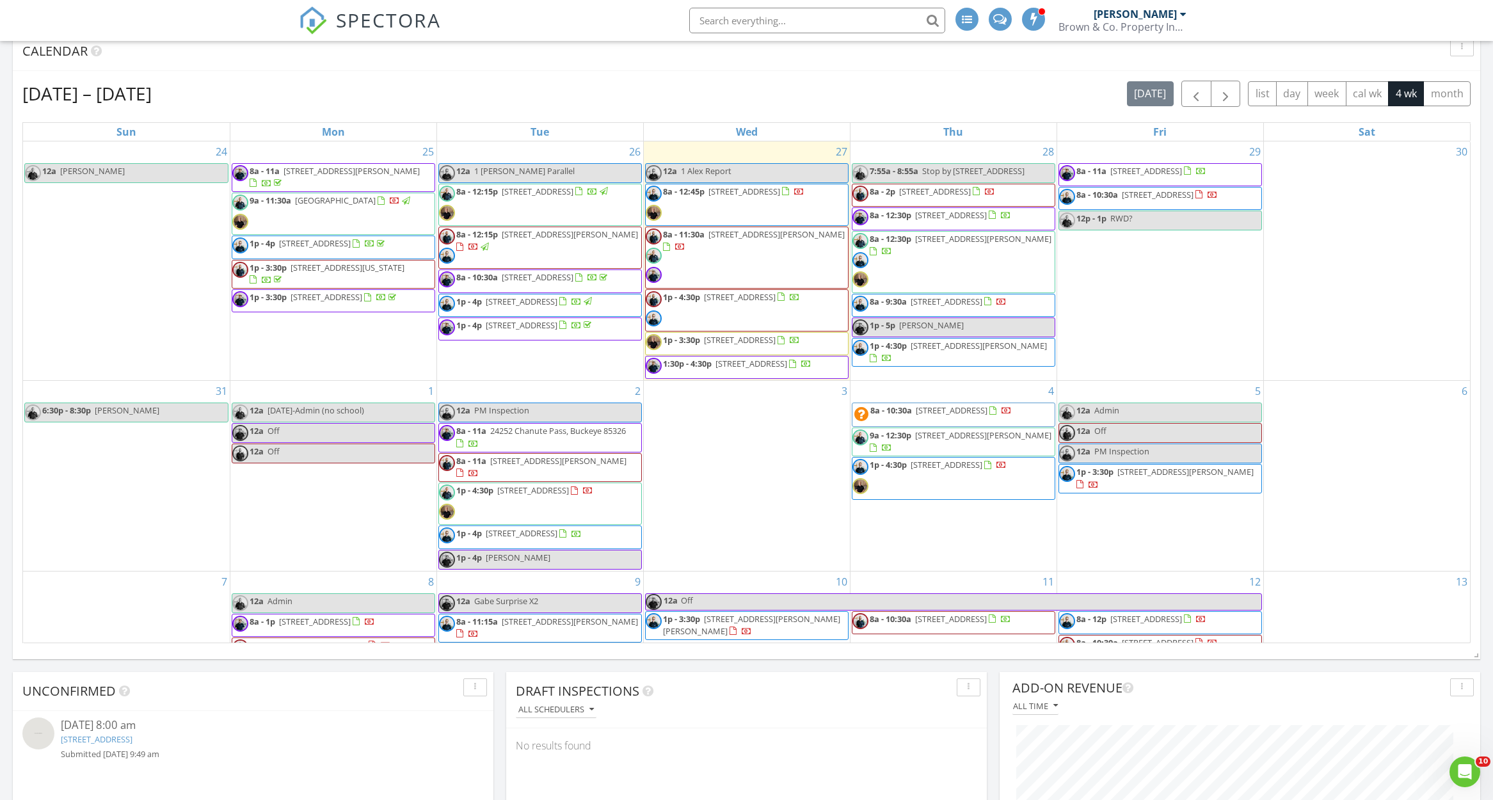
scroll to position [533, 0]
click at [611, 477] on span "8a - 11a 4716 E Red Oak Ln 102, Gilbert 85297" at bounding box center [540, 465] width 202 height 25
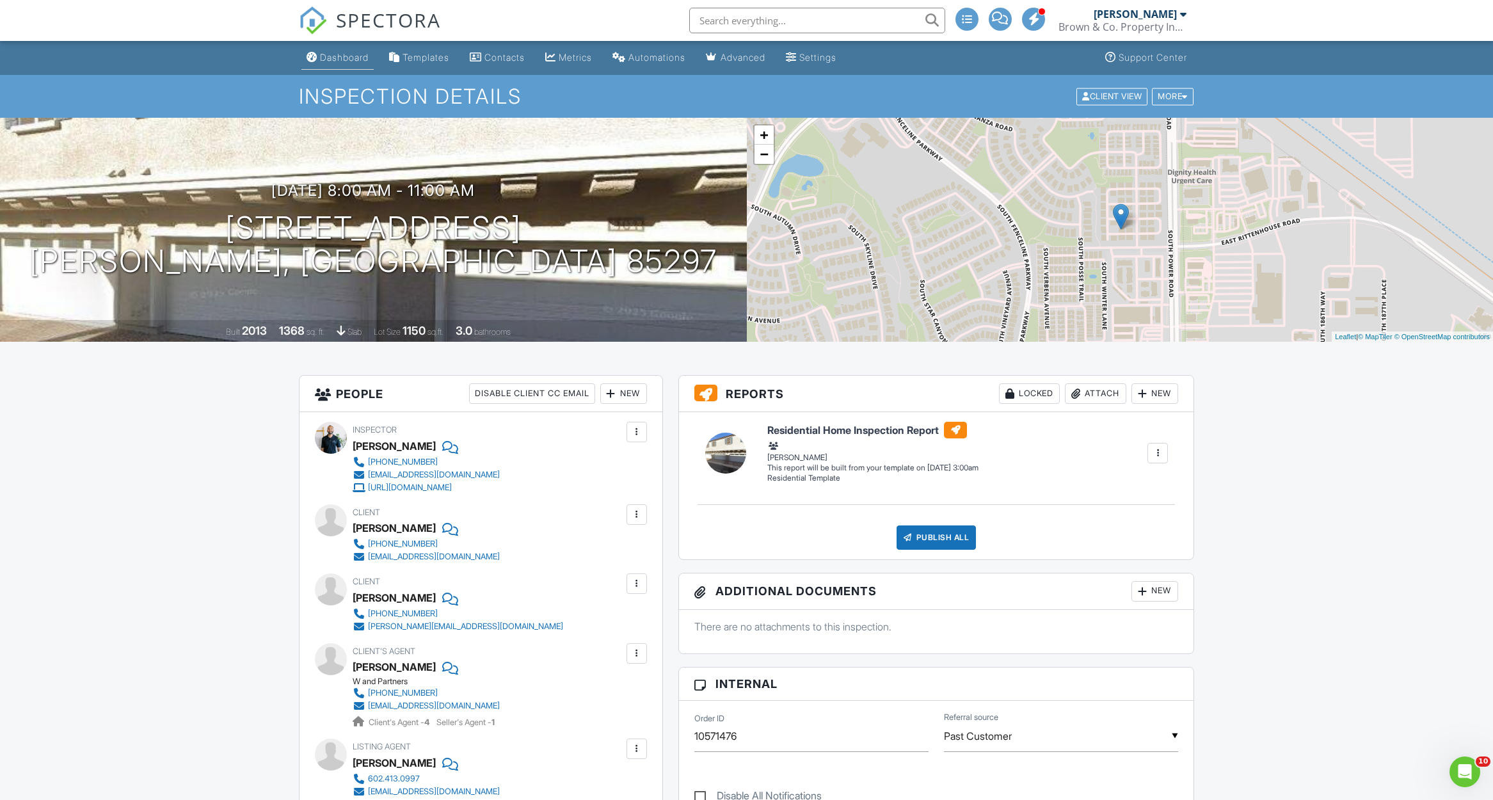
click at [348, 57] on div "Dashboard" at bounding box center [344, 57] width 49 height 11
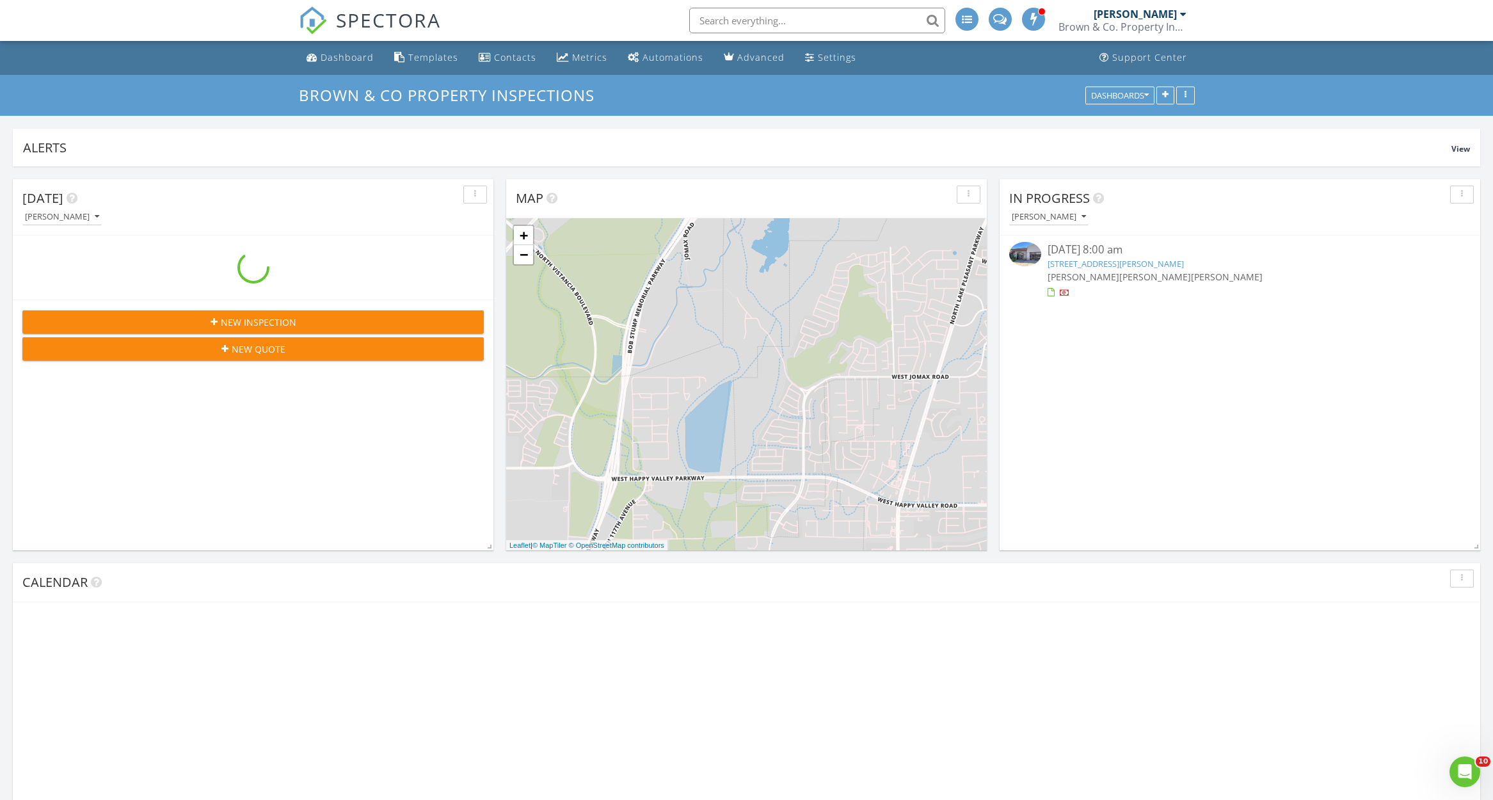
scroll to position [2030, 1494]
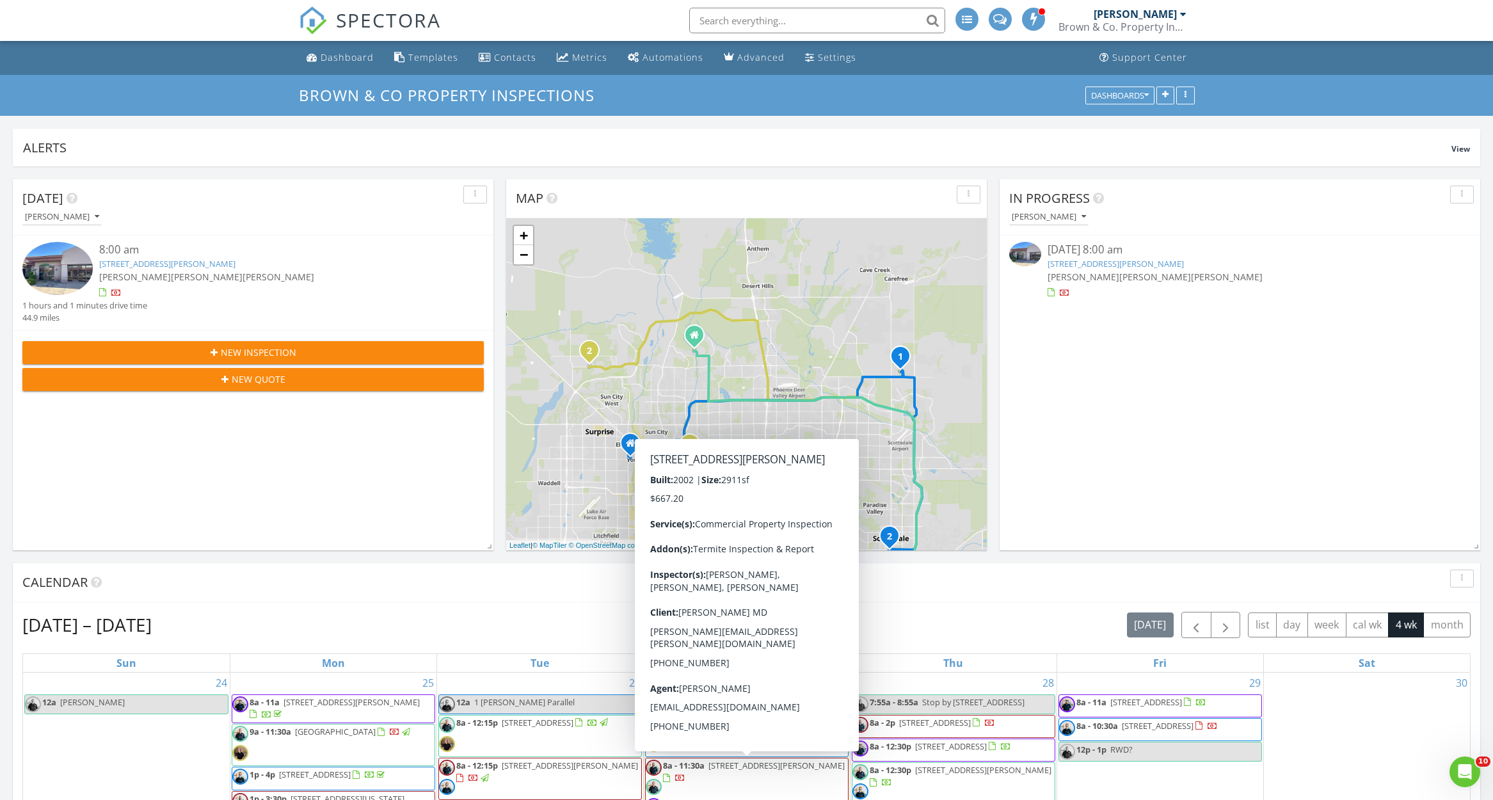
click at [169, 102] on div "Brown & Co Property Inspections Dashboards" at bounding box center [746, 95] width 1493 height 41
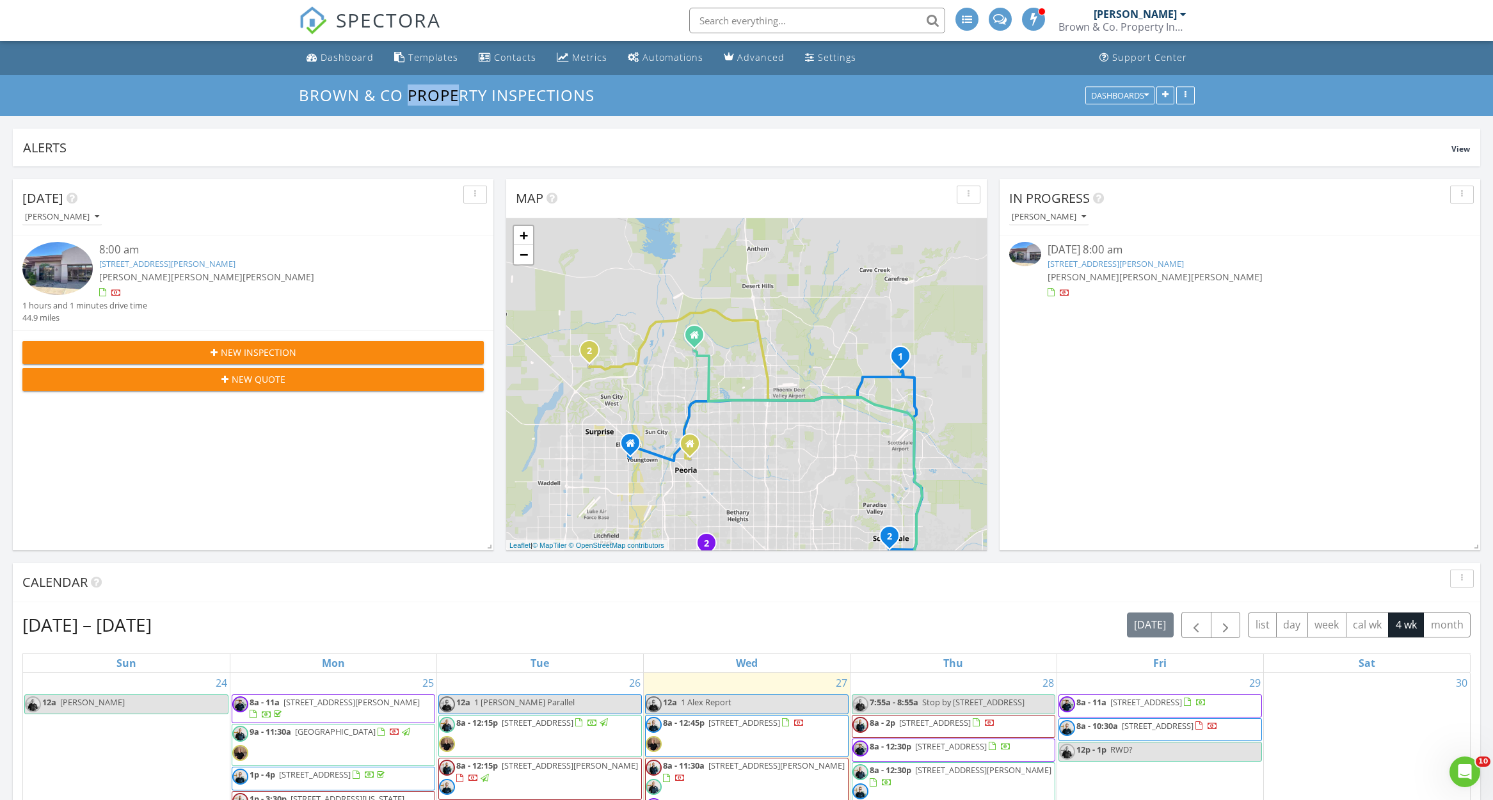
click at [169, 102] on div "Brown & Co Property Inspections Dashboards" at bounding box center [746, 95] width 1493 height 41
